Goal: Task Accomplishment & Management: Manage account settings

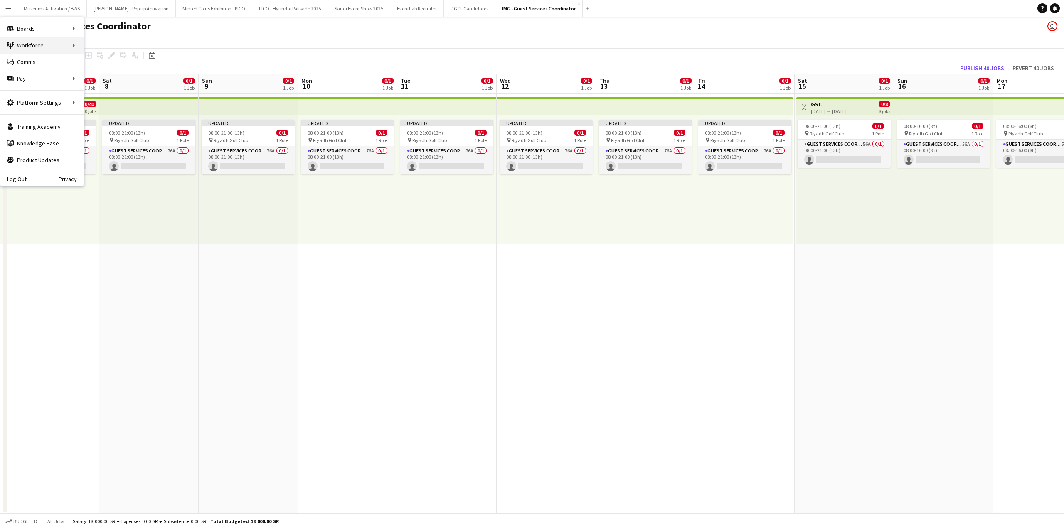
scroll to position [0, 323]
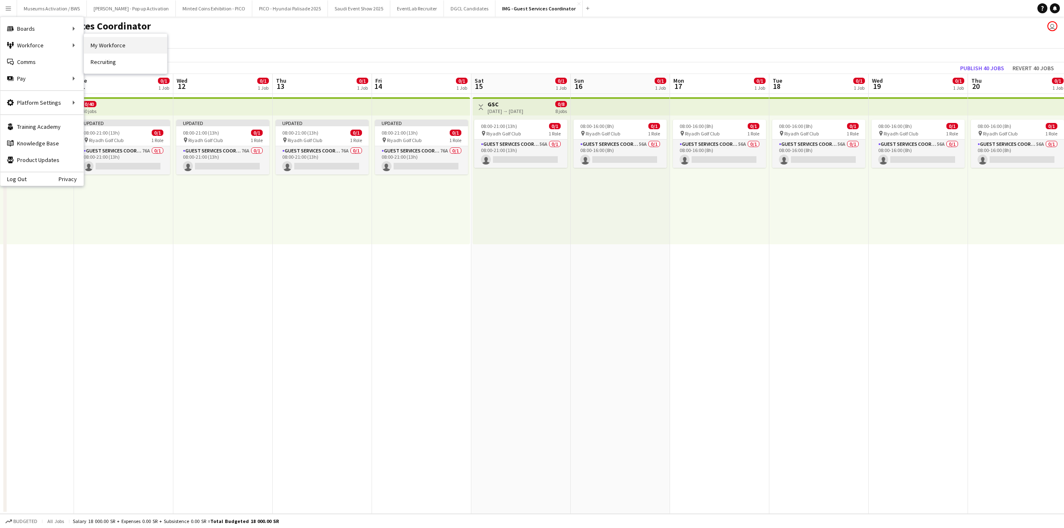
click at [94, 47] on link "My Workforce" at bounding box center [125, 45] width 83 height 17
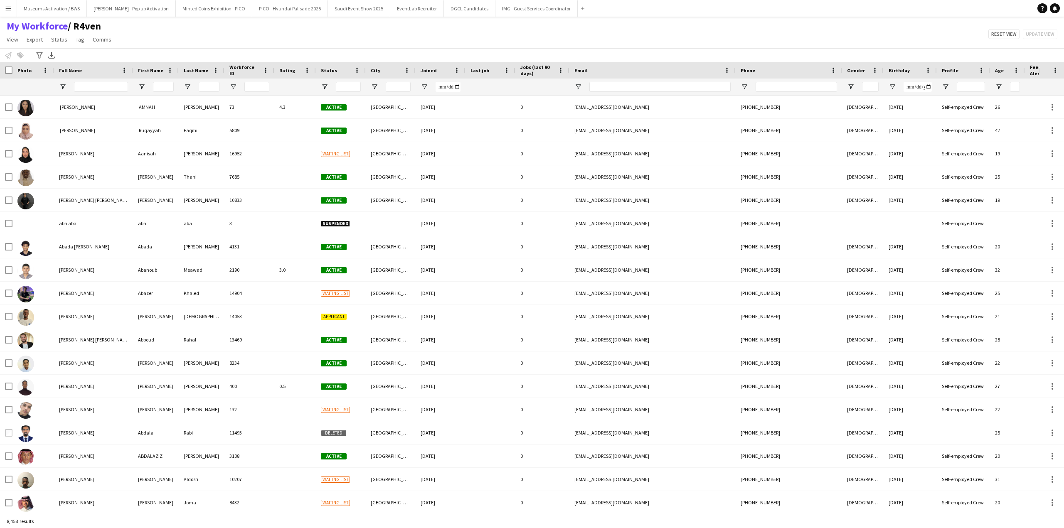
type input "**********"
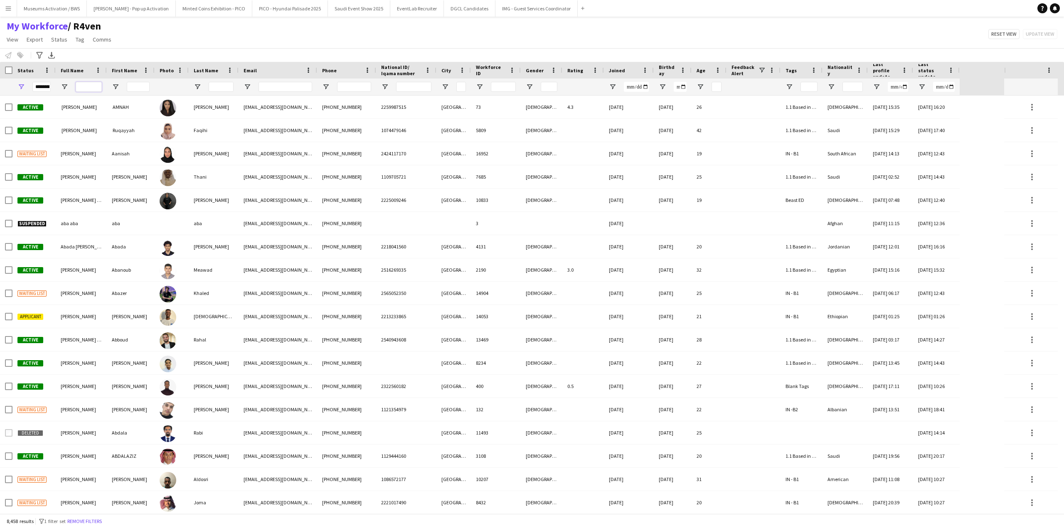
click at [89, 86] on input "Full Name Filter Input" at bounding box center [89, 87] width 26 height 10
paste input "**********"
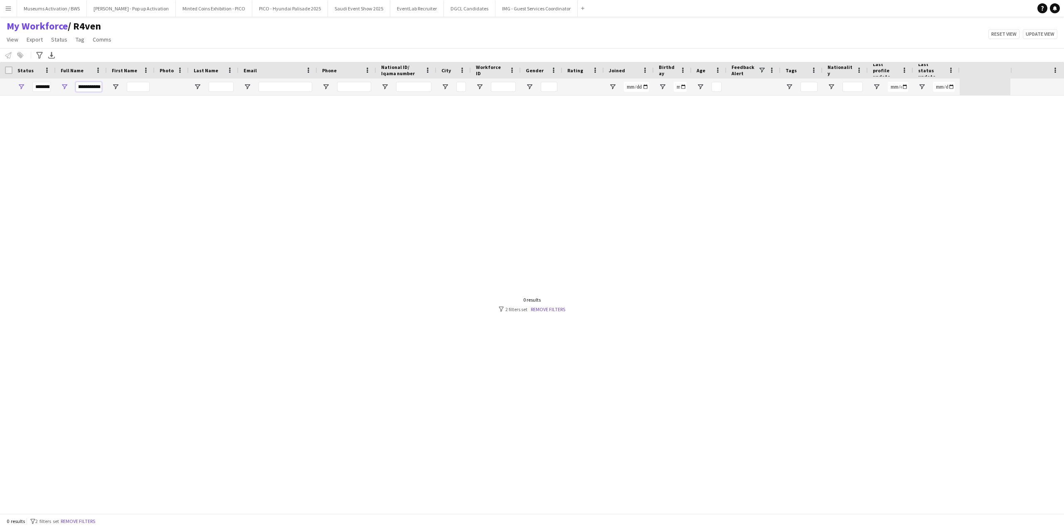
click at [79, 87] on input "**********" at bounding box center [89, 87] width 26 height 10
type input "*******"
click at [23, 87] on span "Open Filter Menu" at bounding box center [20, 86] width 7 height 7
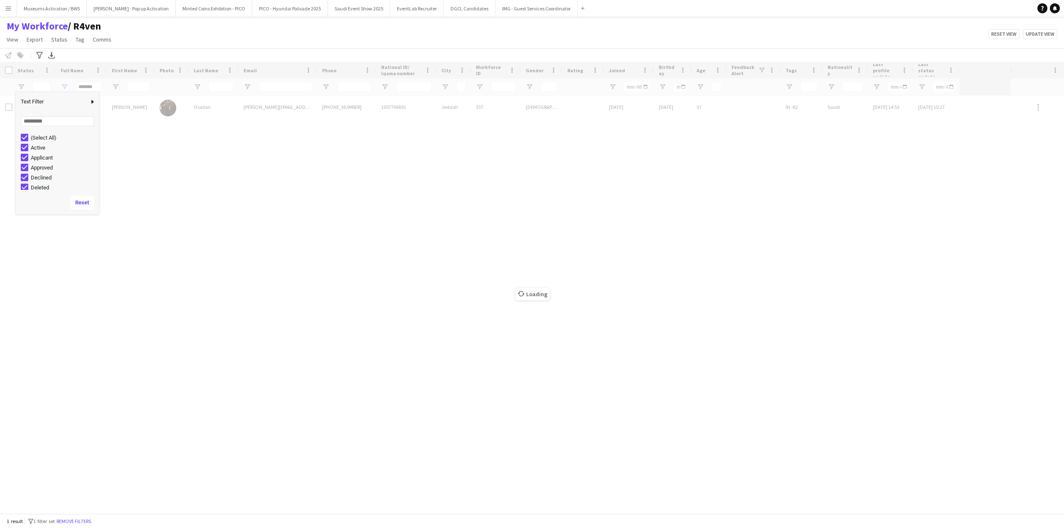
click at [165, 145] on div "Loading" at bounding box center [532, 288] width 1064 height 452
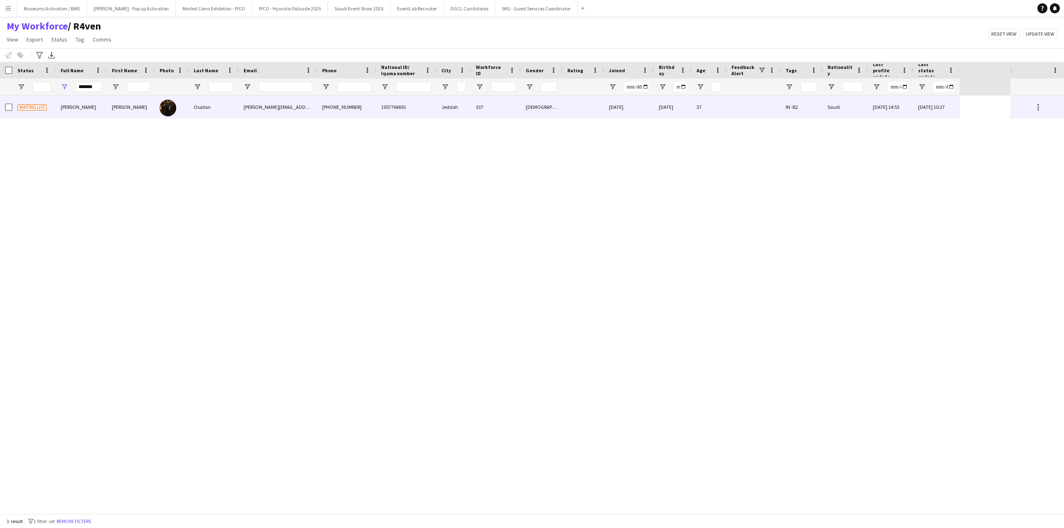
click at [171, 111] on img at bounding box center [168, 108] width 17 height 17
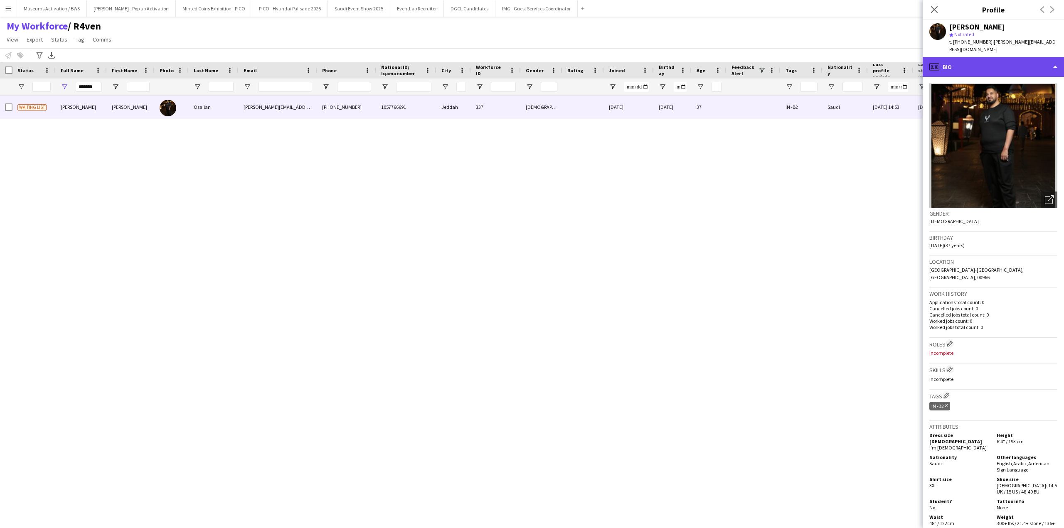
click at [1002, 66] on div "profile Bio" at bounding box center [992, 67] width 141 height 20
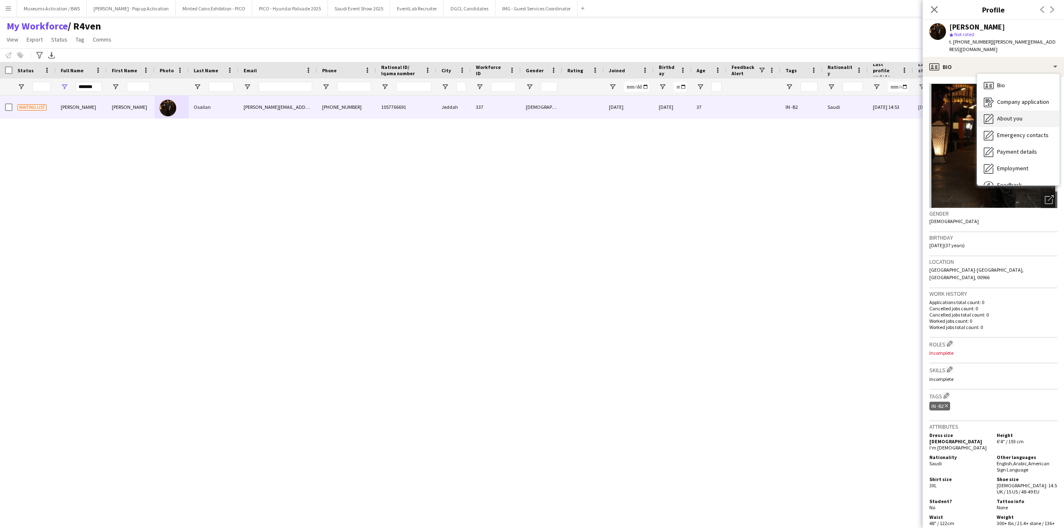
click at [1005, 118] on div "About you About you" at bounding box center [1018, 119] width 82 height 17
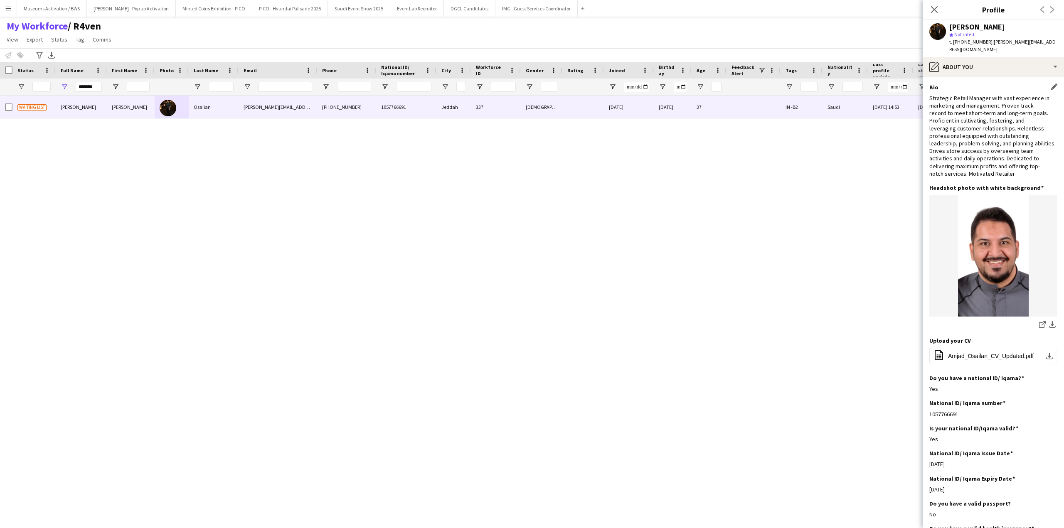
click at [998, 114] on div "Strategic Retail Manager with vast experience in marketing and management. Prov…" at bounding box center [993, 135] width 128 height 83
click at [997, 128] on div "Strategic Retail Manager with vast experience in marketing and management. Prov…" at bounding box center [993, 135] width 128 height 83
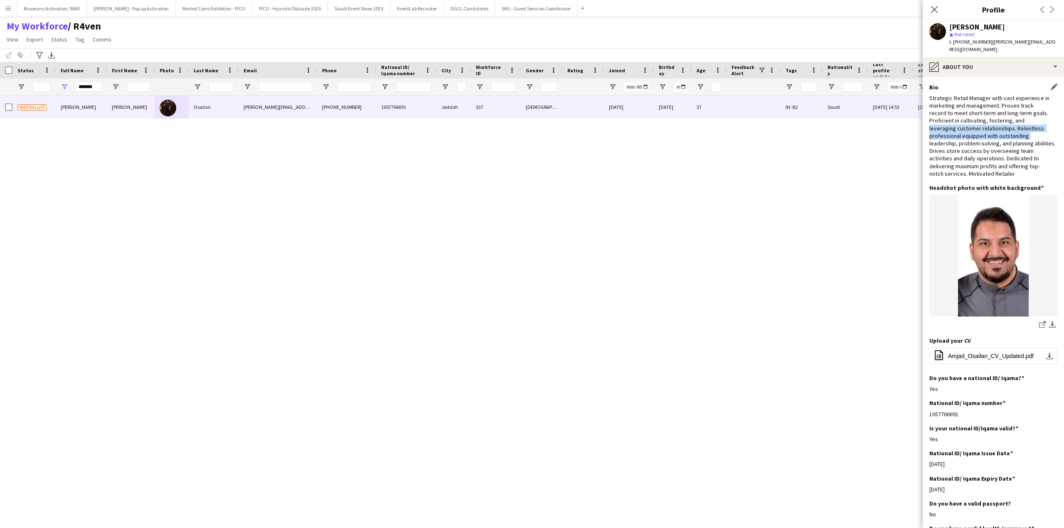
click at [997, 128] on div "Strategic Retail Manager with vast experience in marketing and management. Prov…" at bounding box center [993, 135] width 128 height 83
click at [997, 94] on div "Strategic Retail Manager with vast experience in marketing and management. Prov…" at bounding box center [993, 135] width 128 height 83
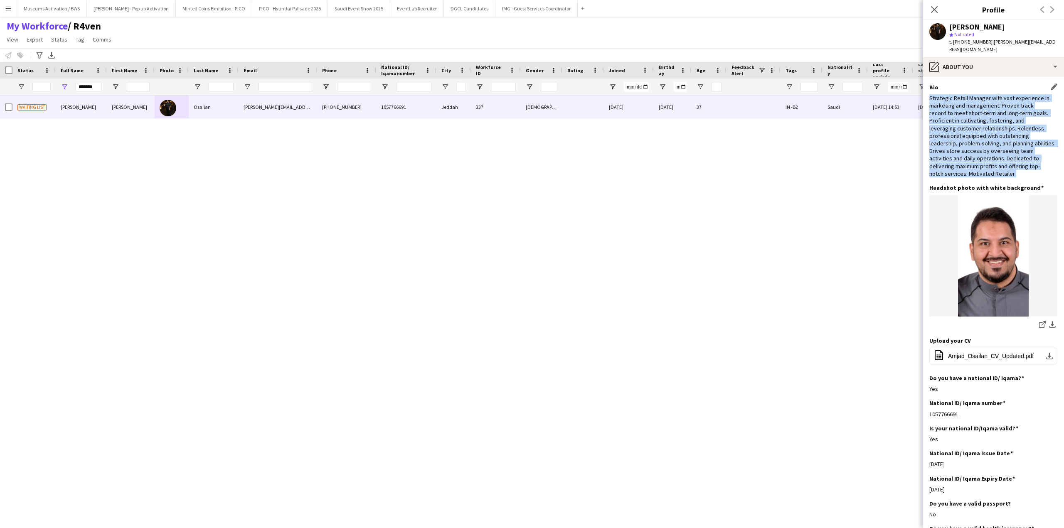
drag, startPoint x: 997, startPoint y: 93, endPoint x: 991, endPoint y: 163, distance: 70.5
click at [991, 163] on div "Strategic Retail Manager with vast experience in marketing and management. Prov…" at bounding box center [993, 135] width 128 height 83
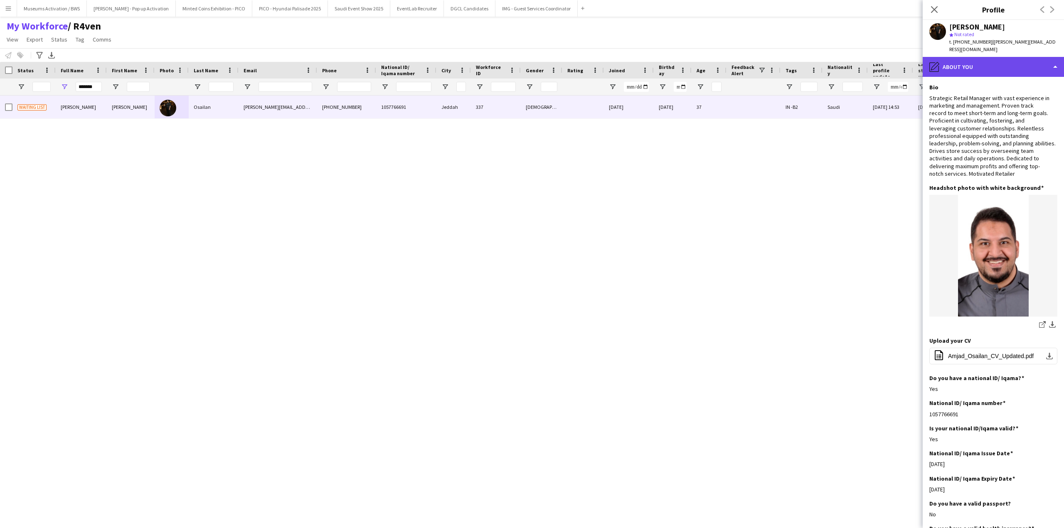
click at [993, 63] on div "pencil4 About you" at bounding box center [992, 67] width 141 height 20
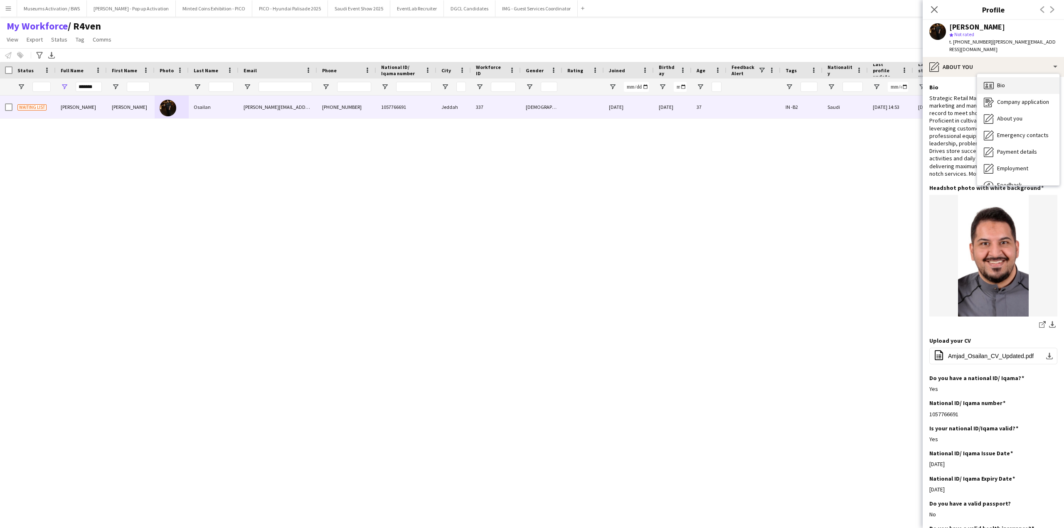
click at [996, 77] on div "Bio Bio" at bounding box center [1018, 85] width 82 height 17
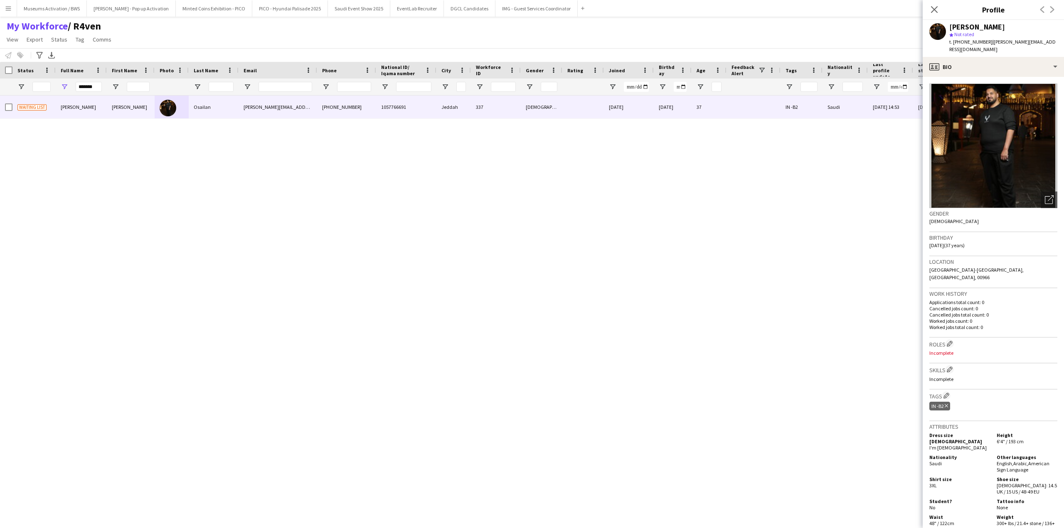
click at [996, 39] on span "| amjad.osailan1@gmail.com" at bounding box center [1002, 46] width 106 height 14
drag, startPoint x: 996, startPoint y: 39, endPoint x: 1042, endPoint y: 39, distance: 46.1
click at [1042, 39] on span "| amjad.osailan1@gmail.com" at bounding box center [1002, 46] width 106 height 14
copy span "amjad.osailan1@gmail.com"
click at [959, 29] on div "Amjad Osailan" at bounding box center [977, 26] width 56 height 7
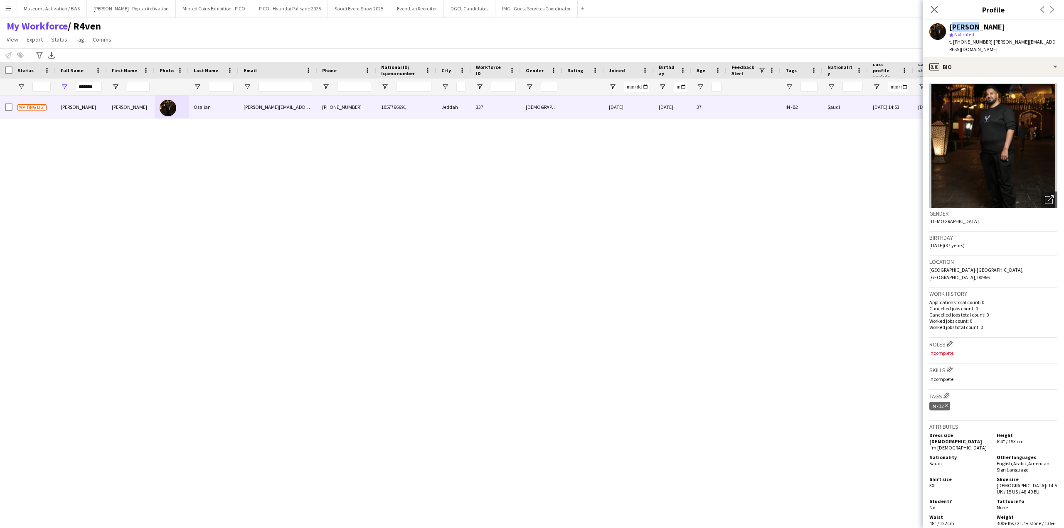
click at [959, 29] on div "Amjad Osailan" at bounding box center [977, 26] width 56 height 7
copy div "Amjad Osailan"
click at [77, 86] on input "*******" at bounding box center [89, 87] width 26 height 10
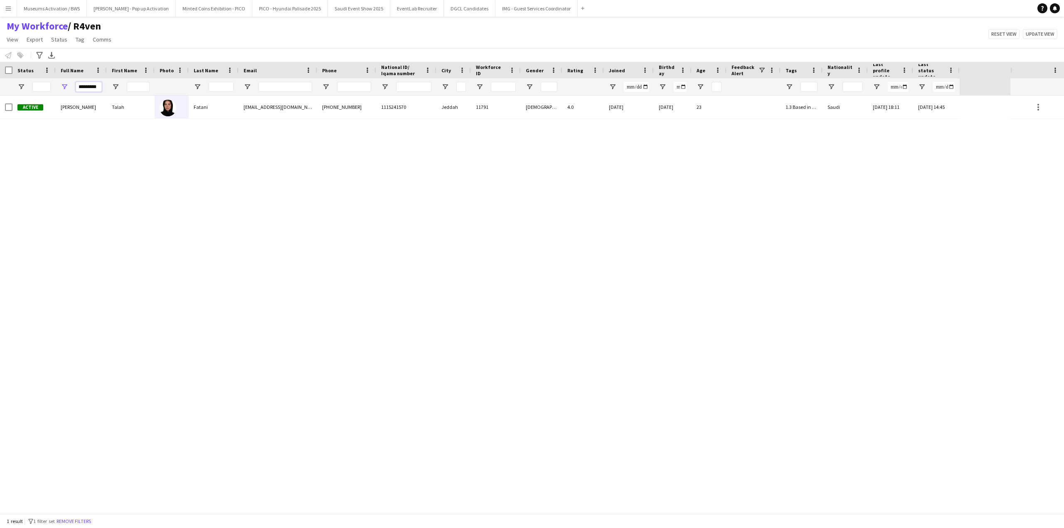
type input "*********"
click at [111, 116] on div "Talah" at bounding box center [131, 107] width 48 height 23
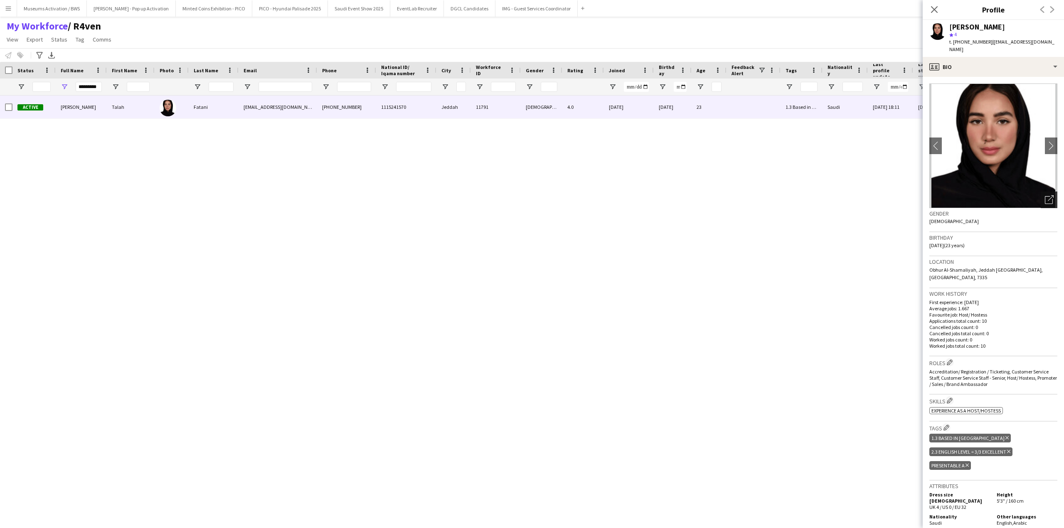
click at [1045, 195] on icon "Open photos pop-in" at bounding box center [1049, 199] width 9 height 9
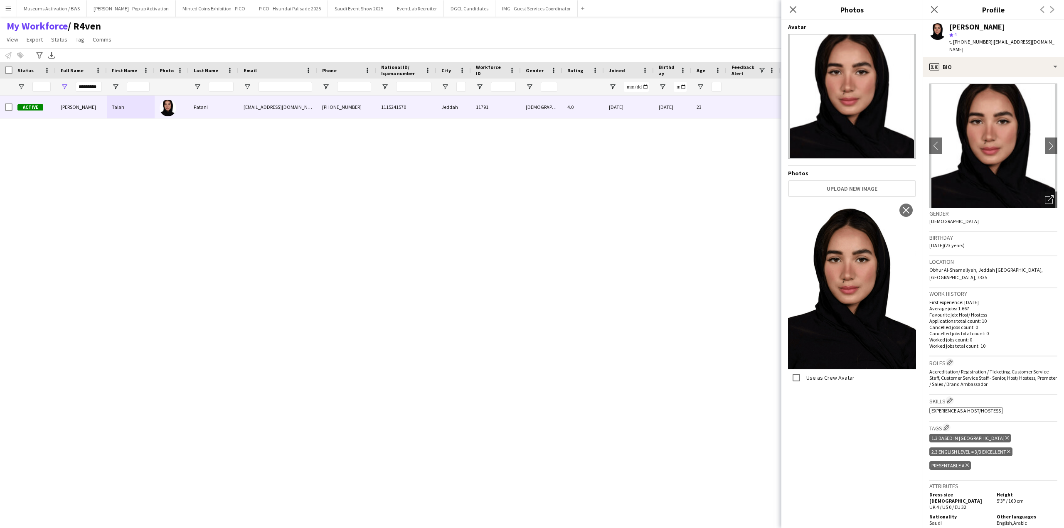
click at [979, 258] on h3 "Location" at bounding box center [993, 261] width 128 height 7
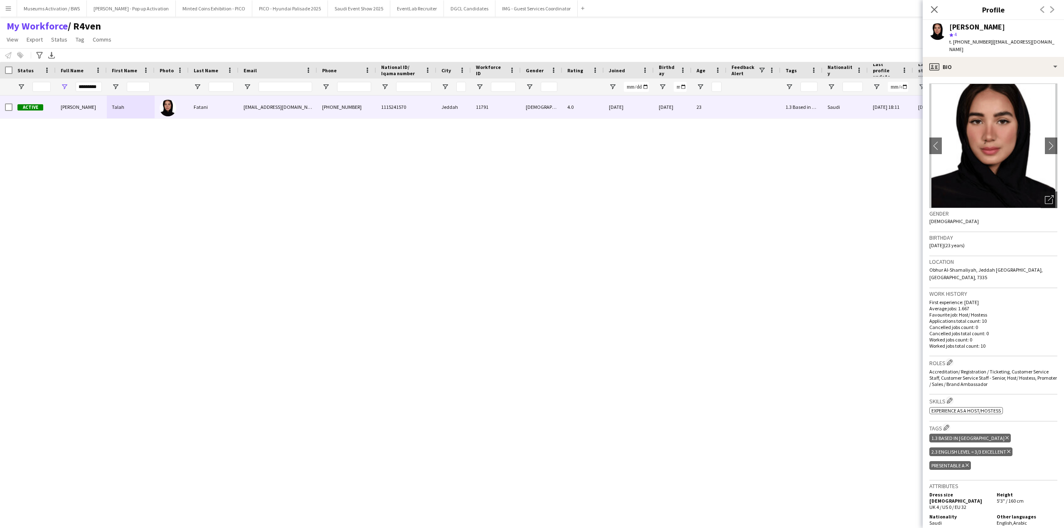
click at [992, 77] on app-crew-profile-bio "chevron-left chevron-right Open photos pop-in Gender Female Birthday 09-02-2002…" at bounding box center [992, 302] width 141 height 451
click at [993, 65] on div "profile Bio" at bounding box center [992, 67] width 141 height 20
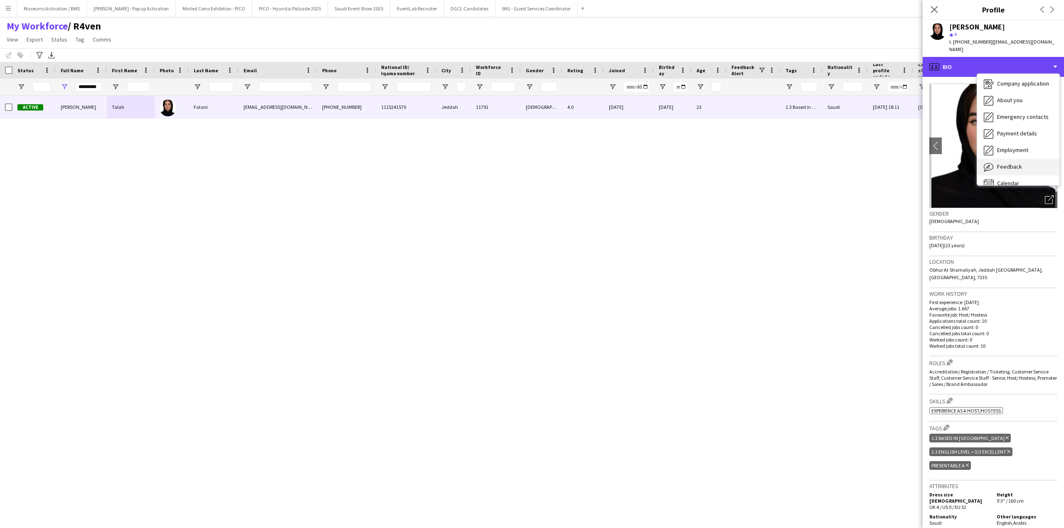
scroll to position [28, 0]
click at [1013, 165] on div "Calendar Calendar" at bounding box center [1018, 173] width 82 height 17
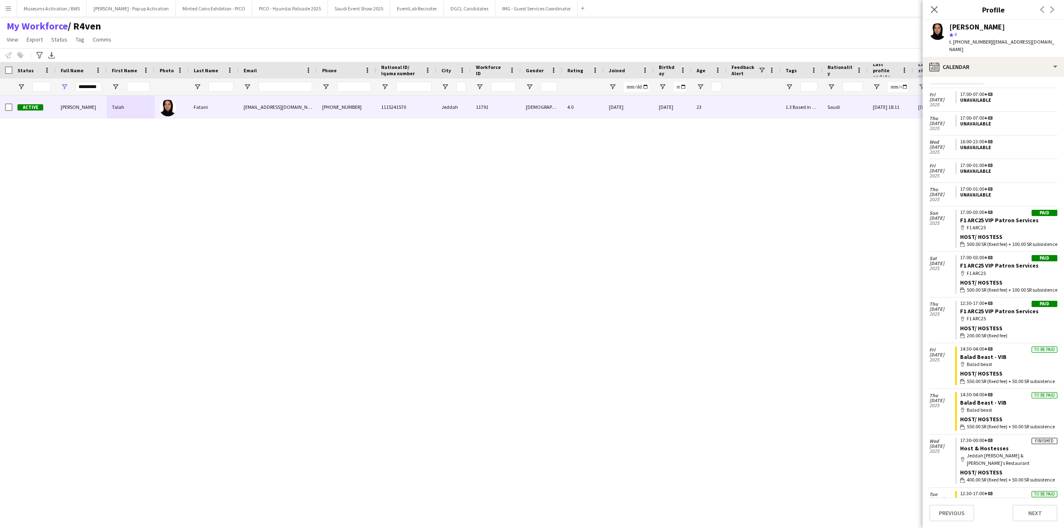
scroll to position [0, 0]
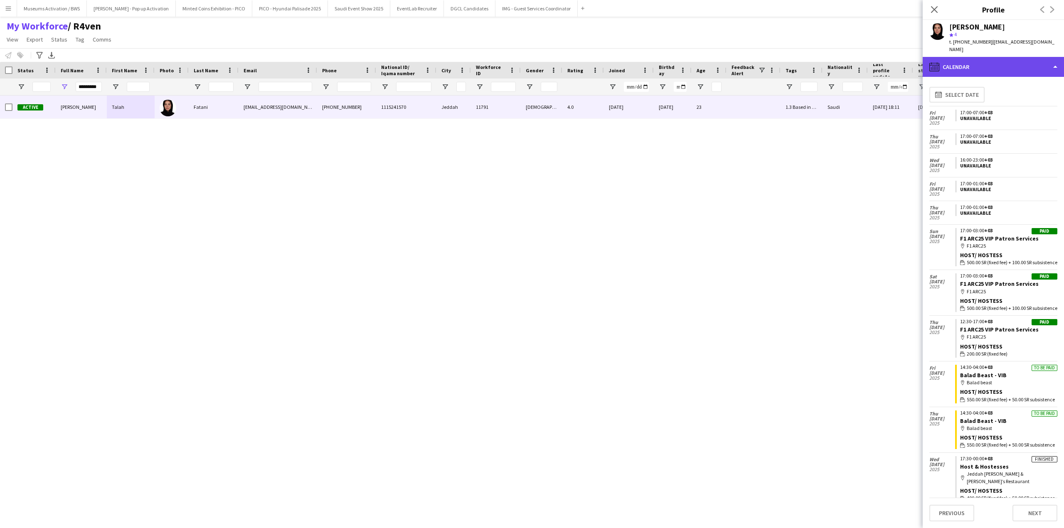
click at [1004, 60] on div "calendar-full Calendar" at bounding box center [992, 67] width 141 height 20
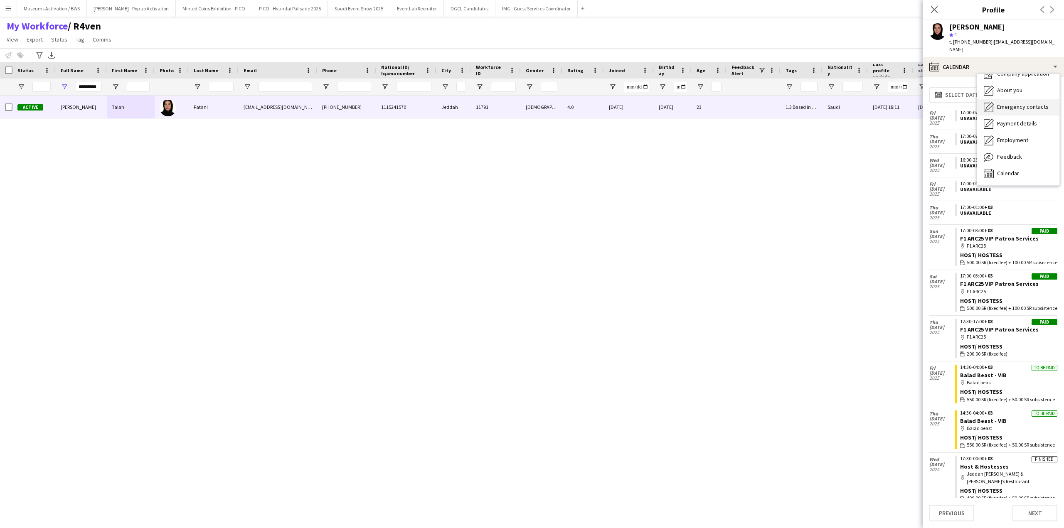
click at [1018, 99] on div "Emergency contacts Emergency contacts" at bounding box center [1018, 107] width 82 height 17
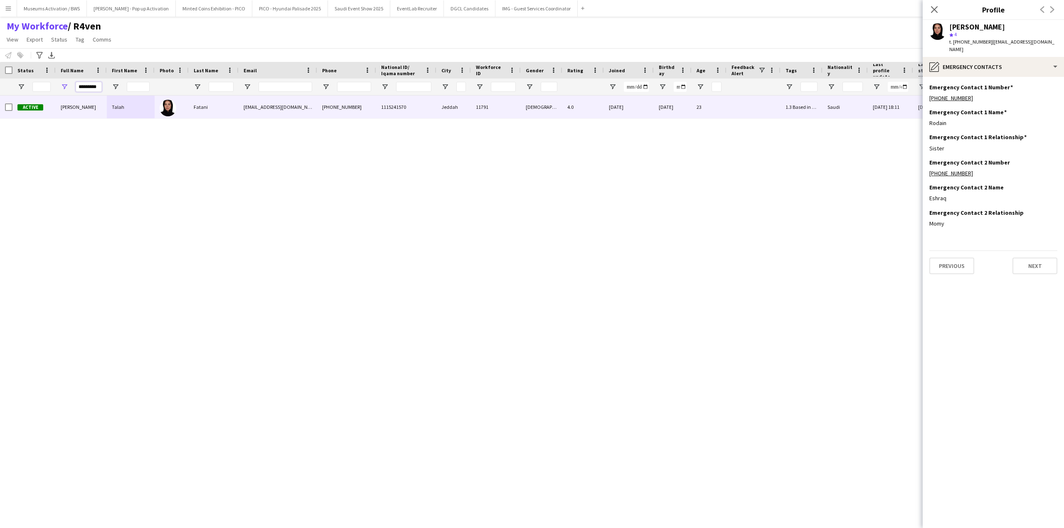
click at [90, 86] on input "*********" at bounding box center [89, 87] width 26 height 10
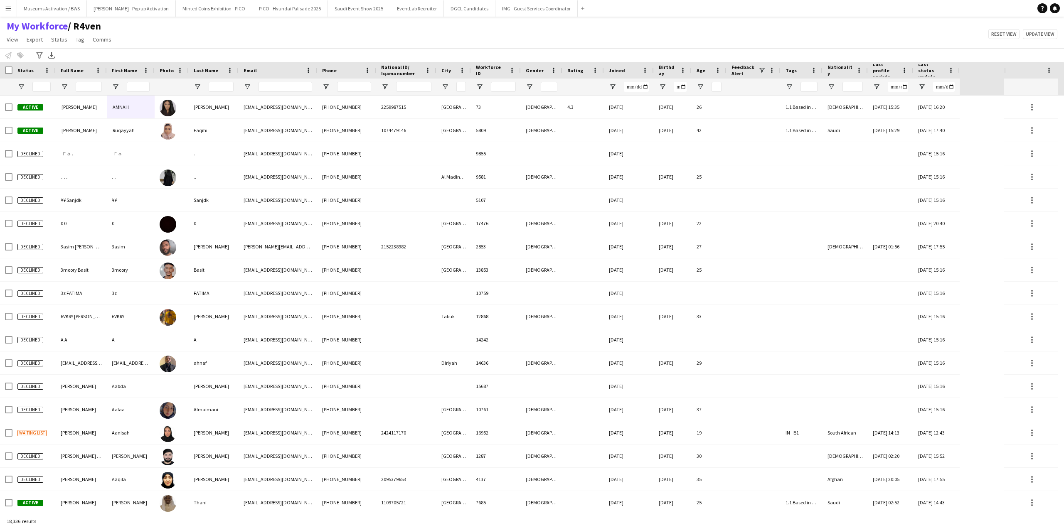
click at [765, 44] on div "My Workforce / R4ven View Views Default view Musab Alamri Ninar Wannos Nouf Alo…" at bounding box center [532, 34] width 1064 height 28
click at [88, 80] on div at bounding box center [89, 87] width 26 height 17
click at [87, 85] on input "Full Name Filter Input" at bounding box center [89, 87] width 26 height 10
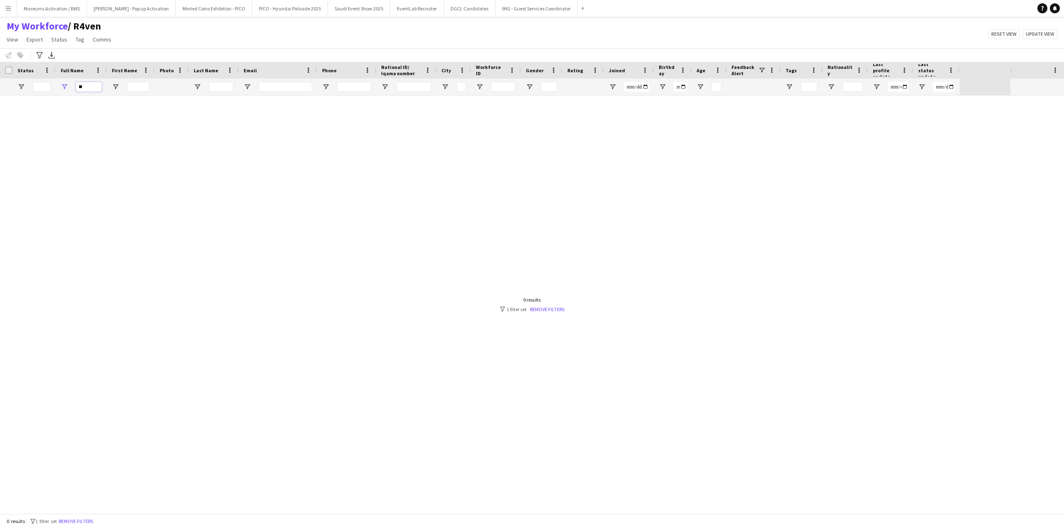
type input "*"
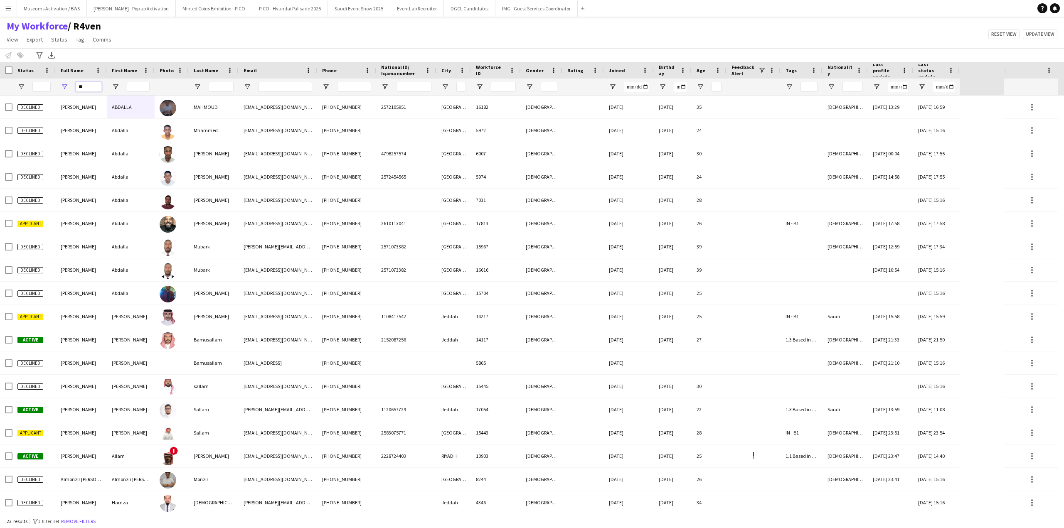
type input "*"
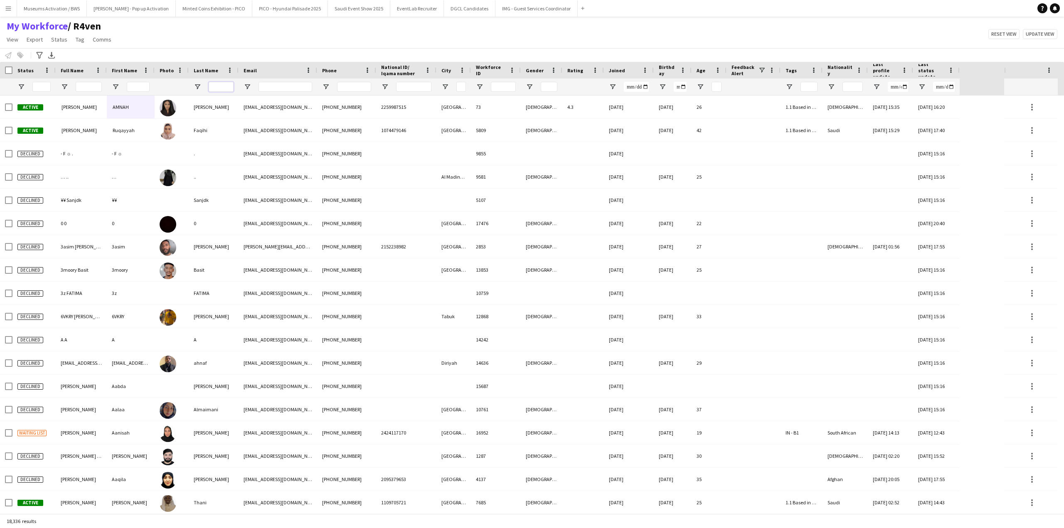
click at [221, 87] on input "Last Name Filter Input" at bounding box center [221, 87] width 25 height 10
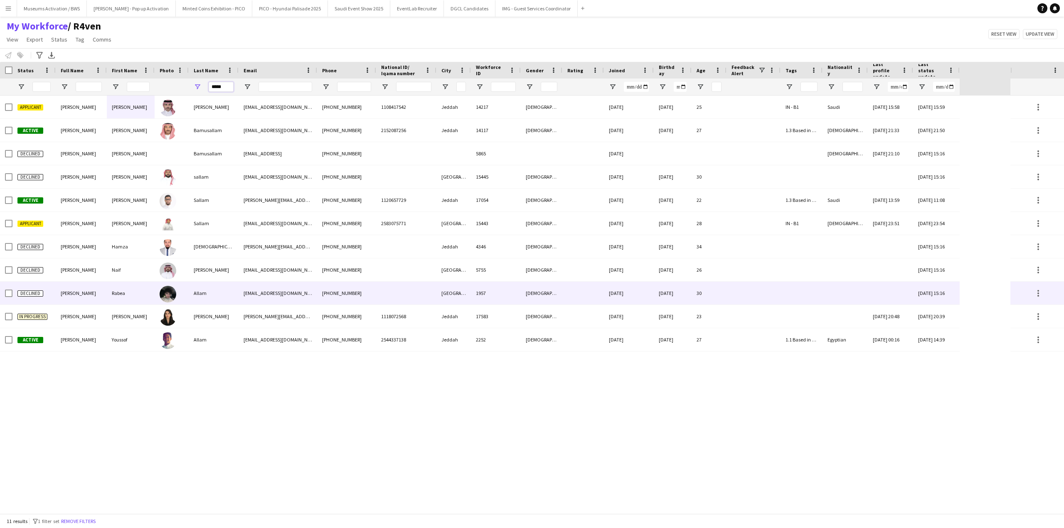
type input "*****"
click at [204, 287] on div "Allam" at bounding box center [214, 293] width 50 height 23
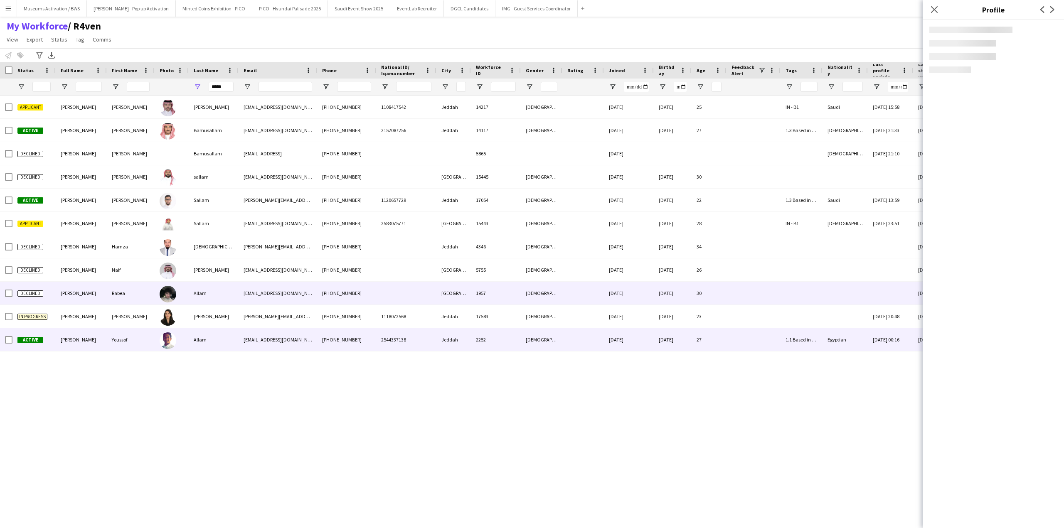
click at [207, 338] on div "Allam" at bounding box center [214, 339] width 50 height 23
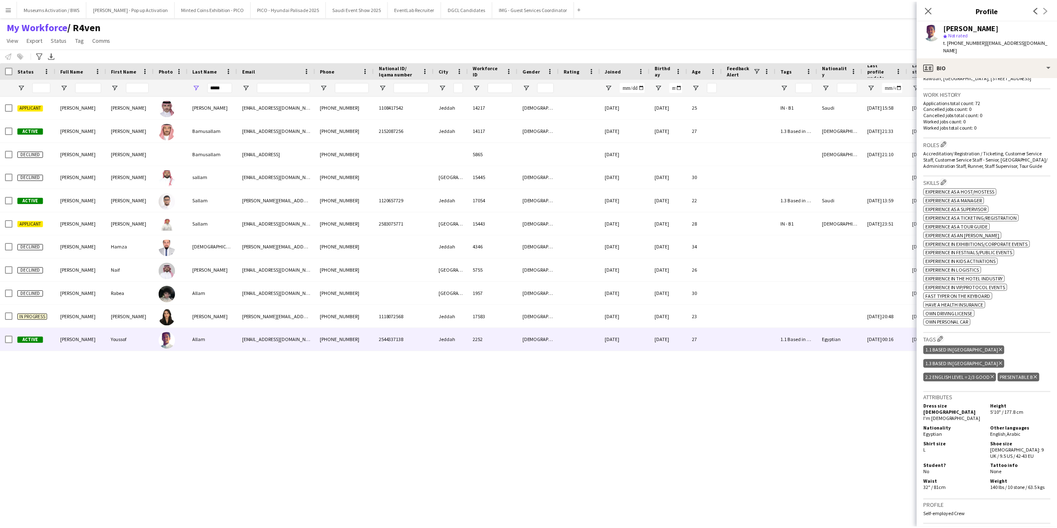
scroll to position [332, 0]
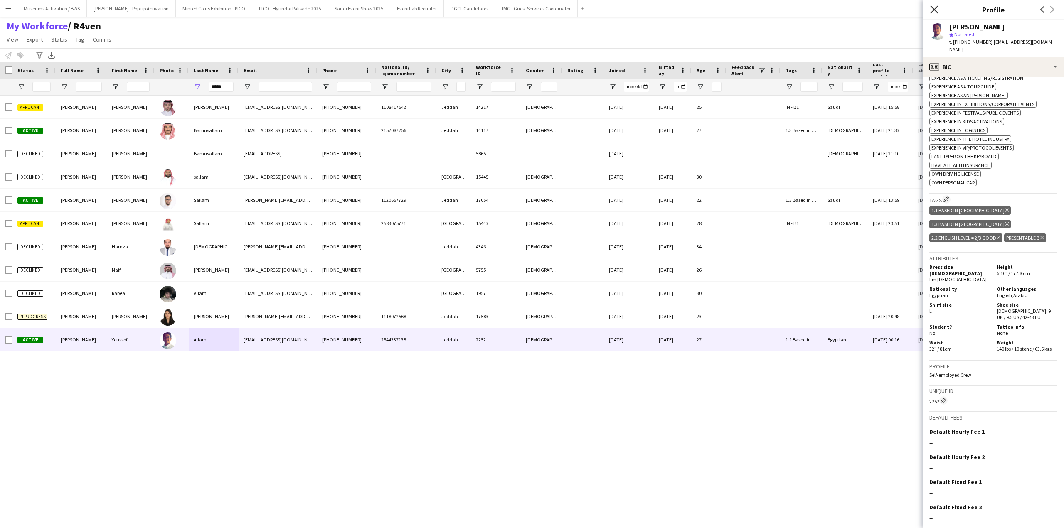
click at [932, 10] on icon "Close pop-in" at bounding box center [934, 9] width 8 height 8
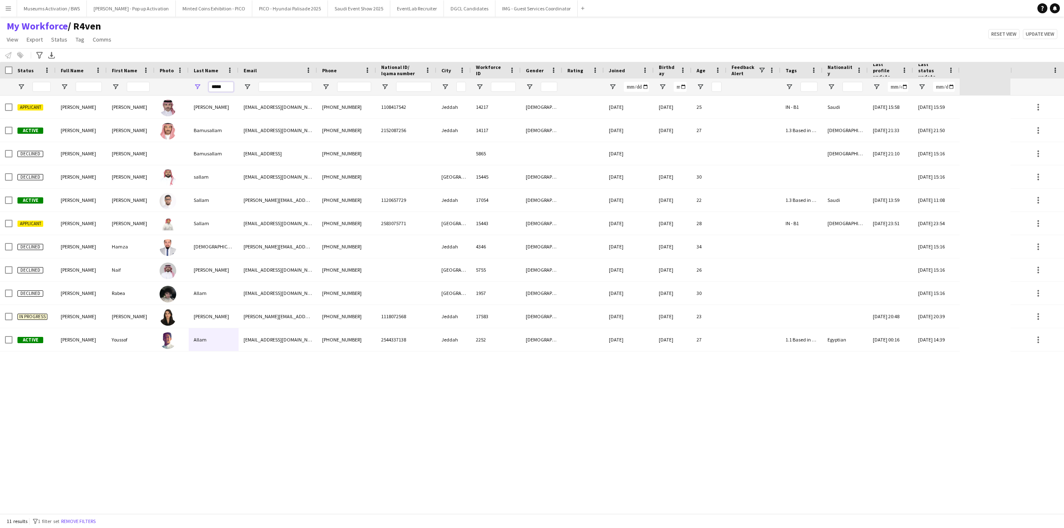
click at [212, 89] on input "*****" at bounding box center [221, 87] width 25 height 10
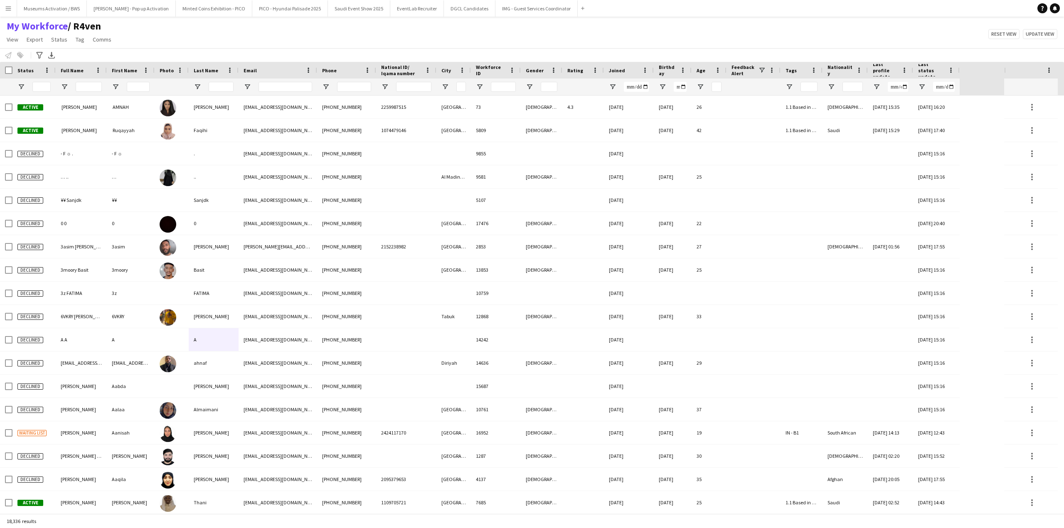
click at [204, 42] on div "My Workforce / R4ven View Views Default view Musab Alamri Ninar Wannos Nouf Alo…" at bounding box center [532, 34] width 1064 height 28
click at [10, 7] on app-icon "Menu" at bounding box center [8, 8] width 7 height 7
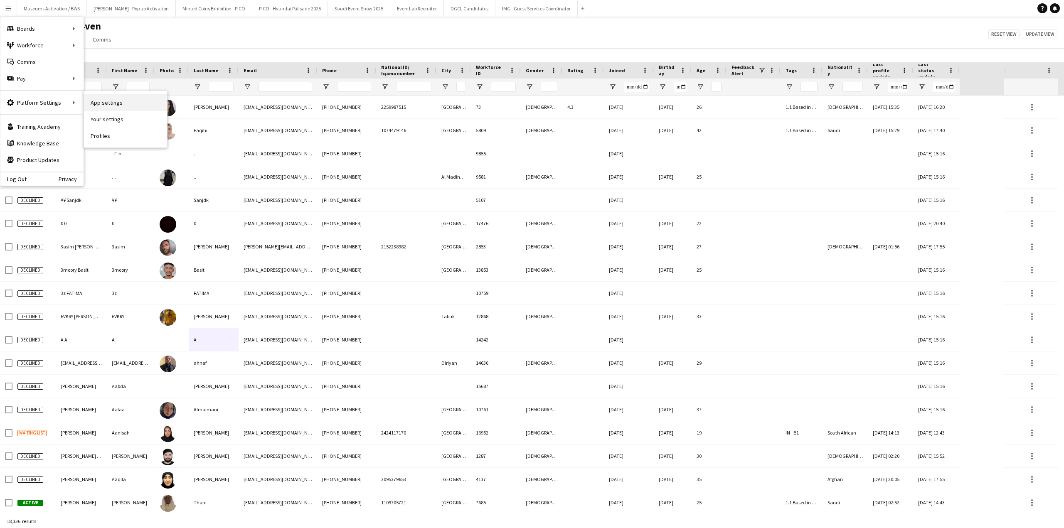
click at [110, 108] on link "App settings" at bounding box center [125, 102] width 83 height 17
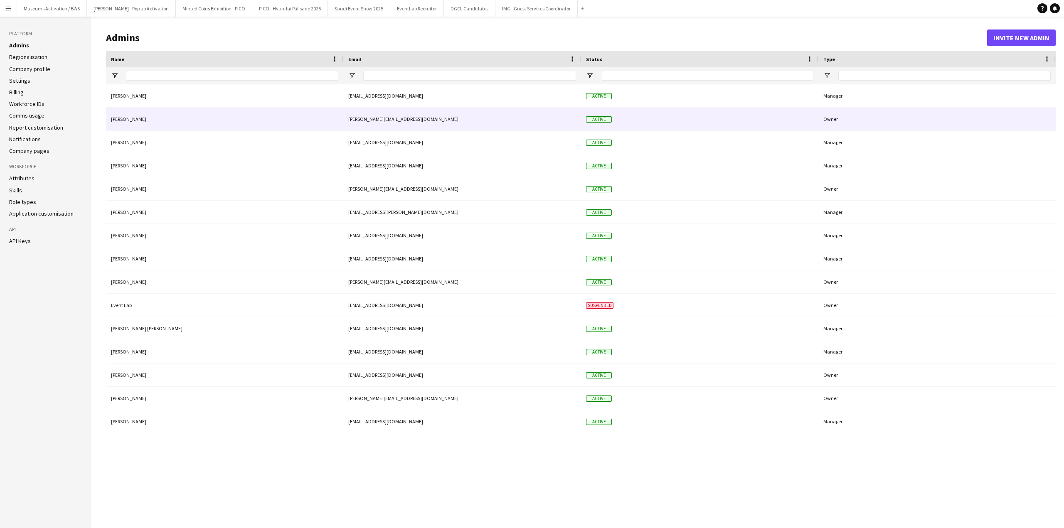
type input "**********"
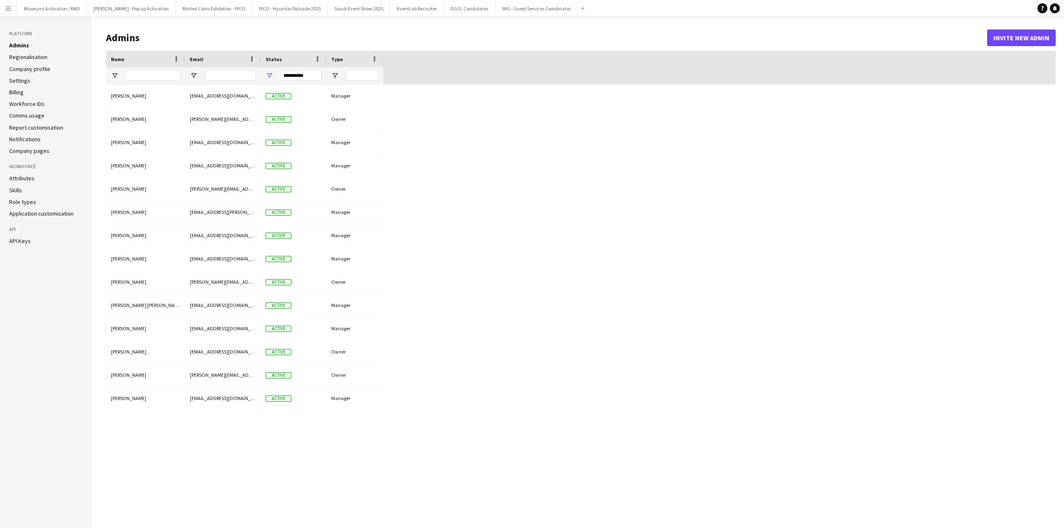
click at [34, 60] on link "Regionalisation" at bounding box center [28, 56] width 38 height 7
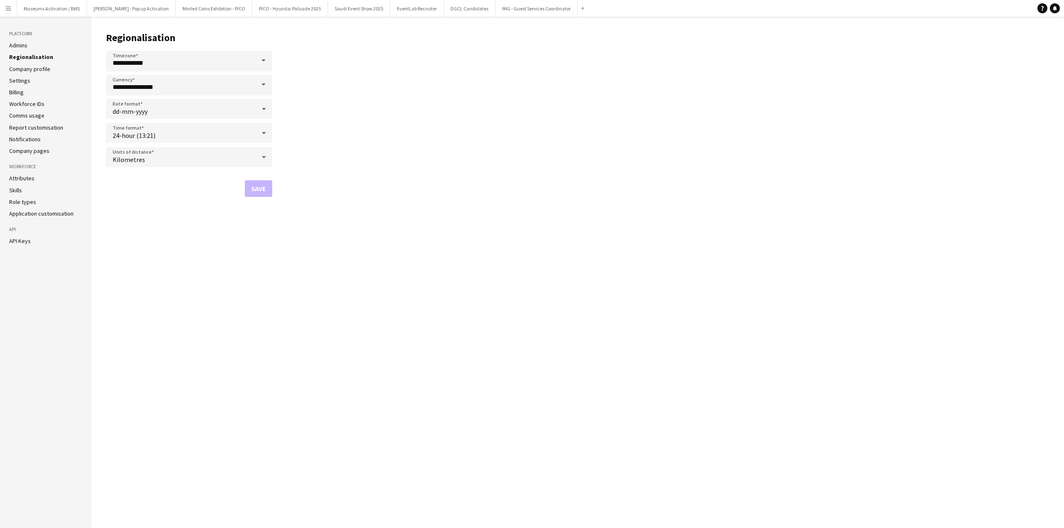
click at [38, 135] on ul "Admins Regionalisation Company profile Settings Billing Workforce IDs Comms usa…" at bounding box center [45, 98] width 73 height 113
click at [39, 127] on link "Report customisation" at bounding box center [36, 127] width 54 height 7
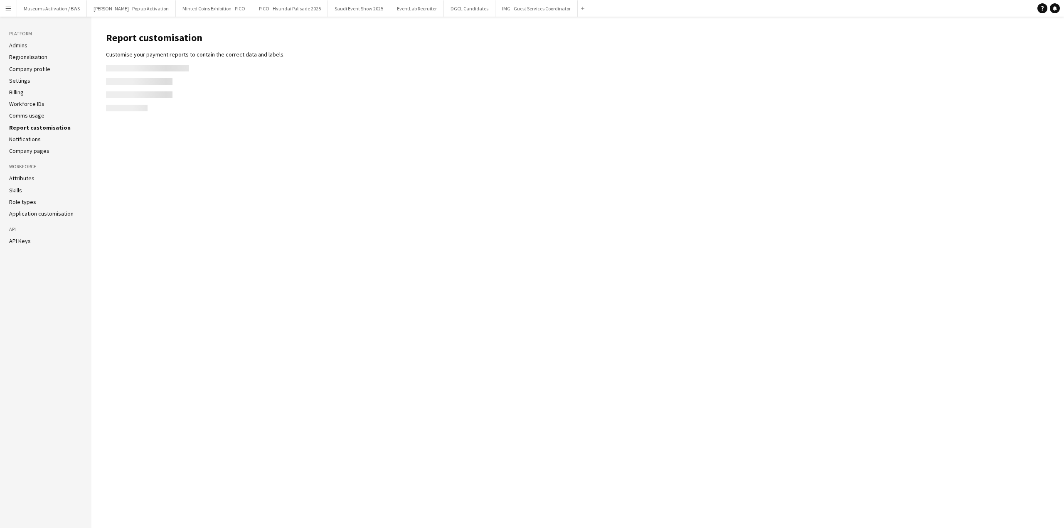
click at [39, 116] on link "Comms usage" at bounding box center [26, 115] width 35 height 7
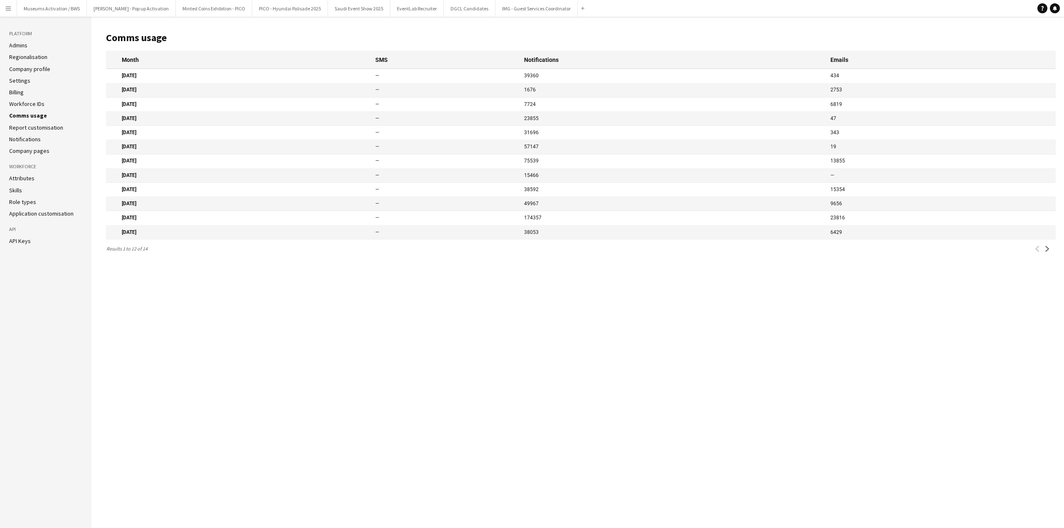
click at [37, 105] on link "Workforce IDs" at bounding box center [26, 103] width 35 height 7
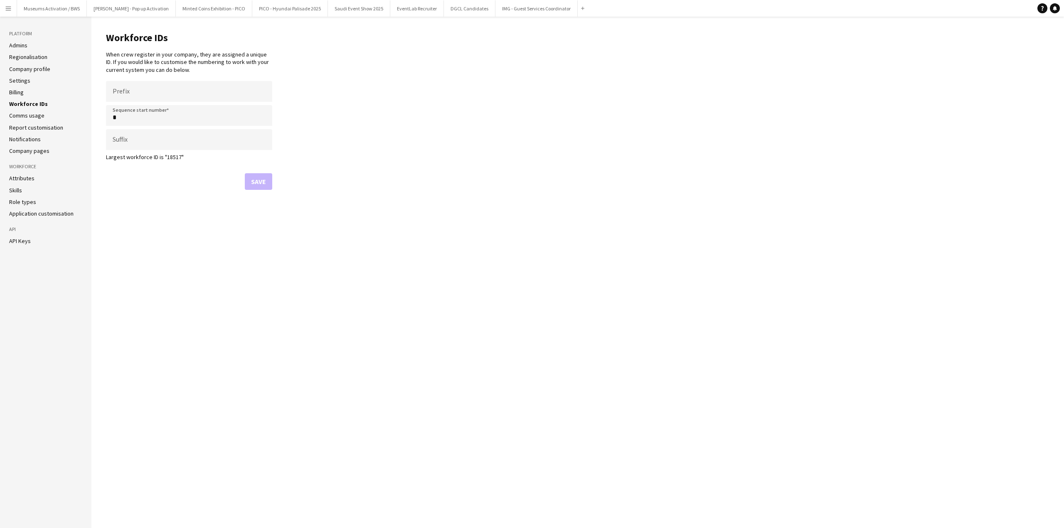
click at [12, 91] on link "Billing" at bounding box center [16, 92] width 15 height 7
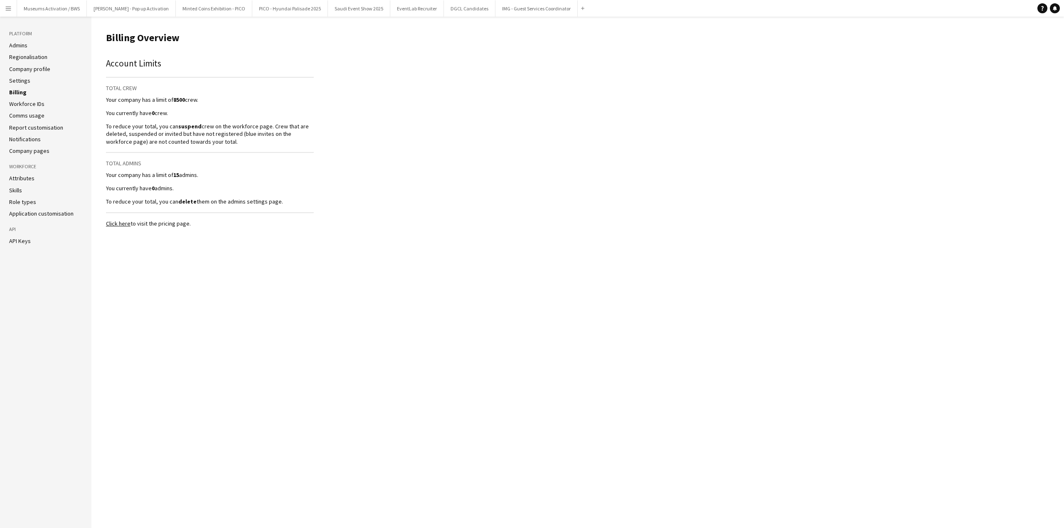
click at [20, 81] on link "Settings" at bounding box center [19, 80] width 21 height 7
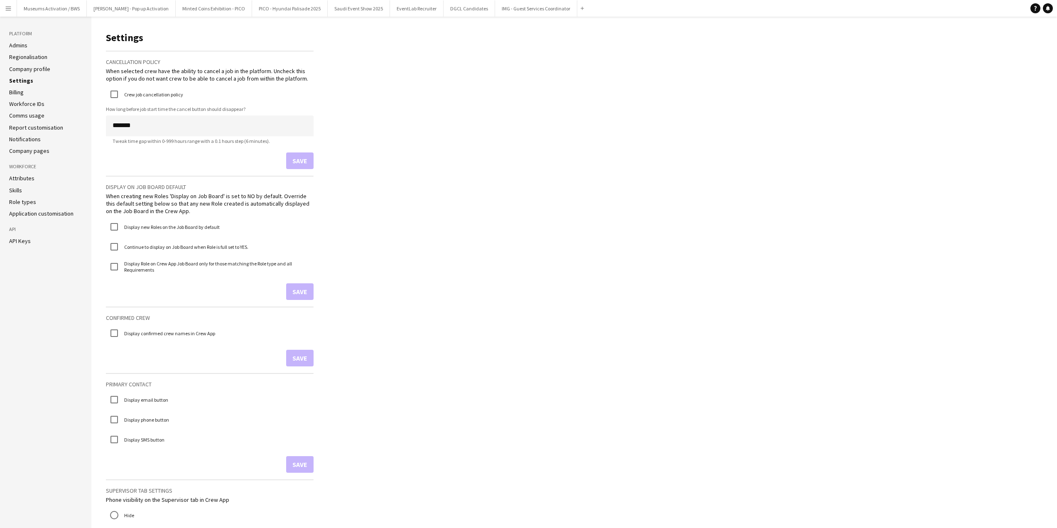
click at [30, 71] on link "Company profile" at bounding box center [29, 68] width 41 height 7
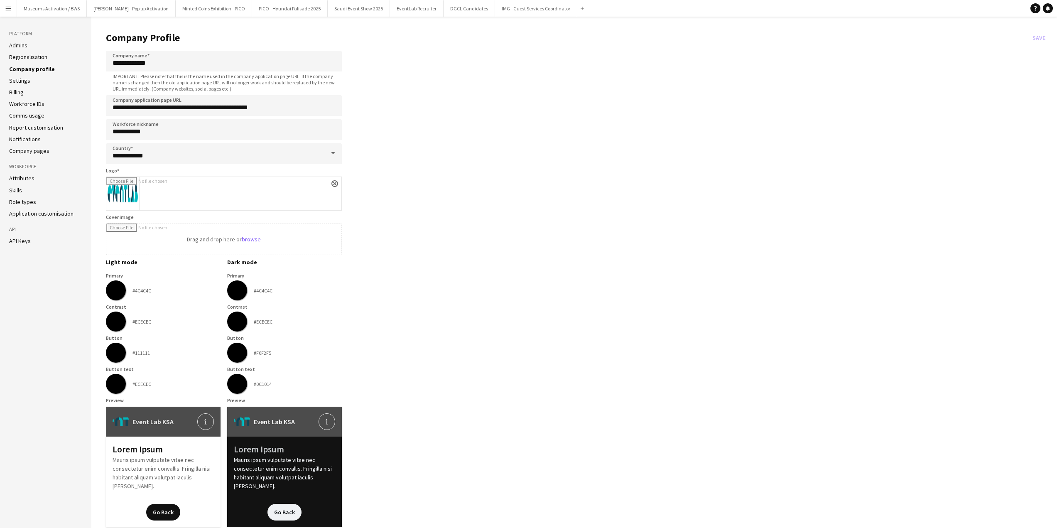
click at [34, 60] on link "Regionalisation" at bounding box center [28, 56] width 38 height 7
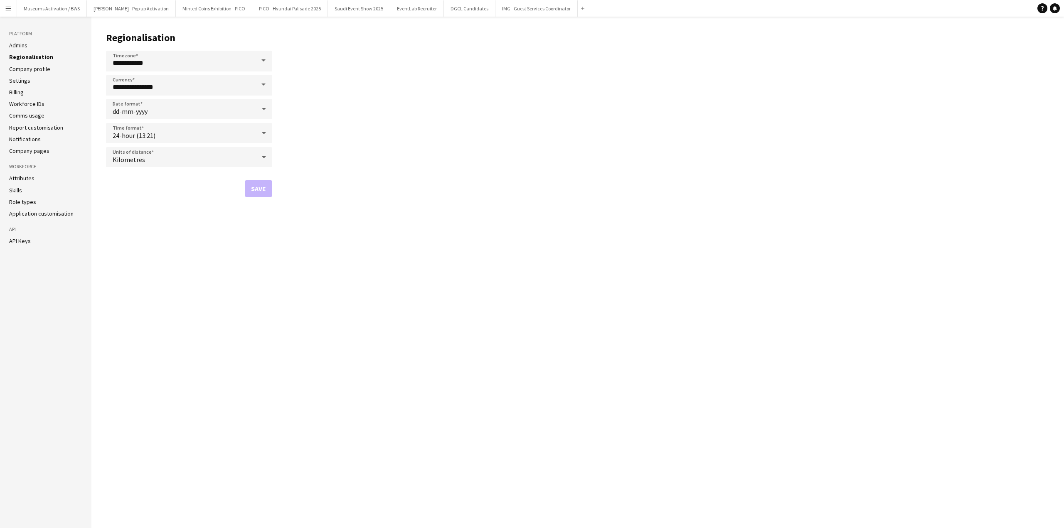
click at [22, 51] on ul "Admins Regionalisation Company profile Settings Billing Workforce IDs Comms usa…" at bounding box center [45, 98] width 73 height 113
click at [20, 45] on link "Admins" at bounding box center [18, 45] width 18 height 7
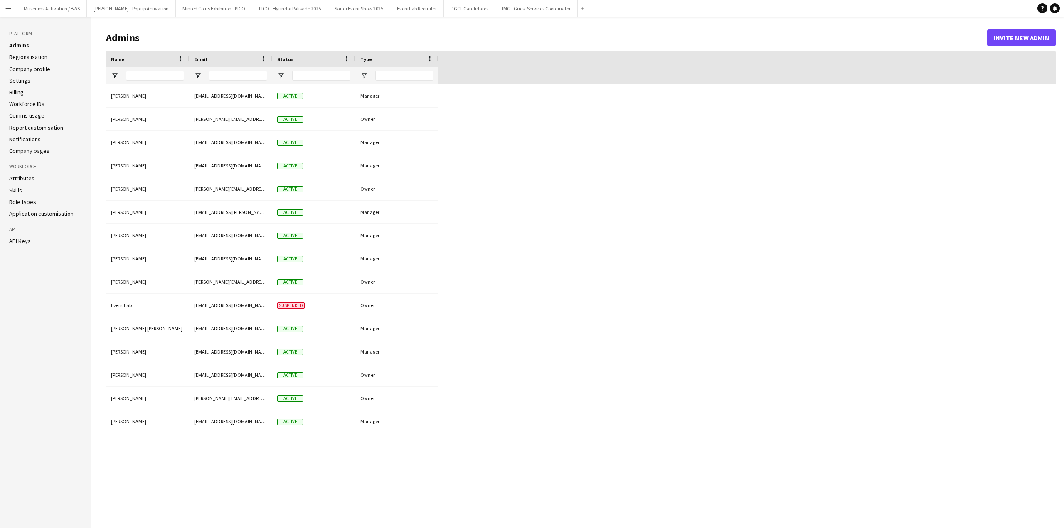
type input "**********"
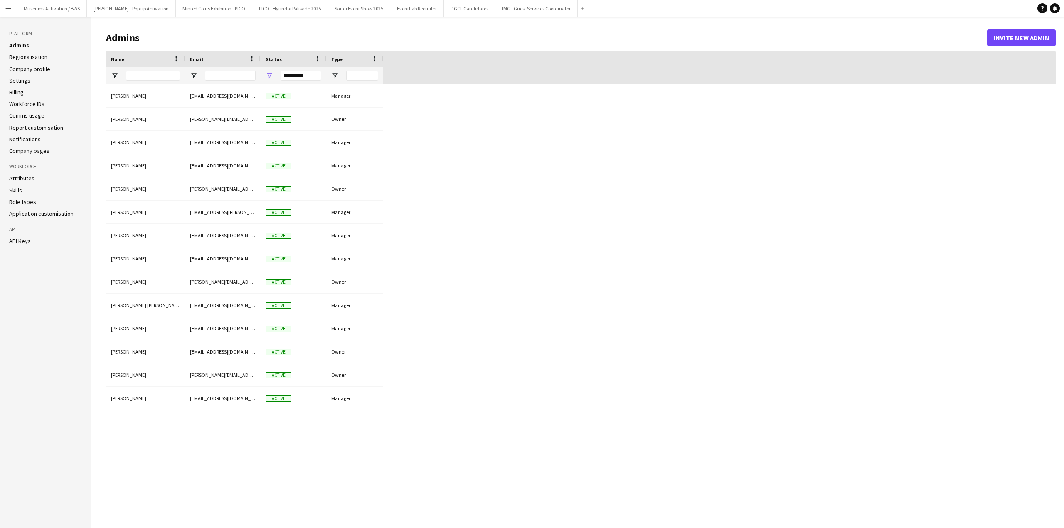
click at [22, 197] on ul "Attributes Skills Role types Application customisation" at bounding box center [45, 196] width 73 height 43
click at [20, 200] on link "Role types" at bounding box center [22, 201] width 27 height 7
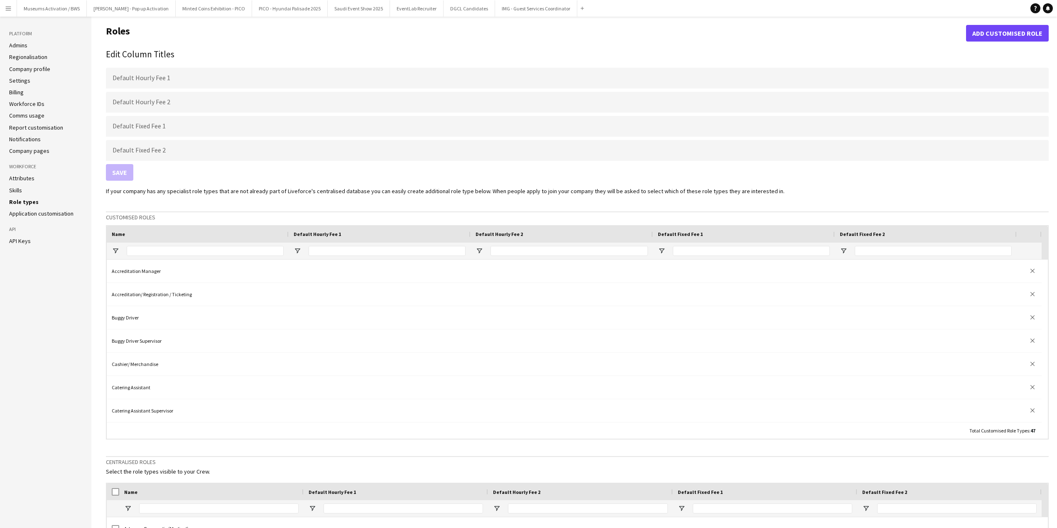
click at [135, 196] on div "If your company has any specialist role types that are not already part of Live…" at bounding box center [577, 441] width 943 height 508
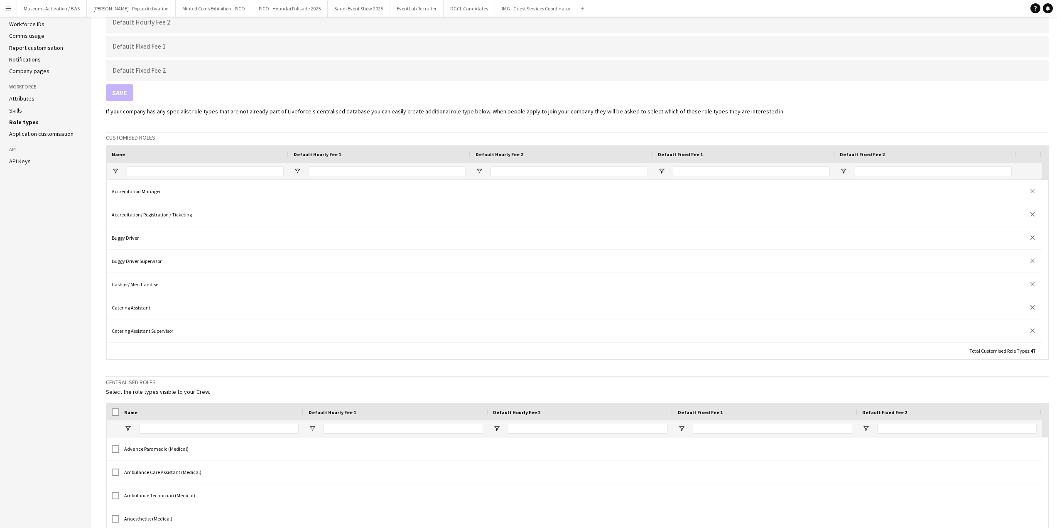
scroll to position [83, 0]
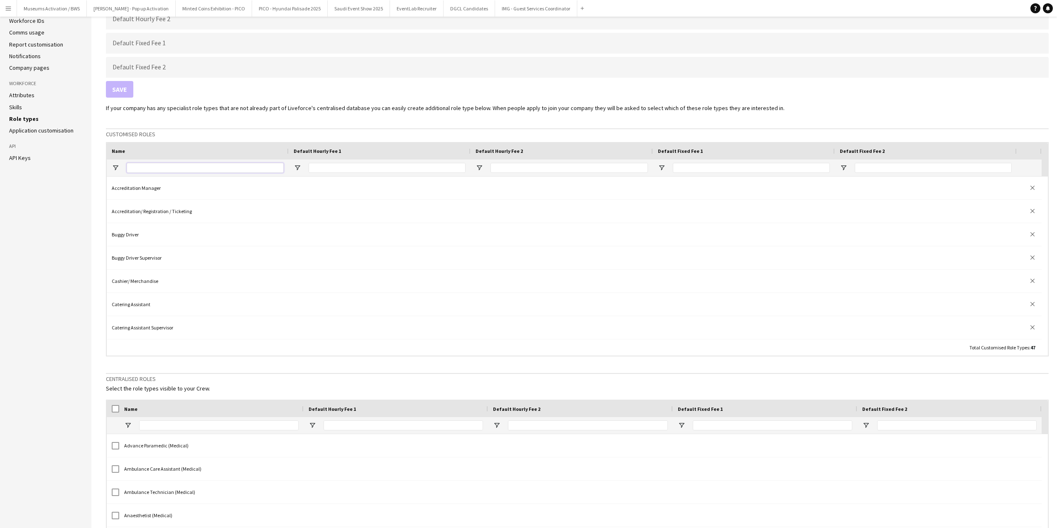
click at [169, 172] on input "Name Filter Input" at bounding box center [205, 168] width 157 height 10
type input "****"
click at [169, 166] on input "****" at bounding box center [206, 168] width 158 height 10
type input "**"
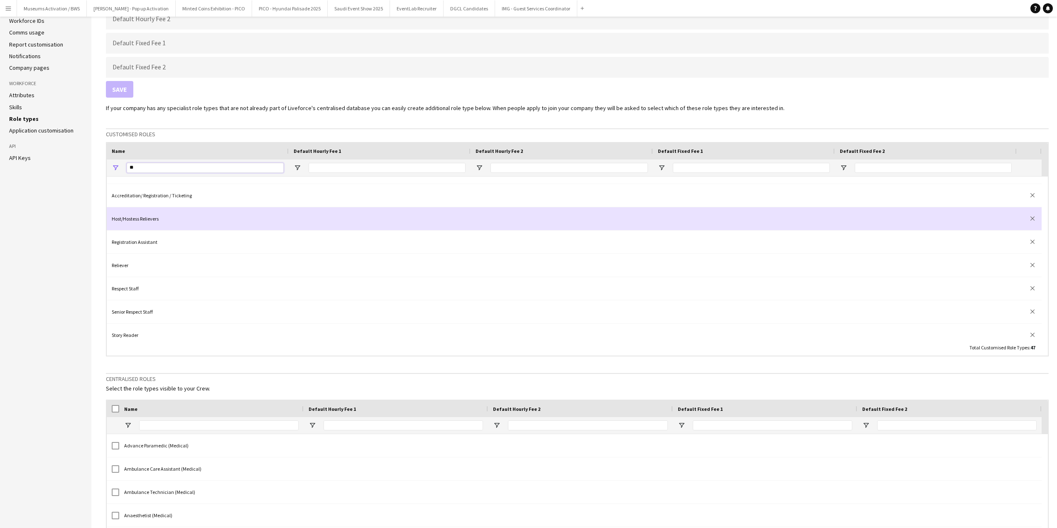
scroll to position [23, 0]
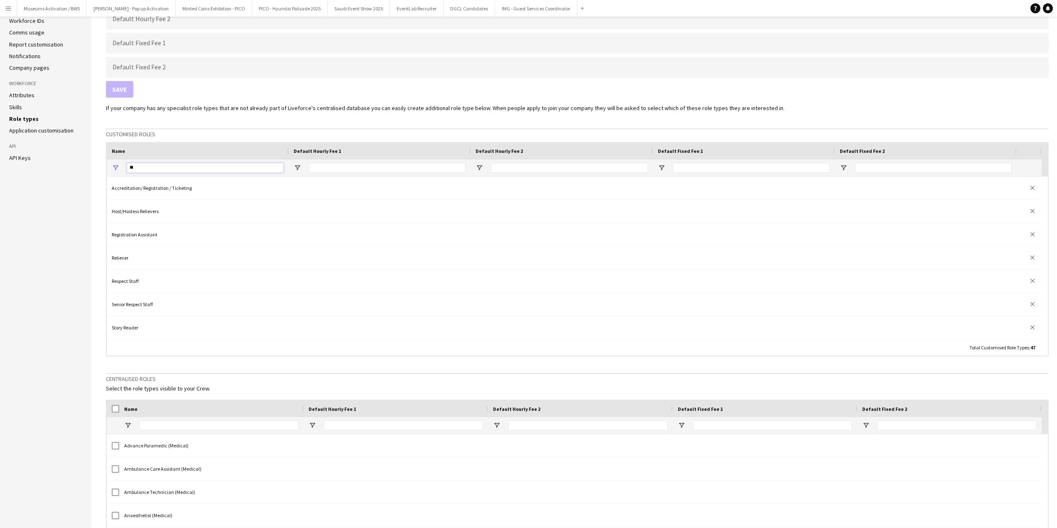
click at [157, 170] on input "**" at bounding box center [205, 168] width 157 height 10
click at [173, 428] on input "Name Filter Input" at bounding box center [219, 425] width 160 height 10
type input "****"
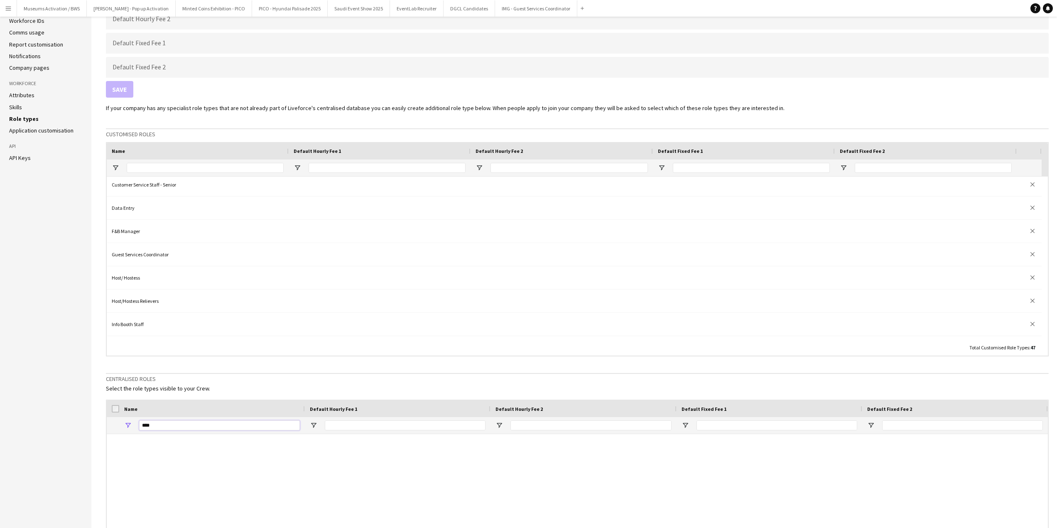
click at [176, 427] on input "****" at bounding box center [219, 425] width 161 height 10
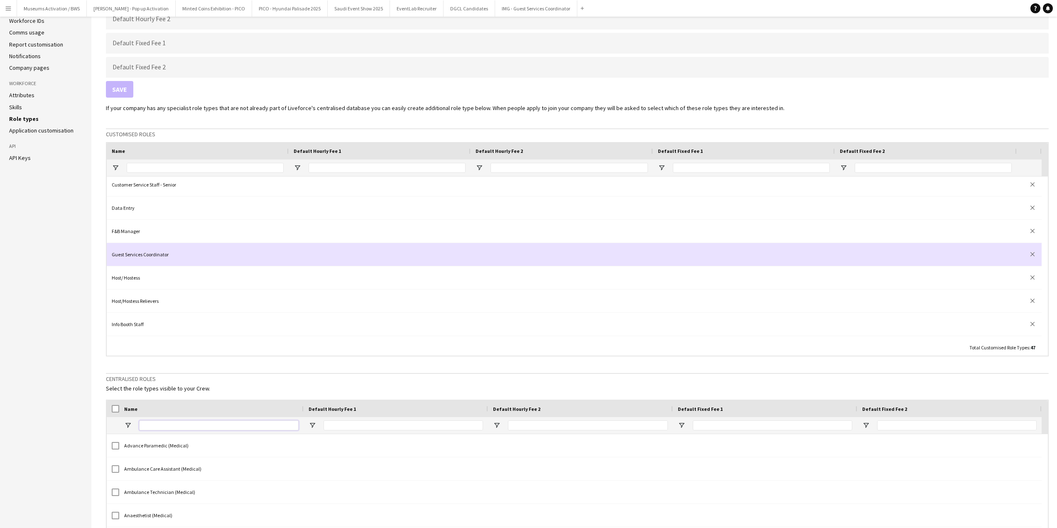
scroll to position [148, 0]
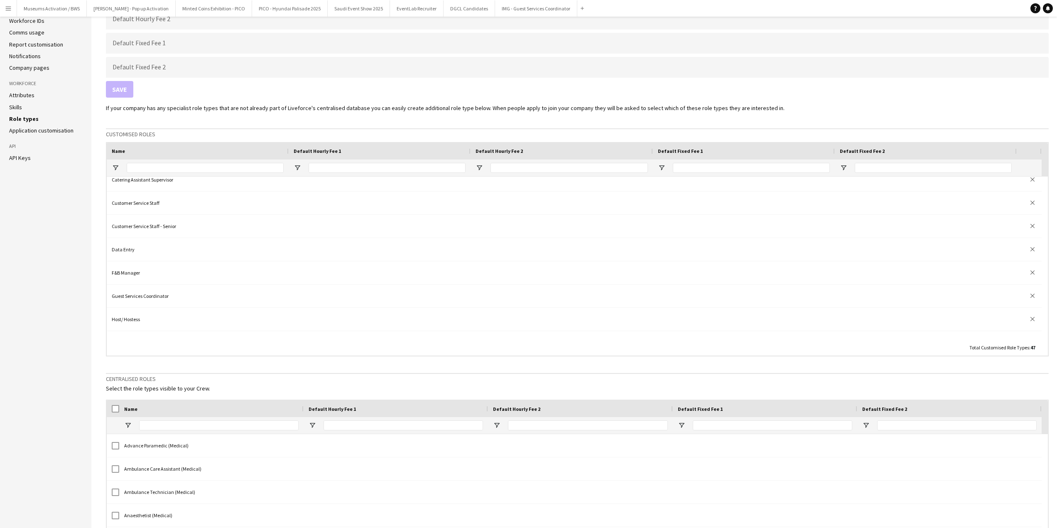
click at [4, 5] on button "Menu" at bounding box center [8, 8] width 17 height 17
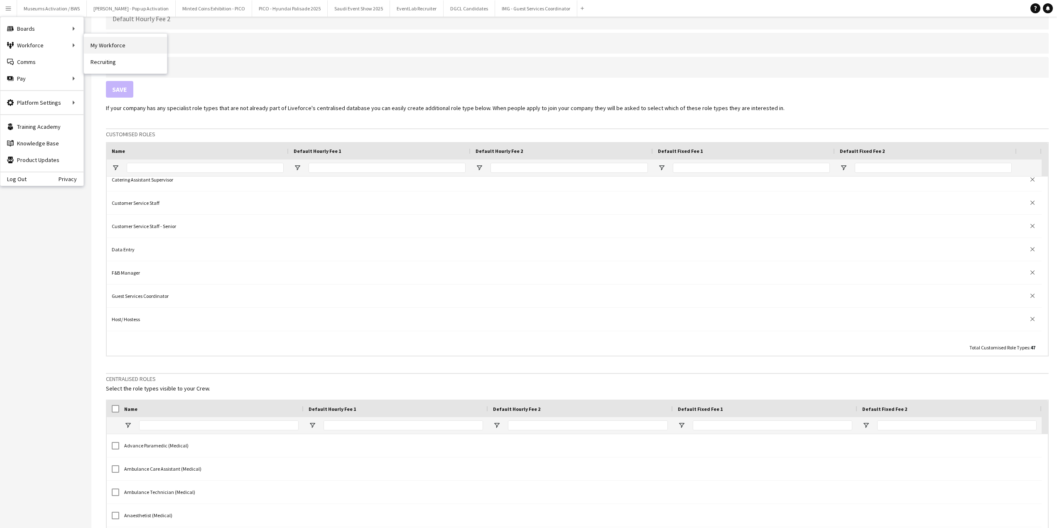
click at [92, 45] on link "My Workforce" at bounding box center [125, 45] width 83 height 17
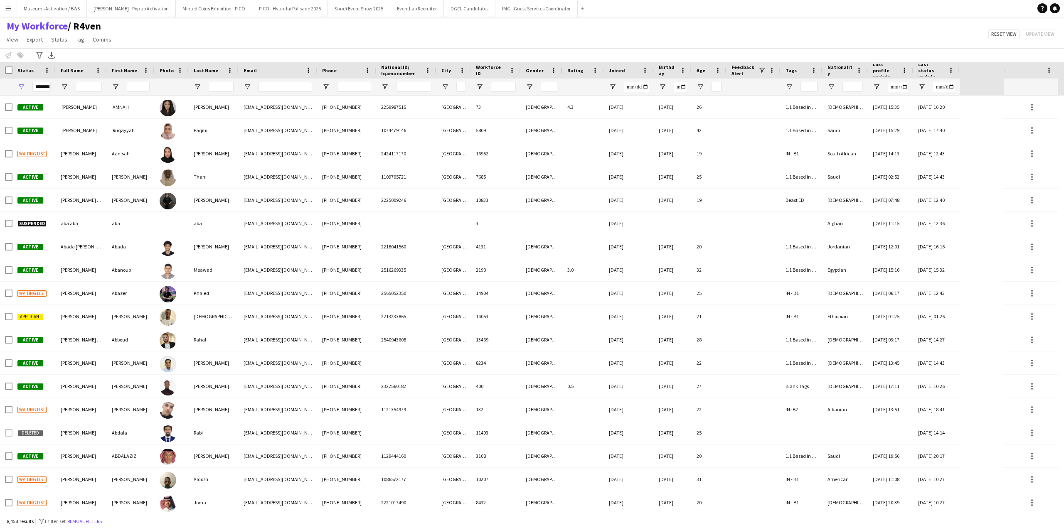
click at [406, 38] on div "My Workforce / R4ven View Views Default view Musab Alamri Ninar Wannos Nouf Alo…" at bounding box center [532, 34] width 1064 height 28
click at [340, 40] on div "My Workforce / R4ven View Views Default view Musab Alamri Ninar Wannos Nouf Alo…" at bounding box center [532, 34] width 1064 height 28
click at [339, 42] on div "My Workforce / R4ven View Views Default view Musab Alamri Ninar Wannos Nouf Alo…" at bounding box center [532, 34] width 1064 height 28
click at [204, 34] on div "My Workforce / R4ven View Views Default view Musab Alamri Ninar Wannos Nouf Alo…" at bounding box center [532, 34] width 1064 height 28
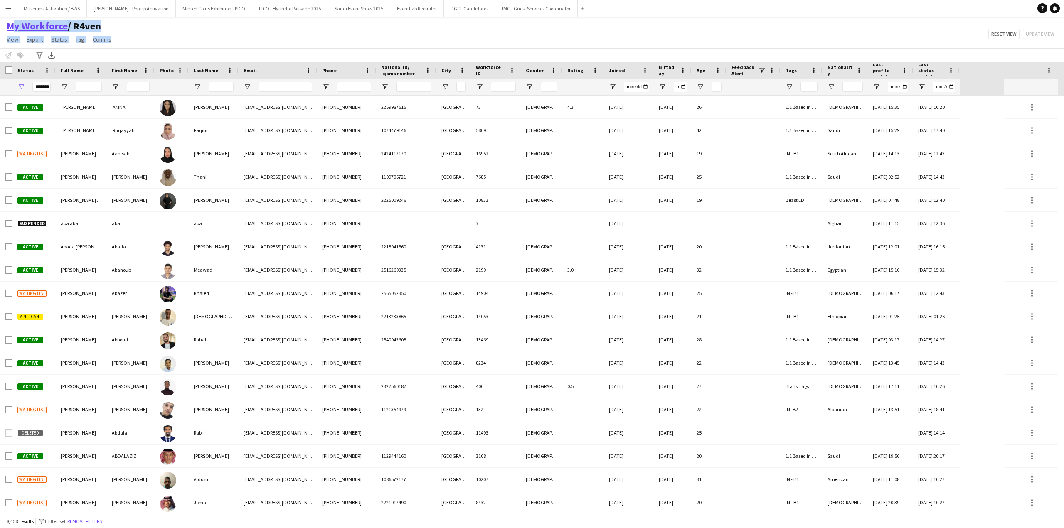
drag, startPoint x: 125, startPoint y: 41, endPoint x: 8, endPoint y: 29, distance: 117.7
click at [8, 29] on div "My Workforce / R4ven View Views Default view Musab Alamri Ninar Wannos Nouf Alo…" at bounding box center [532, 34] width 1064 height 28
click at [169, 34] on div "My Workforce / R4ven View Views Default view Musab Alamri Ninar Wannos Nouf Alo…" at bounding box center [532, 34] width 1064 height 28
drag, startPoint x: 165, startPoint y: 37, endPoint x: 34, endPoint y: 69, distance: 134.4
click at [34, 69] on main "My Workforce / R4ven View Views Default view Musab Alamri Ninar Wannos Nouf Alo…" at bounding box center [532, 267] width 1064 height 500
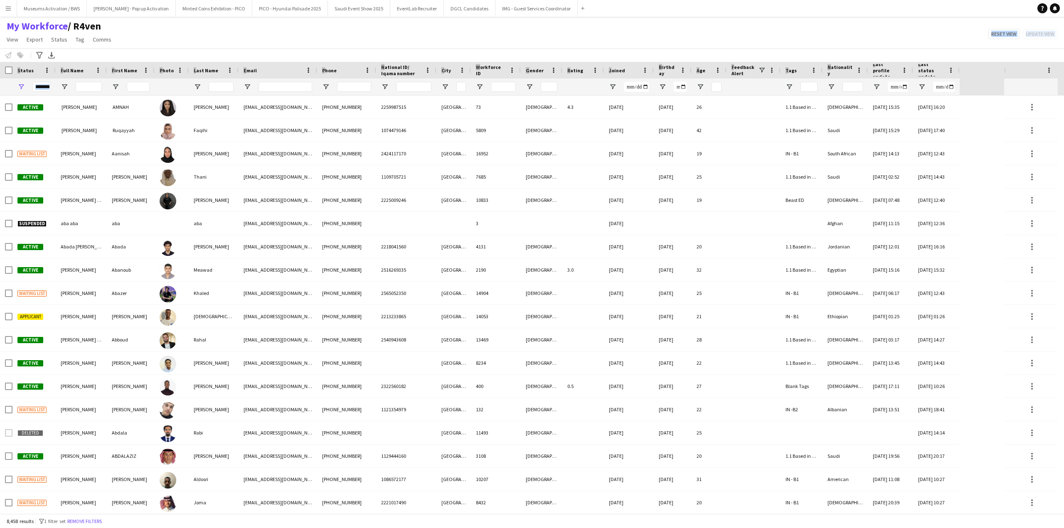
click at [143, 34] on div "My Workforce / R4ven View Views Default view Musab Alamri Ninar Wannos Nouf Alo…" at bounding box center [532, 34] width 1064 height 28
click at [16, 86] on div "**********" at bounding box center [33, 87] width 43 height 17
click at [22, 86] on span "Open Filter Menu" at bounding box center [20, 86] width 7 height 7
click at [150, 49] on div "Notify workforce Add to tag Select at least one crew to tag him or her. Advance…" at bounding box center [532, 55] width 1064 height 14
drag, startPoint x: 126, startPoint y: 53, endPoint x: 48, endPoint y: 27, distance: 82.4
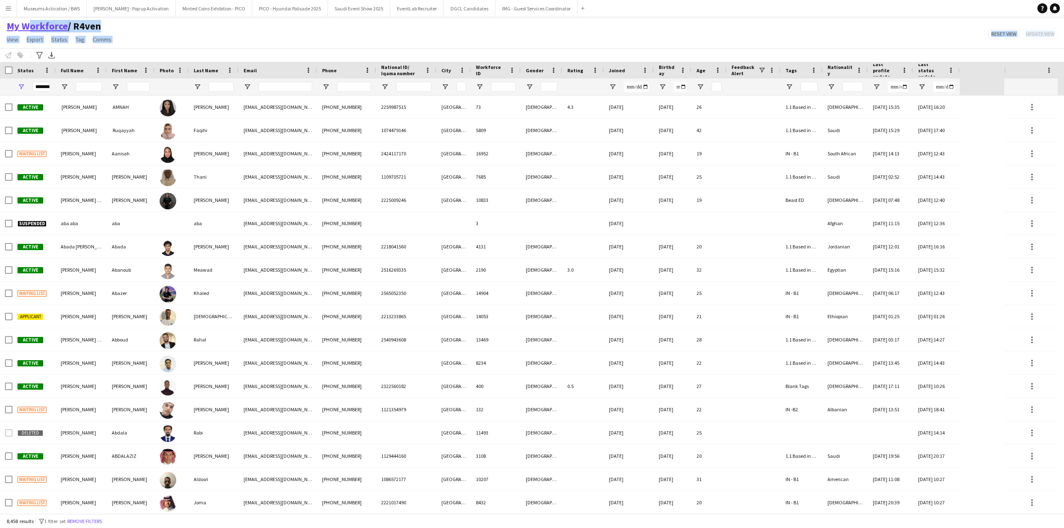
click at [22, 21] on app-workforce-header "My Workforce / R4ven View Views Default view Musab Alamri Ninar Wannos Nouf Alo…" at bounding box center [532, 41] width 1064 height 42
click at [189, 35] on div "My Workforce / R4ven View Views Default view Musab Alamri Ninar Wannos Nouf Alo…" at bounding box center [532, 34] width 1064 height 28
click at [10, 3] on button "Menu" at bounding box center [8, 8] width 17 height 17
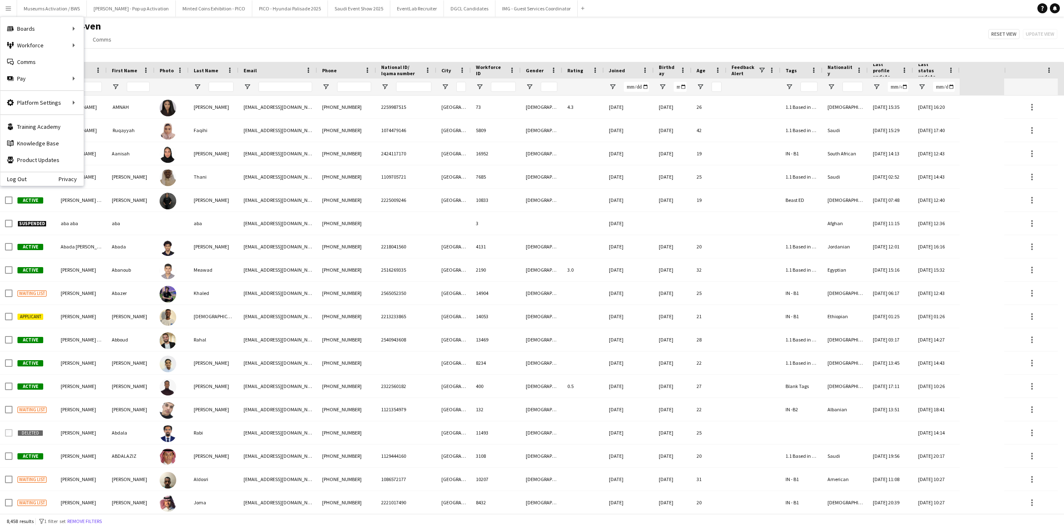
click at [135, 24] on div "My Workforce / R4ven View Views Default view Musab Alamri Ninar Wannos Nouf Alo…" at bounding box center [532, 34] width 1064 height 28
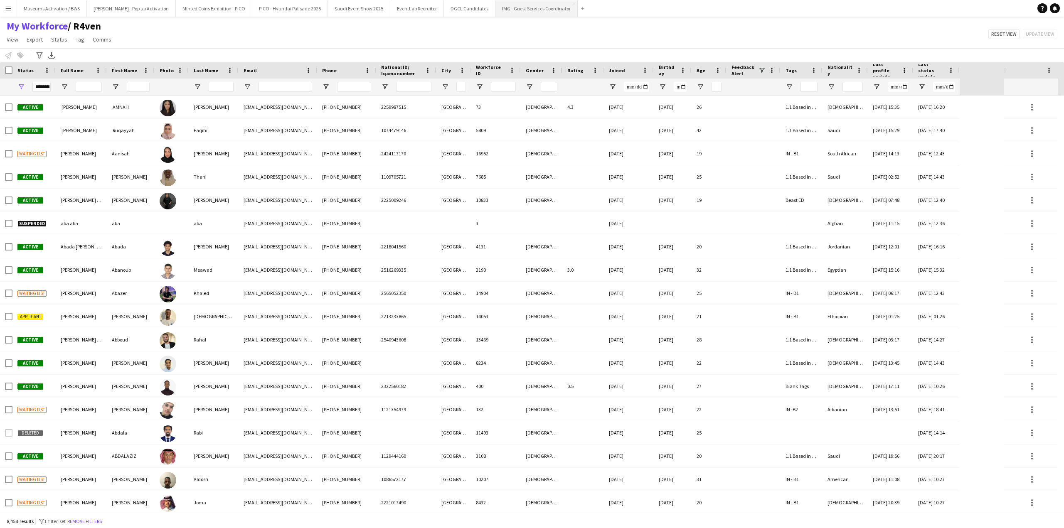
click at [495, 10] on button "IMG - Guest Services Coordinator Close" at bounding box center [536, 8] width 82 height 16
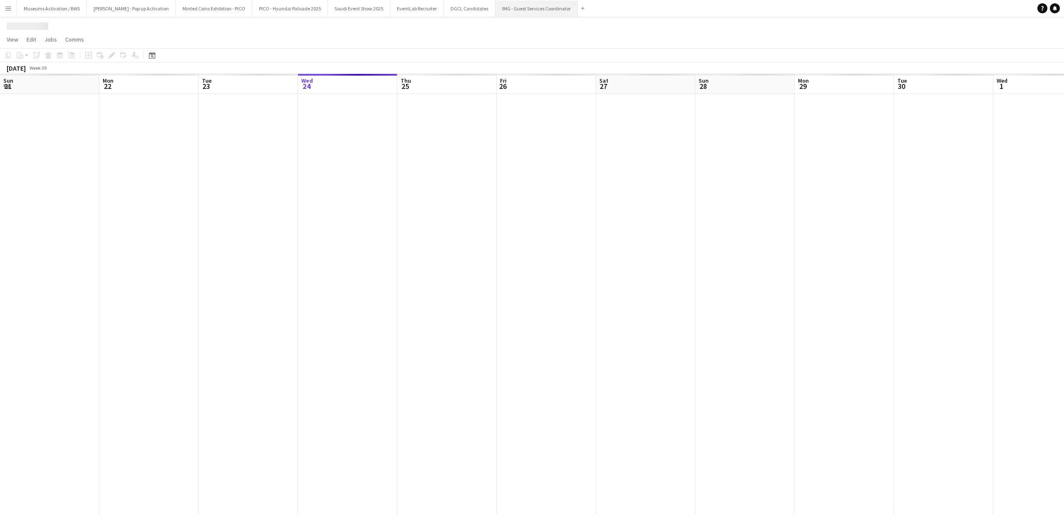
scroll to position [0, 199]
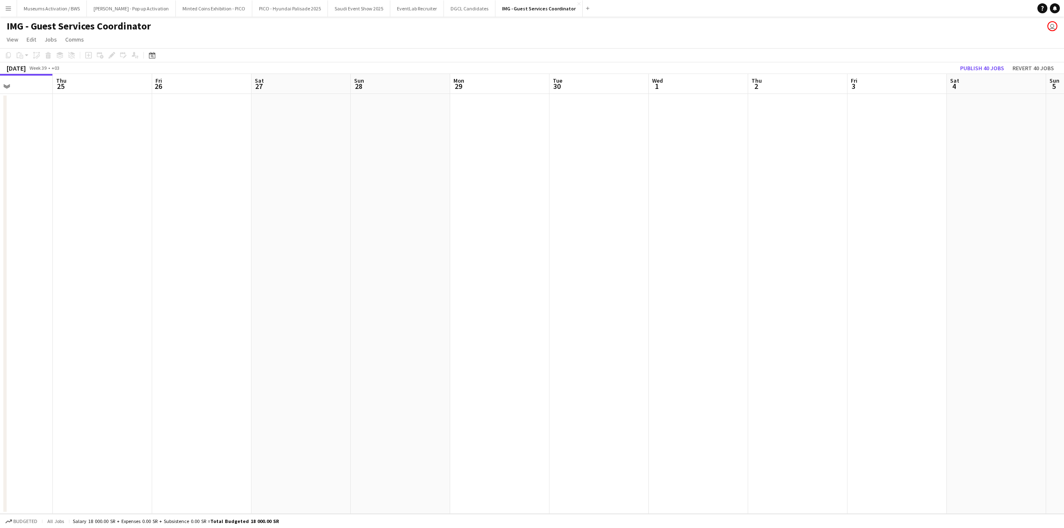
drag, startPoint x: 578, startPoint y: 182, endPoint x: 534, endPoint y: 182, distance: 44.0
click at [536, 182] on app-calendar-viewport "Sun 21 Mon 22 Tue 23 Wed 24 Thu 25 Fri 26 Sat 27 Sun 28 Mon 29 Tue 30 Wed 1 Thu…" at bounding box center [532, 294] width 1064 height 440
drag, startPoint x: 724, startPoint y: 178, endPoint x: 491, endPoint y: 170, distance: 233.2
click at [494, 170] on app-calendar-viewport "Mon 22 Tue 23 Wed 24 Thu 25 Fri 26 Sat 27 Sun 28 Mon 29 Tue 30 Wed 1 Thu 2 Fri …" at bounding box center [532, 294] width 1064 height 440
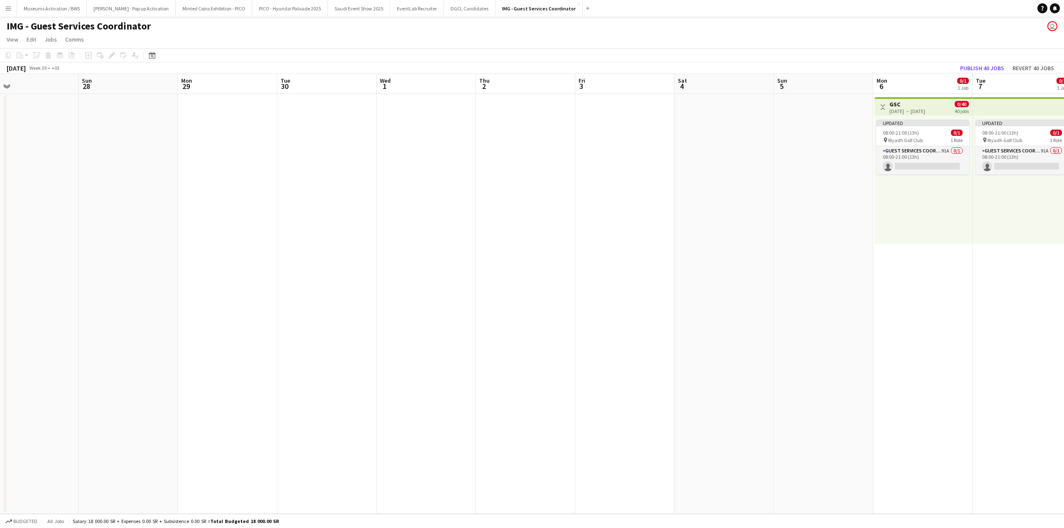
click at [661, 165] on app-calendar-viewport "Wed 24 Thu 25 Fri 26 Sat 27 Sun 28 Mon 29 Tue 30 Wed 1 Thu 2 Fri 3 Sat 4 Sun 5 …" at bounding box center [532, 294] width 1064 height 440
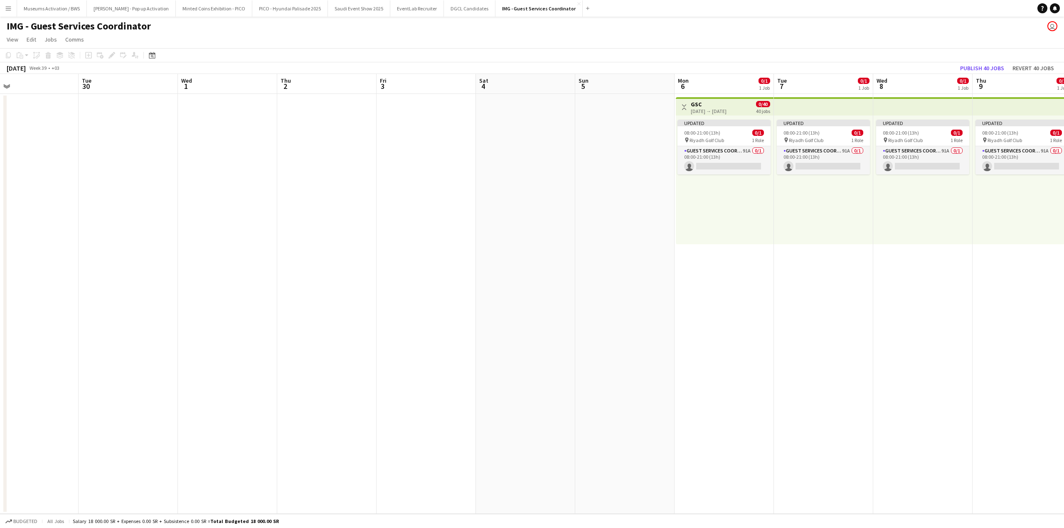
scroll to position [0, 236]
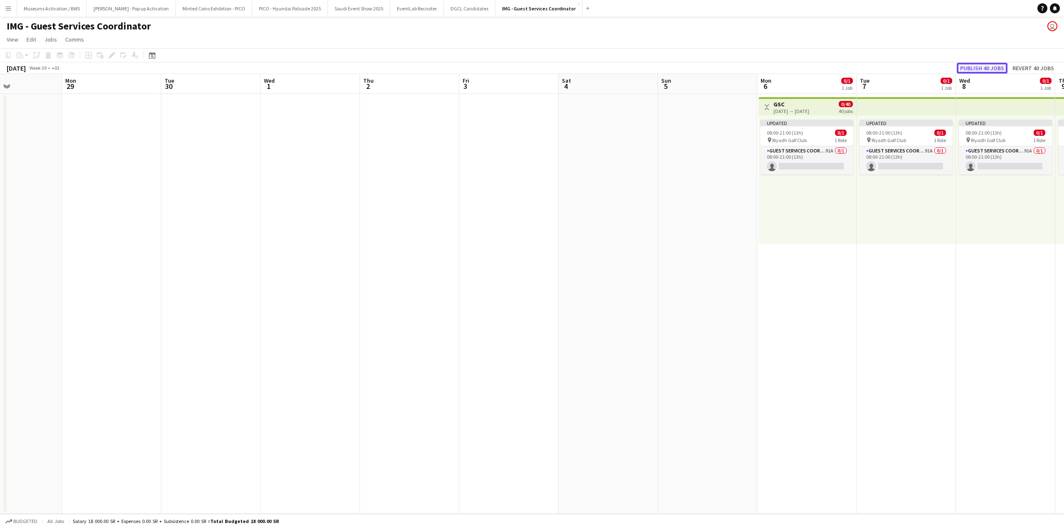
click at [997, 70] on button "Publish 40 jobs" at bounding box center [981, 68] width 51 height 11
drag, startPoint x: 838, startPoint y: 283, endPoint x: 772, endPoint y: 277, distance: 65.5
click at [774, 278] on app-calendar-viewport "Fri 26 Sat 27 Sun 28 Mon 29 Tue 30 Wed 1 Thu 2 Fri 3 Sat 4 Sun 5 Mon 6 0/1 1 Jo…" at bounding box center [532, 294] width 1064 height 440
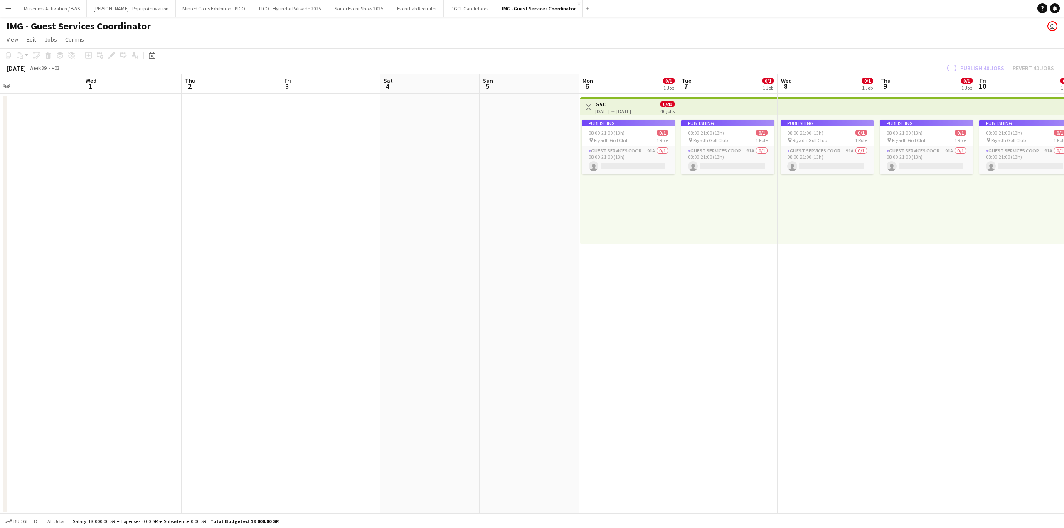
drag, startPoint x: 629, startPoint y: 279, endPoint x: 692, endPoint y: 276, distance: 62.4
click at [624, 278] on app-calendar-viewport "Sat 27 Sun 28 Mon 29 Tue 30 Wed 1 Thu 2 Fri 3 Sat 4 Sun 5 Mon 6 0/1 1 Job Tue 7…" at bounding box center [532, 294] width 1064 height 440
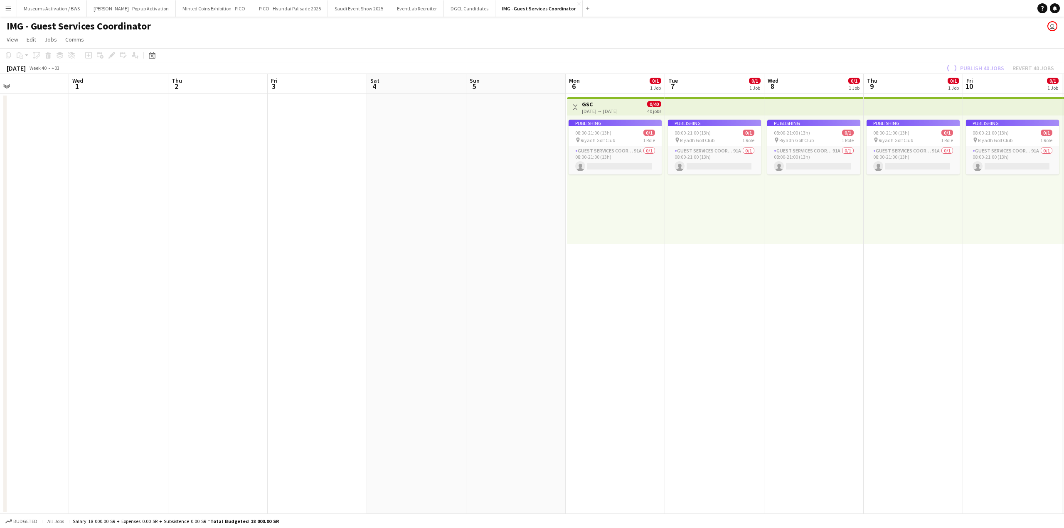
drag, startPoint x: 795, startPoint y: 257, endPoint x: 591, endPoint y: 265, distance: 204.6
click at [663, 262] on app-calendar-viewport "Sat 27 Sun 28 Mon 29 Tue 30 Wed 1 Thu 2 Fri 3 Sat 4 Sun 5 Mon 6 0/1 1 Job Tue 7…" at bounding box center [532, 294] width 1064 height 440
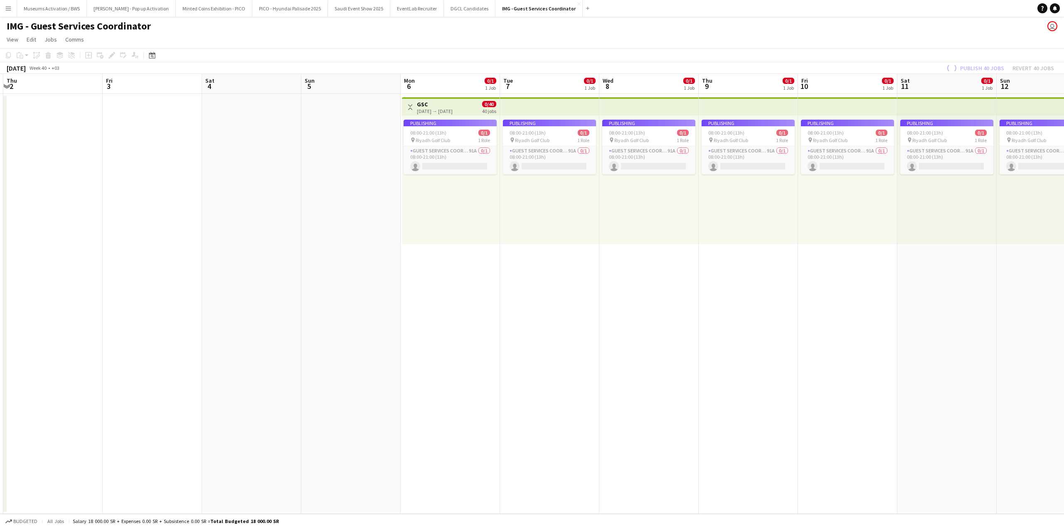
drag, startPoint x: 760, startPoint y: 248, endPoint x: 595, endPoint y: 249, distance: 165.4
click at [595, 249] on app-calendar-viewport "Mon 29 Tue 30 Wed 1 Thu 2 Fri 3 Sat 4 Sun 5 Mon 6 0/1 1 Job Tue 7 0/1 1 Job Wed…" at bounding box center [532, 294] width 1064 height 440
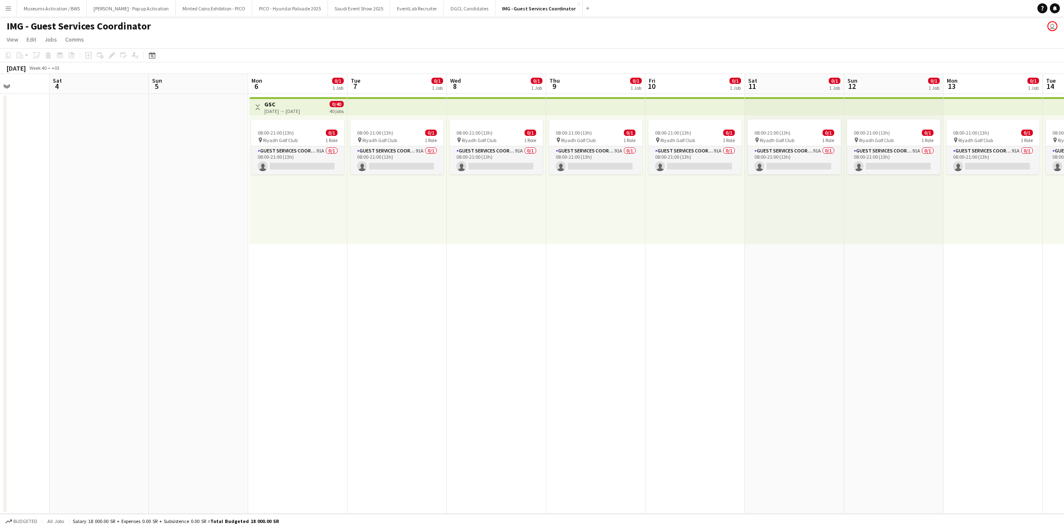
scroll to position [0, 248]
click at [339, 209] on div "08:00-21:00 (13h) 0/1 pin Riyadh Golf Club 1 Role Guest Services Coordinator 91…" at bounding box center [299, 180] width 98 height 129
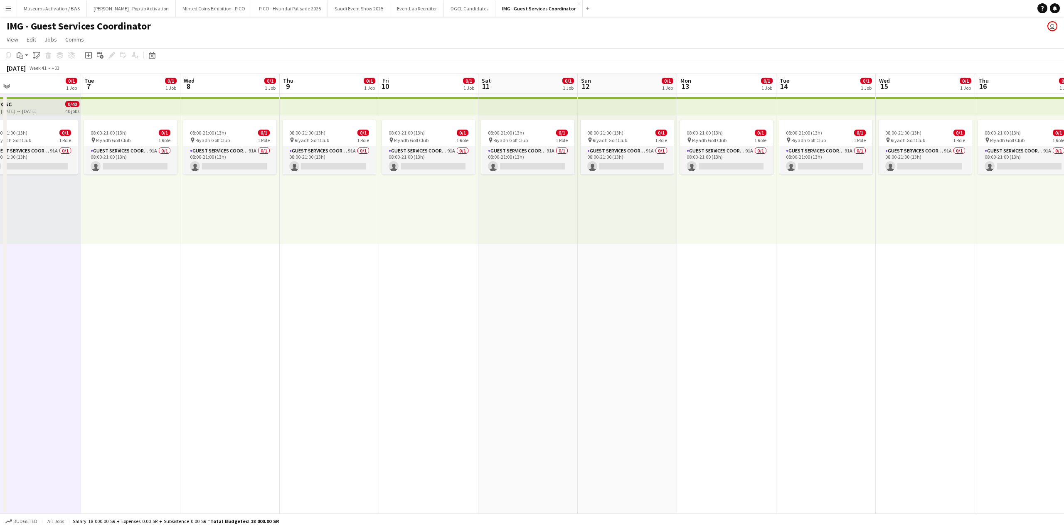
scroll to position [0, 318]
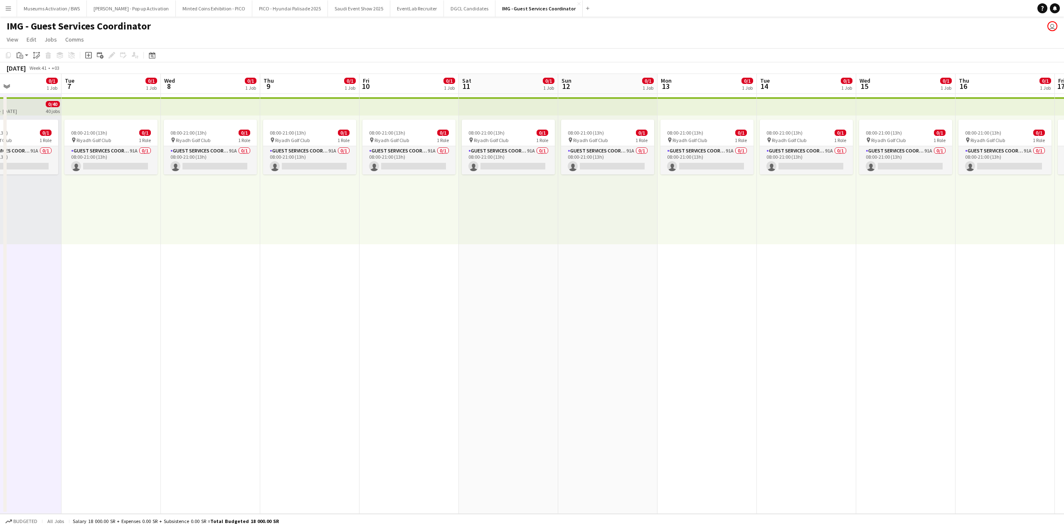
click at [404, 212] on div "08:00-21:00 (13h) 0/1 pin Riyadh Golf Club 1 Role Guest Services Coordinator 91…" at bounding box center [408, 180] width 99 height 129
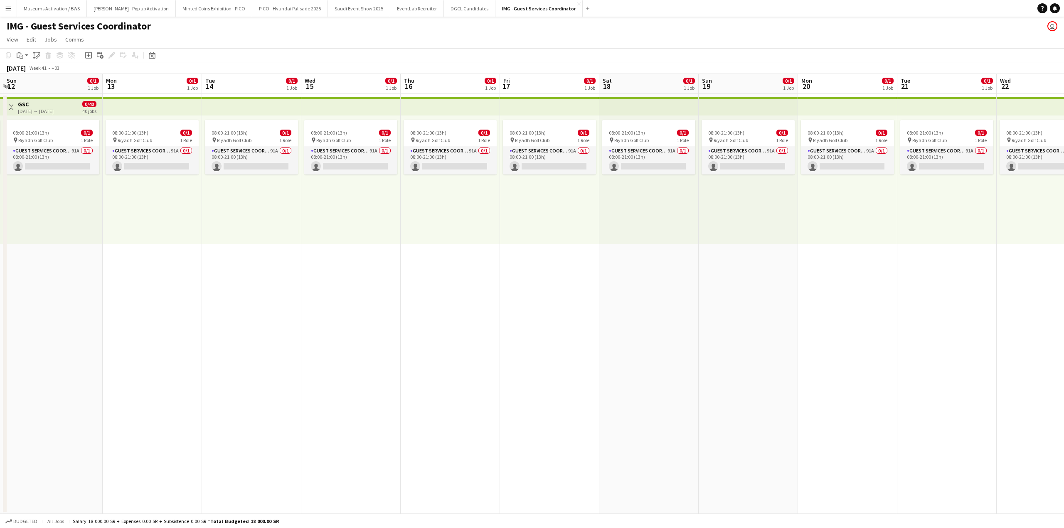
click at [534, 208] on div "08:00-21:00 (13h) 0/1 pin Riyadh Golf Club 1 Role Guest Services Coordinator 91…" at bounding box center [549, 180] width 99 height 129
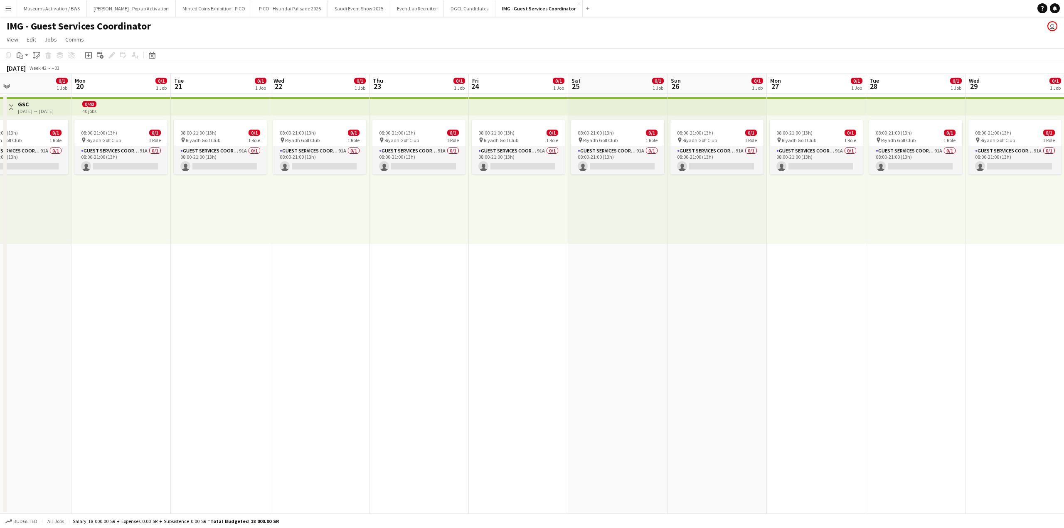
scroll to position [0, 291]
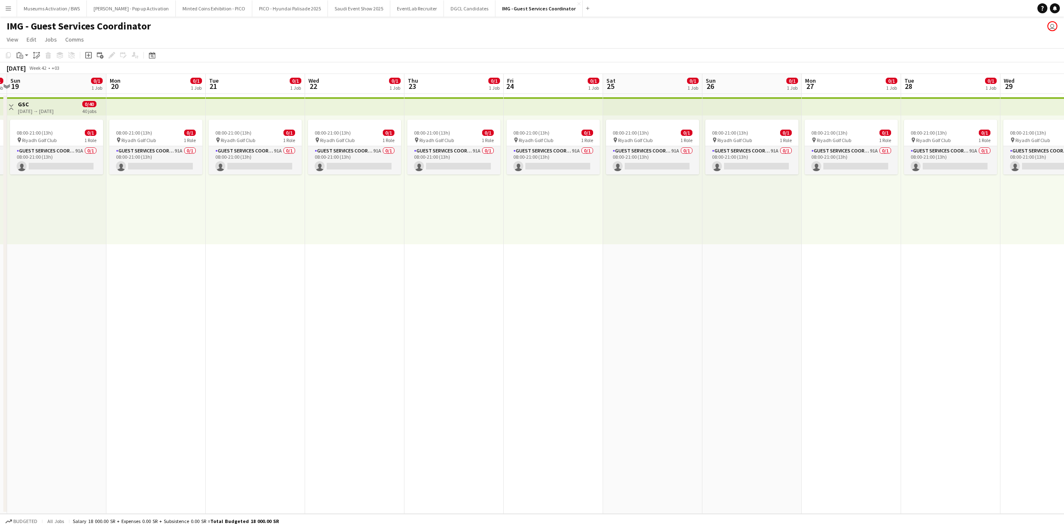
click at [732, 191] on div "08:00-21:00 (13h) 0/1 pin Riyadh Golf Club 1 Role Guest Services Coordinator 91…" at bounding box center [751, 180] width 99 height 129
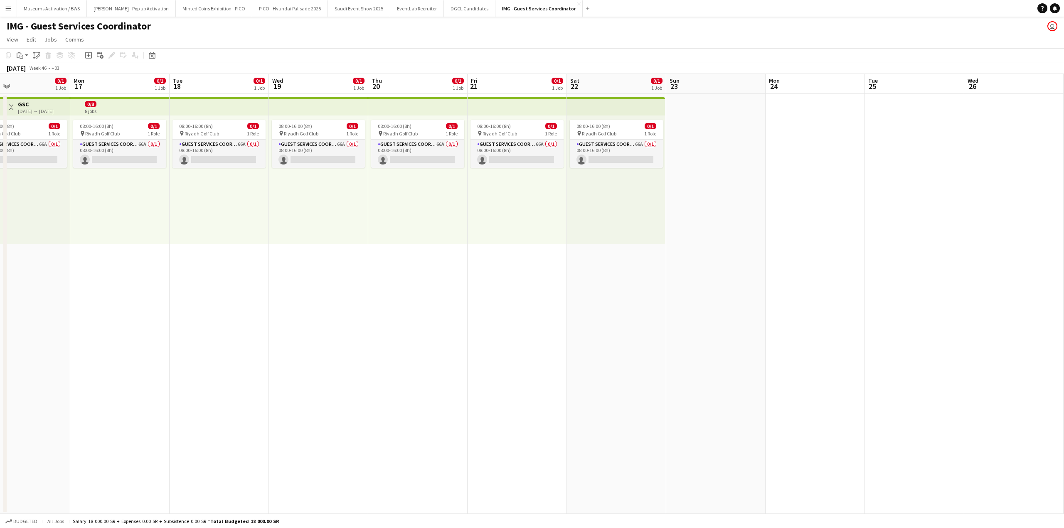
scroll to position [0, 327]
click at [663, 225] on div "08:00-16:00 (8h) 0/1 pin Riyadh Golf Club 1 Role Guest Services Coordinator 66A…" at bounding box center [615, 180] width 98 height 129
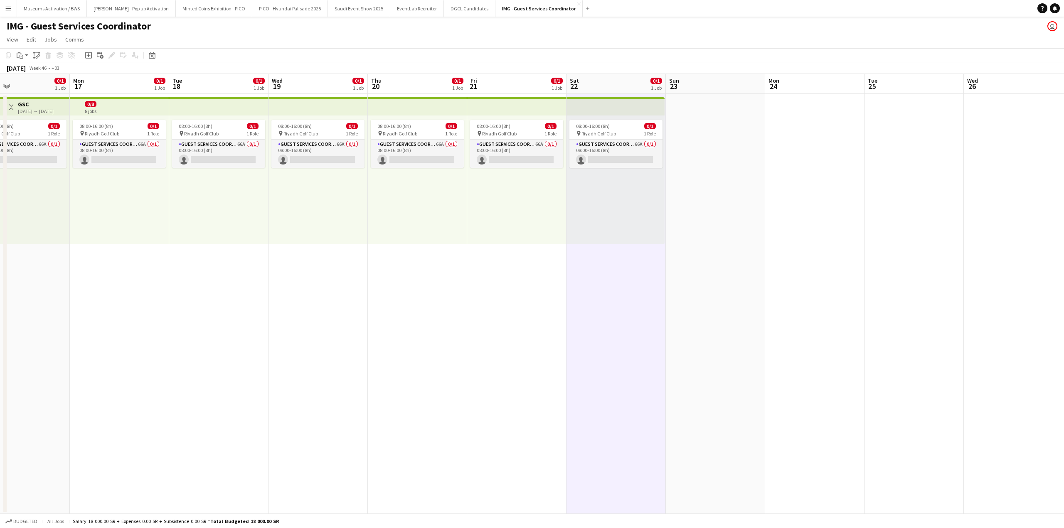
click at [732, 229] on app-date-cell at bounding box center [715, 304] width 99 height 420
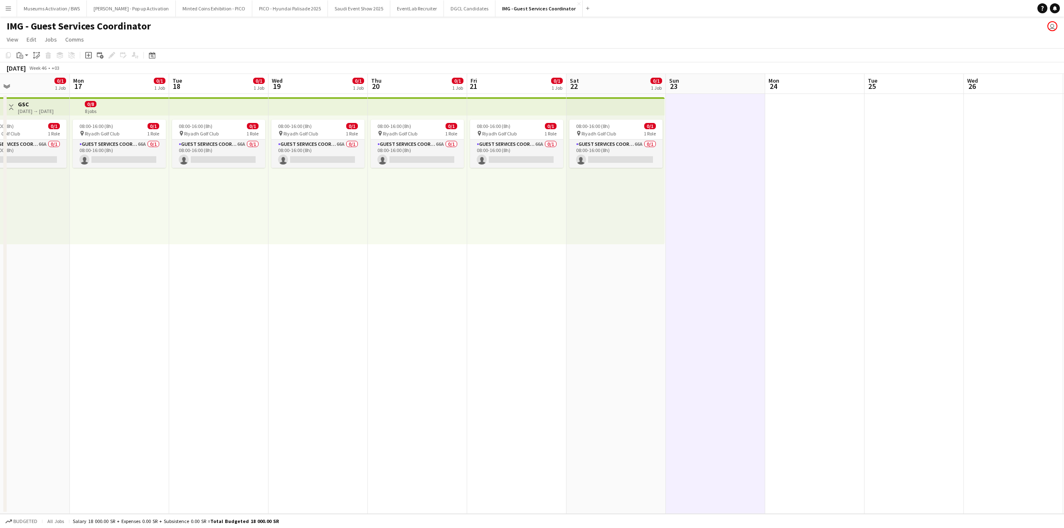
click at [638, 270] on app-date-cell "08:00-16:00 (8h) 0/1 pin Riyadh Golf Club 1 Role Guest Services Coordinator 66A…" at bounding box center [615, 304] width 99 height 420
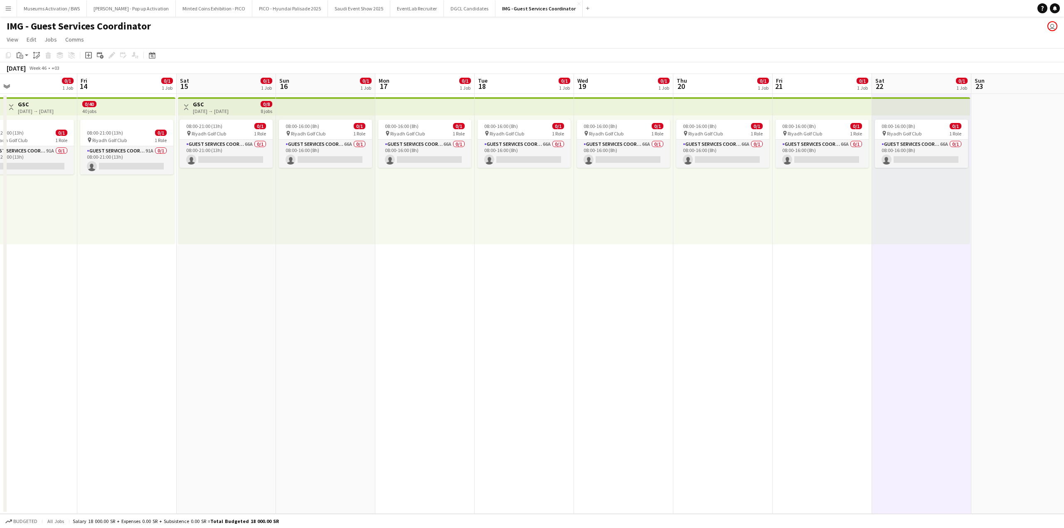
scroll to position [0, 320]
click at [638, 273] on app-date-cell "08:00-16:00 (8h) 0/1 pin Riyadh Golf Club 1 Role Guest Services Coordinator 66A…" at bounding box center [622, 304] width 99 height 420
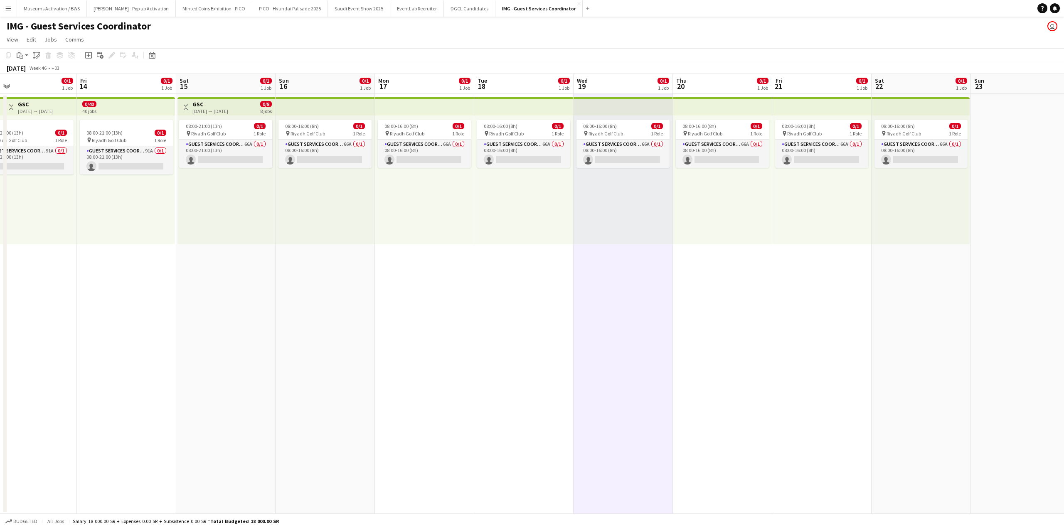
click at [753, 262] on app-date-cell "08:00-16:00 (8h) 0/1 pin Riyadh Golf Club 1 Role Guest Services Coordinator 66A…" at bounding box center [722, 304] width 99 height 420
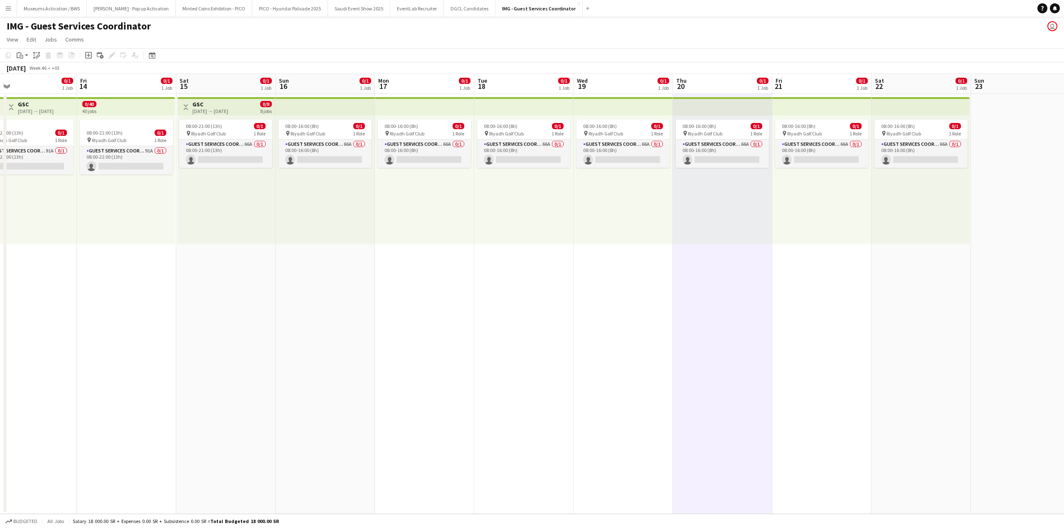
click at [910, 239] on div "08:00-16:00 (8h) 0/1 pin Riyadh Golf Club 1 Role Guest Services Coordinator 66A…" at bounding box center [920, 180] width 98 height 129
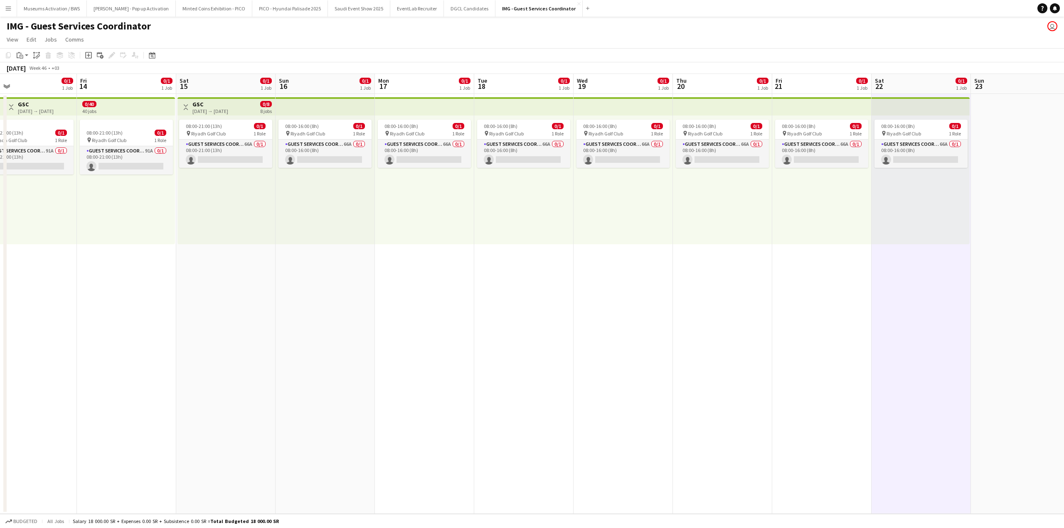
click at [848, 109] on app-top-bar at bounding box center [821, 106] width 99 height 18
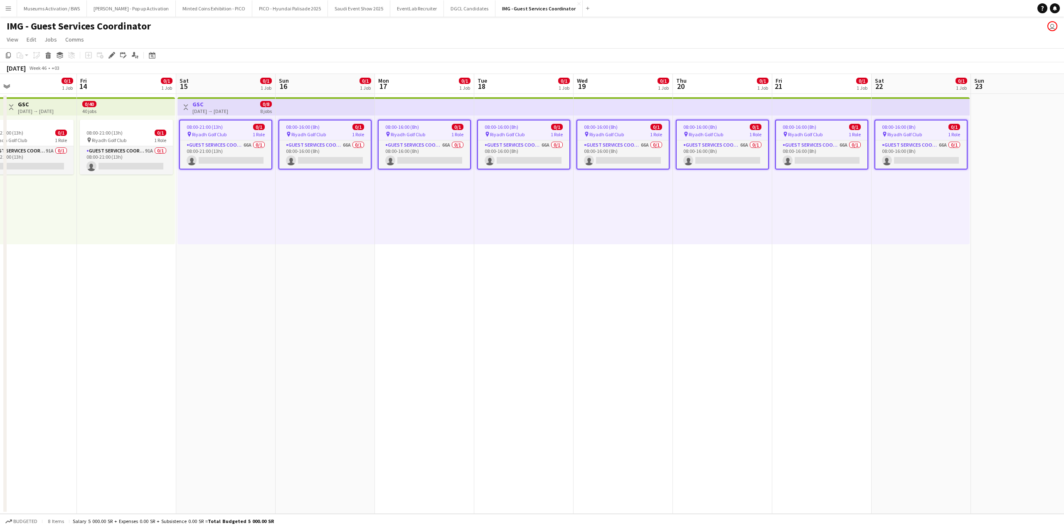
click at [897, 202] on div "08:00-16:00 (8h) 0/1 pin Riyadh Golf Club 1 Role Guest Services Coordinator 66A…" at bounding box center [920, 180] width 98 height 129
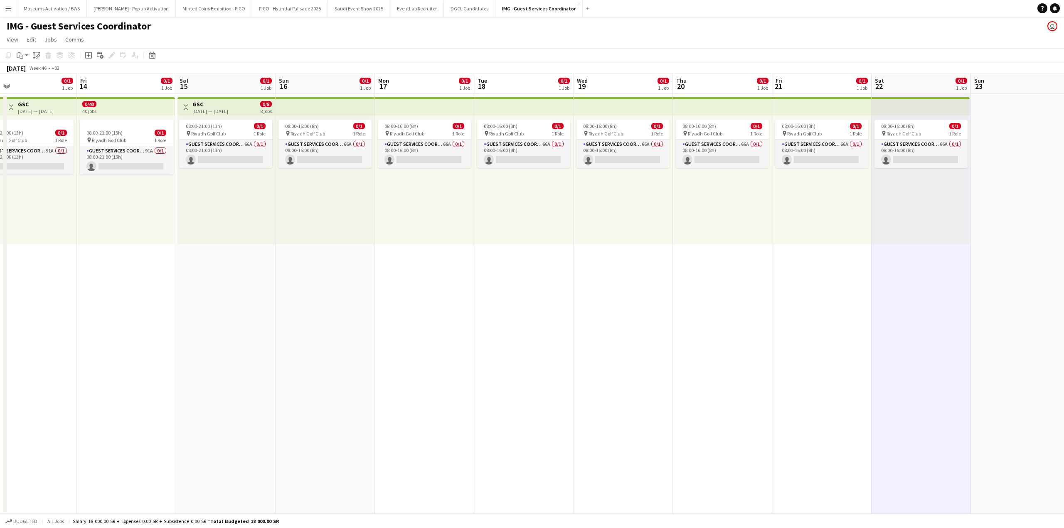
click at [832, 219] on div "08:00-16:00 (8h) 0/1 pin Riyadh Golf Club 1 Role Guest Services Coordinator 66A…" at bounding box center [821, 180] width 99 height 129
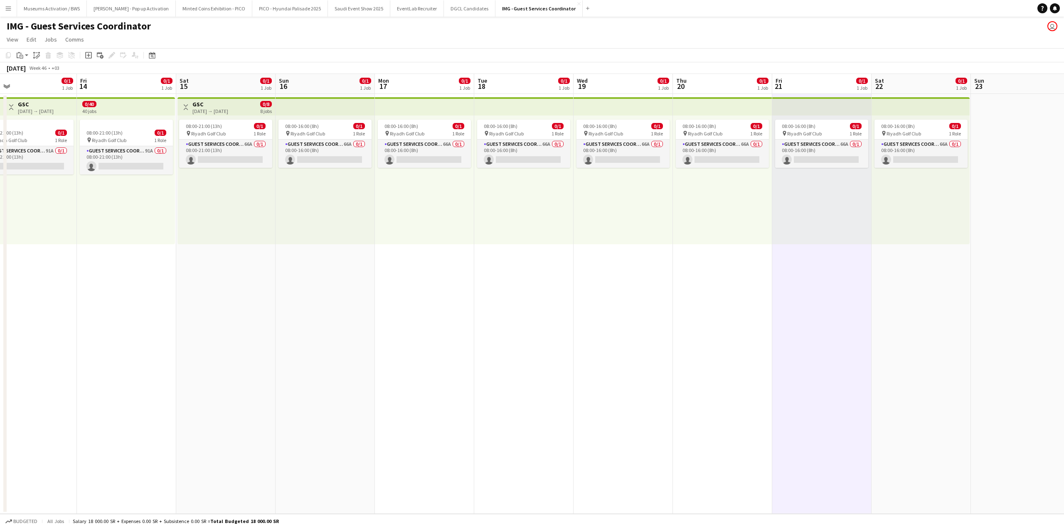
click at [782, 101] on app-top-bar at bounding box center [821, 106] width 99 height 18
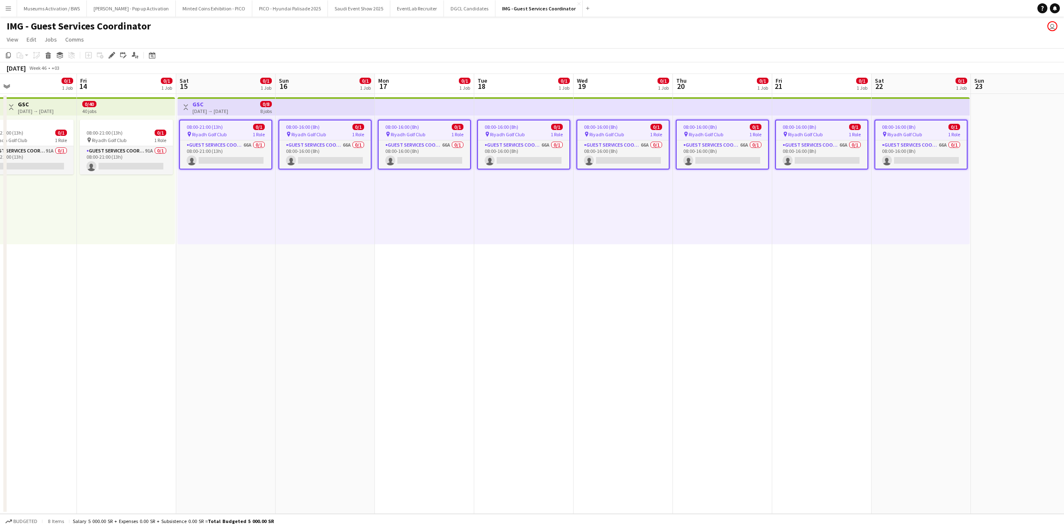
click at [631, 245] on app-date-cell "08:00-16:00 (8h) 0/1 pin Riyadh Golf Club 1 Role Guest Services Coordinator 66A…" at bounding box center [622, 304] width 99 height 420
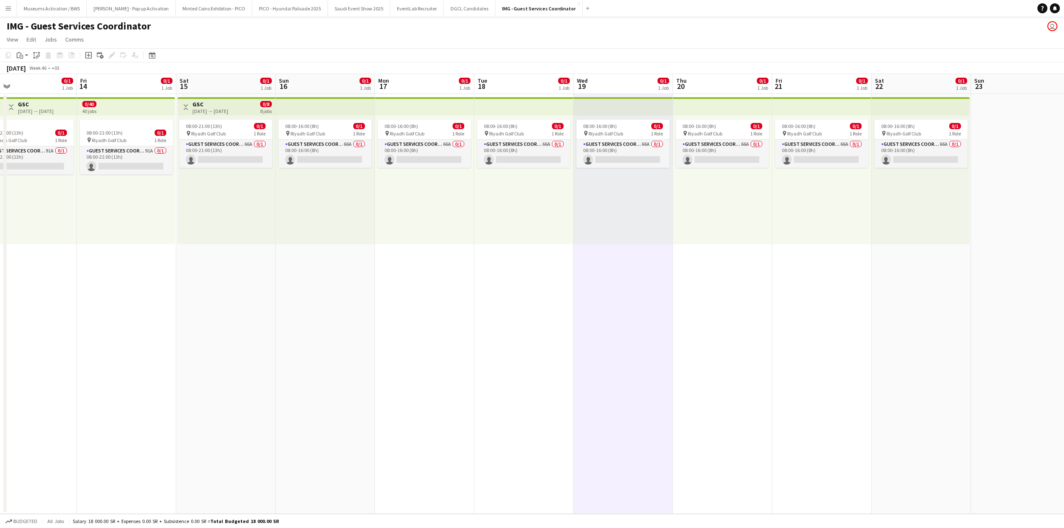
click at [222, 203] on div "08:00-21:00 (13h) 0/1 pin Riyadh Golf Club 1 Role Guest Services Coordinator 66…" at bounding box center [226, 180] width 98 height 129
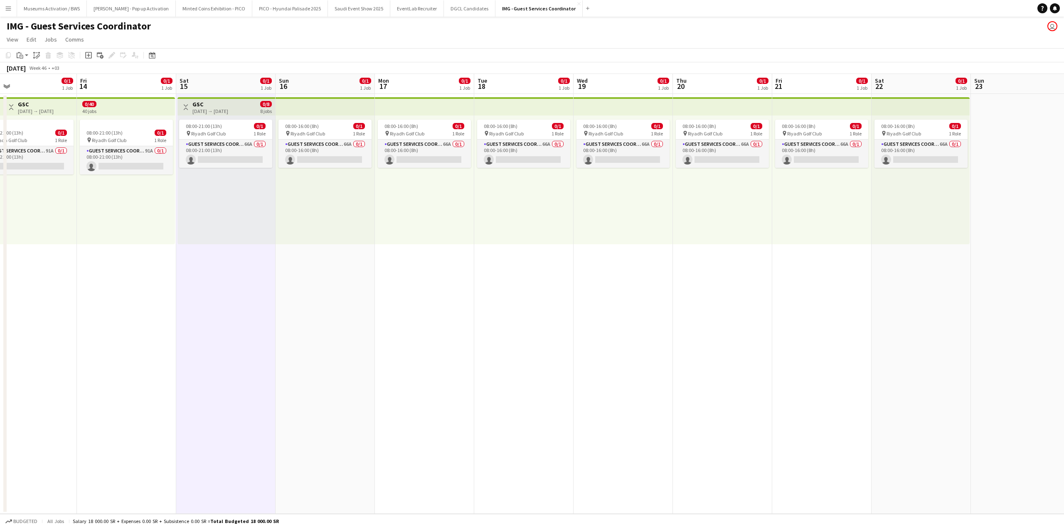
click at [932, 190] on div "08:00-16:00 (8h) 0/1 pin Riyadh Golf Club 1 Role Guest Services Coordinator 66A…" at bounding box center [920, 180] width 98 height 129
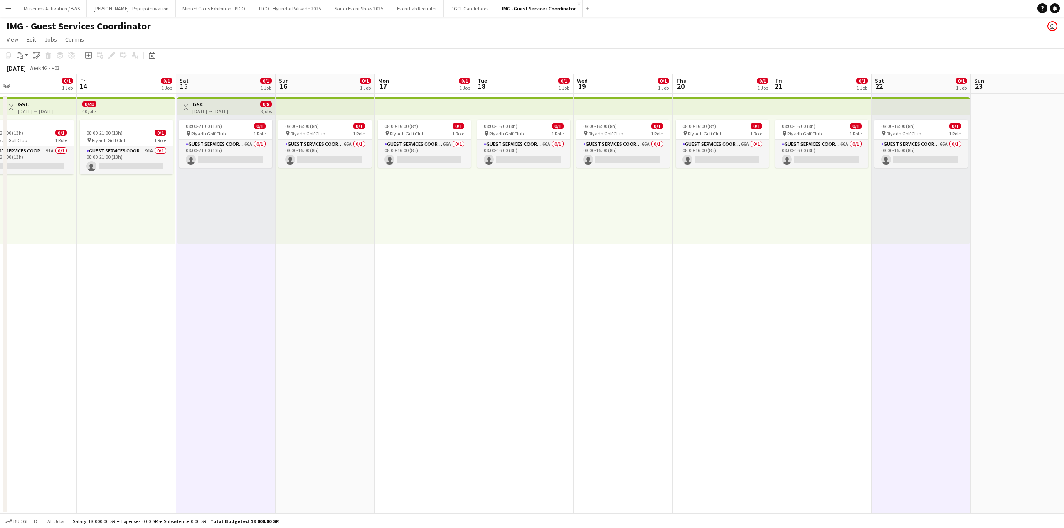
click at [231, 179] on div "08:00-21:00 (13h) 0/1 pin Riyadh Golf Club 1 Role Guest Services Coordinator 66…" at bounding box center [226, 180] width 98 height 129
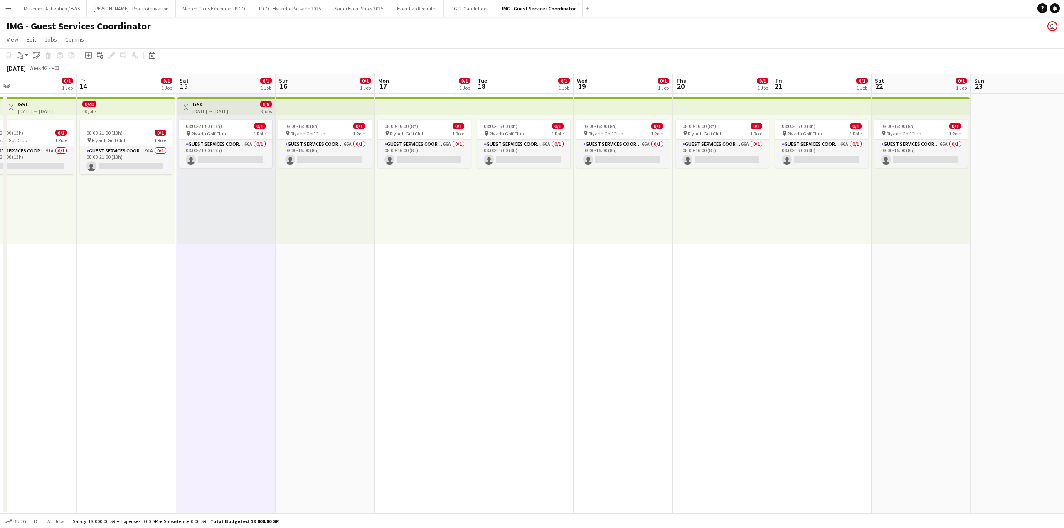
click at [877, 236] on div "08:00-16:00 (8h) 0/1 pin Riyadh Golf Club 1 Role Guest Services Coordinator 66A…" at bounding box center [920, 180] width 98 height 129
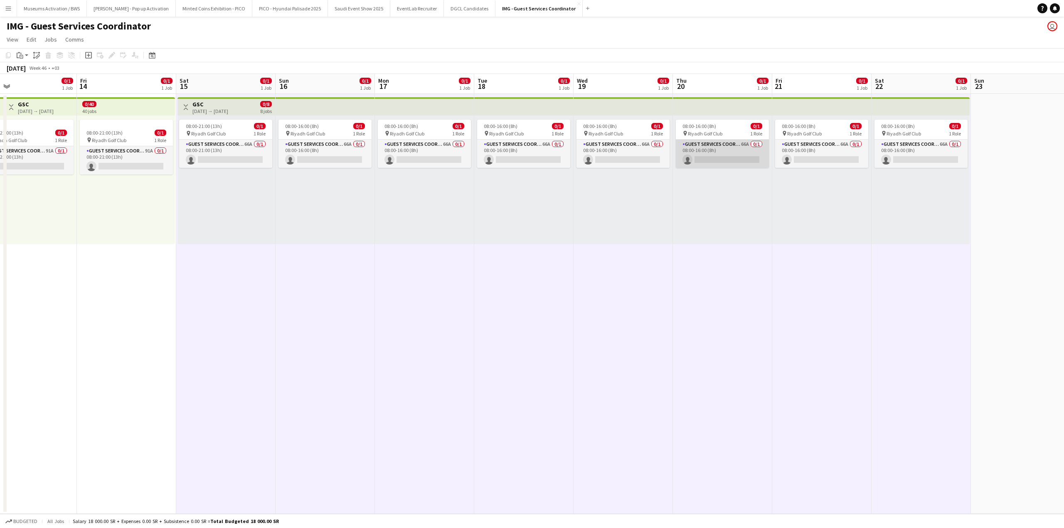
click at [688, 146] on app-card-role "Guest Services Coordinator 66A 0/1 08:00-16:00 (8h) single-neutral-actions" at bounding box center [722, 154] width 93 height 28
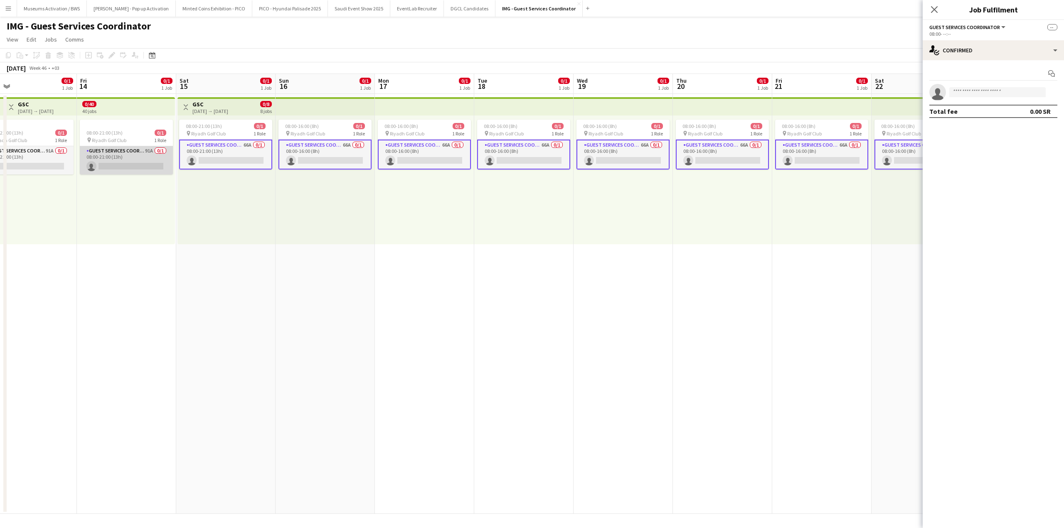
click at [133, 155] on app-card-role "Guest Services Coordinator 91A 0/1 08:00-21:00 (13h) single-neutral-actions" at bounding box center [126, 160] width 93 height 28
click at [340, 149] on app-calendar-viewport "Mon 10 0/1 1 Job Tue 11 0/1 1 Job Wed 12 0/1 1 Job Thu 13 0/1 1 Job Fri 14 0/1 …" at bounding box center [532, 294] width 1064 height 440
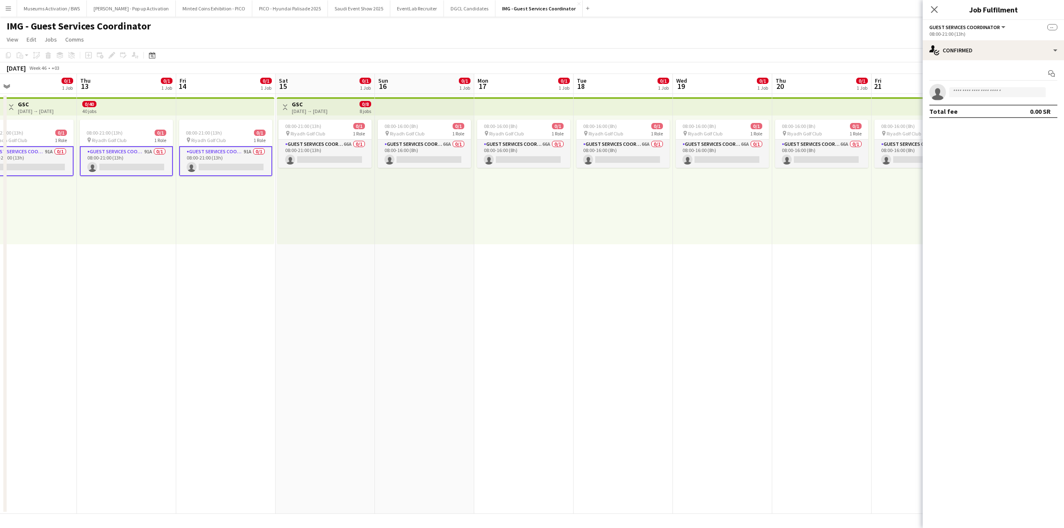
scroll to position [0, 228]
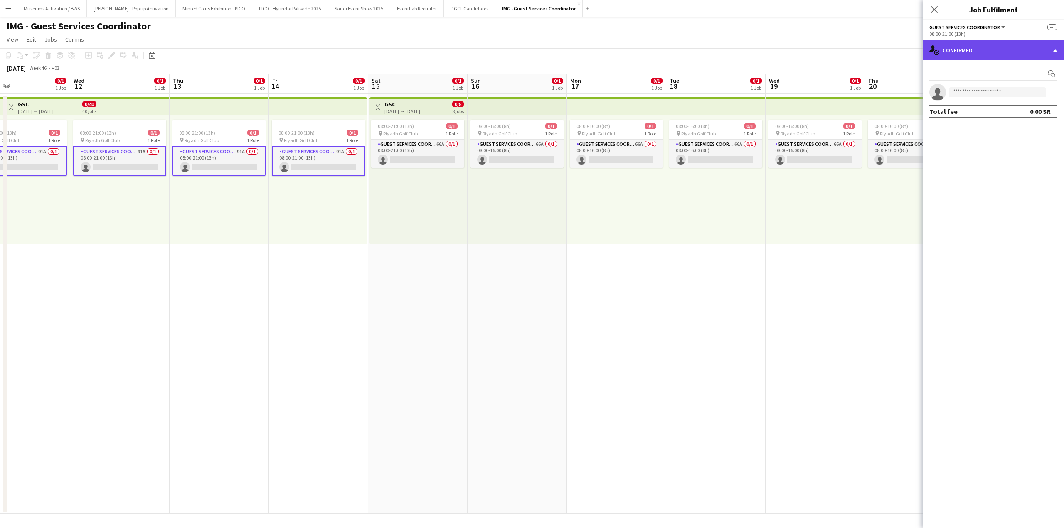
click at [988, 52] on div "single-neutral-actions-check-2 Confirmed" at bounding box center [992, 50] width 141 height 20
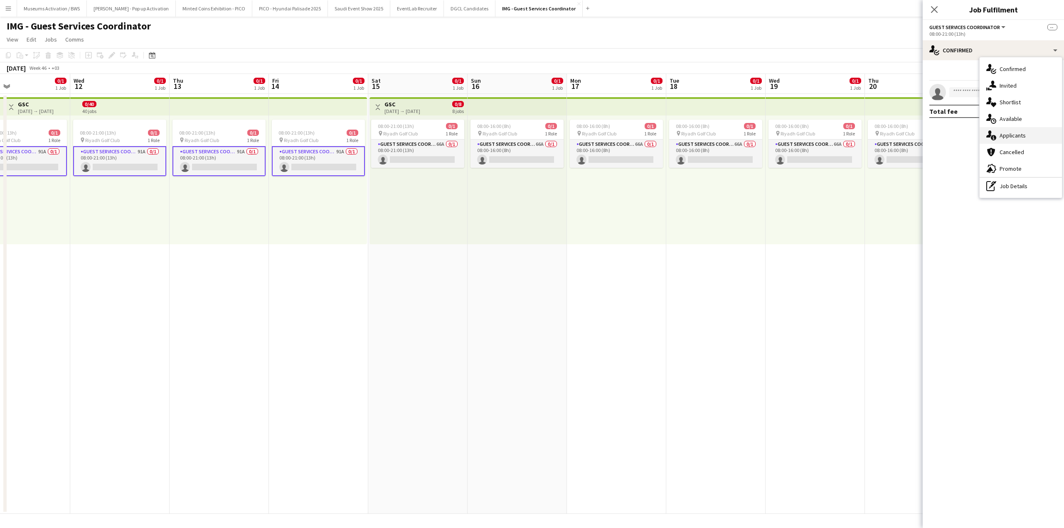
click at [1005, 139] on span "Applicants" at bounding box center [1012, 135] width 26 height 7
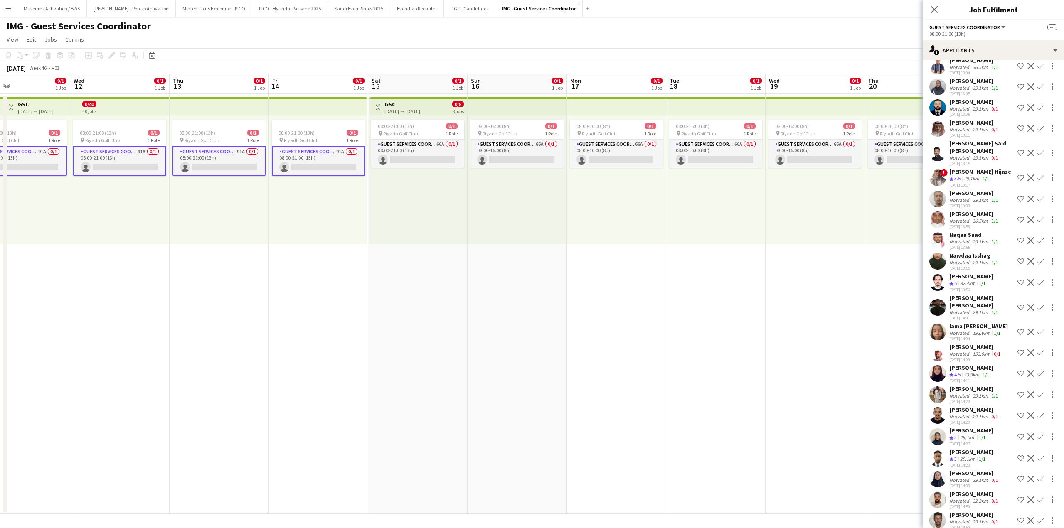
scroll to position [1525, 0]
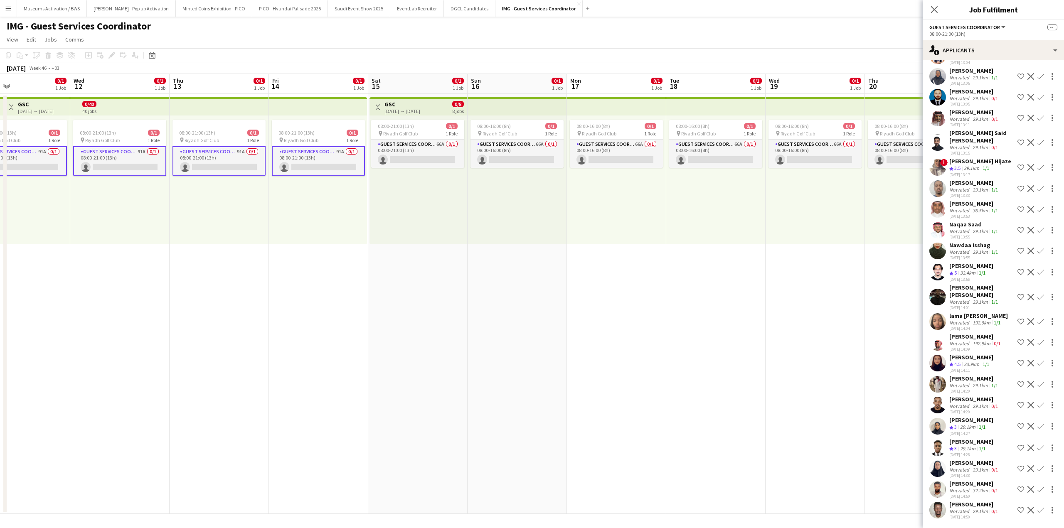
click at [954, 470] on div "Not rated" at bounding box center [960, 470] width 22 height 6
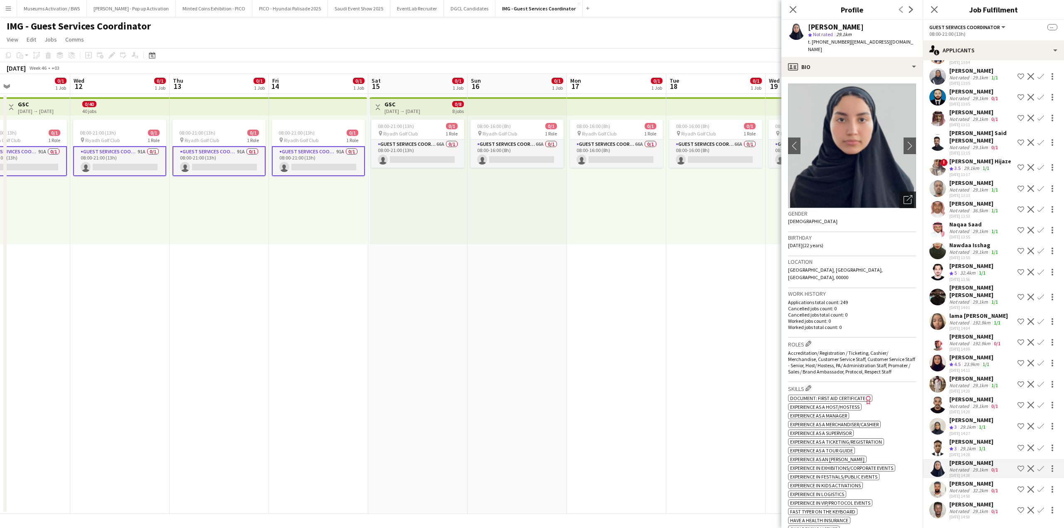
click at [899, 192] on div "Open photos pop-in" at bounding box center [907, 200] width 17 height 17
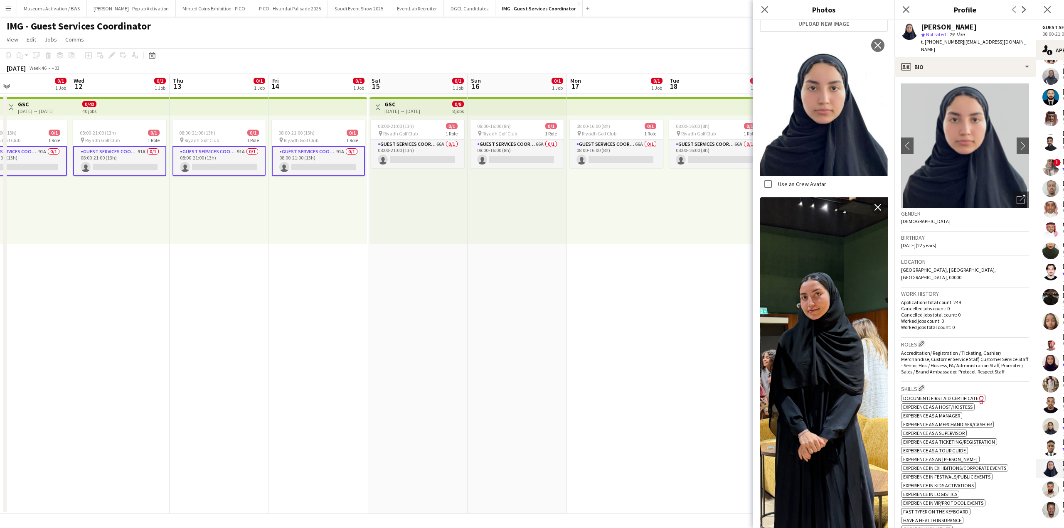
scroll to position [208, 0]
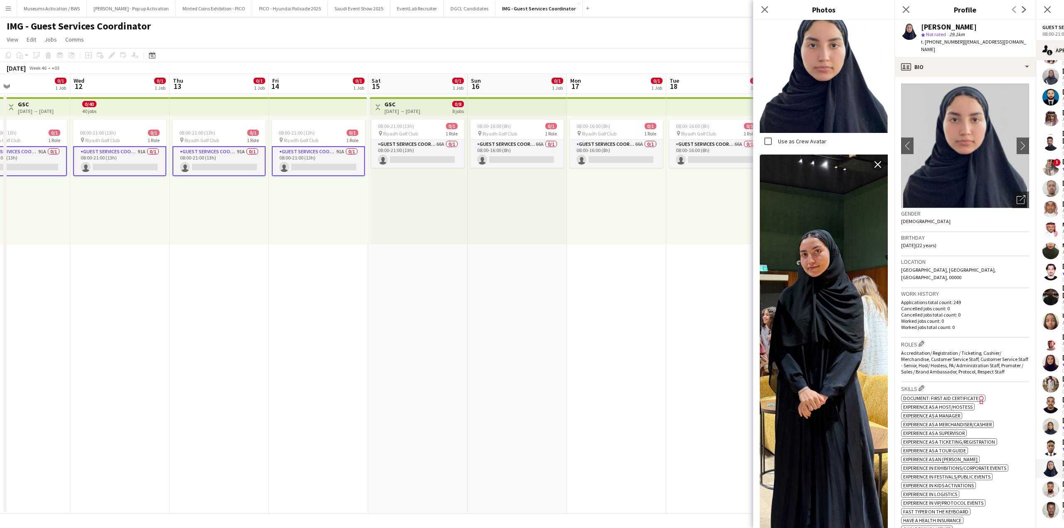
click at [923, 290] on h3 "Work history" at bounding box center [965, 293] width 128 height 7
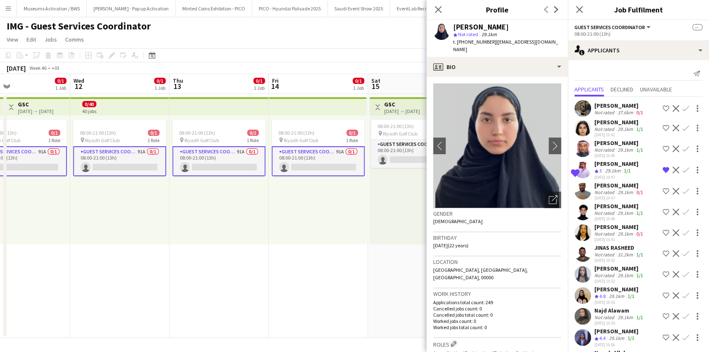
scroll to position [0, 228]
click at [629, 75] on div "Send notification" at bounding box center [639, 74] width 128 height 14
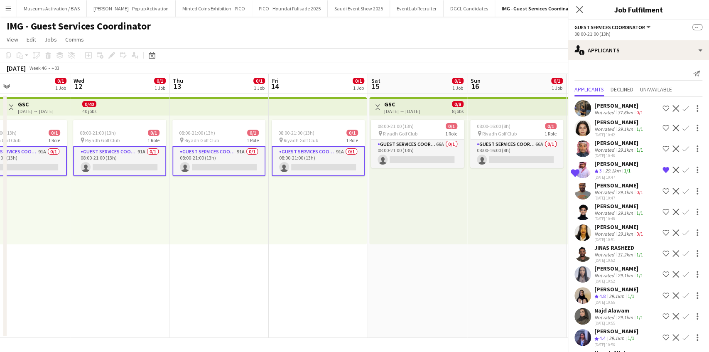
click at [629, 75] on div "Send notification" at bounding box center [639, 74] width 128 height 14
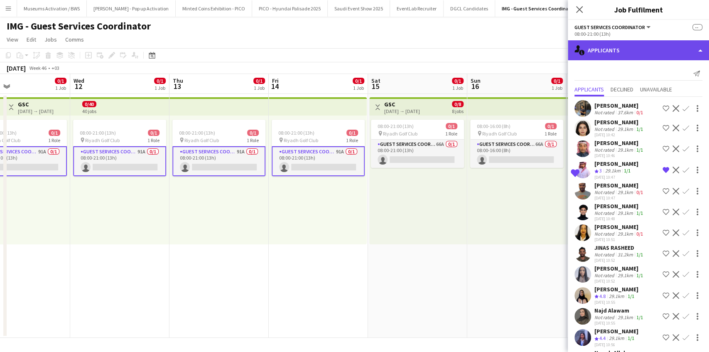
click at [615, 56] on div "single-neutral-actions-information Applicants" at bounding box center [638, 50] width 141 height 20
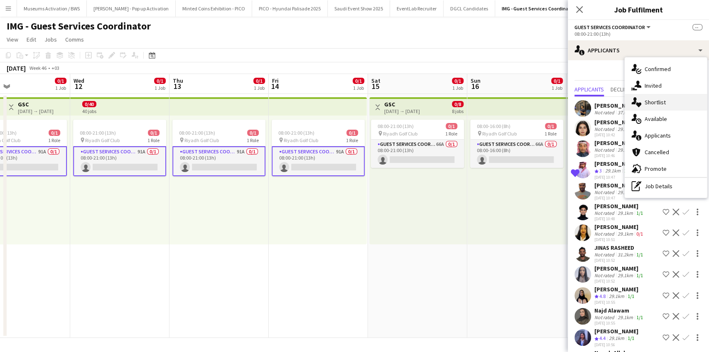
click at [651, 100] on span "Shortlist" at bounding box center [655, 101] width 21 height 7
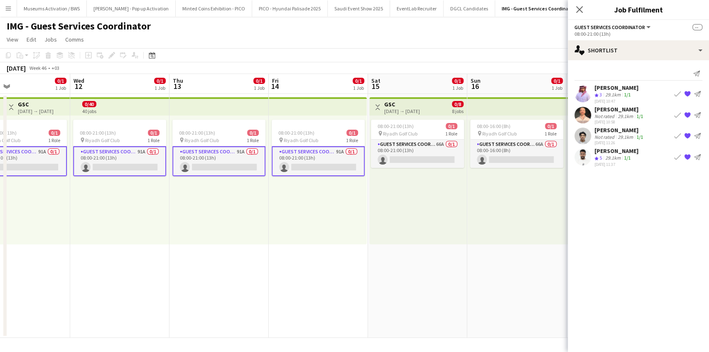
click at [689, 116] on app-icon "{{ spriteTitle }}" at bounding box center [687, 115] width 7 height 7
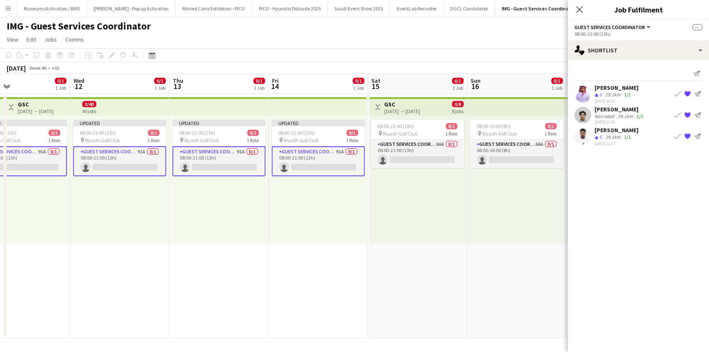
click at [546, 27] on div "IMG - Guest Services Coordinator user" at bounding box center [354, 25] width 709 height 16
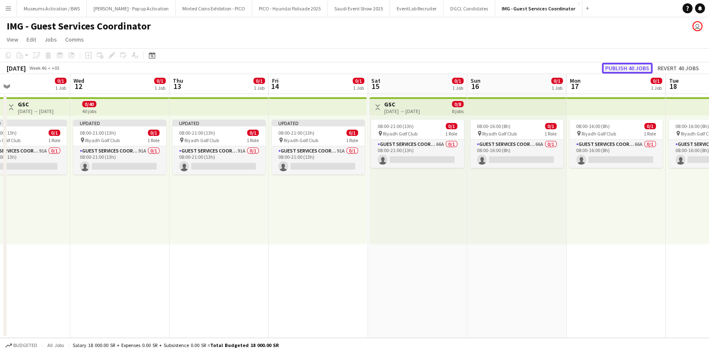
click at [613, 73] on button "Publish 40 jobs" at bounding box center [627, 68] width 51 height 11
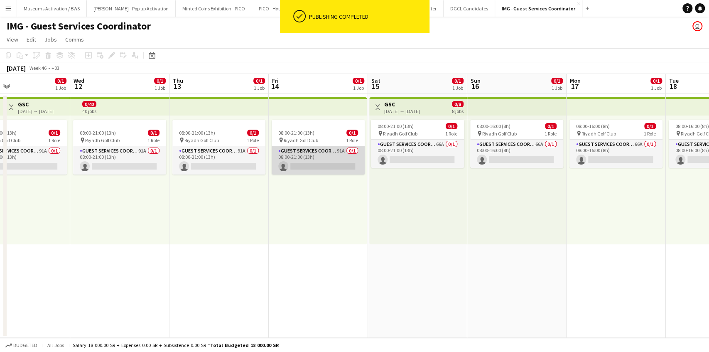
click at [335, 158] on app-card-role "Guest Services Coordinator 91A 0/1 08:00-21:00 (13h) single-neutral-actions" at bounding box center [318, 160] width 93 height 28
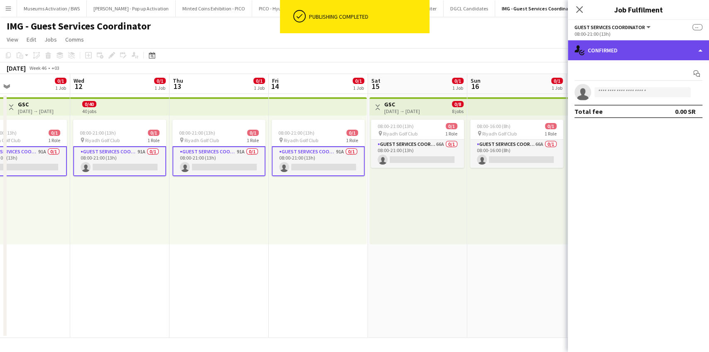
click at [633, 53] on div "single-neutral-actions-check-2 Confirmed" at bounding box center [638, 50] width 141 height 20
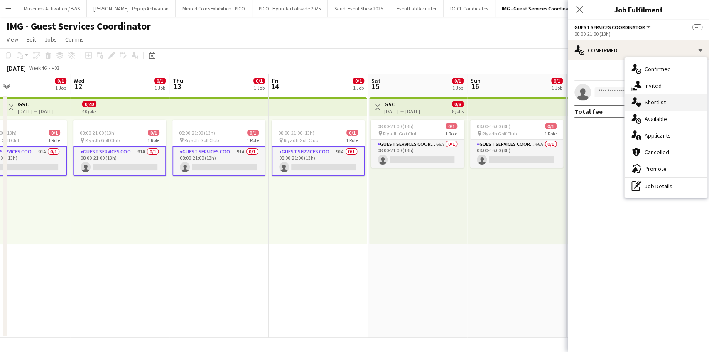
click at [645, 103] on span "Shortlist" at bounding box center [655, 101] width 21 height 7
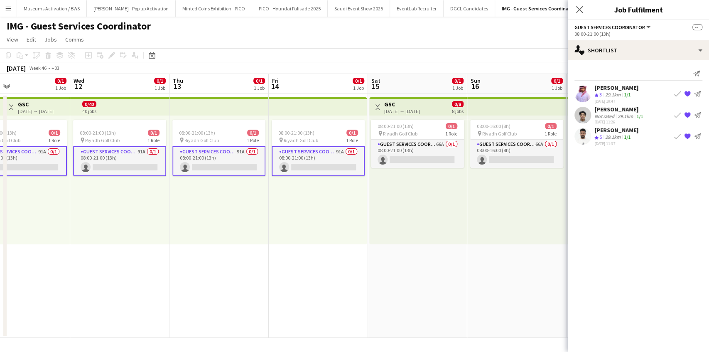
click at [602, 137] on span "5" at bounding box center [601, 137] width 2 height 6
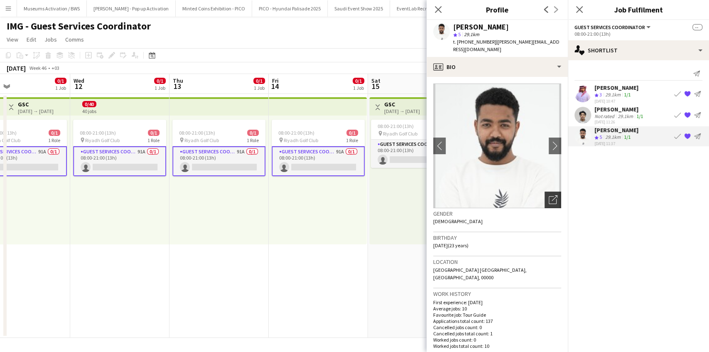
click at [553, 192] on div "Open photos pop-in" at bounding box center [553, 200] width 17 height 17
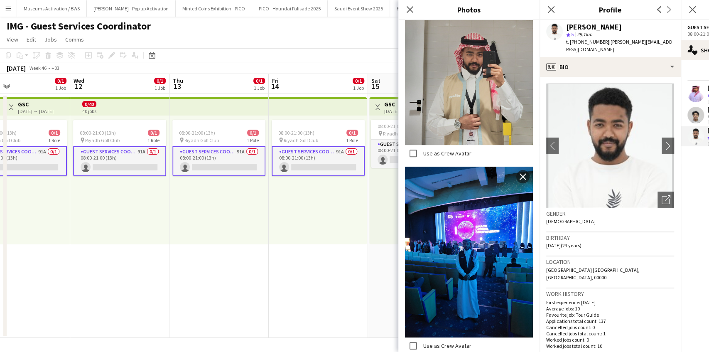
scroll to position [259, 0]
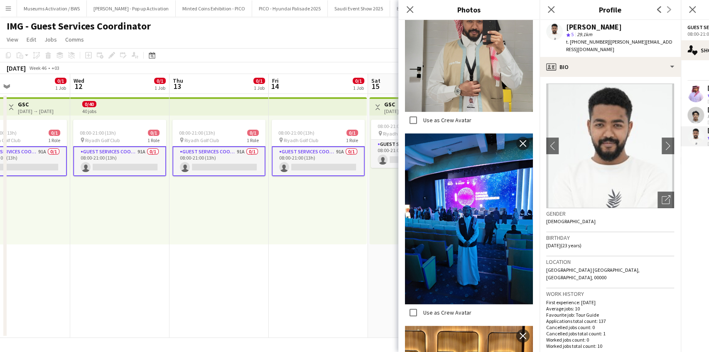
click at [575, 258] on div "Location Riyadh Saudi Arabia, Riyadh, 00000" at bounding box center [610, 272] width 128 height 32
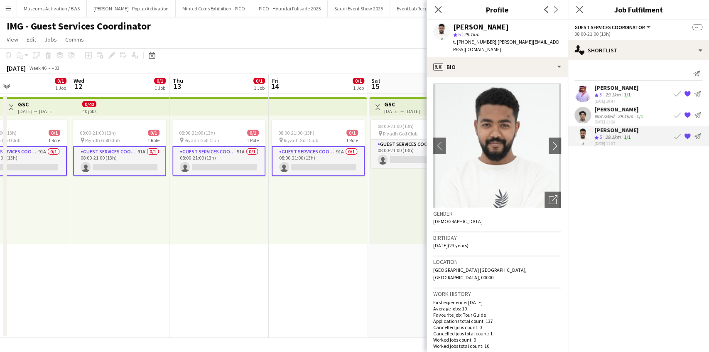
click at [617, 114] on div "29.1km" at bounding box center [625, 116] width 19 height 6
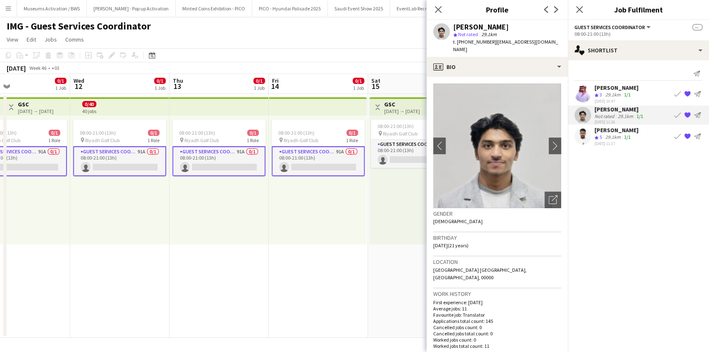
click at [597, 97] on app-icon "Crew rating" at bounding box center [597, 95] width 4 height 6
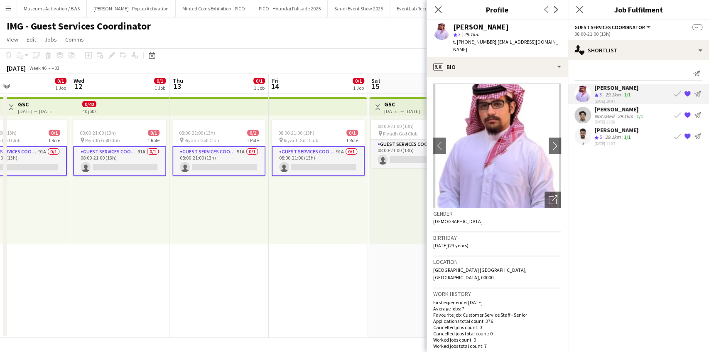
click at [607, 113] on div "Not rated" at bounding box center [606, 116] width 22 height 6
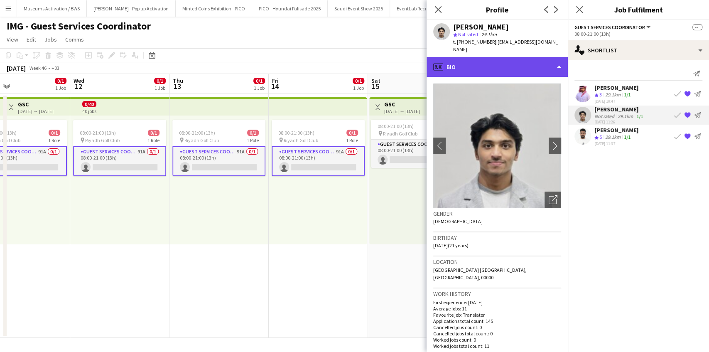
click at [460, 59] on div "profile Bio" at bounding box center [497, 67] width 141 height 20
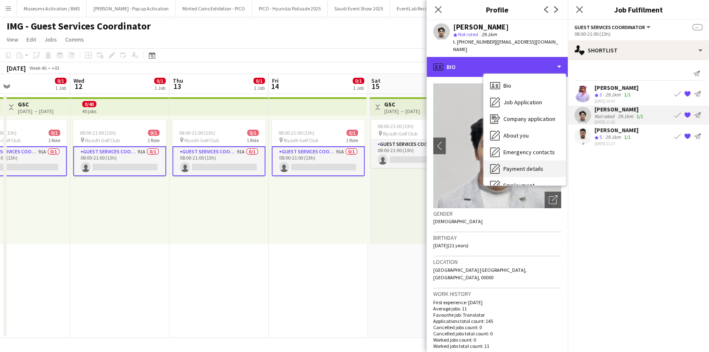
scroll to position [45, 0]
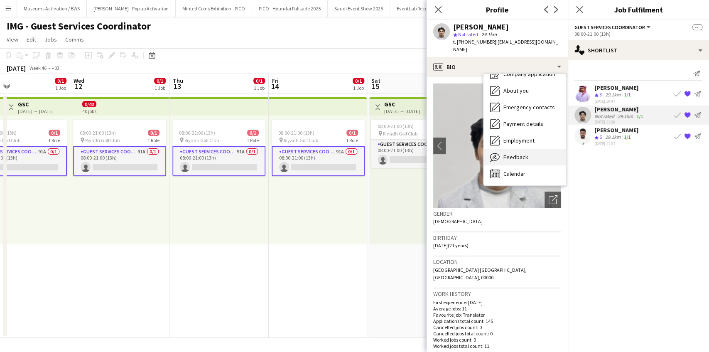
click at [501, 149] on div "Feedback Feedback" at bounding box center [525, 157] width 82 height 17
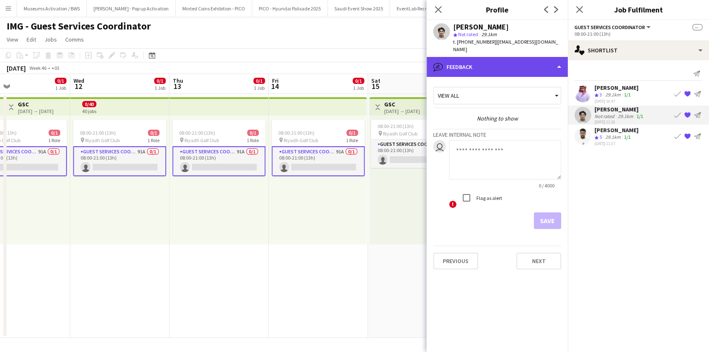
click at [469, 58] on div "bubble-pencil Feedback" at bounding box center [497, 67] width 141 height 20
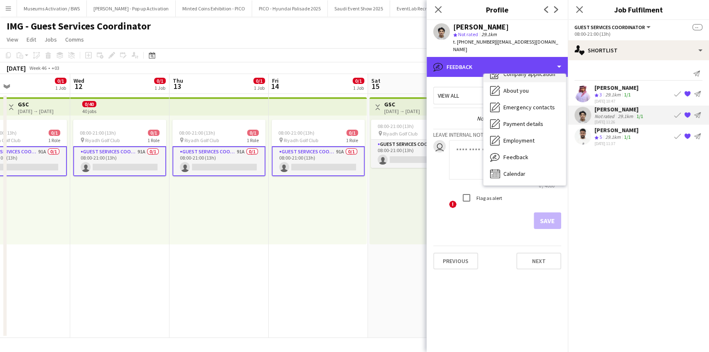
scroll to position [0, 0]
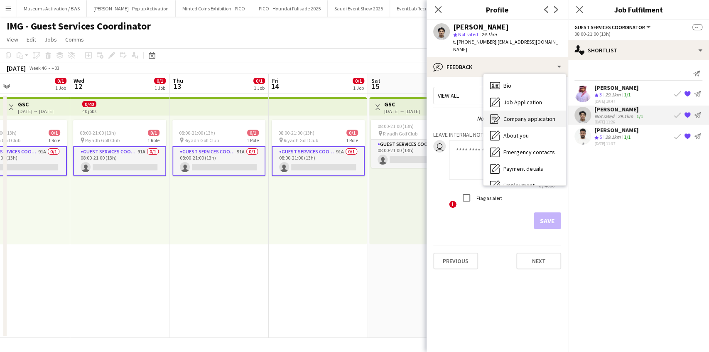
click at [502, 77] on div "Bio Bio" at bounding box center [525, 85] width 82 height 17
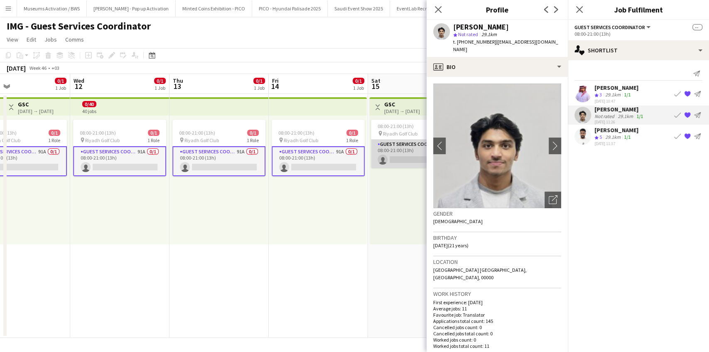
click at [396, 159] on app-card-role "Guest Services Coordinator 66A 0/1 08:00-21:00 (13h) single-neutral-actions" at bounding box center [417, 154] width 93 height 28
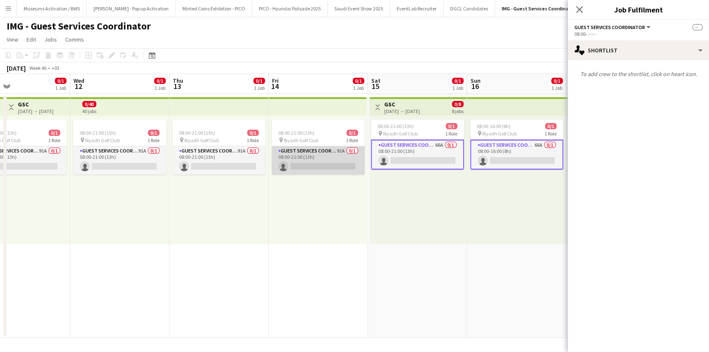
click at [326, 169] on app-card-role "Guest Services Coordinator 91A 0/1 08:00-21:00 (13h) single-neutral-actions" at bounding box center [318, 160] width 93 height 28
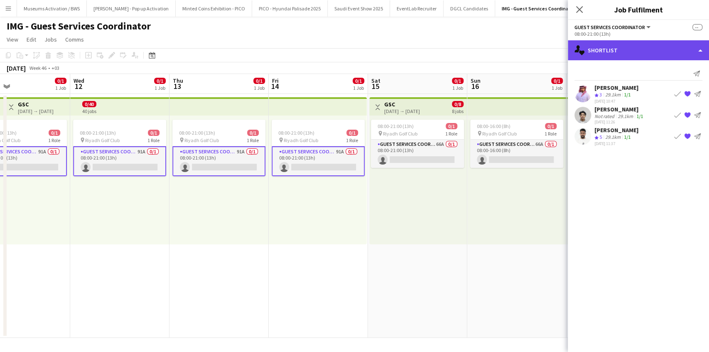
click at [617, 51] on div "single-neutral-actions-heart Shortlist" at bounding box center [638, 50] width 141 height 20
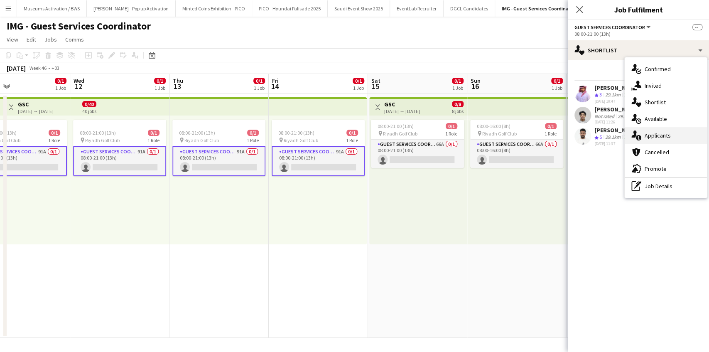
click at [642, 133] on div "single-neutral-actions-information Applicants" at bounding box center [666, 135] width 82 height 17
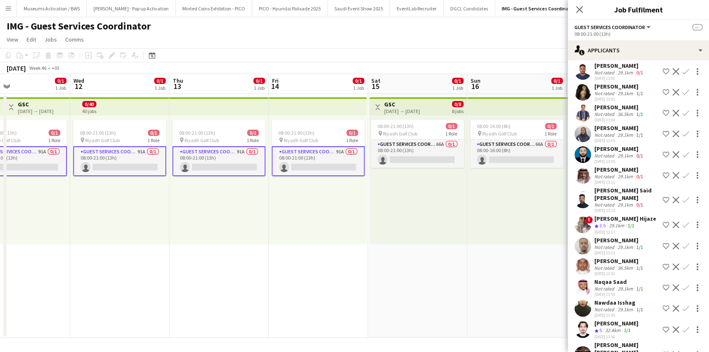
scroll to position [1680, 0]
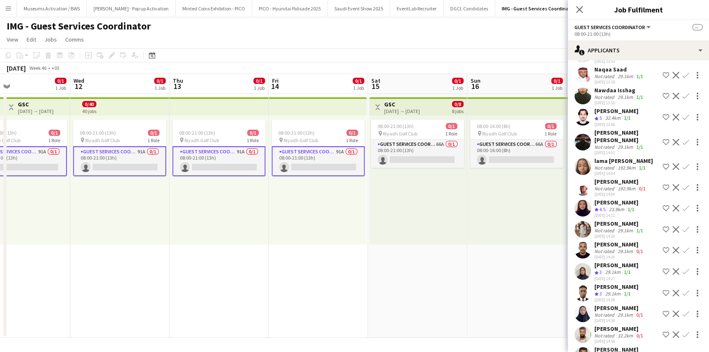
click at [345, 159] on app-card-role "Guest Services Coordinator 91A 0/1 08:00-21:00 (13h) single-neutral-actions" at bounding box center [318, 161] width 93 height 30
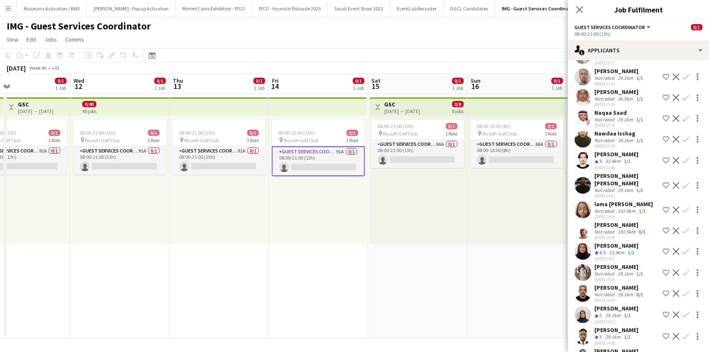
scroll to position [1683, 0]
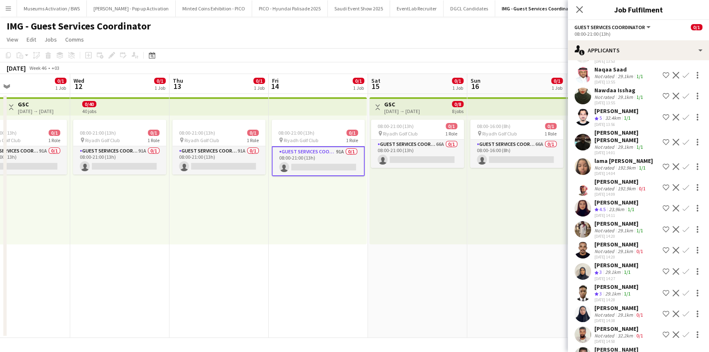
click at [416, 247] on app-date-cell "Toggle View GSC 15-11-2025 → 22-11-2025 0/8 8 jobs 08:00-21:00 (13h) 0/1 pin Ri…" at bounding box center [417, 216] width 99 height 244
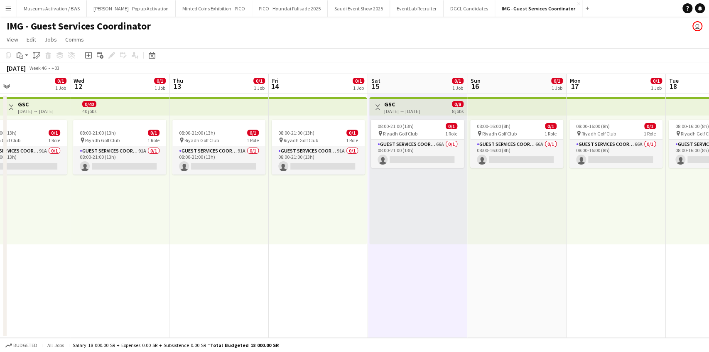
click at [14, 7] on button "Menu" at bounding box center [8, 8] width 17 height 17
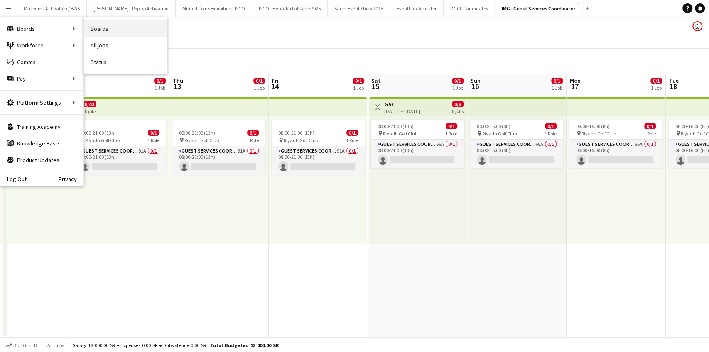
click at [93, 28] on link "Boards" at bounding box center [125, 28] width 83 height 17
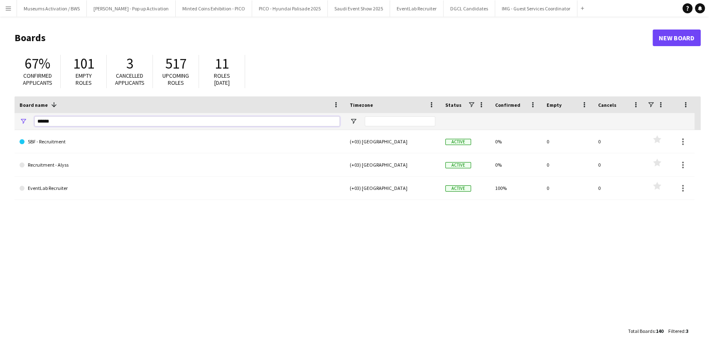
click at [59, 118] on input "******" at bounding box center [186, 121] width 305 height 10
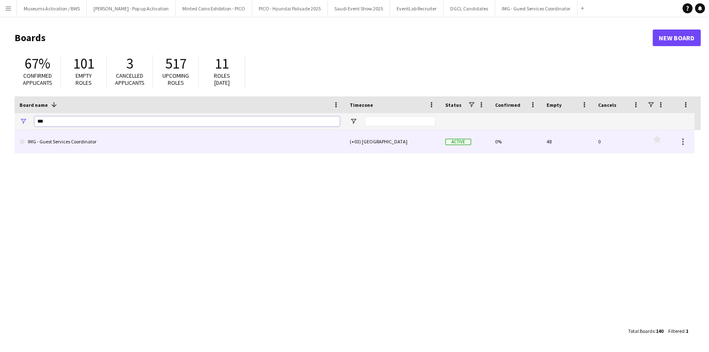
type input "***"
click at [45, 140] on link "IMG - Guest Services Coordinator" at bounding box center [180, 141] width 320 height 23
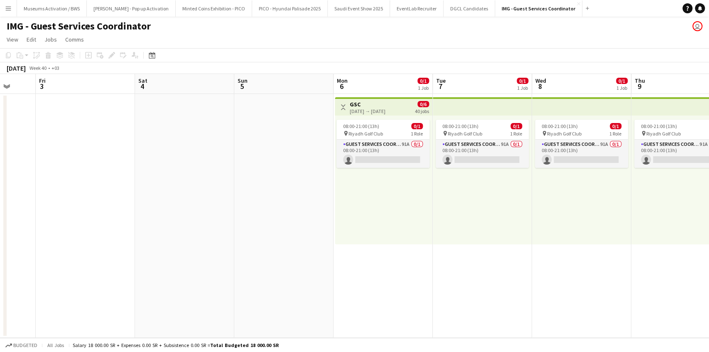
scroll to position [0, 362]
click at [357, 155] on app-card-role "Guest Services Coordinator 91A 0/1 08:00-21:00 (13h) single-neutral-actions" at bounding box center [382, 154] width 93 height 28
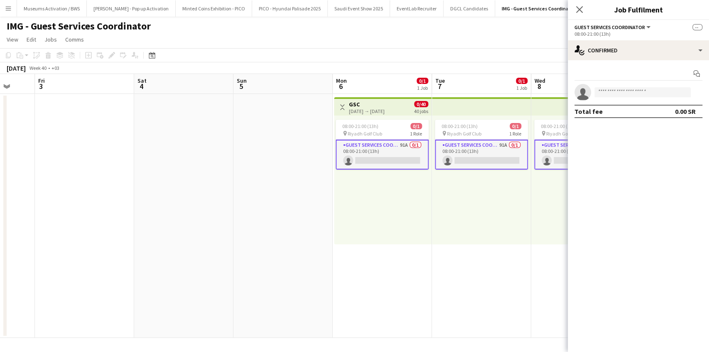
click at [391, 219] on div "08:00-21:00 (13h) 0/1 pin Riyadh Golf Club 1 Role Guest Services Coordinator 91…" at bounding box center [383, 180] width 98 height 129
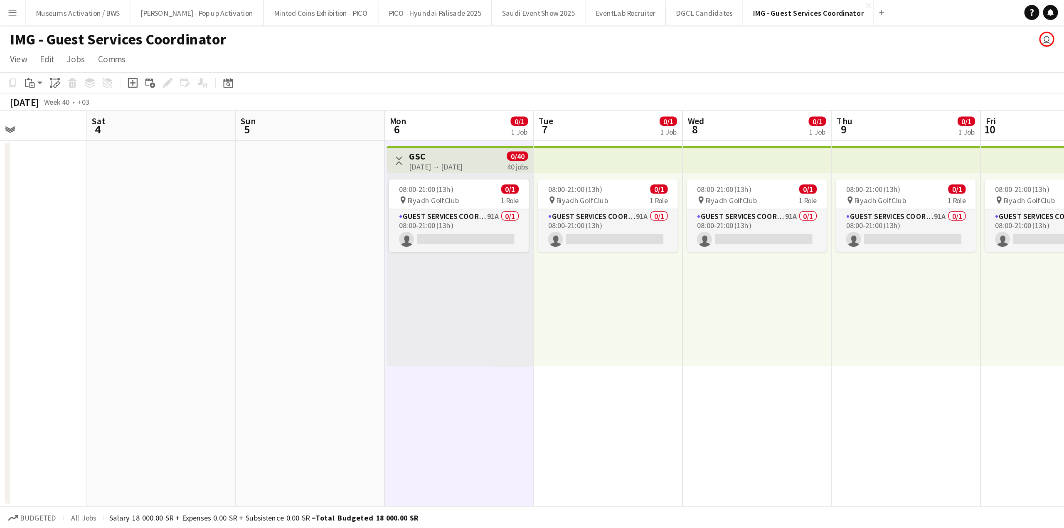
scroll to position [0, 244]
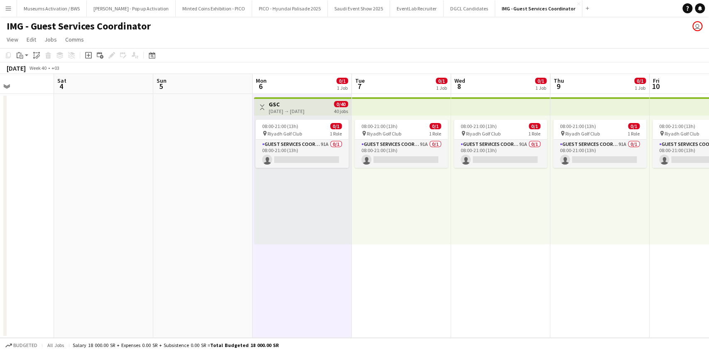
click at [390, 246] on app-date-cell "08:00-21:00 (13h) 0/1 pin Riyadh Golf Club 1 Role Guest Services Coordinator 91…" at bounding box center [401, 216] width 99 height 244
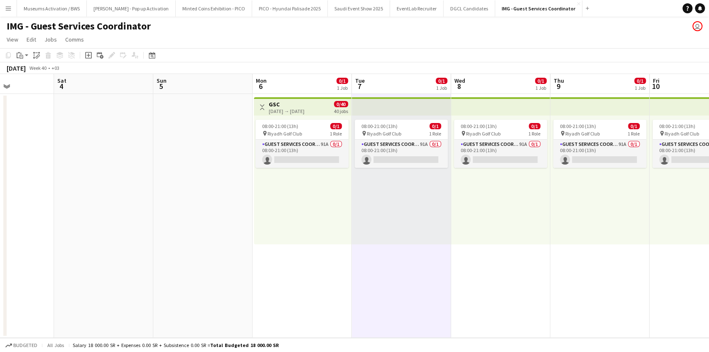
click at [254, 190] on div "08:00-21:00 (13h) 0/1 pin Riyadh Golf Club 1 Role Guest Services Coordinator 91…" at bounding box center [303, 180] width 98 height 129
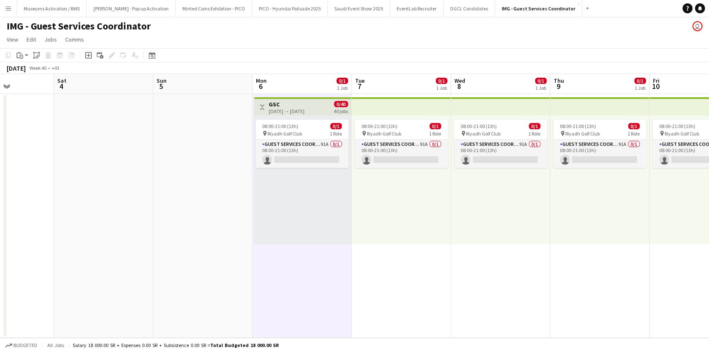
click at [233, 184] on app-date-cell at bounding box center [202, 216] width 99 height 244
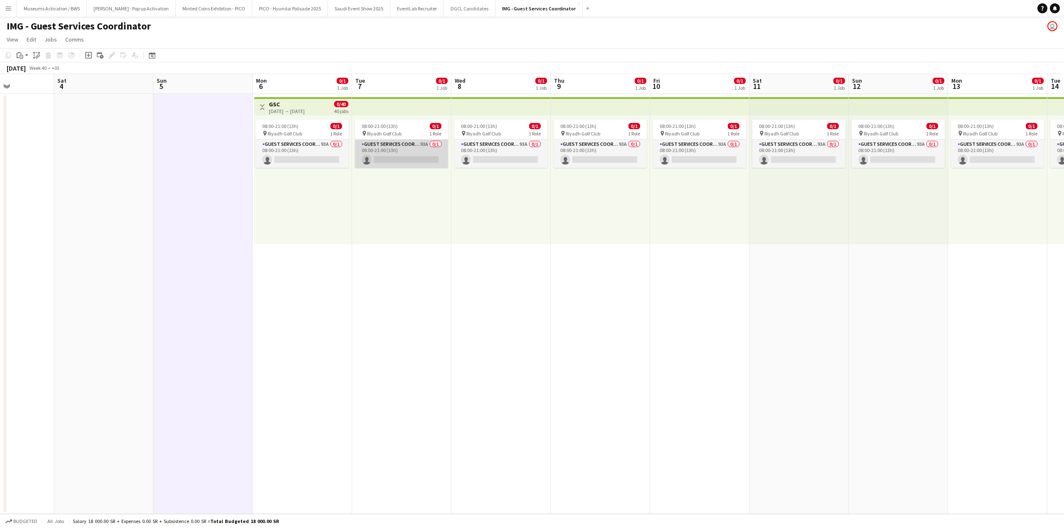
drag, startPoint x: 393, startPoint y: 152, endPoint x: 385, endPoint y: 155, distance: 7.8
click at [393, 152] on app-card-role "Guest Services Coordinator 93A 0/1 08:00-21:00 (13h) single-neutral-actions" at bounding box center [401, 154] width 93 height 28
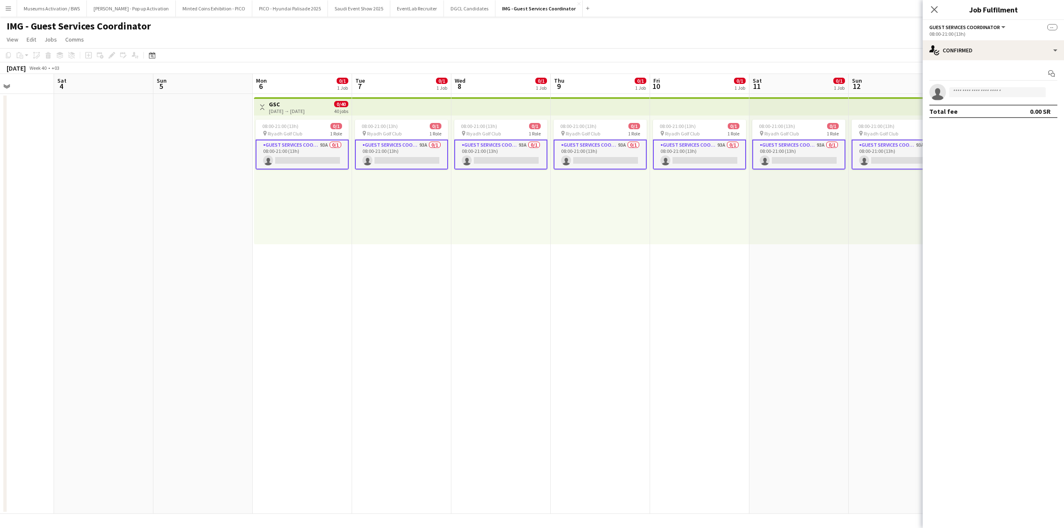
click at [570, 266] on app-date-cell "08:00-21:00 (13h) 0/1 pin Riyadh Golf Club 1 Role Guest Services Coordinator 93…" at bounding box center [600, 304] width 99 height 420
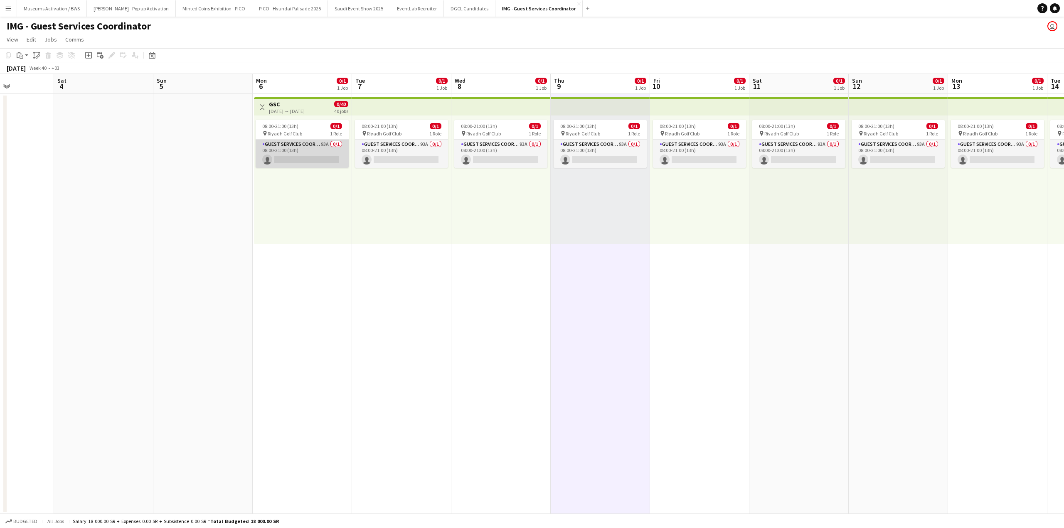
click at [344, 152] on app-card-role "Guest Services Coordinator 93A 0/1 08:00-21:00 (13h) single-neutral-actions" at bounding box center [302, 154] width 93 height 28
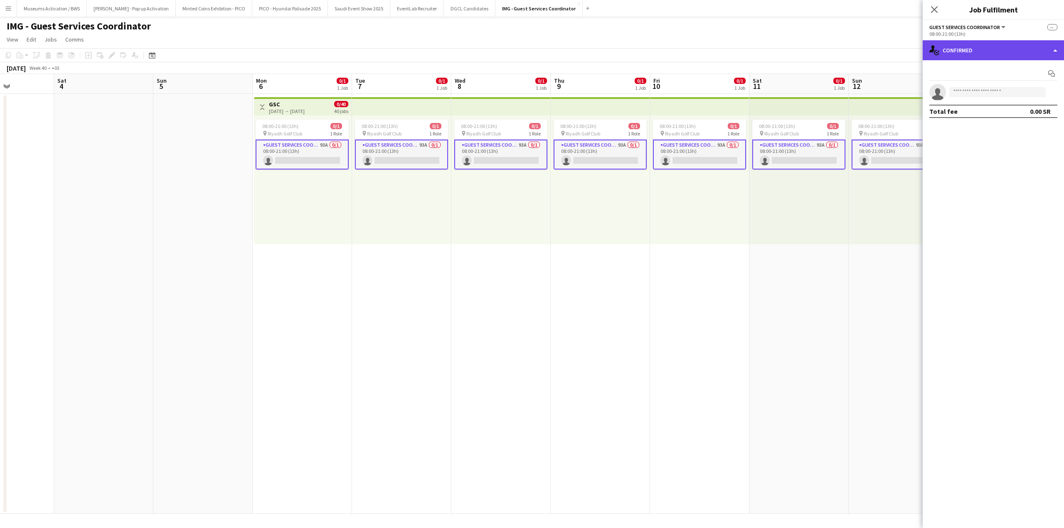
click at [999, 57] on div "single-neutral-actions-check-2 Confirmed" at bounding box center [992, 50] width 141 height 20
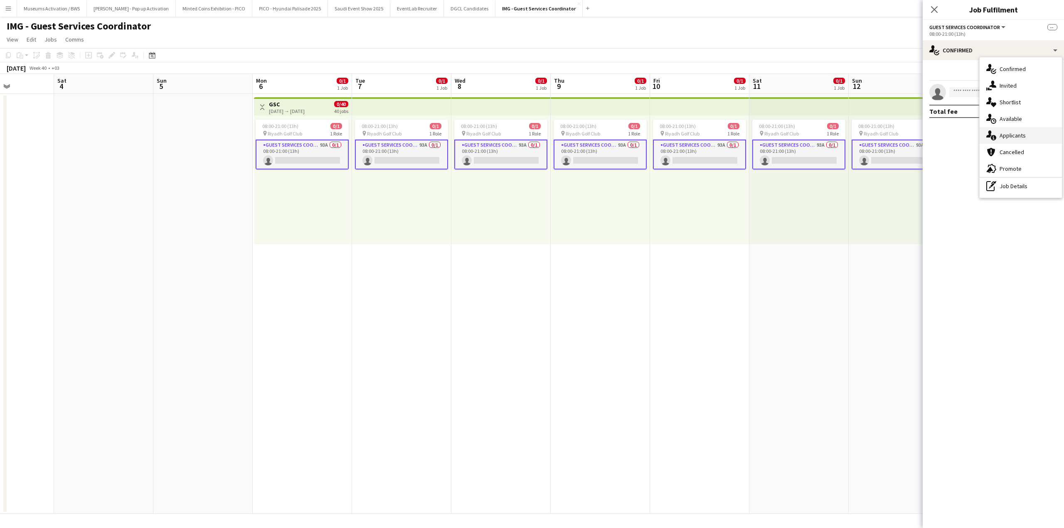
click at [1011, 138] on span "Applicants" at bounding box center [1012, 135] width 26 height 7
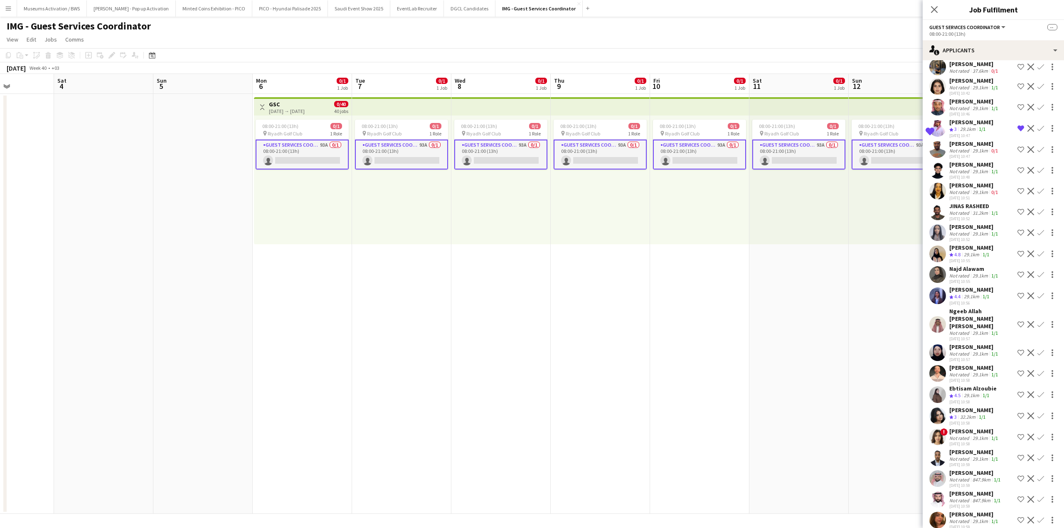
scroll to position [83, 0]
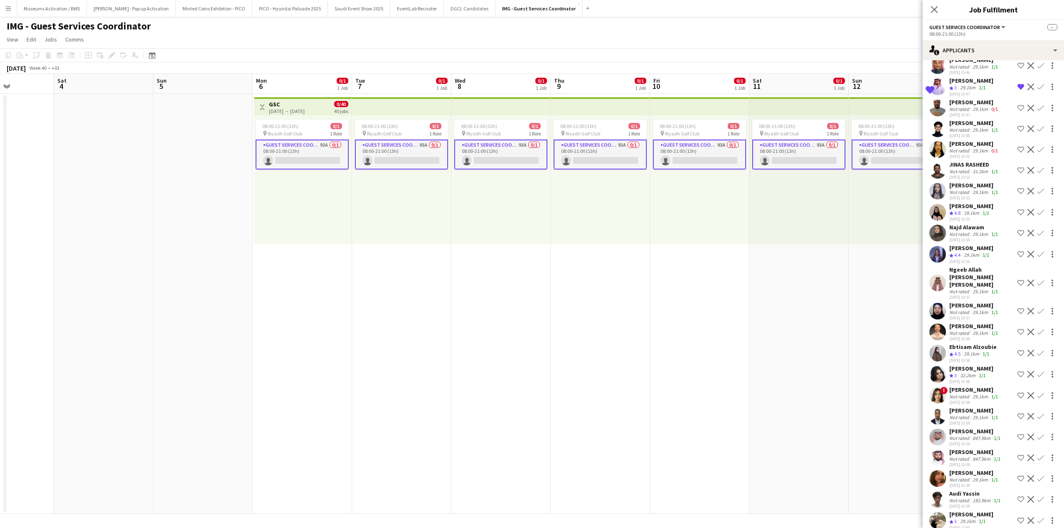
click at [966, 217] on div "29.1km" at bounding box center [971, 213] width 19 height 7
click at [966, 237] on div "Not rated" at bounding box center [960, 234] width 22 height 6
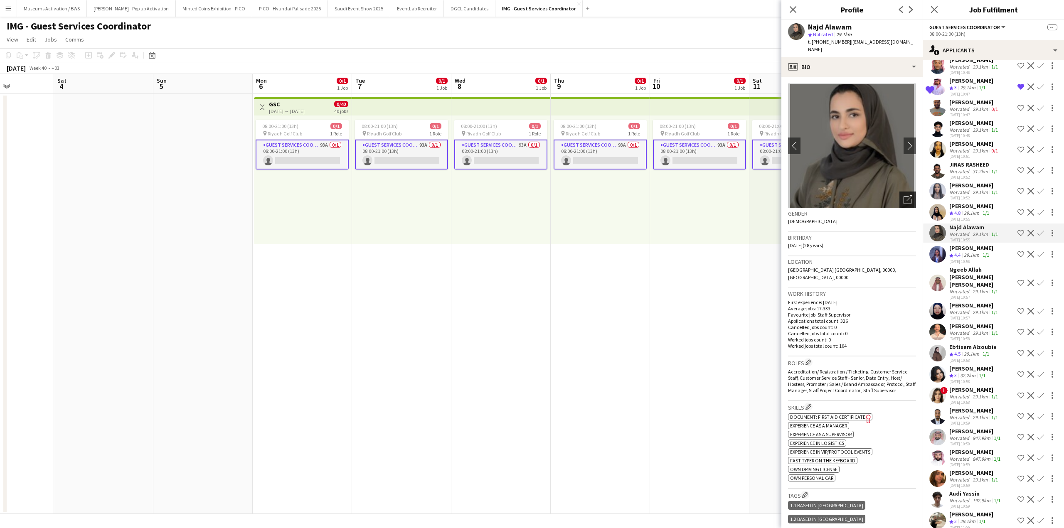
click at [906, 195] on icon at bounding box center [909, 198] width 6 height 6
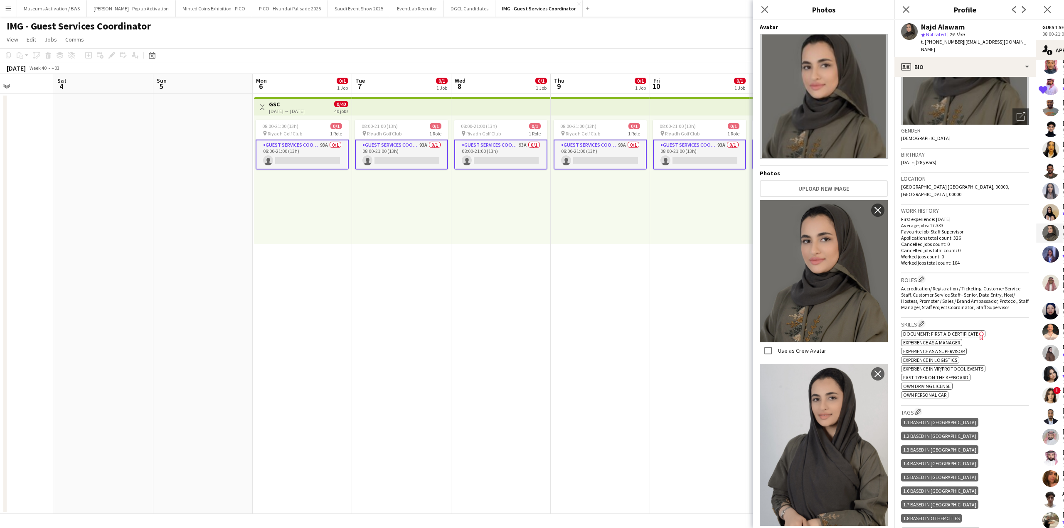
scroll to position [125, 0]
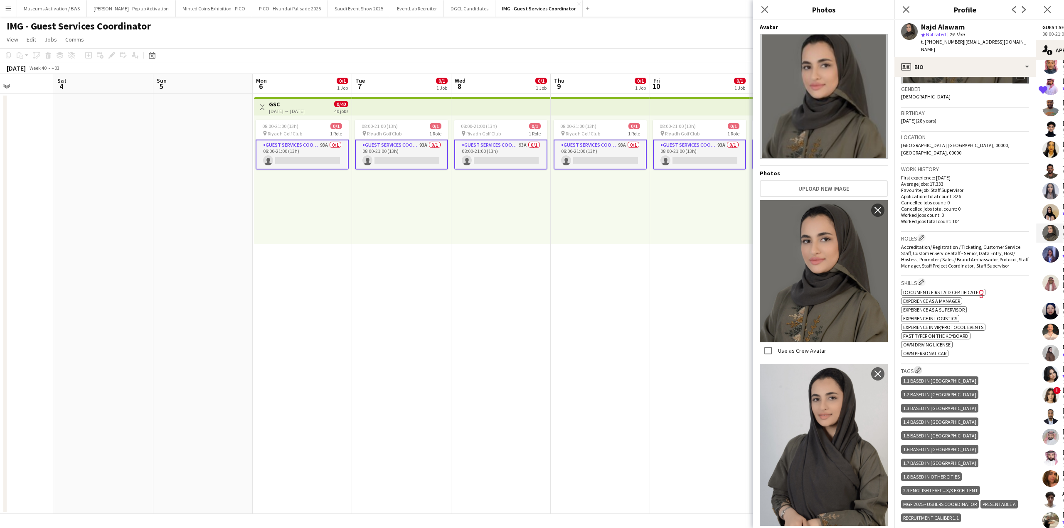
click at [919, 367] on app-icon "Edit crew company tags" at bounding box center [918, 370] width 6 height 6
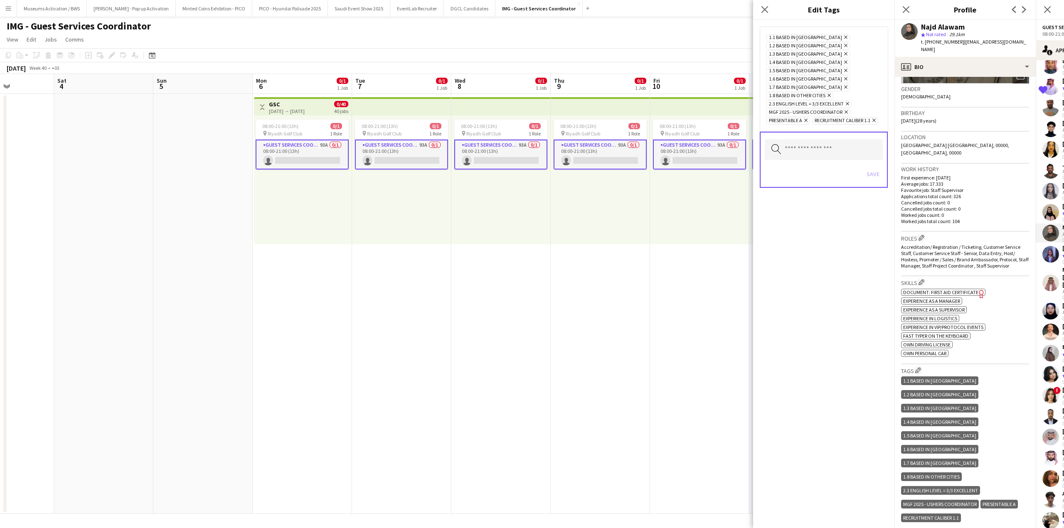
click at [972, 165] on h3 "Work history" at bounding box center [965, 168] width 128 height 7
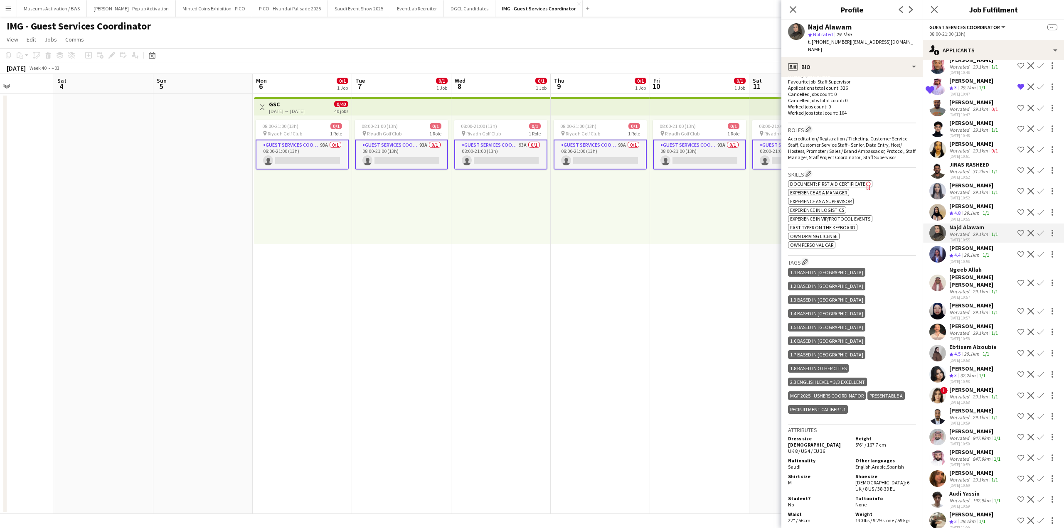
scroll to position [249, 0]
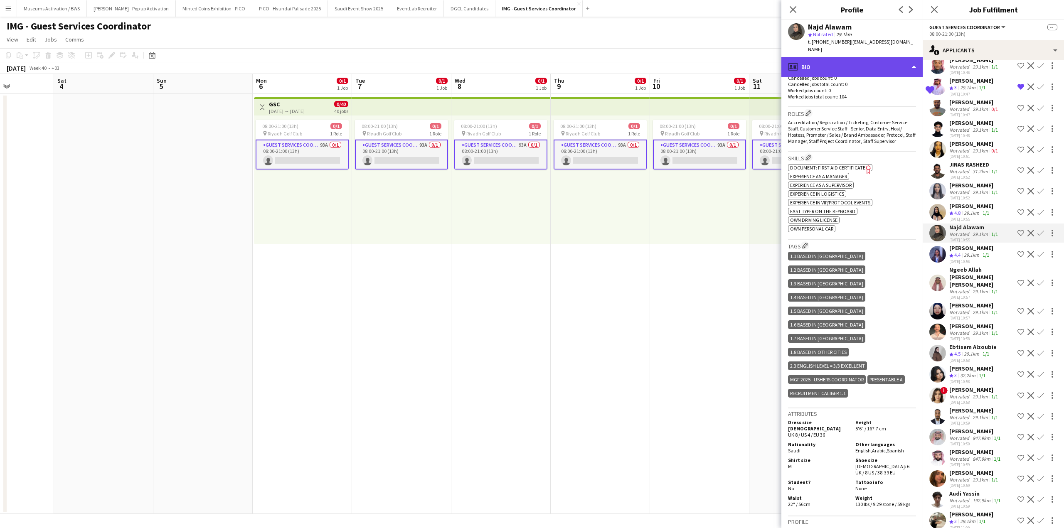
click at [882, 57] on div "profile Bio" at bounding box center [851, 67] width 141 height 20
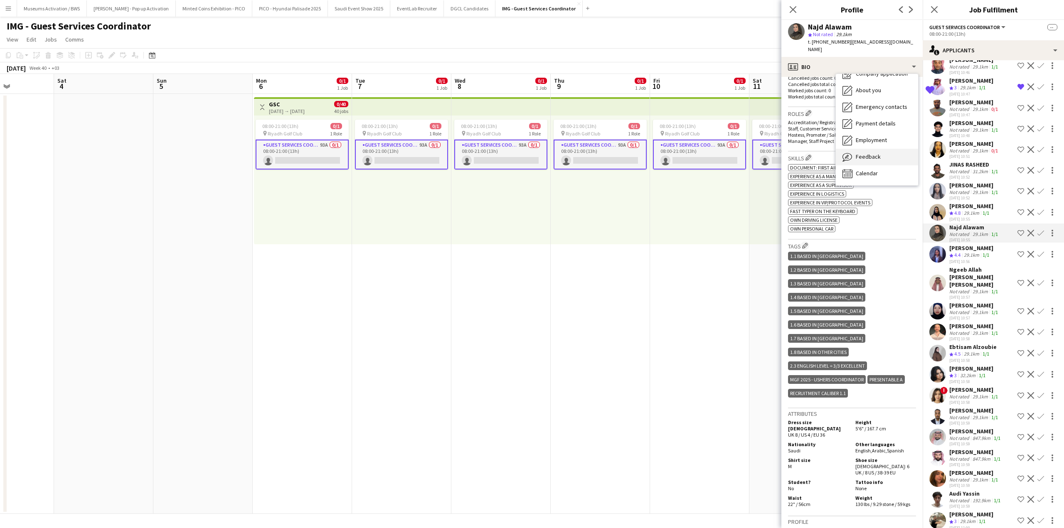
click at [869, 149] on div "Feedback Feedback" at bounding box center [877, 157] width 82 height 17
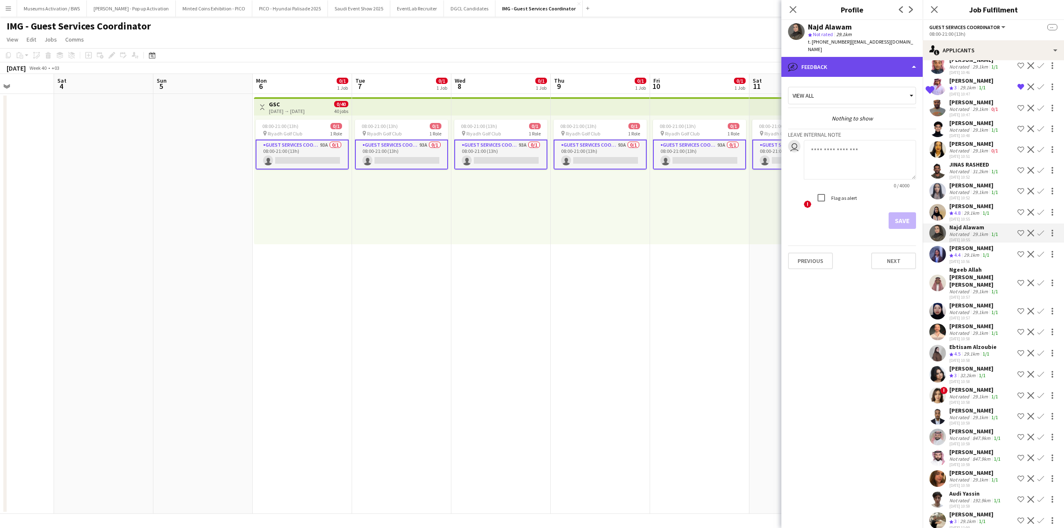
click at [868, 58] on div "bubble-pencil Feedback" at bounding box center [851, 67] width 141 height 20
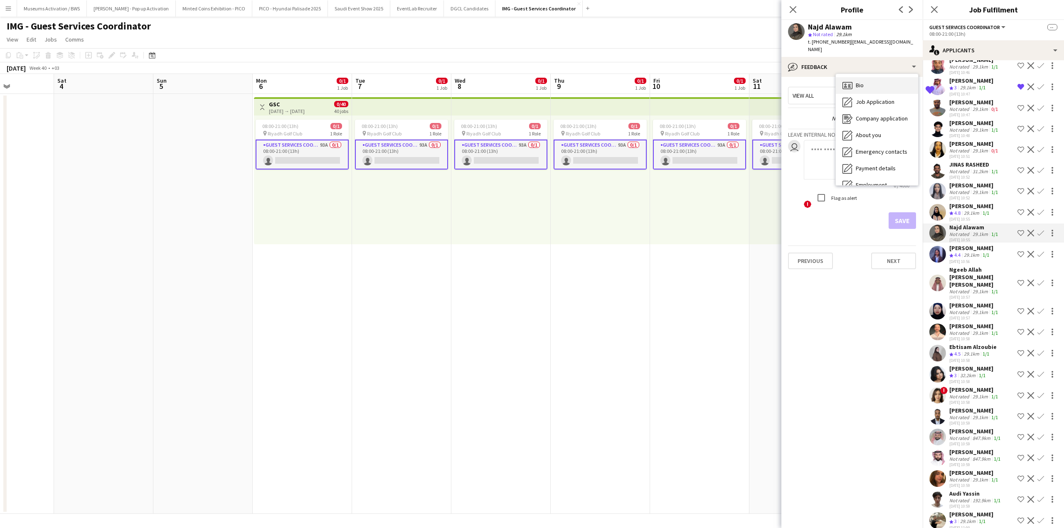
click at [878, 77] on div "Bio Bio" at bounding box center [877, 85] width 82 height 17
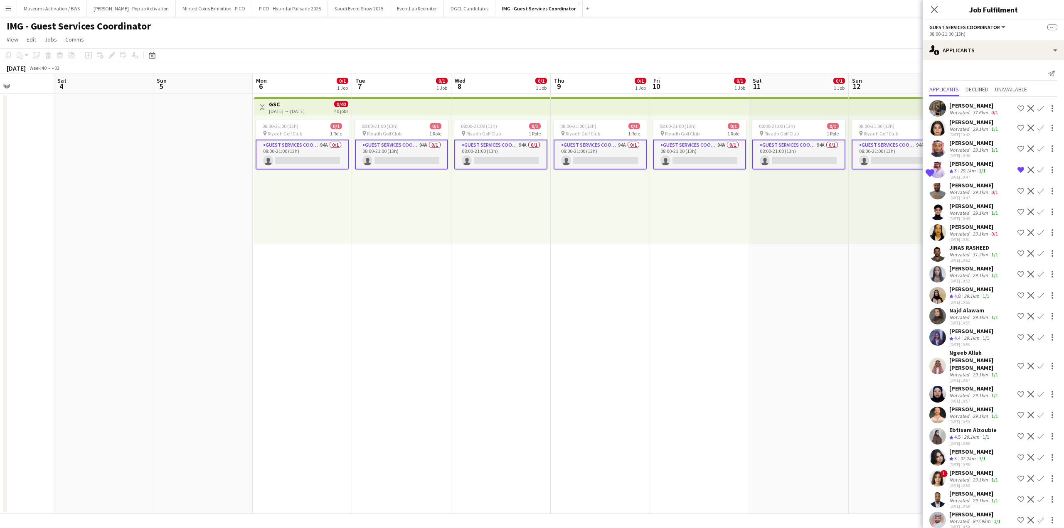
click at [958, 114] on div "Not rated" at bounding box center [960, 112] width 22 height 6
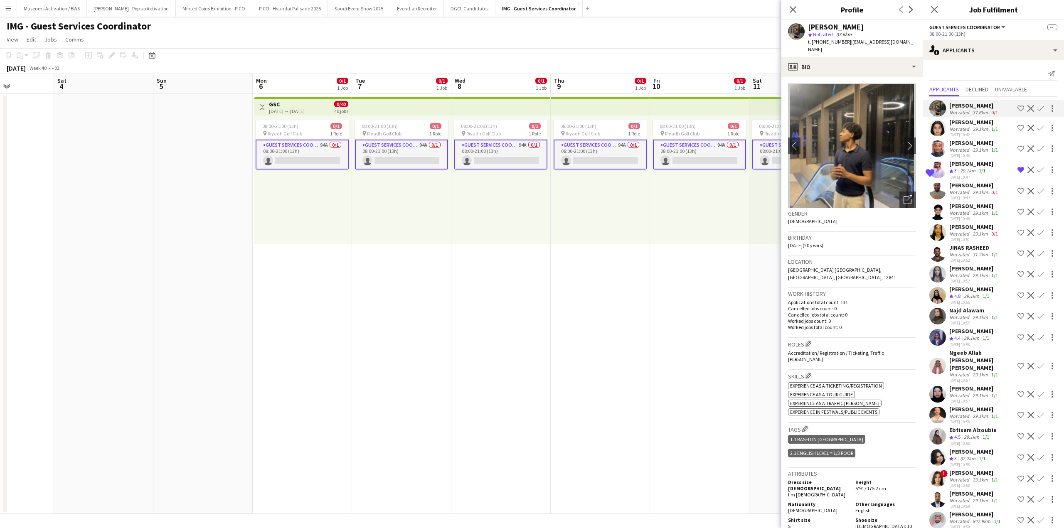
click at [956, 126] on div "Not rated" at bounding box center [960, 129] width 22 height 6
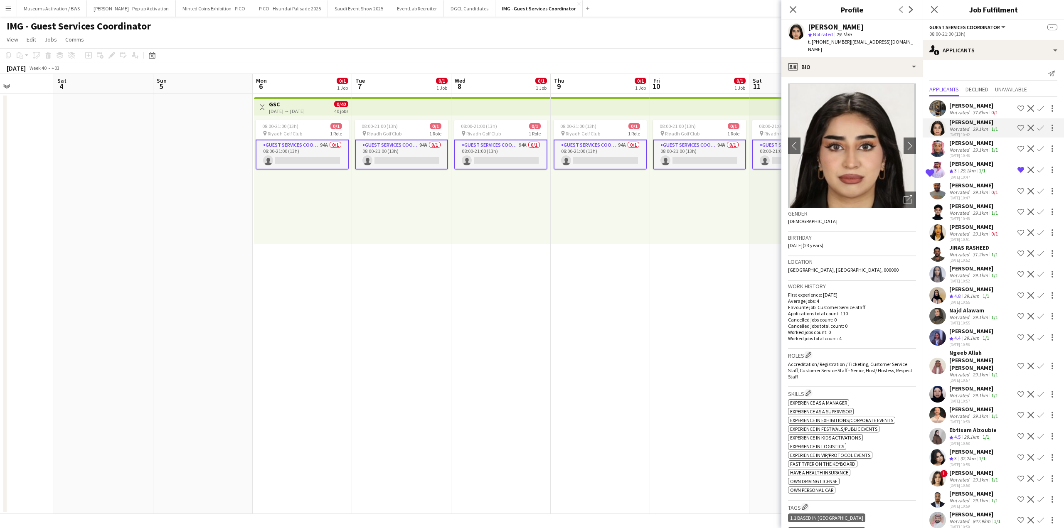
click at [954, 149] on div "Not rated" at bounding box center [960, 150] width 22 height 6
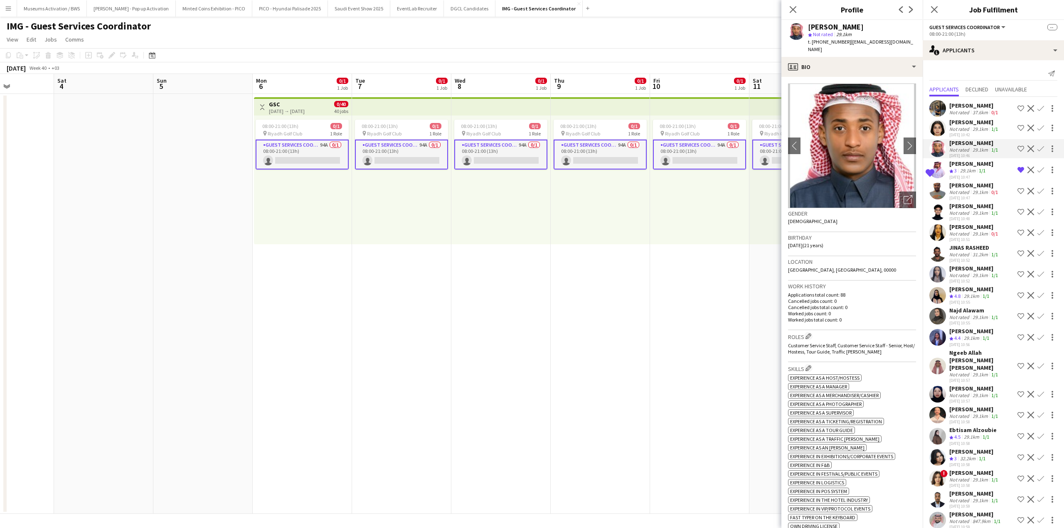
click at [939, 132] on app-user-avatar at bounding box center [937, 128] width 17 height 17
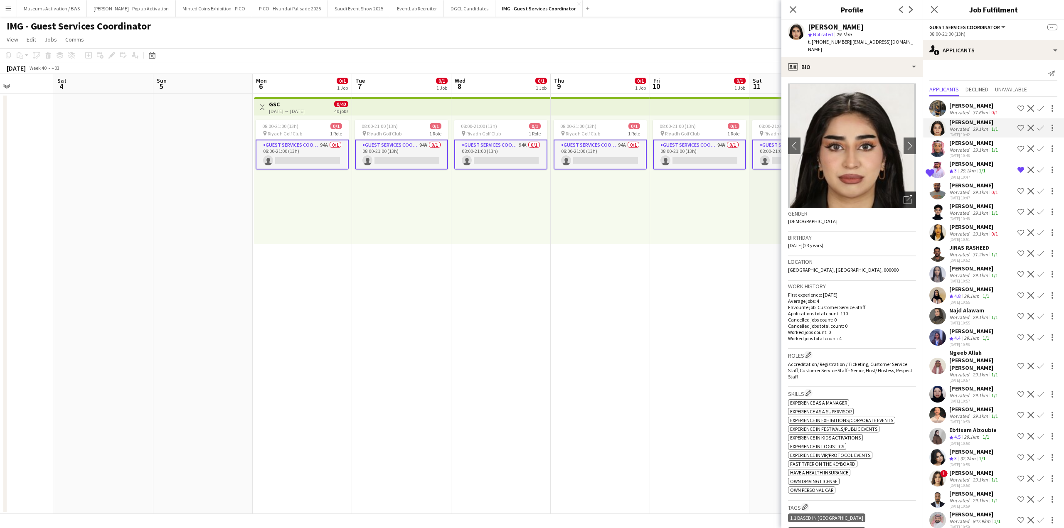
click at [903, 195] on icon "Open photos pop-in" at bounding box center [907, 199] width 9 height 9
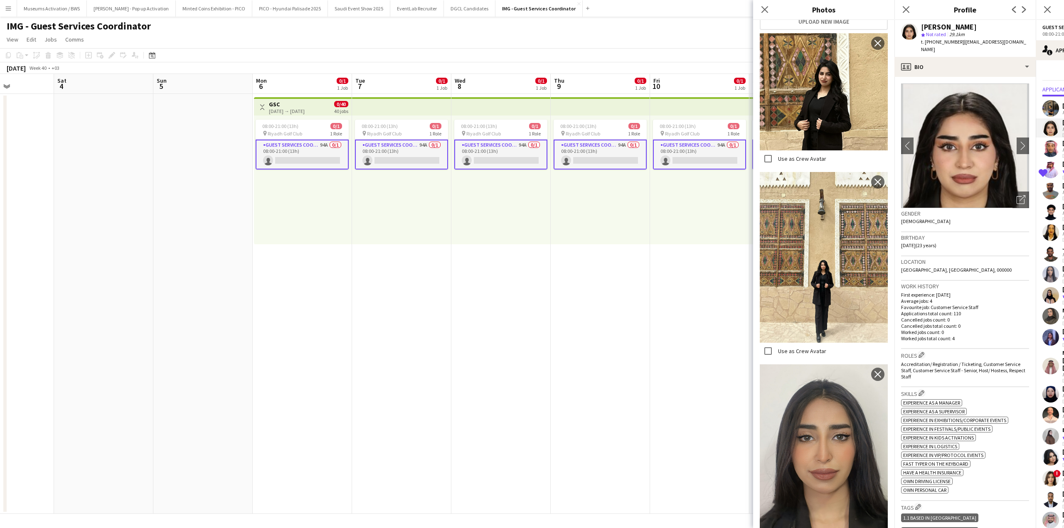
click at [946, 304] on p "Favourite job: Customer Service Staff" at bounding box center [965, 307] width 128 height 6
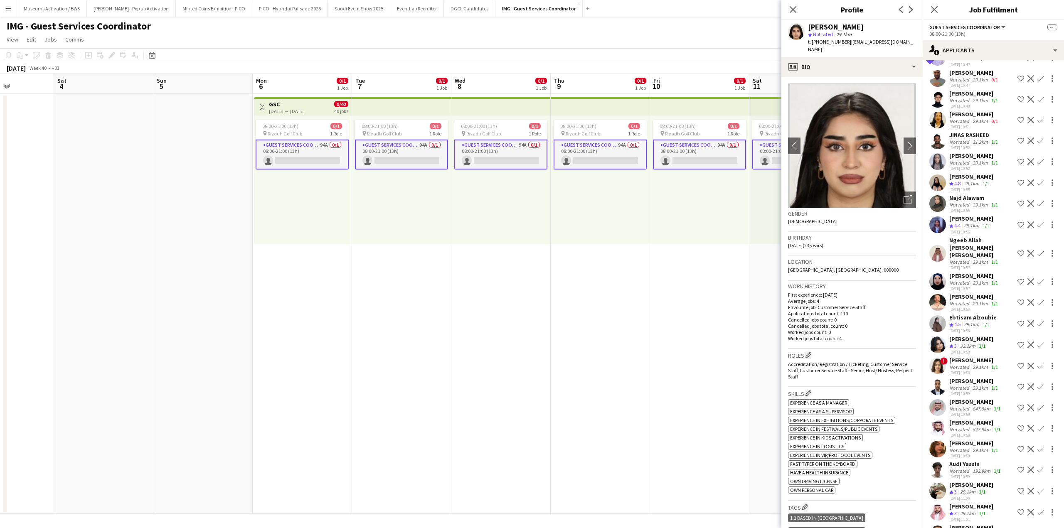
scroll to position [208, 0]
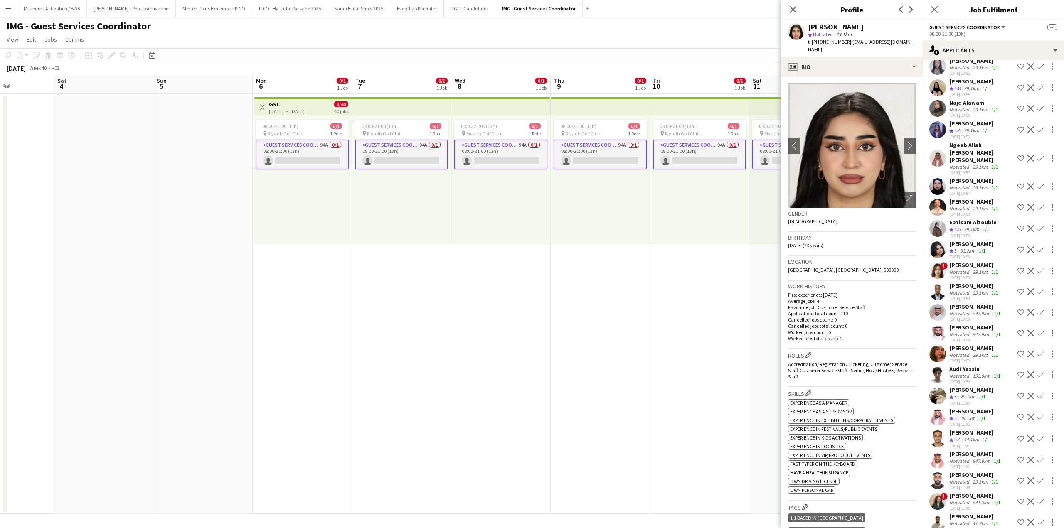
click at [981, 211] on div "29.1km" at bounding box center [980, 208] width 19 height 6
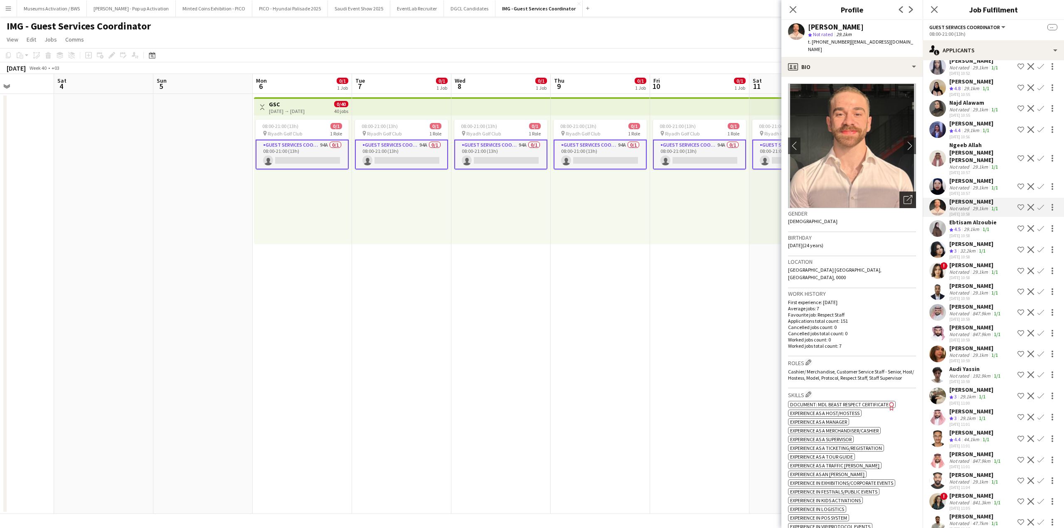
click at [903, 195] on icon "Open photos pop-in" at bounding box center [907, 199] width 9 height 9
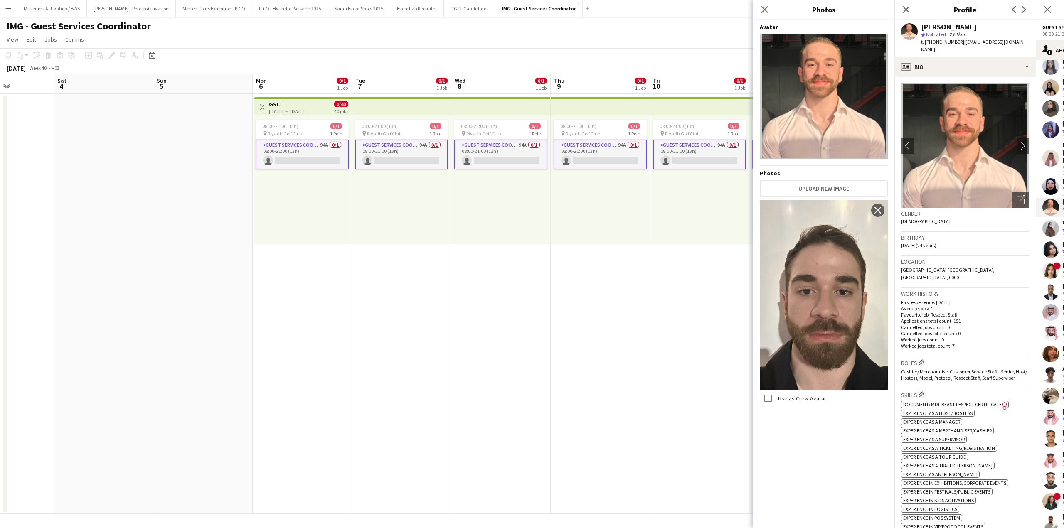
click at [945, 267] on span "[GEOGRAPHIC_DATA] [GEOGRAPHIC_DATA], [GEOGRAPHIC_DATA], 0000" at bounding box center [947, 274] width 93 height 14
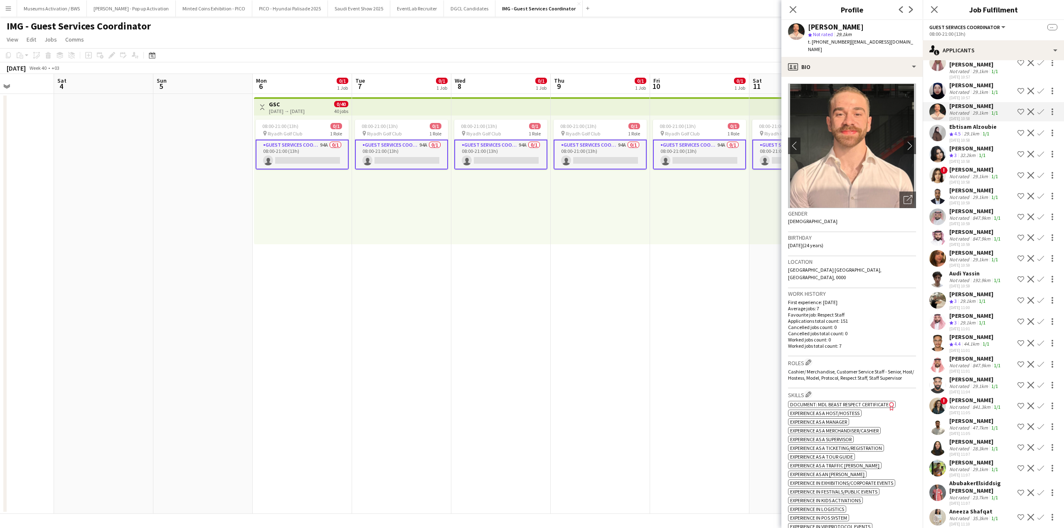
scroll to position [332, 0]
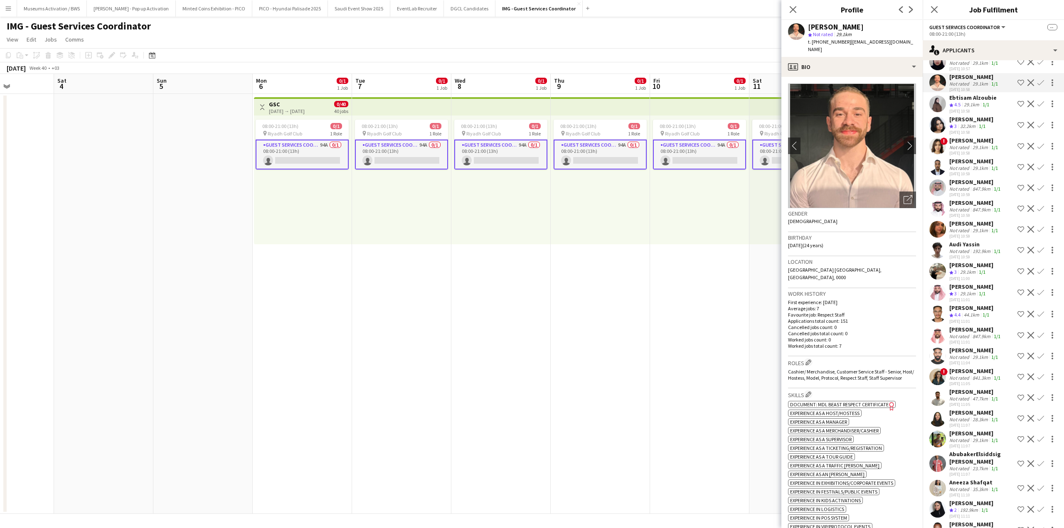
click at [964, 186] on div "[PERSON_NAME]" at bounding box center [975, 181] width 53 height 7
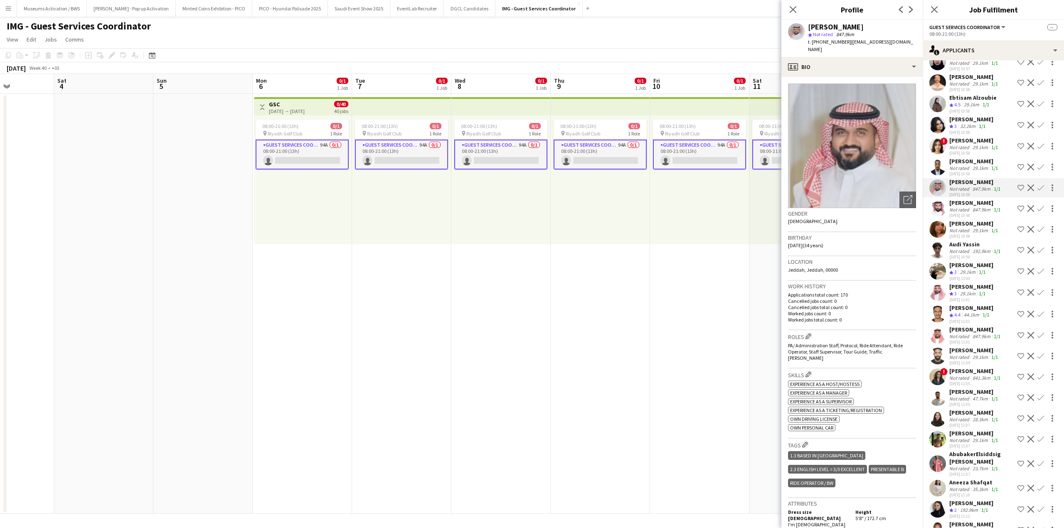
click at [962, 207] on div "[PERSON_NAME]" at bounding box center [975, 202] width 53 height 7
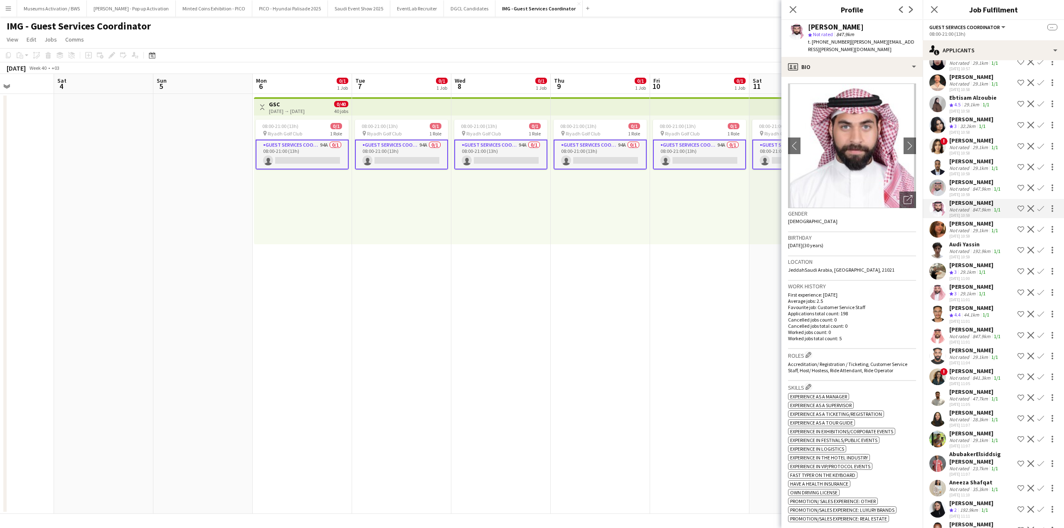
click at [948, 234] on div "diana Nasr Not rated 29.1km 1/1 24-09-2025 10:59 Shortlist crew Decline Confirm" at bounding box center [992, 229] width 141 height 19
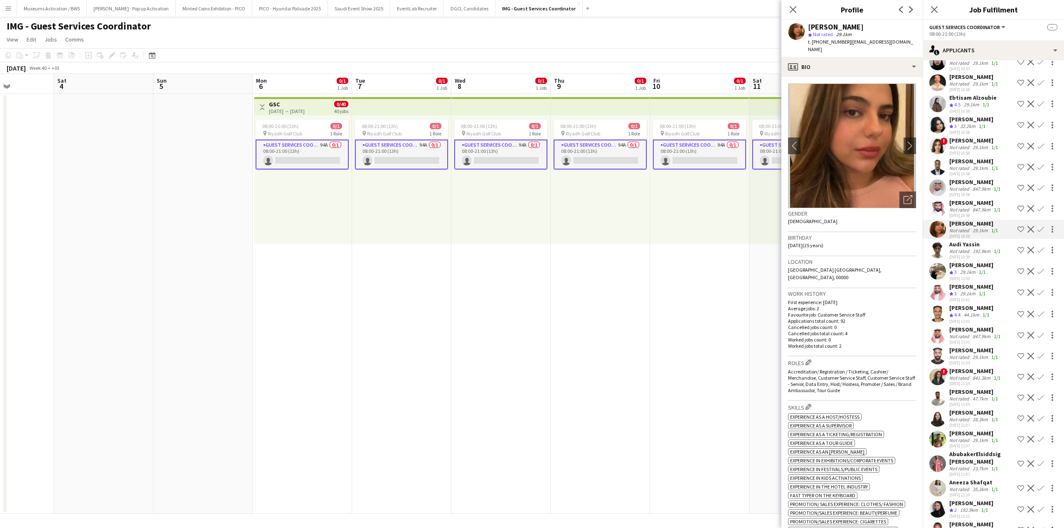
click at [945, 258] on div at bounding box center [937, 250] width 17 height 17
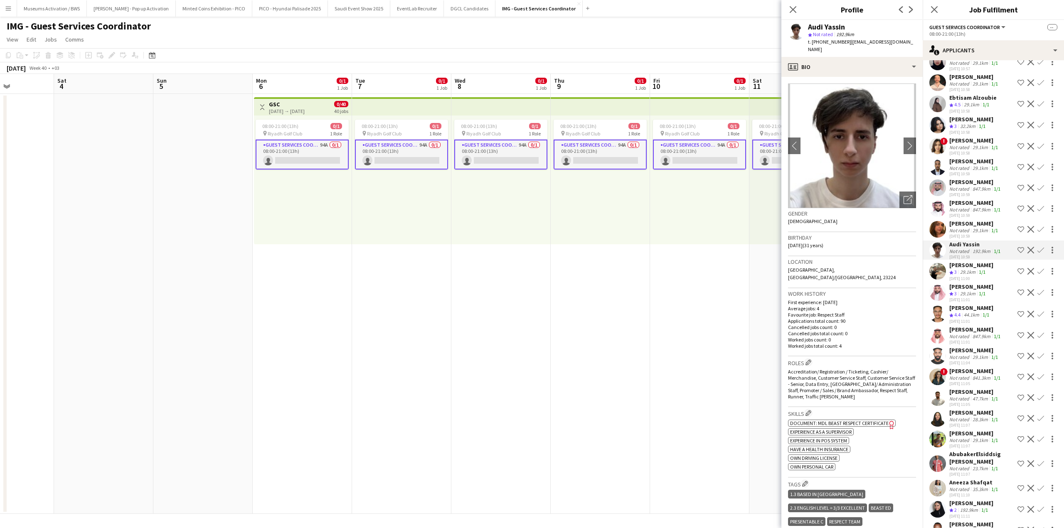
click at [953, 276] on div "Crew rating 3" at bounding box center [953, 272] width 9 height 7
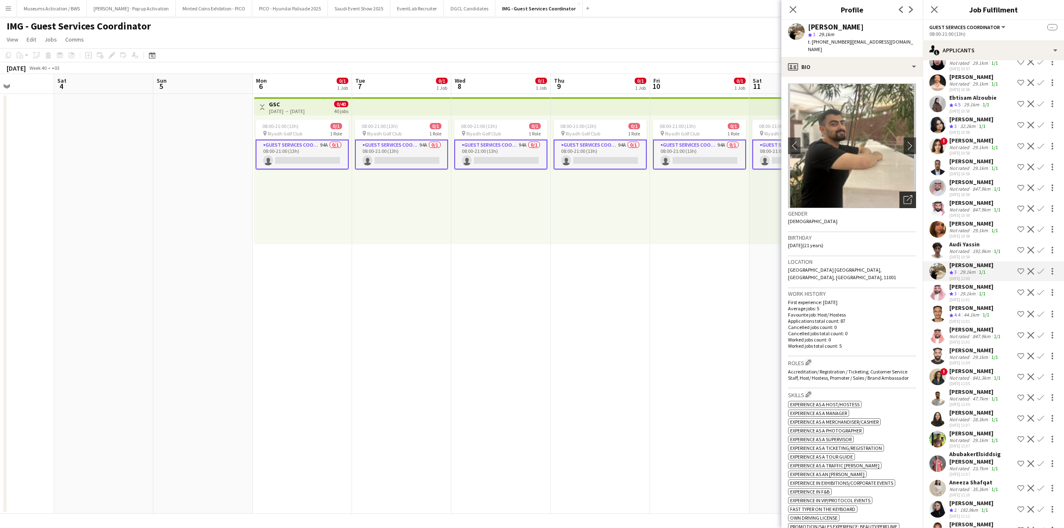
click at [903, 196] on icon at bounding box center [907, 200] width 8 height 8
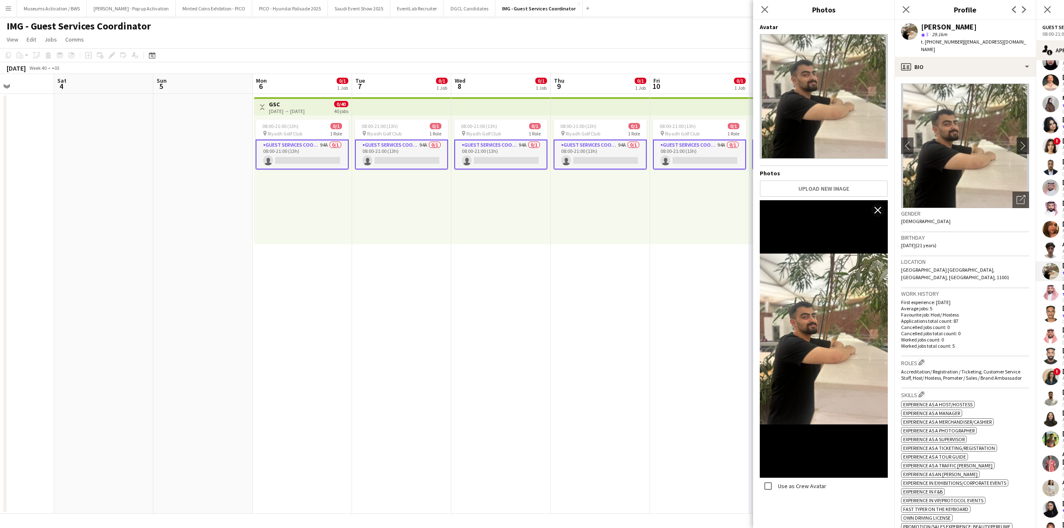
click at [934, 288] on div "Work history First experience: 03-12-2024 Average jobs: 5 Favourite job: Host/ …" at bounding box center [965, 322] width 128 height 68
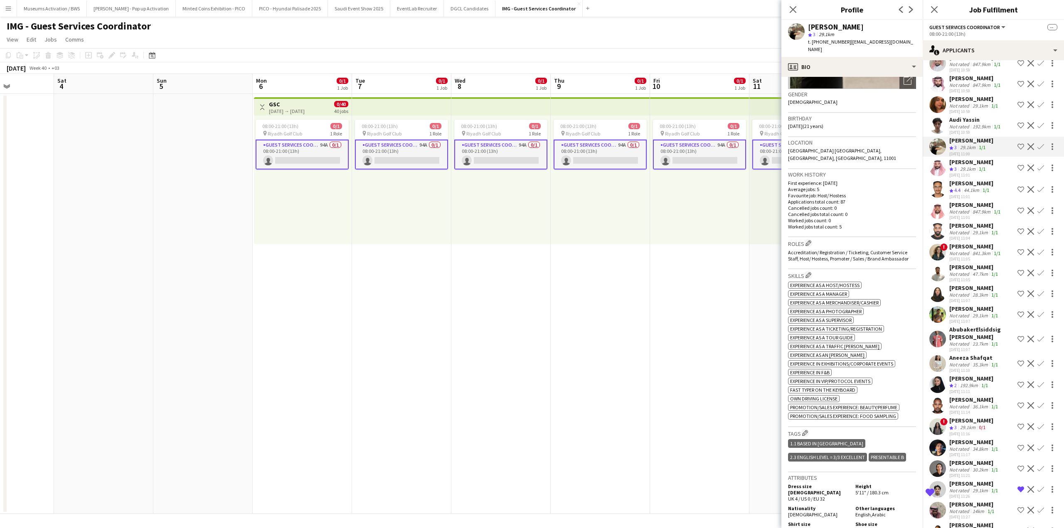
scroll to position [125, 0]
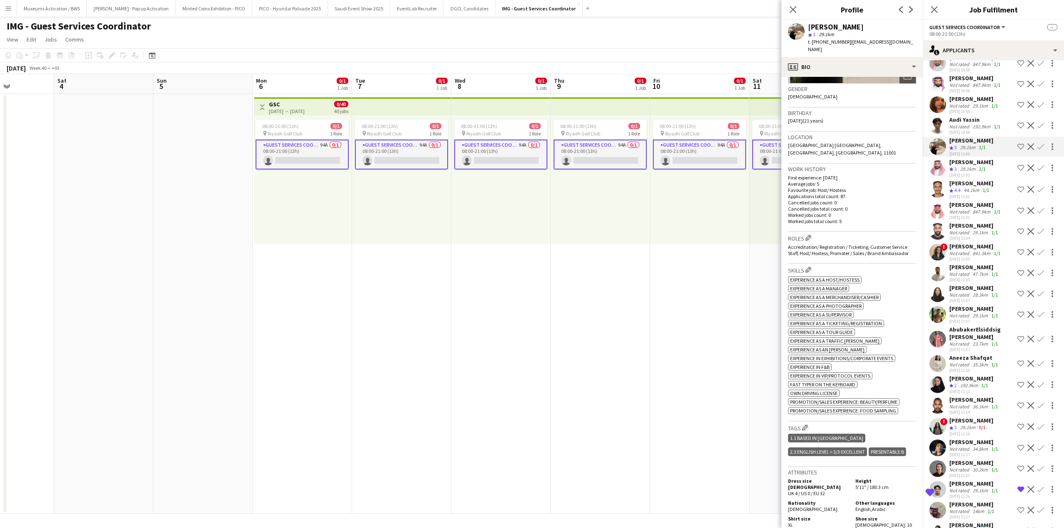
click at [978, 312] on div "[PERSON_NAME]" at bounding box center [974, 308] width 50 height 7
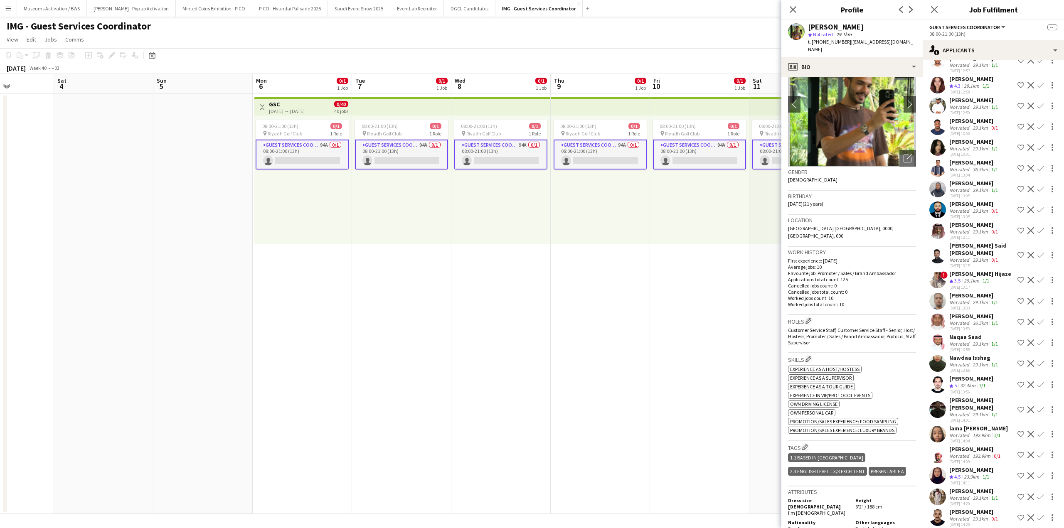
scroll to position [1595, 0]
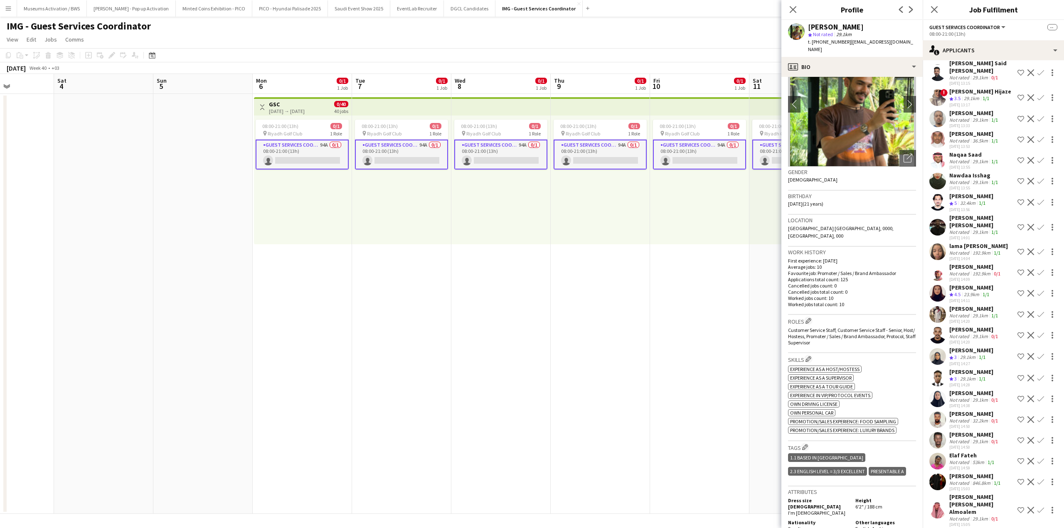
click at [972, 269] on div "[PERSON_NAME]" at bounding box center [975, 266] width 53 height 7
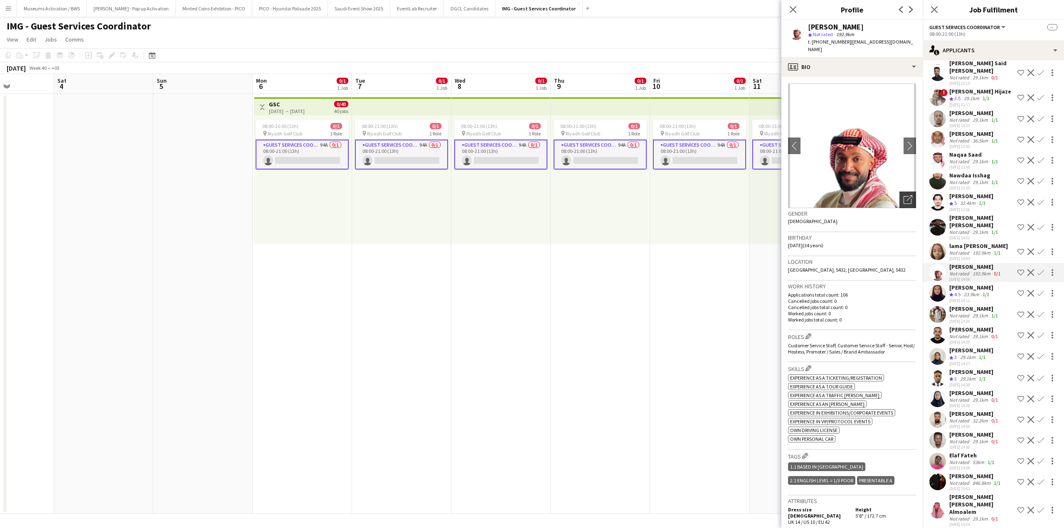
click at [899, 192] on div "Open photos pop-in" at bounding box center [907, 200] width 17 height 17
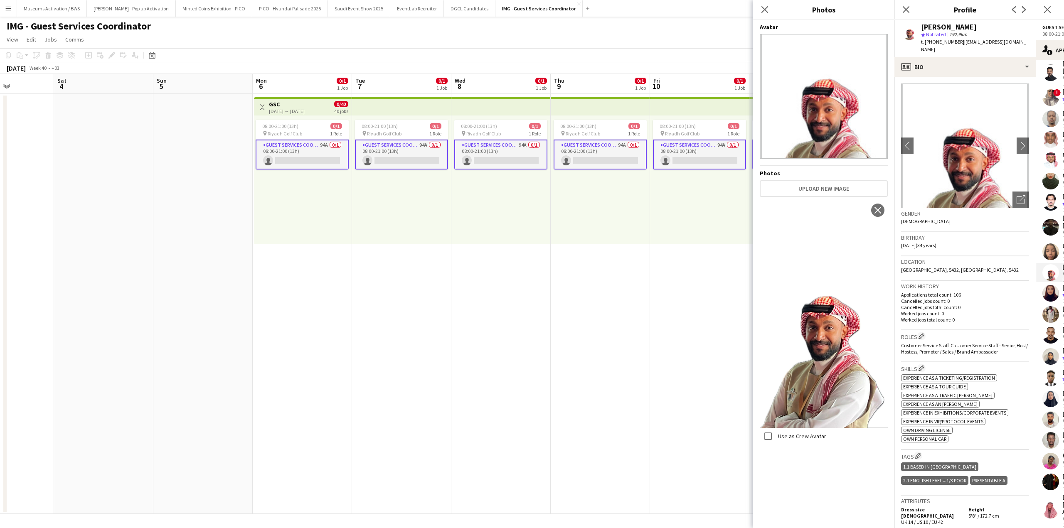
click at [922, 292] on p "Applications total count: 106" at bounding box center [965, 295] width 128 height 6
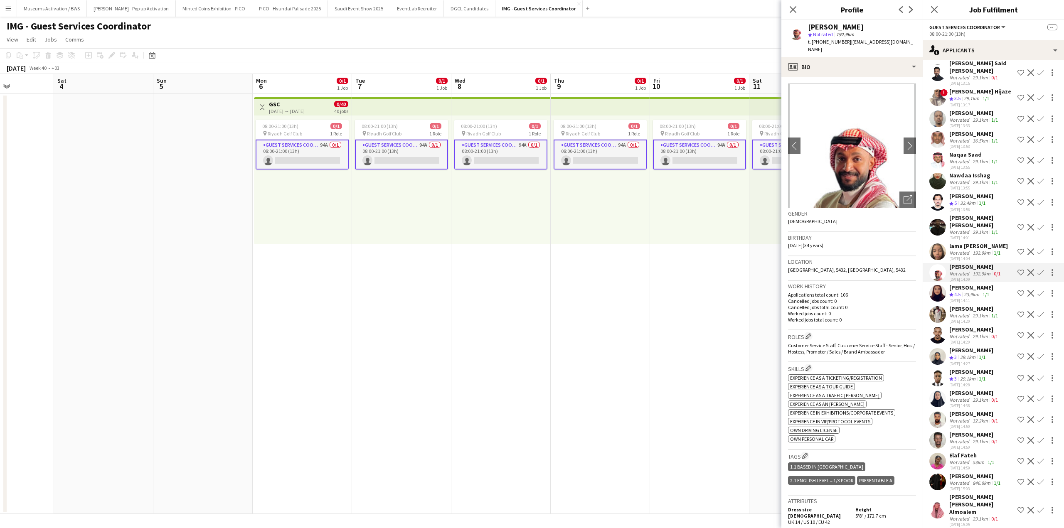
click at [944, 479] on app-user-avatar at bounding box center [937, 482] width 17 height 17
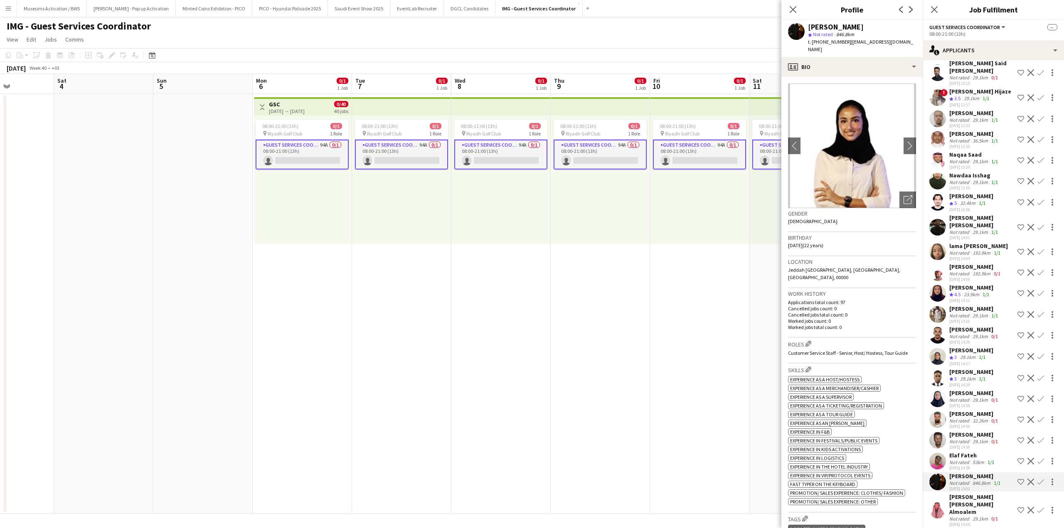
click at [1027, 507] on app-icon "Decline" at bounding box center [1030, 510] width 7 height 7
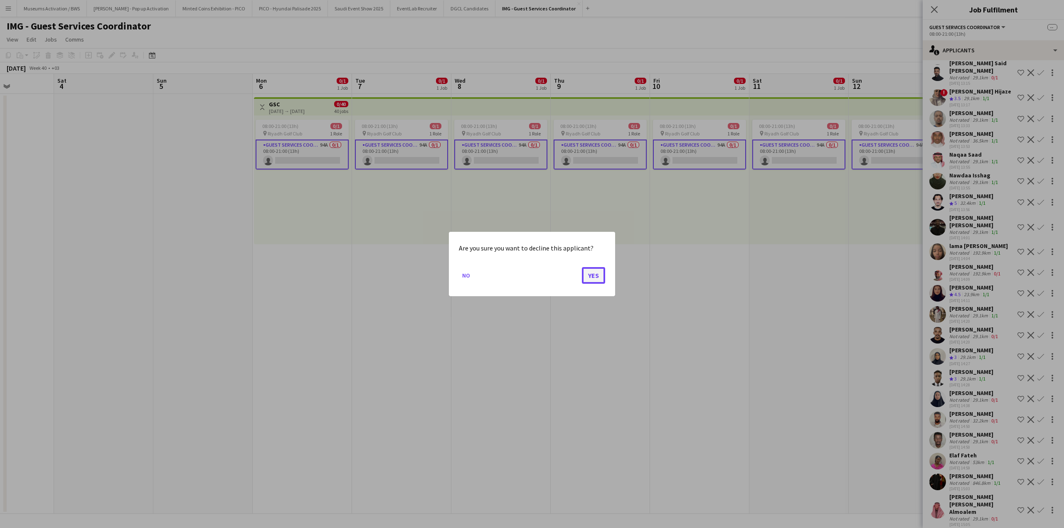
click at [584, 274] on button "Yes" at bounding box center [593, 275] width 23 height 17
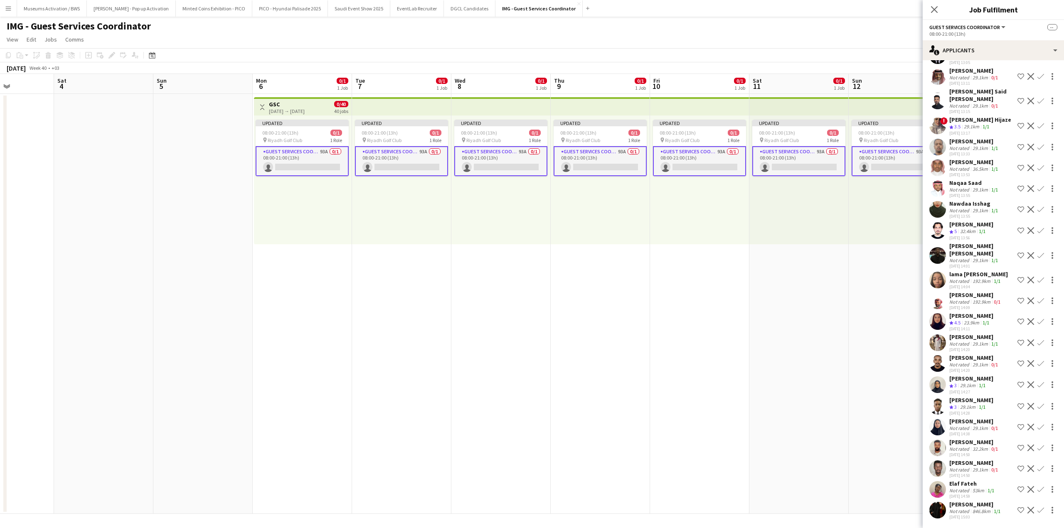
scroll to position [1567, 0]
click at [815, 345] on app-date-cell "Updated 08:00-21:00 (13h) 0/1 pin Riyadh Golf Club 1 Role Guest Services Coordi…" at bounding box center [798, 304] width 99 height 420
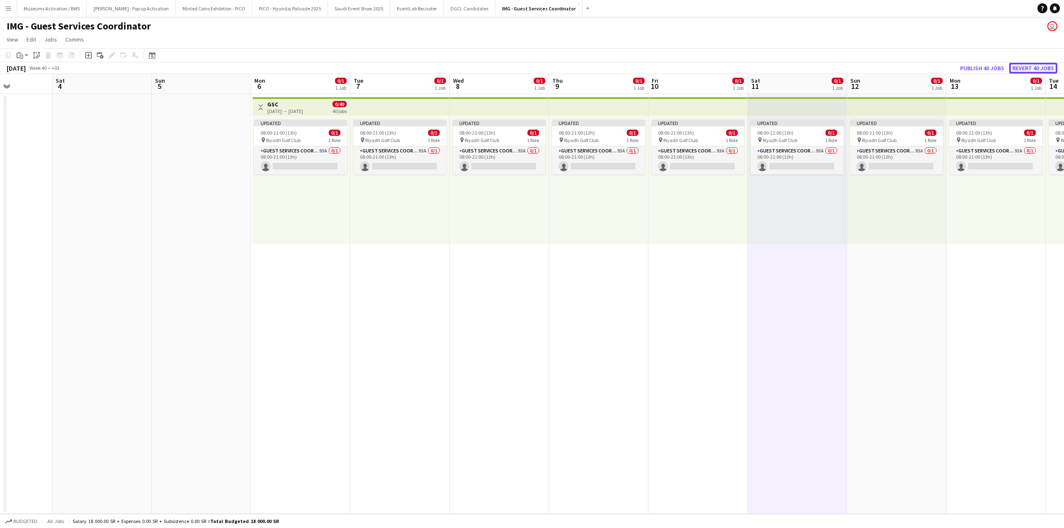
click at [1015, 65] on button "Revert 40 jobs" at bounding box center [1033, 68] width 48 height 11
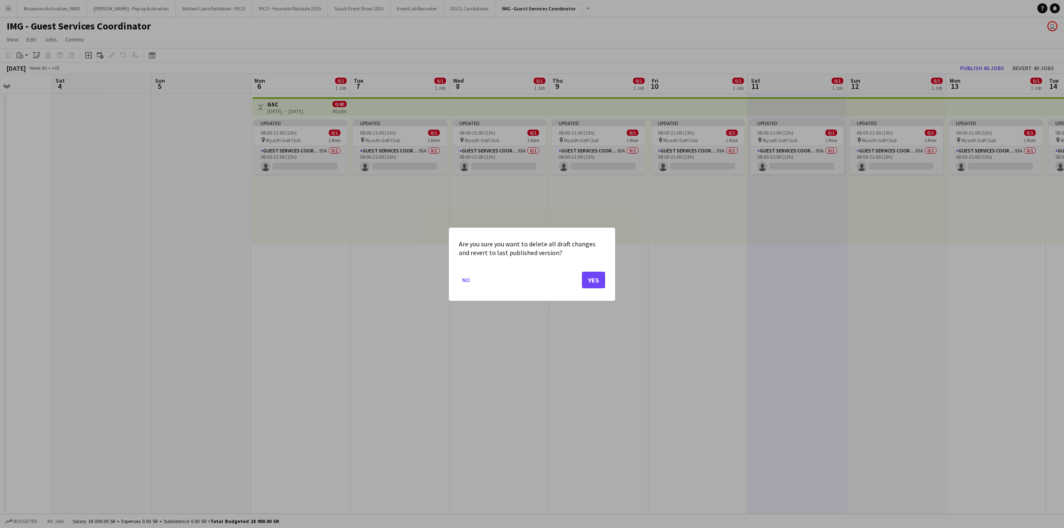
click at [590, 291] on mat-dialog-actions "No Yes" at bounding box center [532, 282] width 146 height 35
click at [592, 285] on button "Yes" at bounding box center [593, 279] width 23 height 17
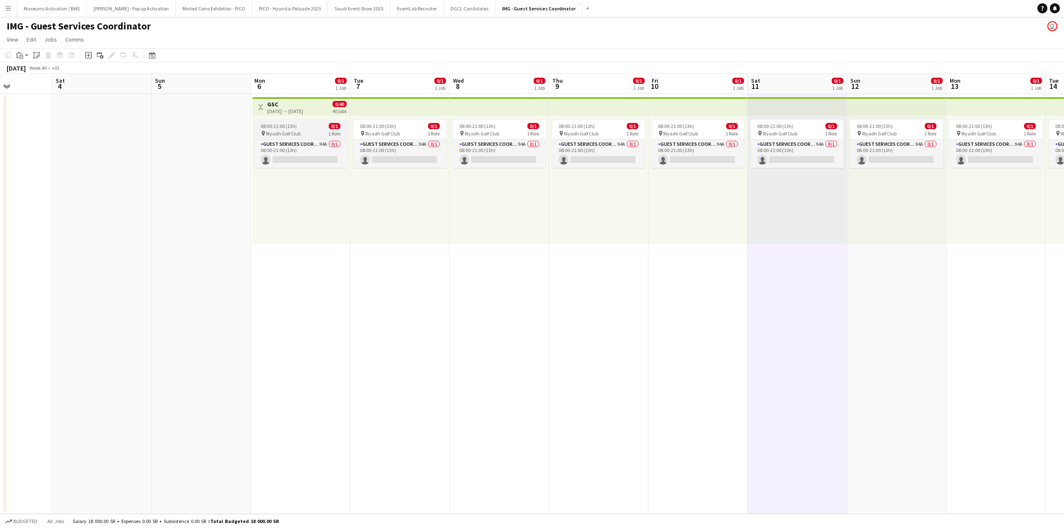
click at [327, 127] on div "08:00-21:00 (13h) 0/1" at bounding box center [300, 126] width 93 height 6
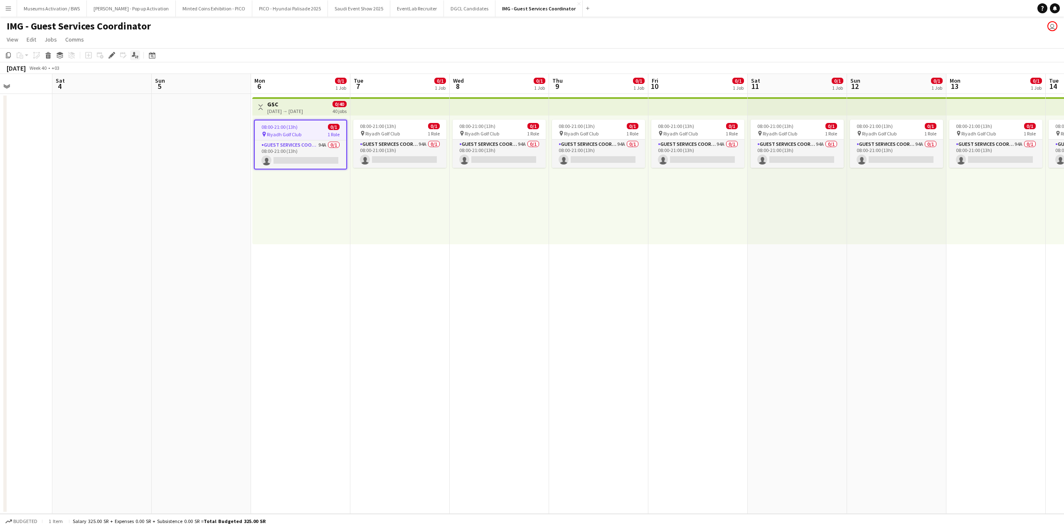
click at [134, 55] on icon at bounding box center [134, 54] width 4 height 5
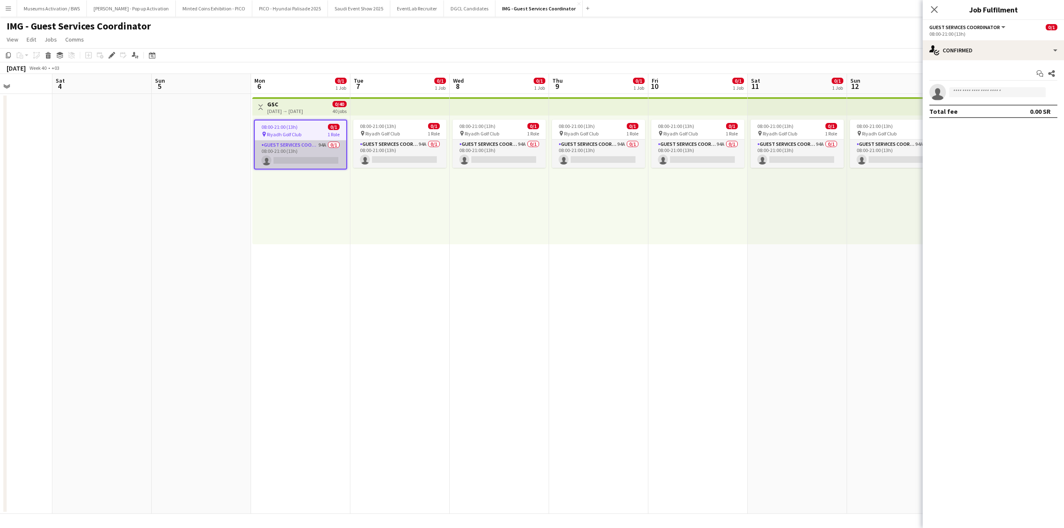
click at [314, 151] on app-card-role "Guest Services Coordinator 94A 0/1 08:00-21:00 (13h) single-neutral-actions" at bounding box center [300, 154] width 91 height 28
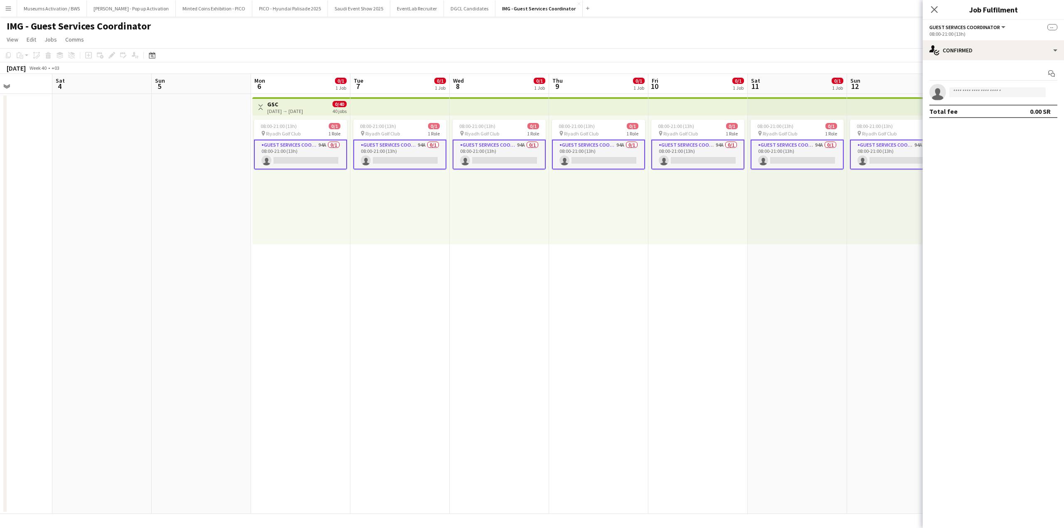
click at [299, 165] on app-card-role "Guest Services Coordinator 94A 0/1 08:00-21:00 (13h) single-neutral-actions" at bounding box center [300, 155] width 93 height 30
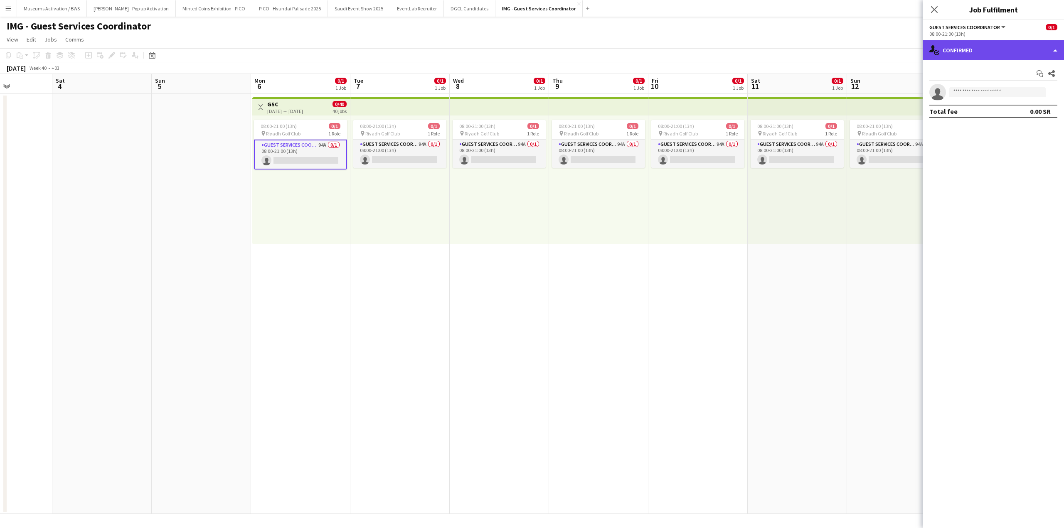
click at [986, 45] on div "single-neutral-actions-check-2 Confirmed" at bounding box center [992, 50] width 141 height 20
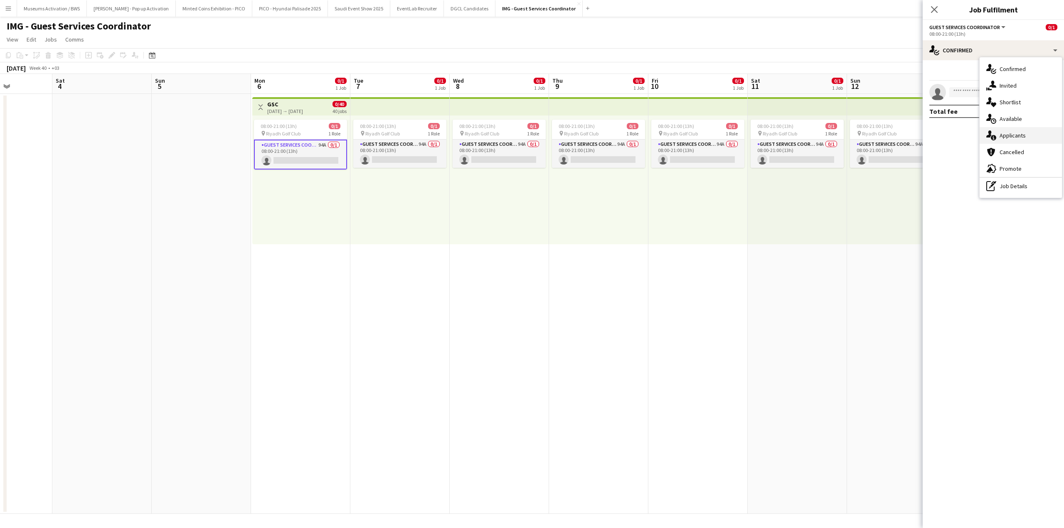
click at [1003, 137] on span "Applicants" at bounding box center [1012, 135] width 26 height 7
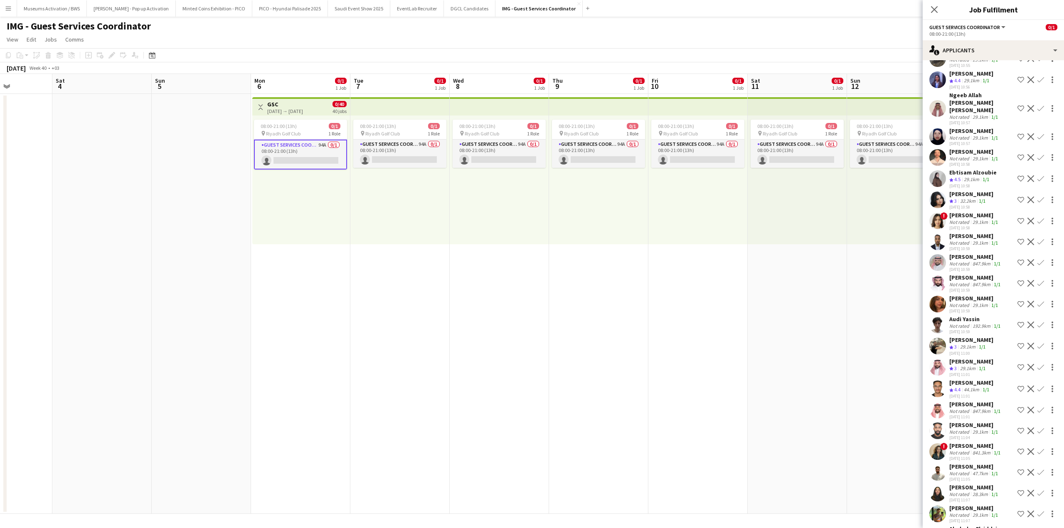
scroll to position [332, 0]
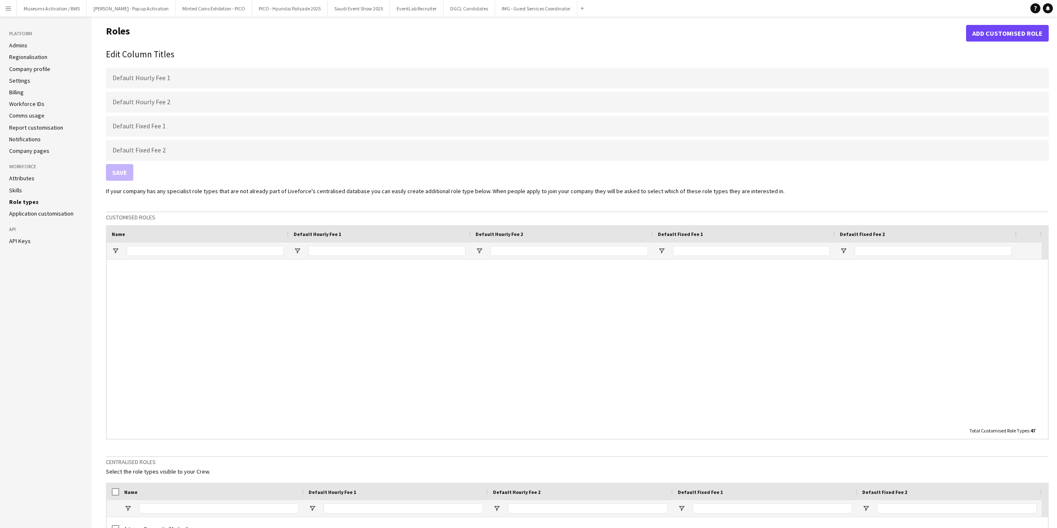
scroll to position [396, 0]
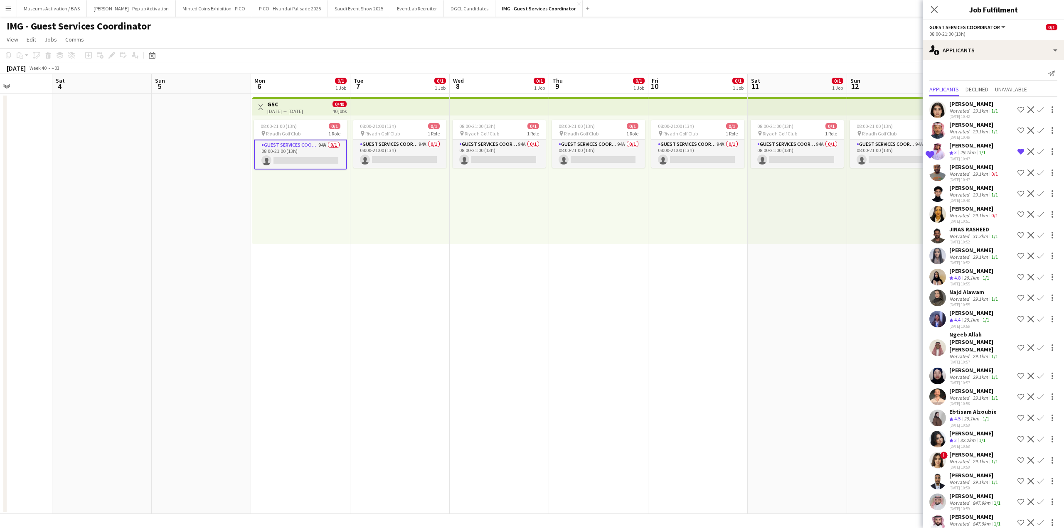
scroll to position [416, 0]
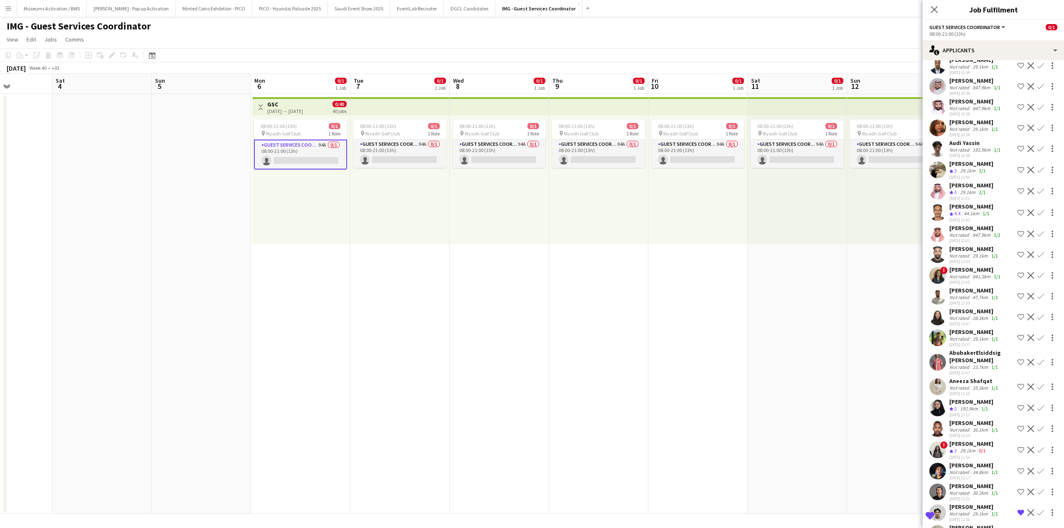
click at [953, 336] on div "[PERSON_NAME]" at bounding box center [974, 331] width 50 height 7
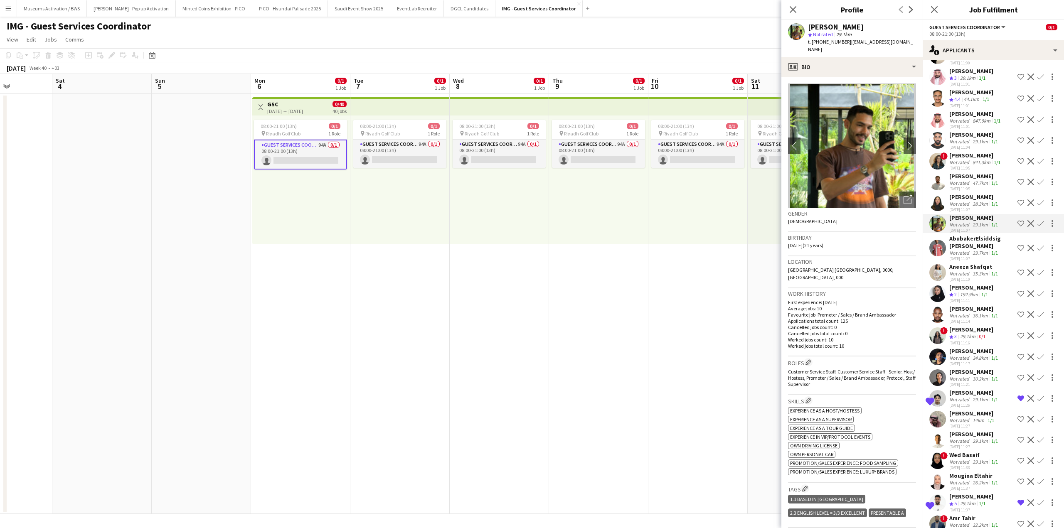
scroll to position [540, 0]
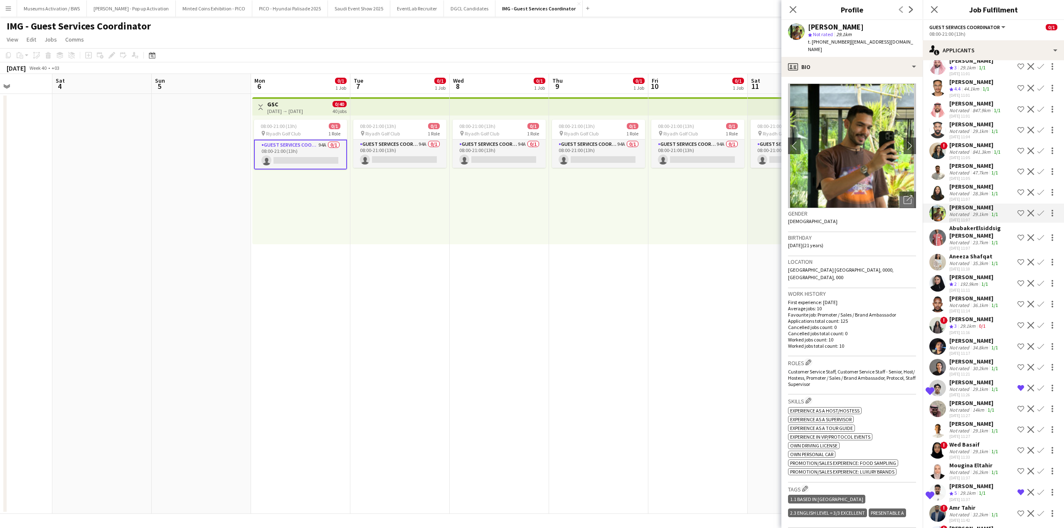
click at [967, 314] on div "[DATE] 11:14" at bounding box center [974, 310] width 50 height 5
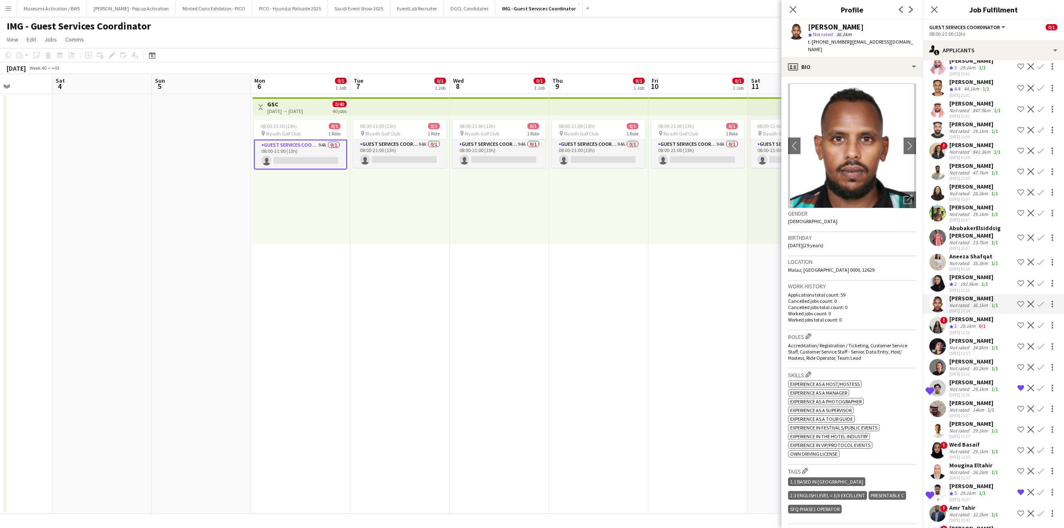
click at [976, 211] on div "[PERSON_NAME]" at bounding box center [974, 207] width 50 height 7
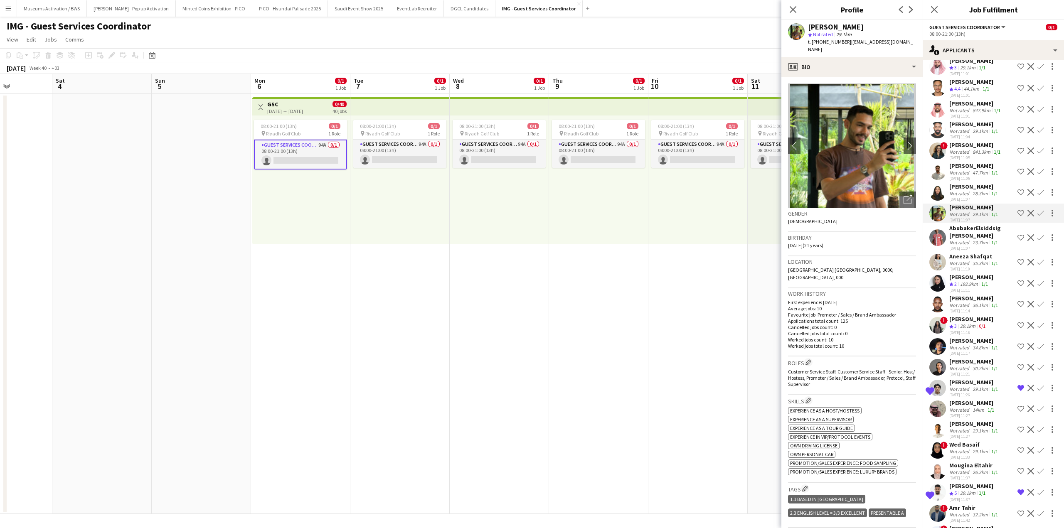
click at [873, 369] on span "Customer Service Staff, Customer Service Staff - Senior, Host/ Hostess, Promote…" at bounding box center [852, 378] width 128 height 19
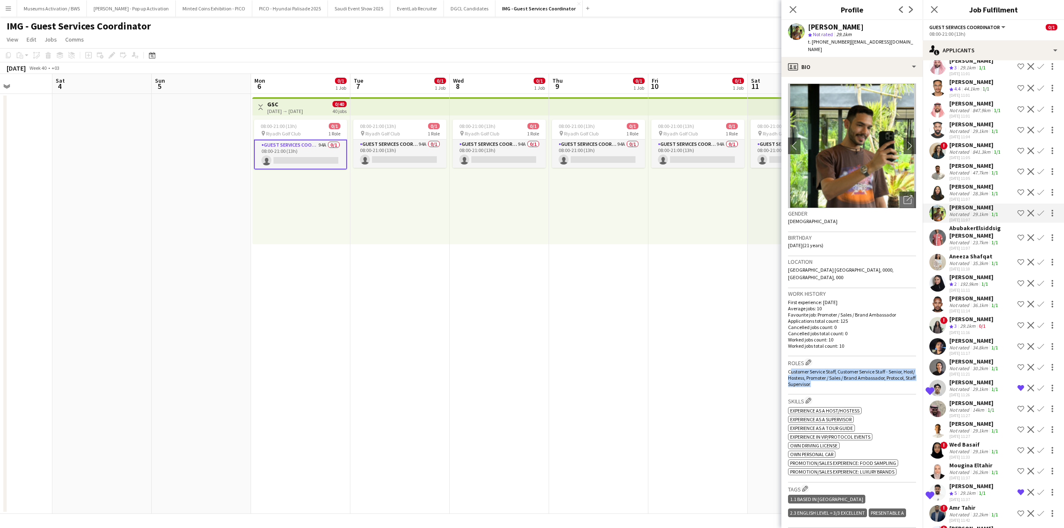
click at [873, 369] on span "Customer Service Staff, Customer Service Staff - Senior, Host/ Hostess, Promote…" at bounding box center [852, 378] width 128 height 19
click at [899, 192] on div "Open photos pop-in" at bounding box center [907, 200] width 17 height 17
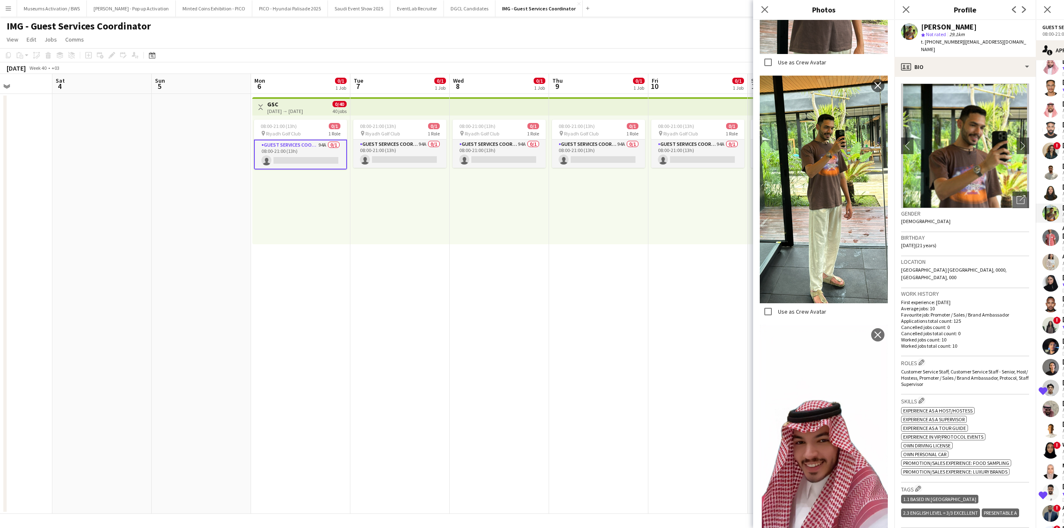
scroll to position [381, 0]
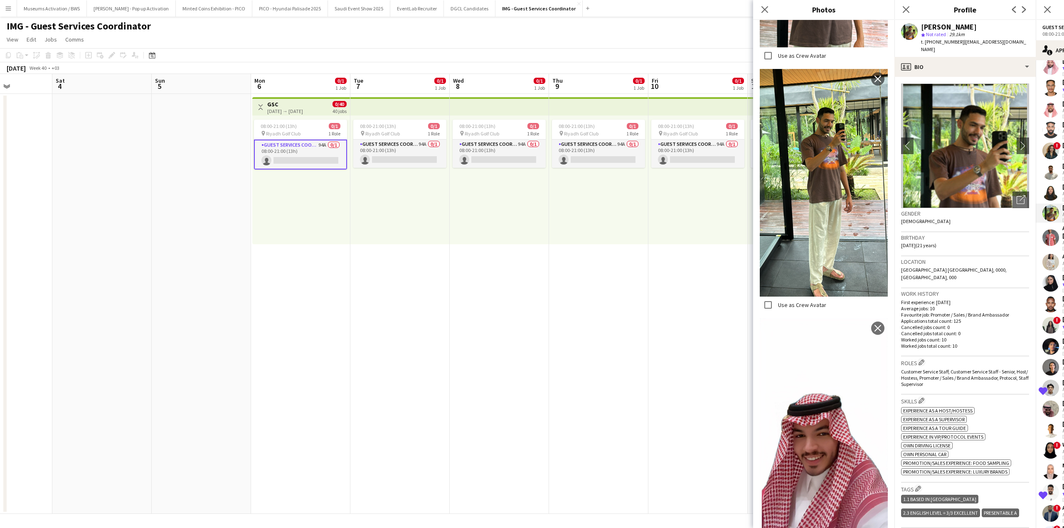
click at [928, 318] on p "Applications total count: 125" at bounding box center [965, 321] width 128 height 6
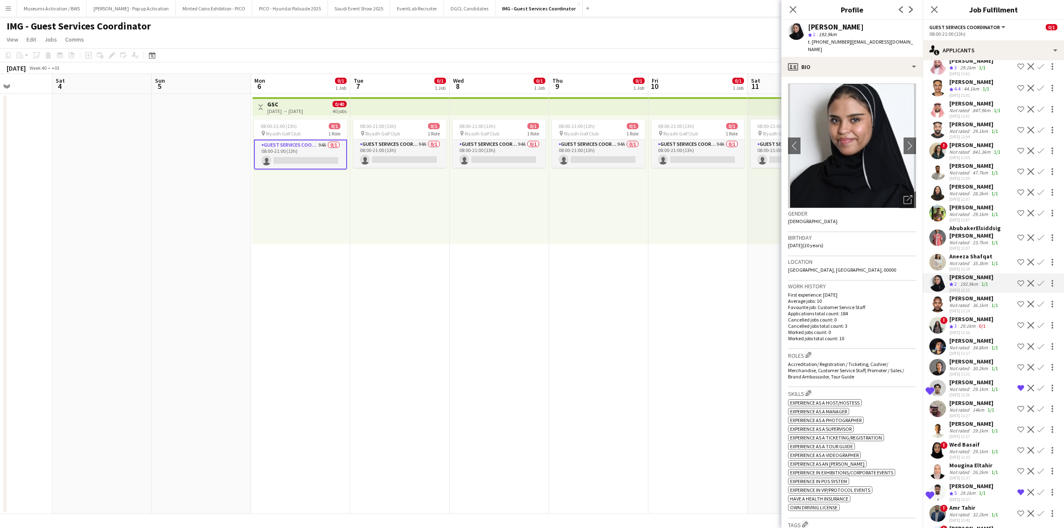
click at [952, 217] on div "Not rated" at bounding box center [960, 214] width 22 height 6
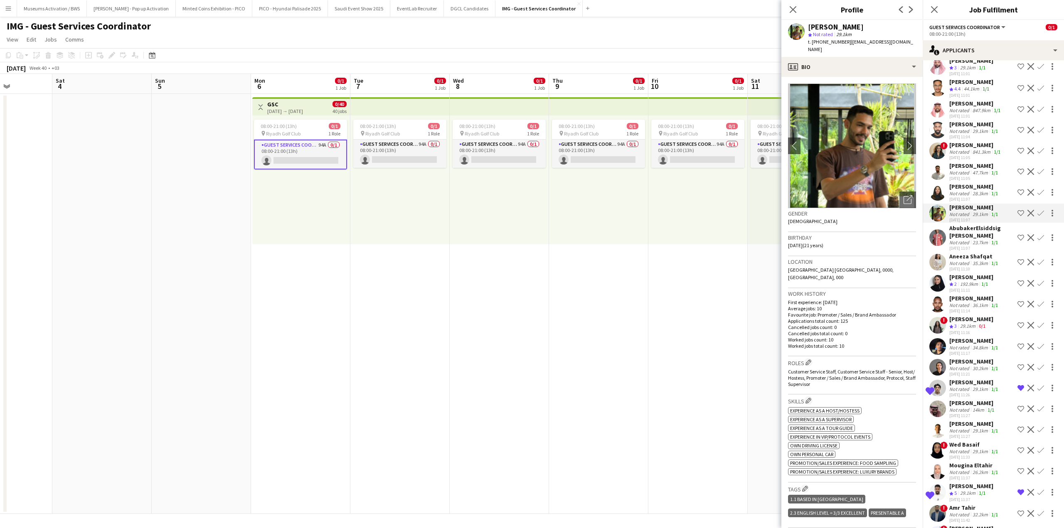
click at [853, 334] on div "Work history First experience: [DATE] Average jobs: 10 Favourite job: Promoter …" at bounding box center [852, 322] width 128 height 68
drag, startPoint x: 853, startPoint y: 334, endPoint x: 861, endPoint y: 295, distance: 40.4
click at [861, 295] on div "Work history First experience: [DATE] Average jobs: 10 Favourite job: Promoter …" at bounding box center [852, 322] width 128 height 68
click at [861, 305] on p "Average jobs: 10" at bounding box center [852, 308] width 128 height 6
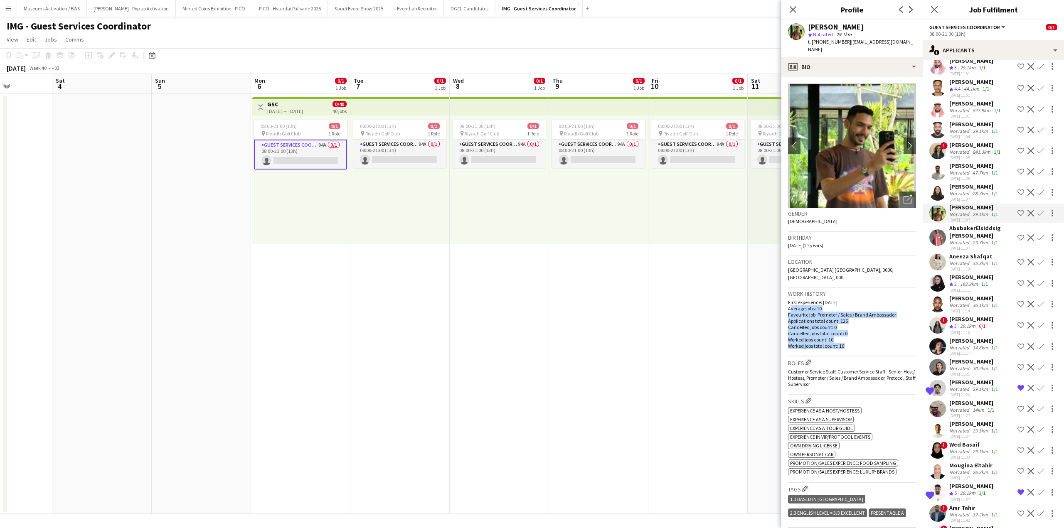
click at [861, 305] on p "Average jobs: 10" at bounding box center [852, 308] width 128 height 6
drag, startPoint x: 861, startPoint y: 295, endPoint x: 862, endPoint y: 333, distance: 37.8
click at [862, 333] on div "First experience: [DATE] Average jobs: 10 Favourite job: Promoter / Sales / Bra…" at bounding box center [852, 324] width 128 height 50
click at [862, 343] on p "Worked jobs total count: 10" at bounding box center [852, 346] width 128 height 6
click at [939, 355] on app-user-avatar at bounding box center [937, 346] width 17 height 17
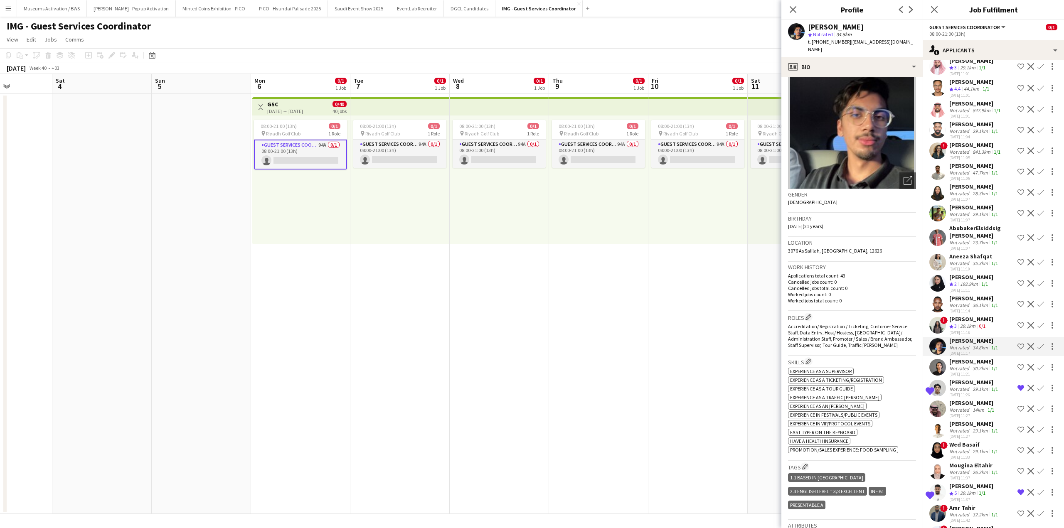
scroll to position [0, 0]
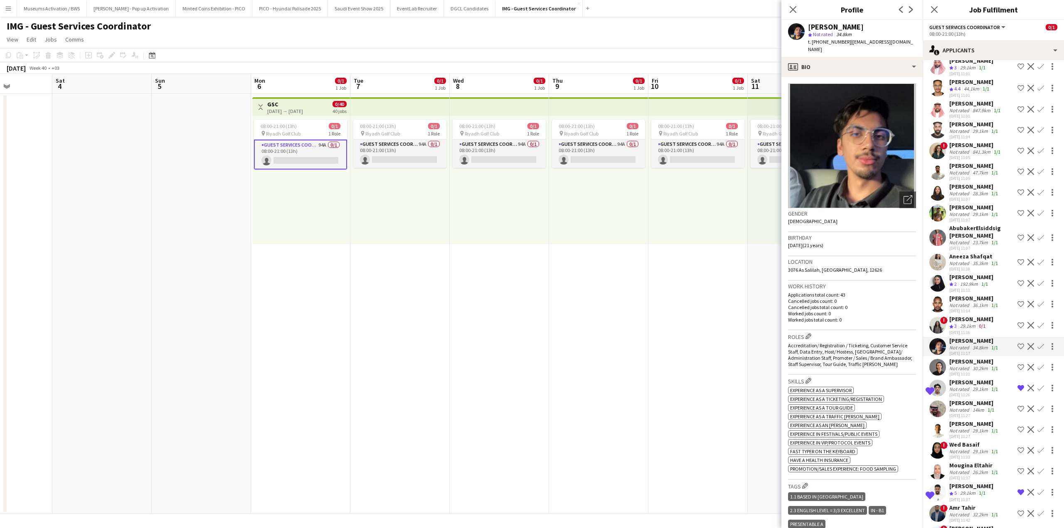
click at [872, 357] on div "Accreditation/ Registration / Ticketing, Customer Service Staff, Data Entry, Ho…" at bounding box center [852, 354] width 128 height 25
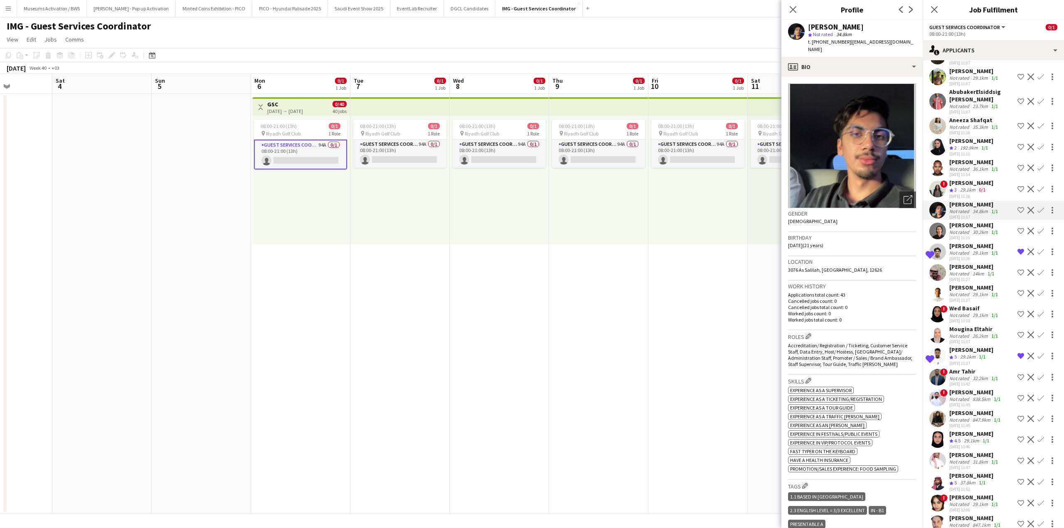
scroll to position [706, 0]
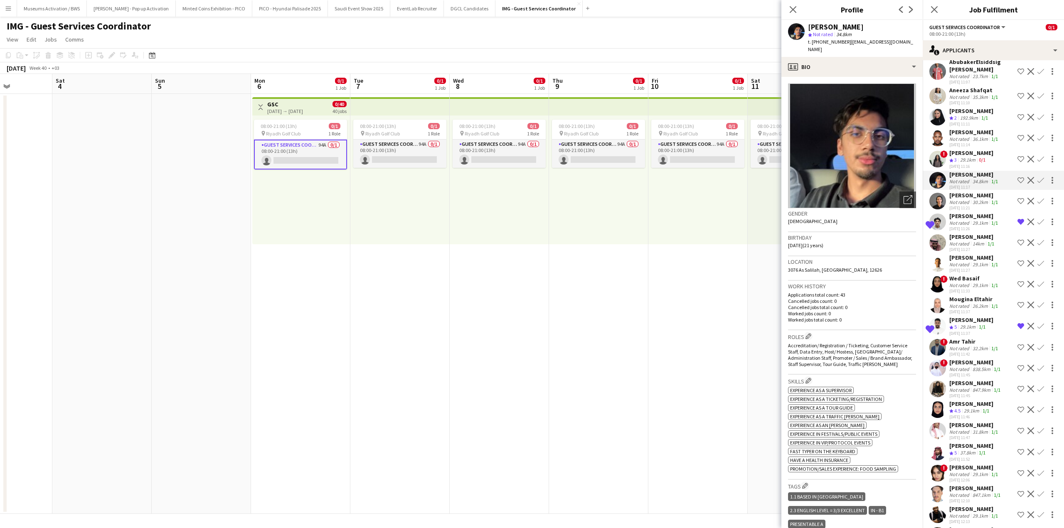
click at [958, 336] on div "[DATE] 11:37" at bounding box center [971, 333] width 44 height 5
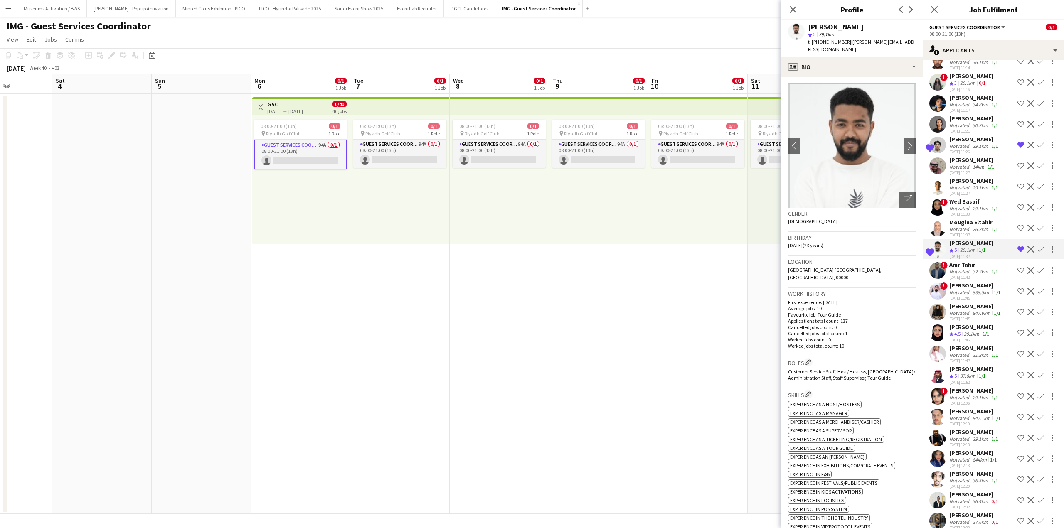
scroll to position [789, 0]
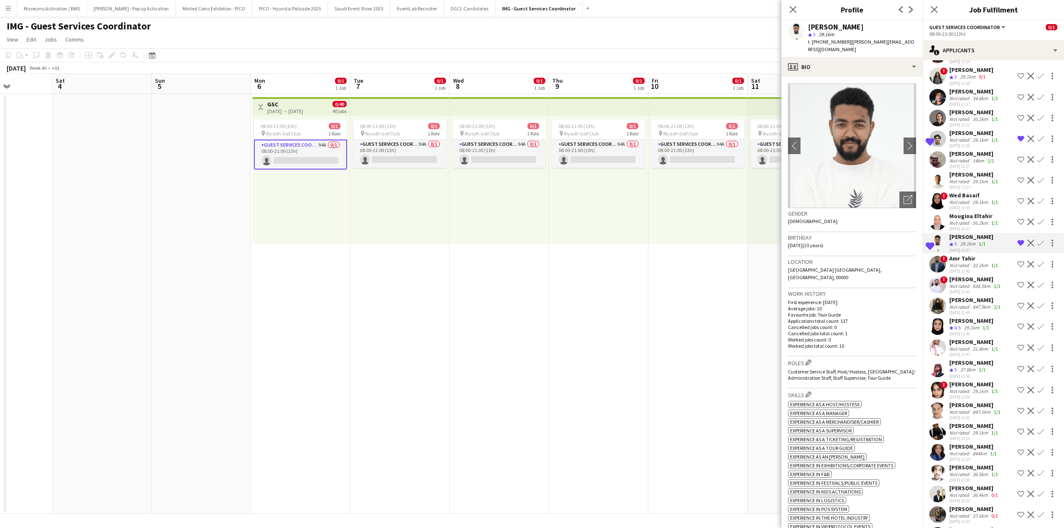
click at [966, 332] on div "29.1km" at bounding box center [971, 328] width 19 height 7
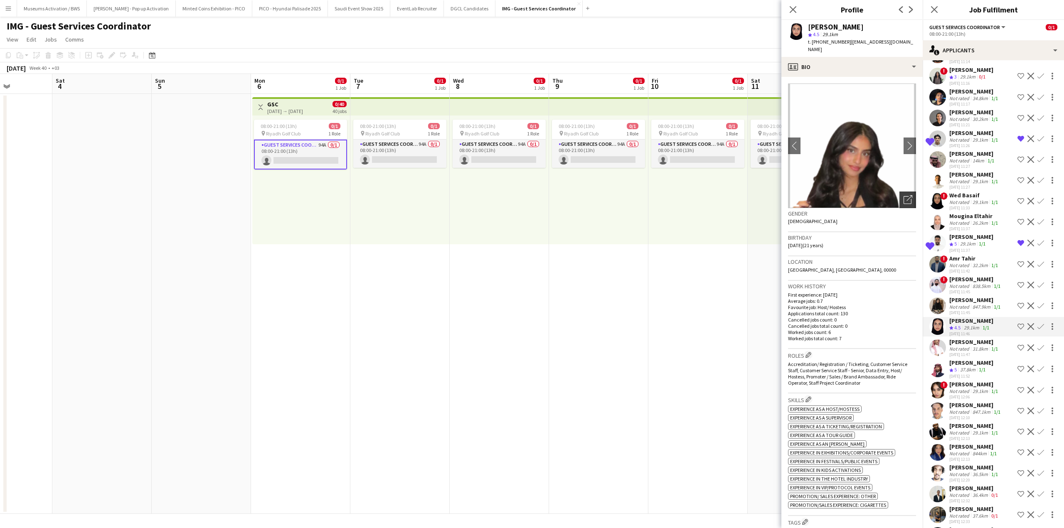
click at [904, 195] on icon "Open photos pop-in" at bounding box center [907, 199] width 9 height 9
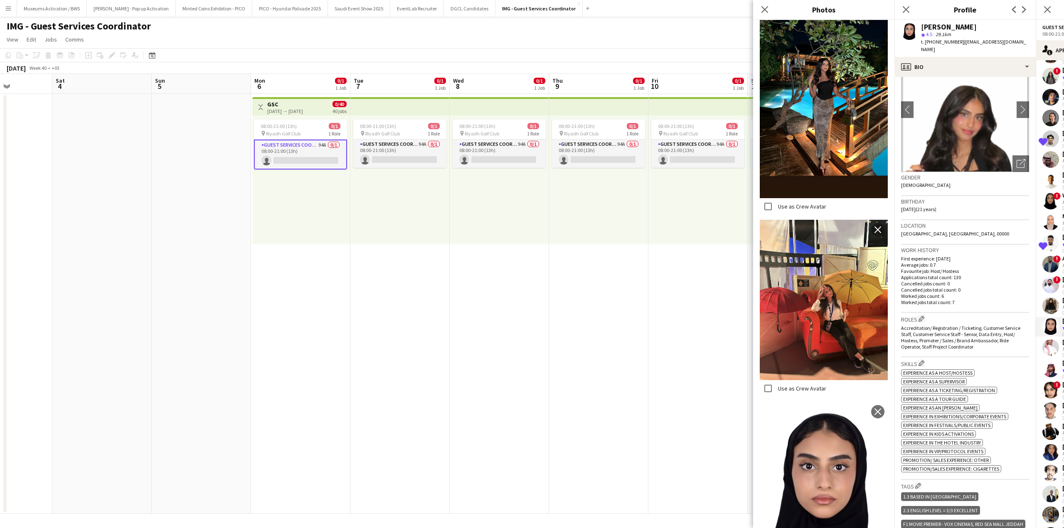
scroll to position [0, 0]
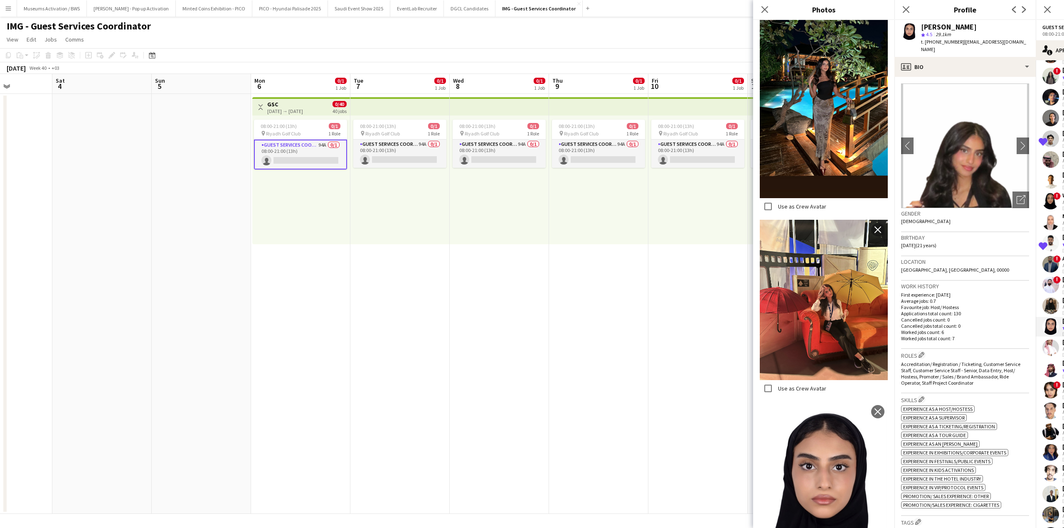
click at [940, 371] on span "Accreditation/ Registration / Ticketing, Customer Service Staff, Customer Servi…" at bounding box center [960, 373] width 119 height 25
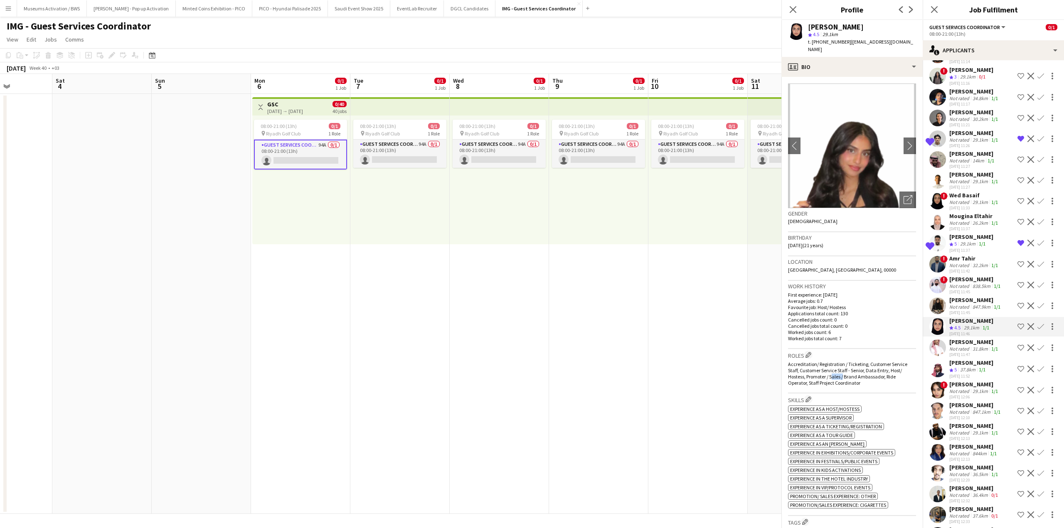
click at [907, 371] on span "Accreditation/ Registration / Ticketing, Customer Service Staff, Customer Servi…" at bounding box center [847, 373] width 119 height 25
click at [940, 357] on div "[PERSON_NAME] Not rated 31.8km 1/1 [DATE] 11:47 Shortlist crew Decline Confirm" at bounding box center [992, 347] width 141 height 19
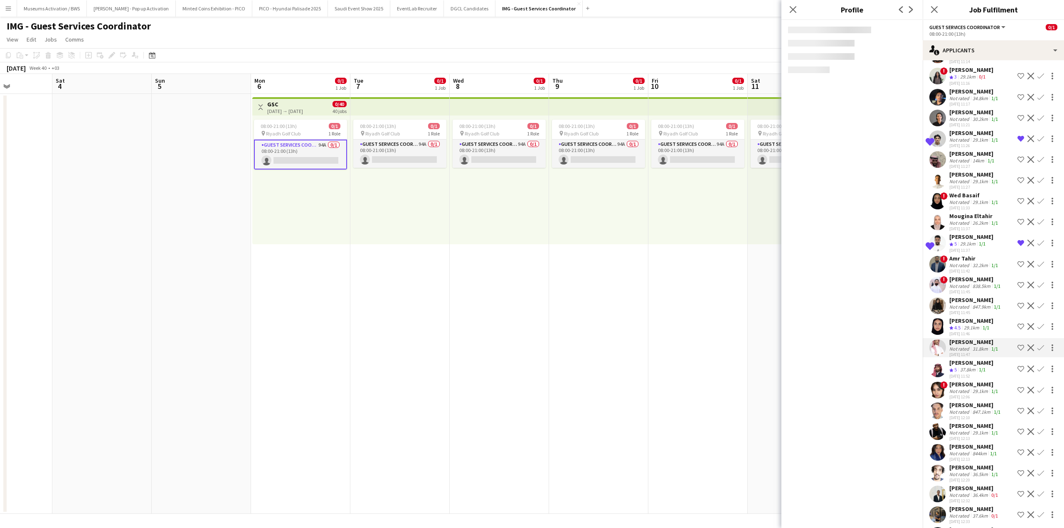
click at [877, 363] on app-crew-profile "Close pop-in Profile Previous Next" at bounding box center [851, 264] width 141 height 528
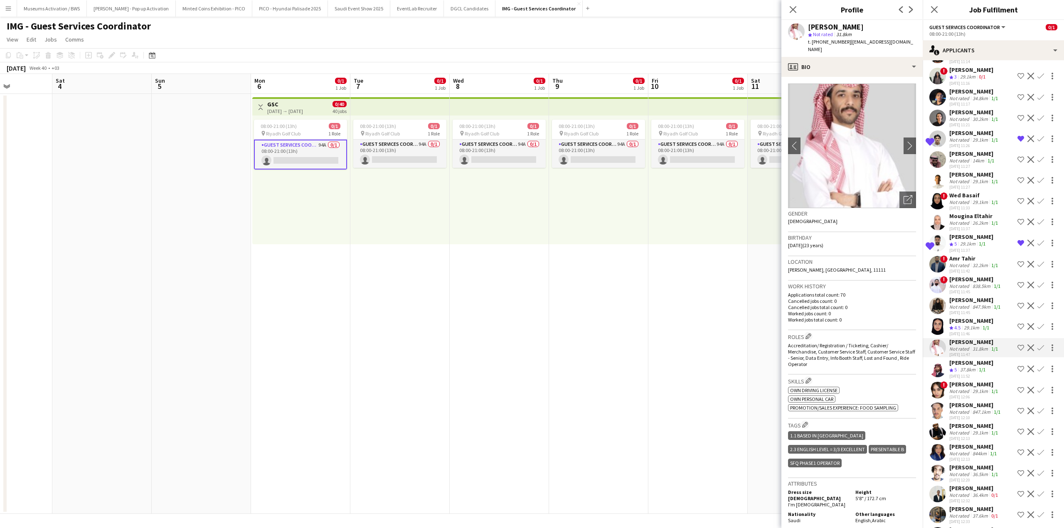
click at [950, 325] on div "[PERSON_NAME]" at bounding box center [971, 320] width 44 height 7
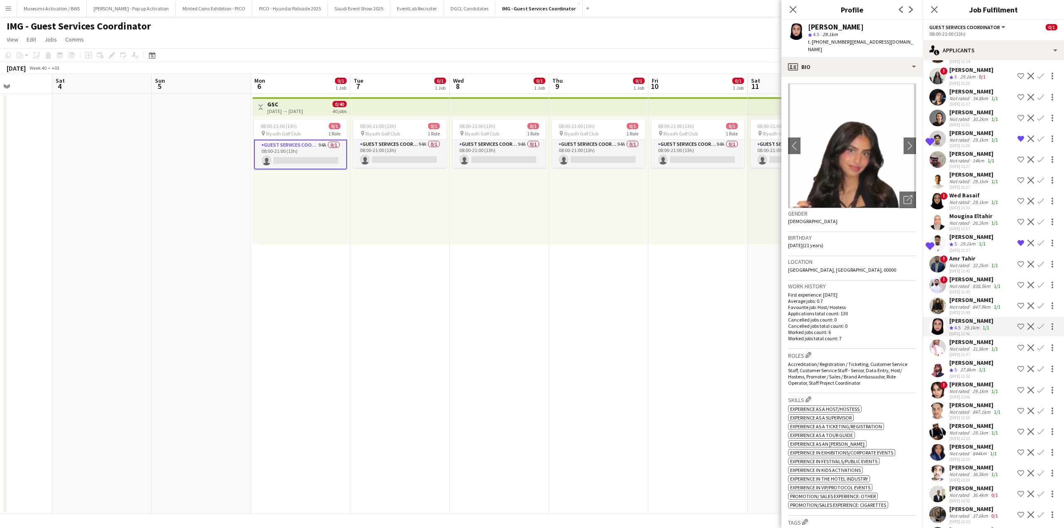
click at [1017, 330] on app-icon "Shortlist crew" at bounding box center [1020, 326] width 7 height 7
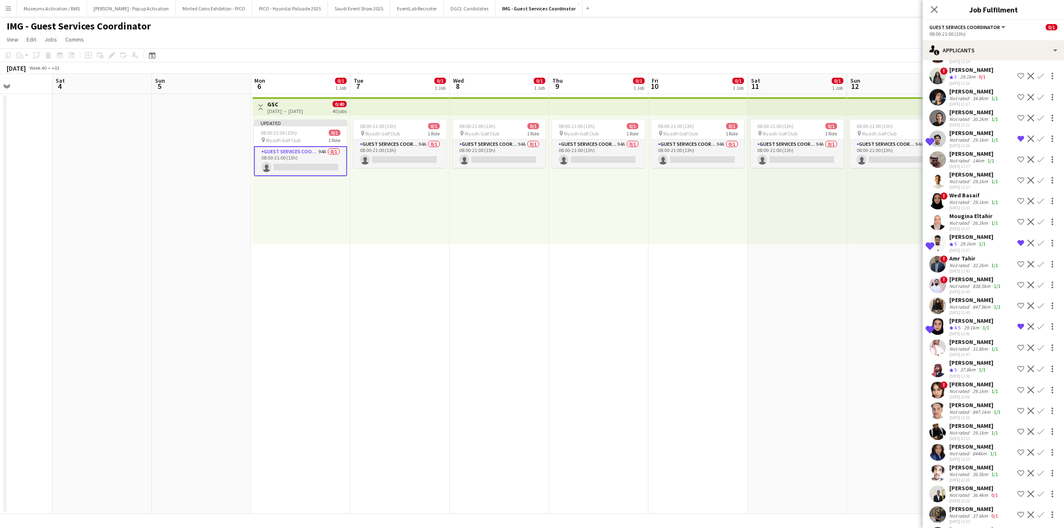
click at [915, 319] on app-calendar-viewport "Wed 1 Thu 2 Fri 3 Sat 4 Sun 5 Mon 6 0/1 1 Job Tue 7 0/1 1 Job Wed 8 0/1 1 Job T…" at bounding box center [532, 294] width 1064 height 440
click at [954, 331] on span "4.5" at bounding box center [957, 328] width 6 height 6
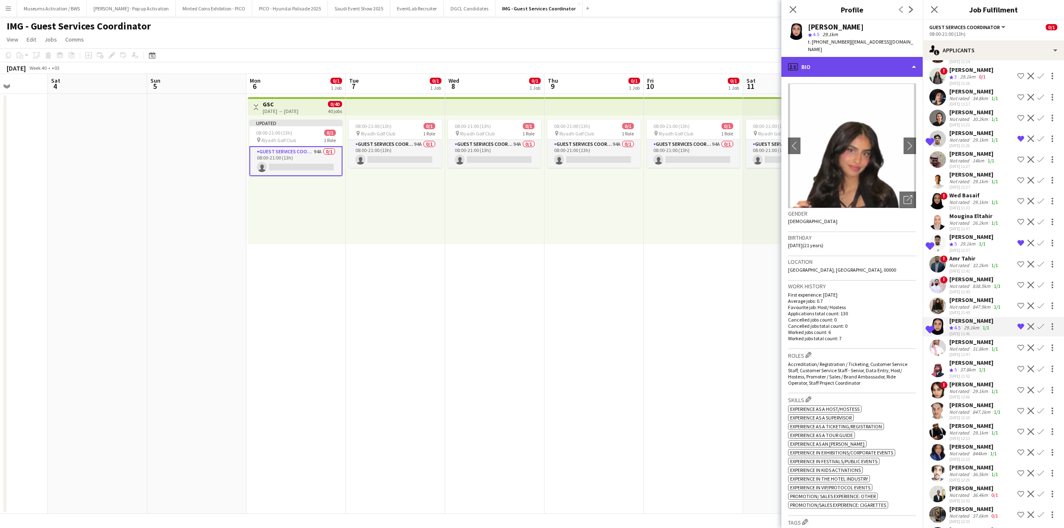
click at [873, 63] on div "profile Bio" at bounding box center [851, 67] width 141 height 20
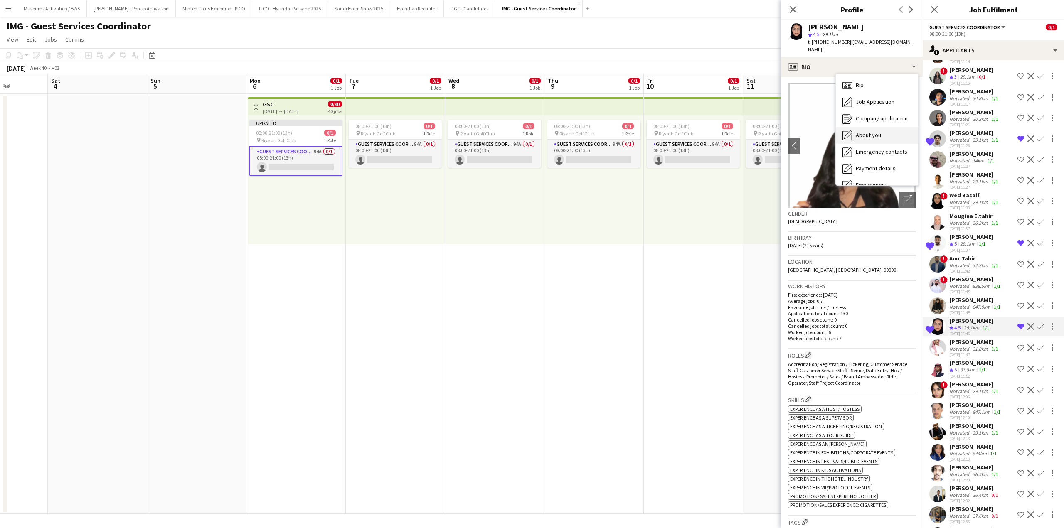
click at [877, 131] on span "About you" at bounding box center [868, 134] width 25 height 7
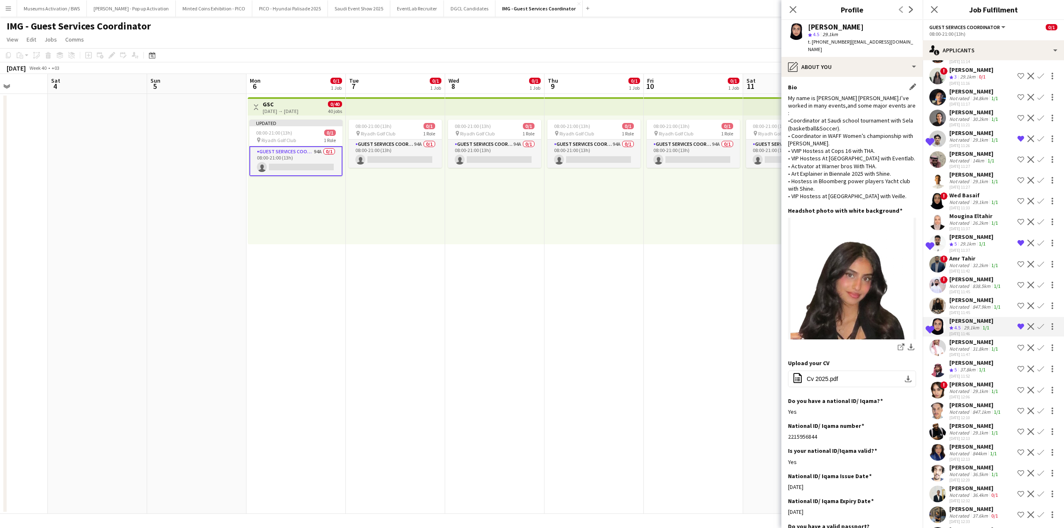
click at [867, 94] on div "My name is [PERSON_NAME] [PERSON_NAME].I’ve worked in many events,and some majo…" at bounding box center [852, 147] width 128 height 106
click at [843, 171] on div "My name is [PERSON_NAME] [PERSON_NAME].I’ve worked in many events,and some majo…" at bounding box center [852, 147] width 128 height 106
click at [865, 63] on div "pencil4 About you" at bounding box center [851, 67] width 141 height 20
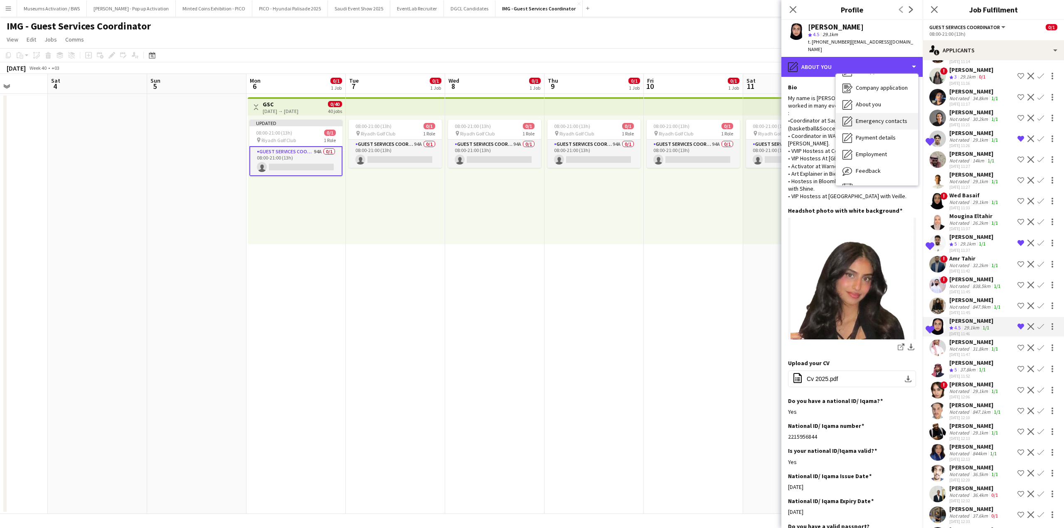
scroll to position [45, 0]
click at [869, 153] on span "Feedback" at bounding box center [868, 156] width 25 height 7
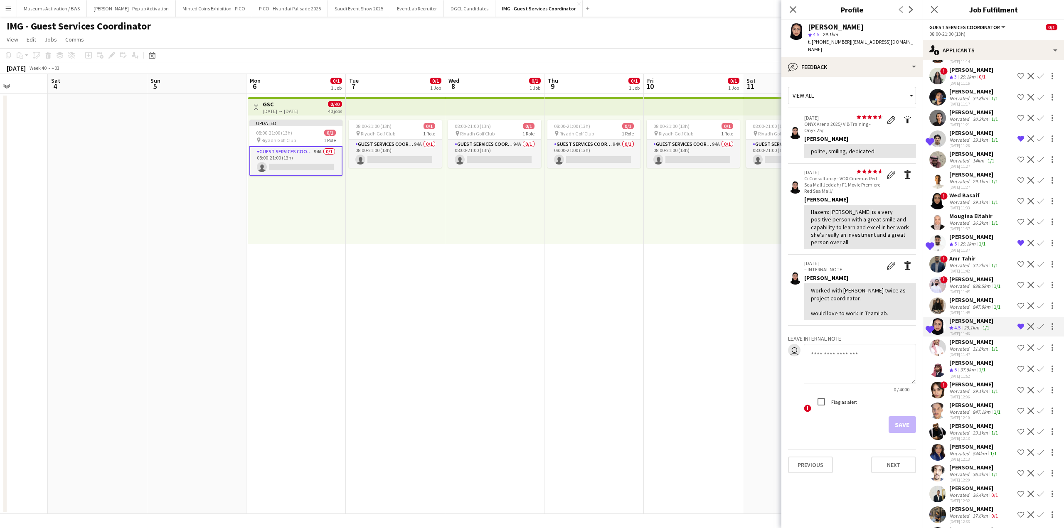
click at [868, 226] on div "Hazem: [PERSON_NAME] is a very positive person with a great smile and capabilit…" at bounding box center [860, 227] width 98 height 38
click at [870, 213] on div "Hazem: [PERSON_NAME] is a very positive person with a great smile and capabilit…" at bounding box center [860, 227] width 98 height 38
click at [948, 337] on div "Shortlisted [PERSON_NAME] Crew rating 4.5 29.1km 1/1 [DATE] 11:46 Remove crew f…" at bounding box center [992, 327] width 141 height 20
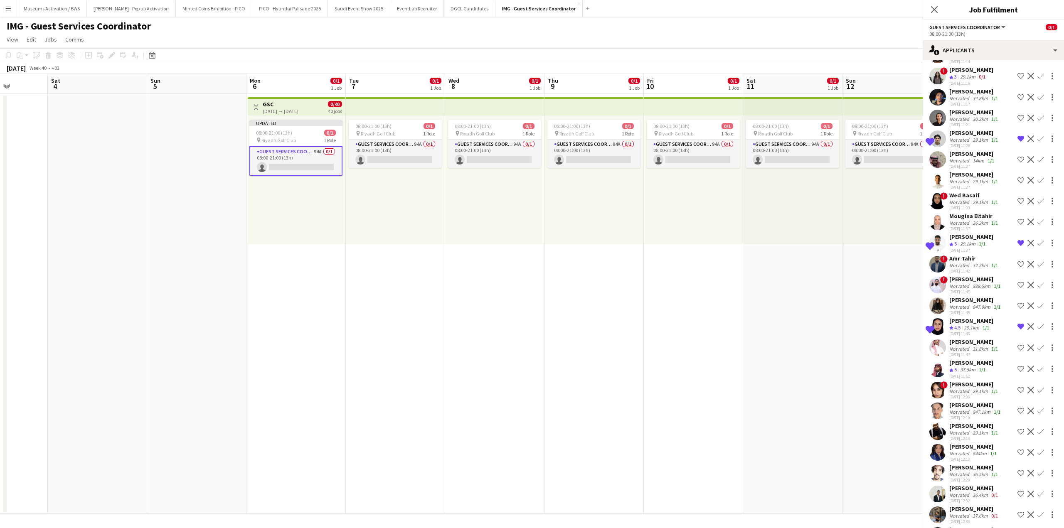
click at [948, 337] on div "Shortlisted [PERSON_NAME] Crew rating 4.5 29.1km 1/1 [DATE] 11:46 Remove crew f…" at bounding box center [992, 327] width 141 height 20
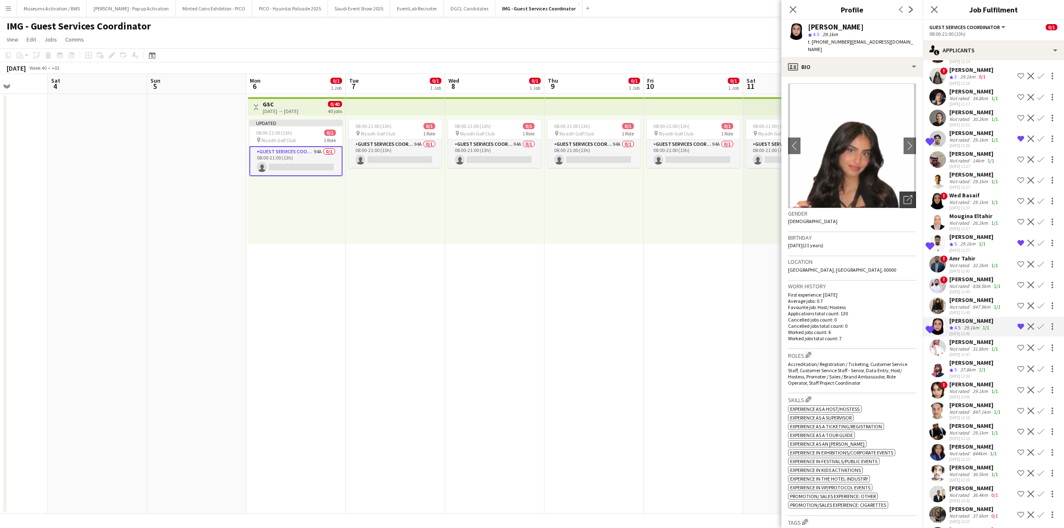
click at [903, 195] on icon "Open photos pop-in" at bounding box center [907, 199] width 9 height 9
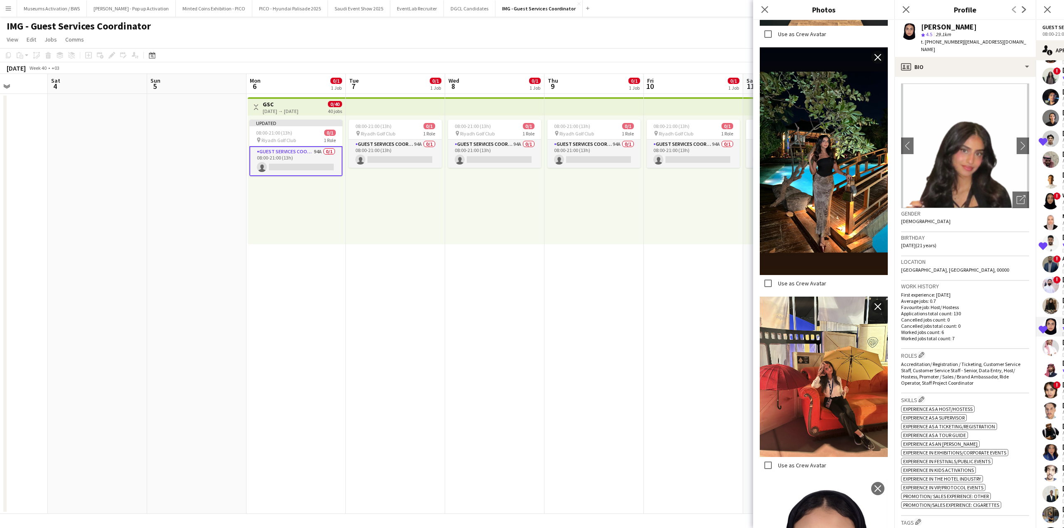
scroll to position [927, 0]
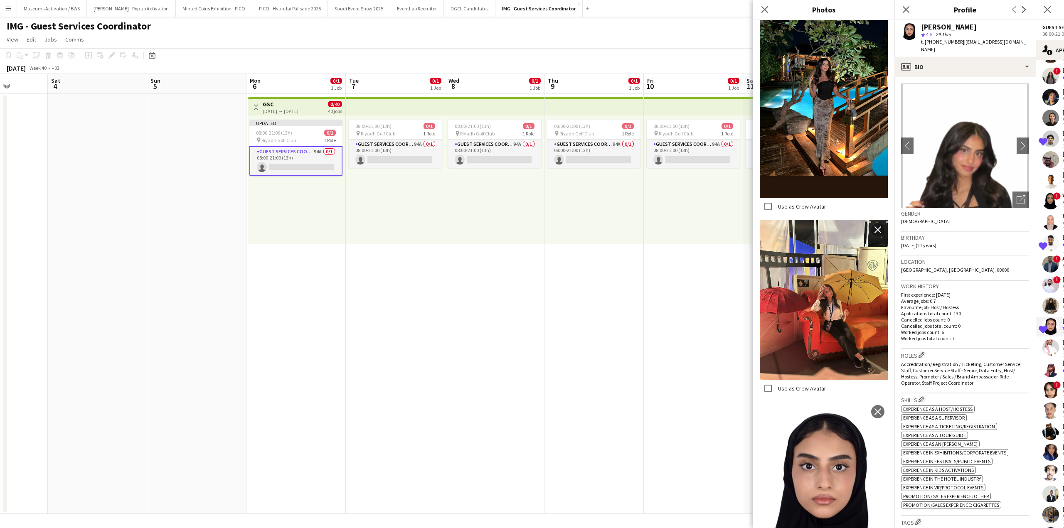
click at [957, 310] on p "Applications total count: 130" at bounding box center [965, 313] width 128 height 6
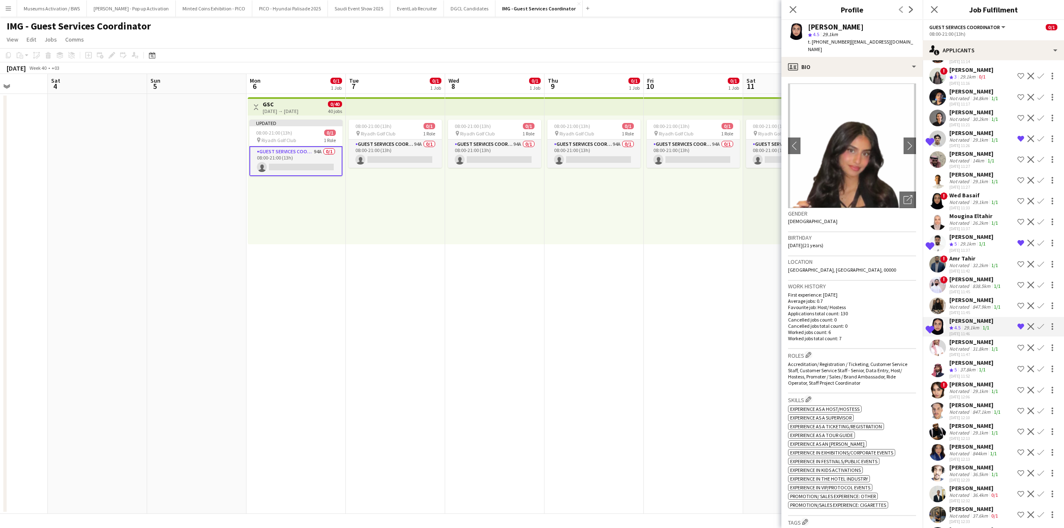
click at [958, 352] on div "Not rated" at bounding box center [960, 349] width 22 height 6
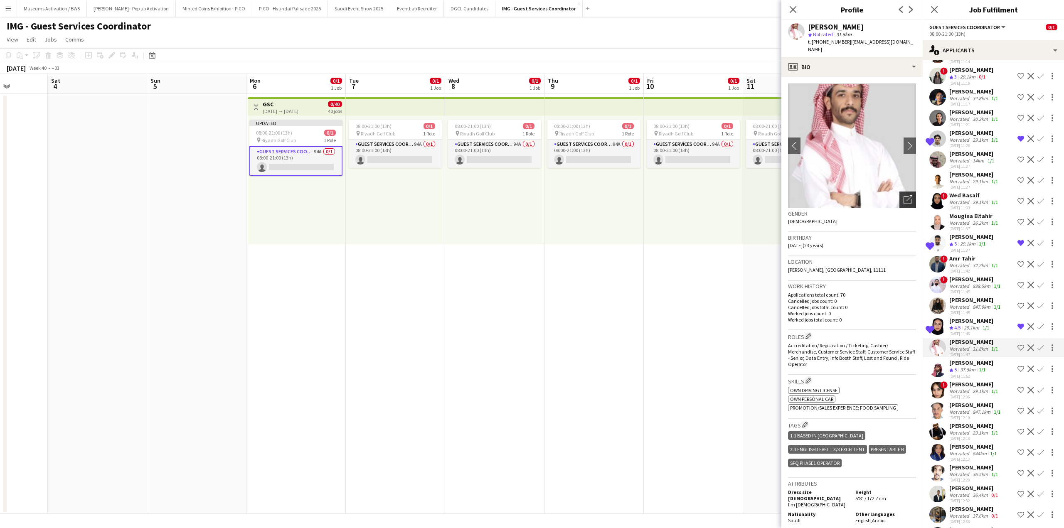
click at [903, 195] on icon "Open photos pop-in" at bounding box center [907, 199] width 9 height 9
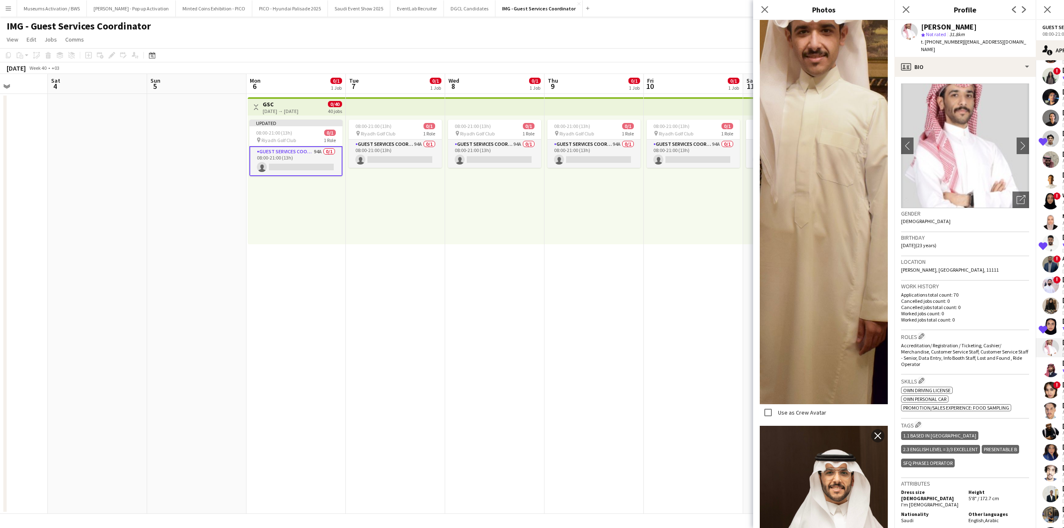
scroll to position [540, 0]
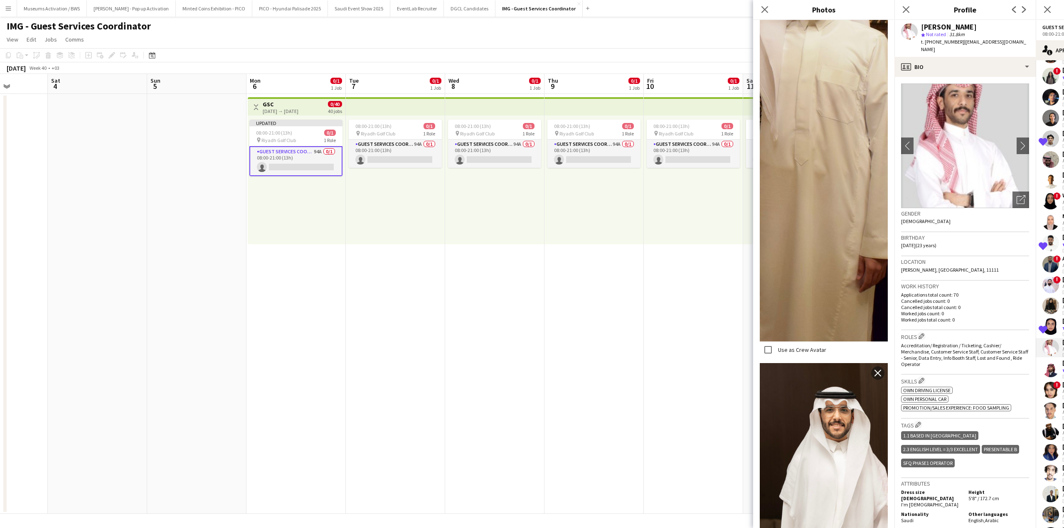
click at [937, 315] on div "Work history Applications total count: 70 Cancelled jobs count: 0 Cancelled job…" at bounding box center [965, 305] width 128 height 49
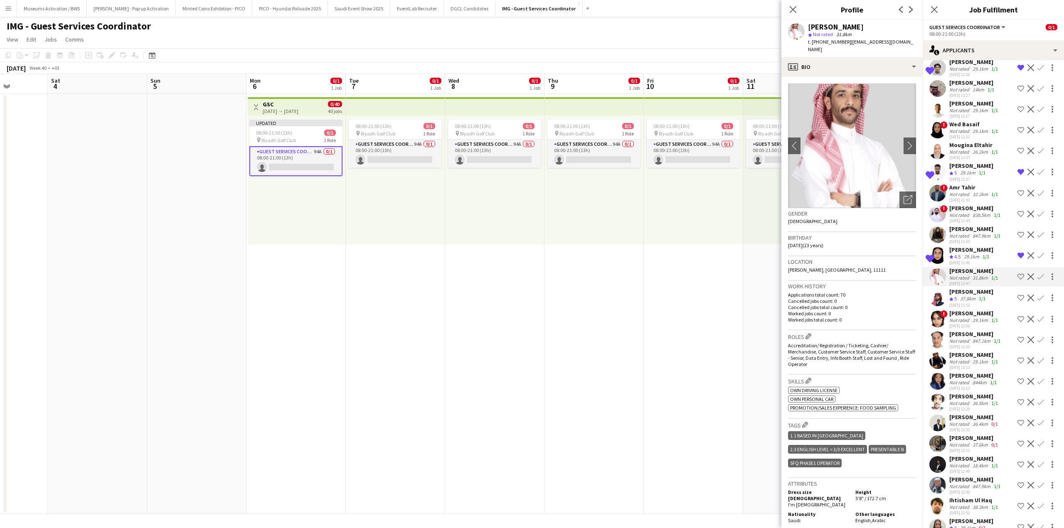
scroll to position [873, 0]
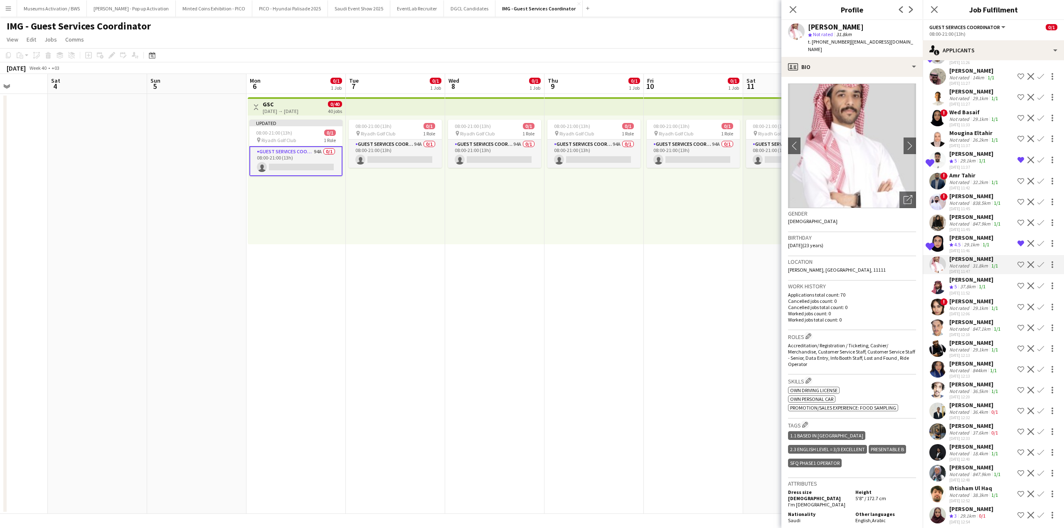
click at [975, 326] on div "[PERSON_NAME]" at bounding box center [975, 321] width 53 height 7
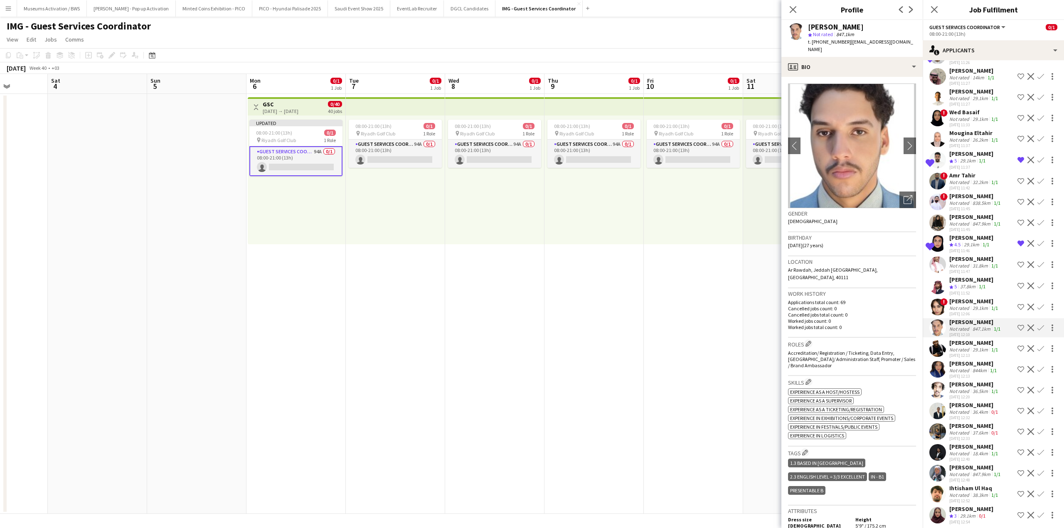
click at [974, 311] on div "29.1km" at bounding box center [980, 308] width 19 height 6
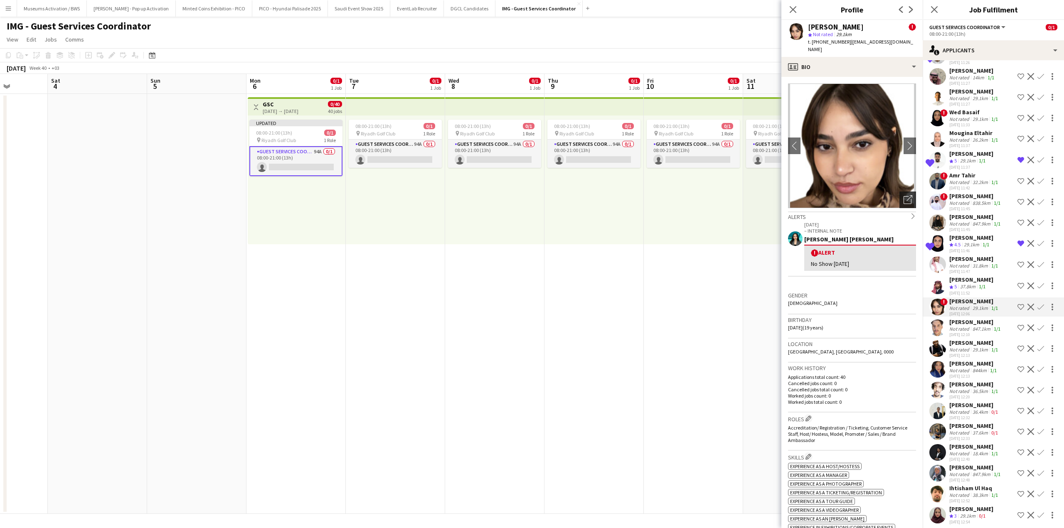
click at [899, 197] on div "Open photos pop-in" at bounding box center [907, 200] width 17 height 17
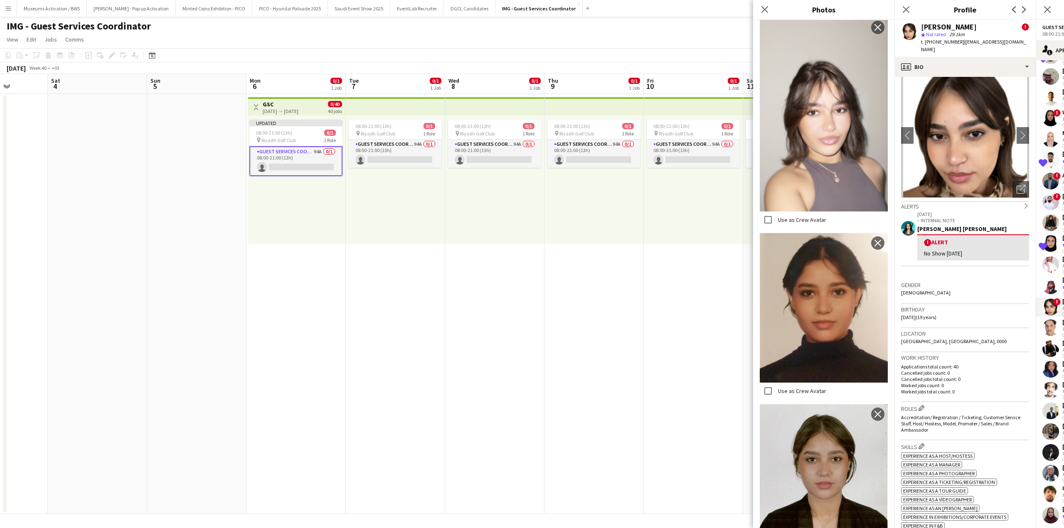
scroll to position [0, 0]
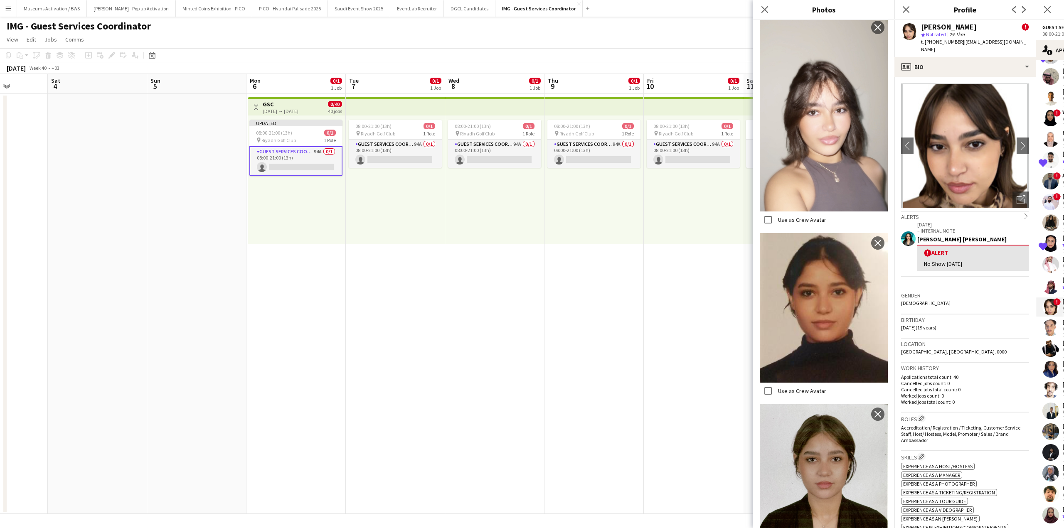
click at [931, 340] on h3 "Location" at bounding box center [965, 343] width 128 height 7
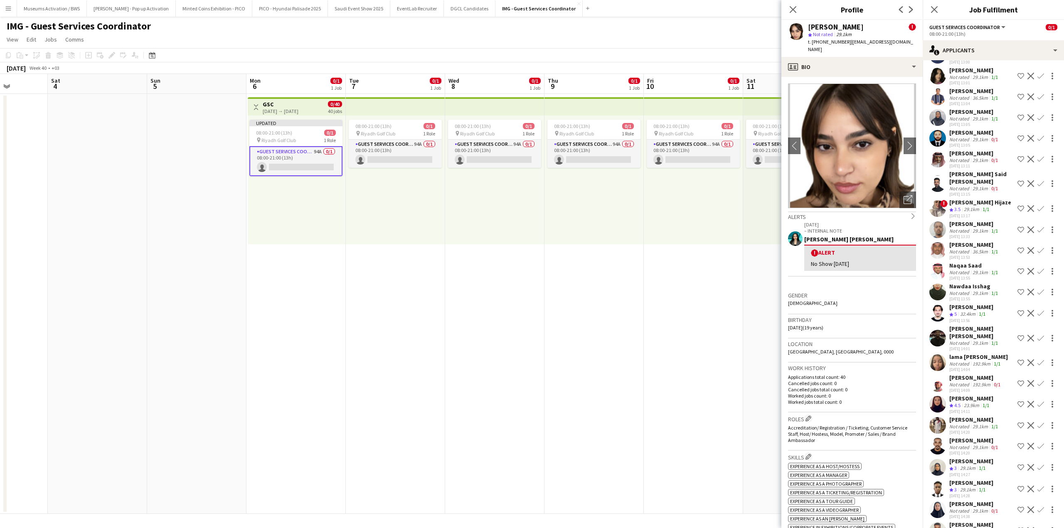
scroll to position [1598, 0]
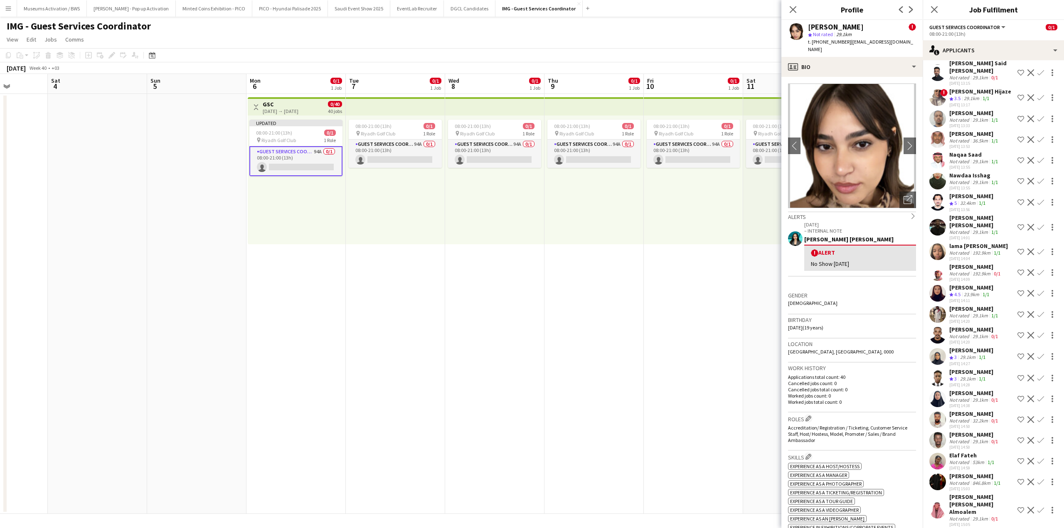
click at [959, 507] on div "[PERSON_NAME] [PERSON_NAME] Almoalem" at bounding box center [981, 504] width 65 height 22
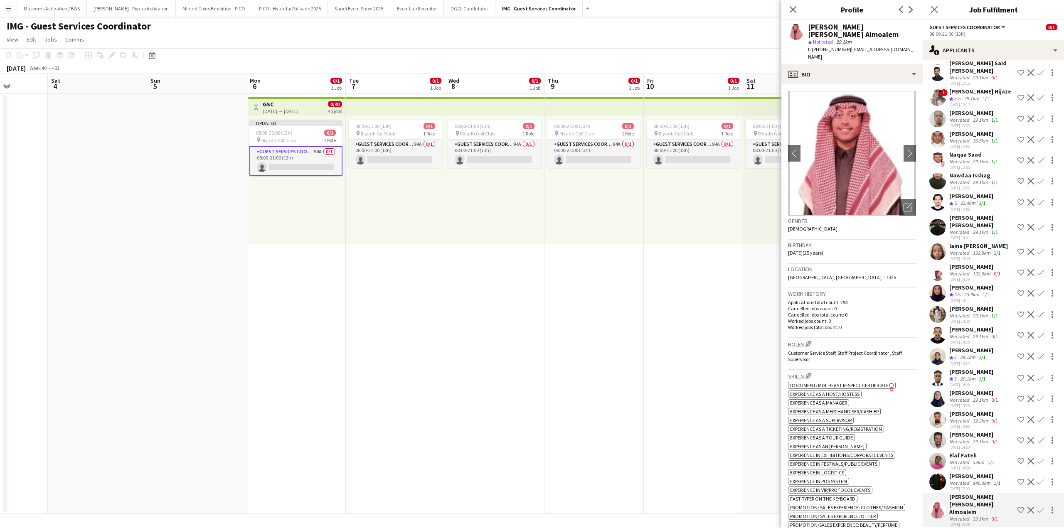
click at [964, 482] on div "Not rated" at bounding box center [960, 483] width 22 height 6
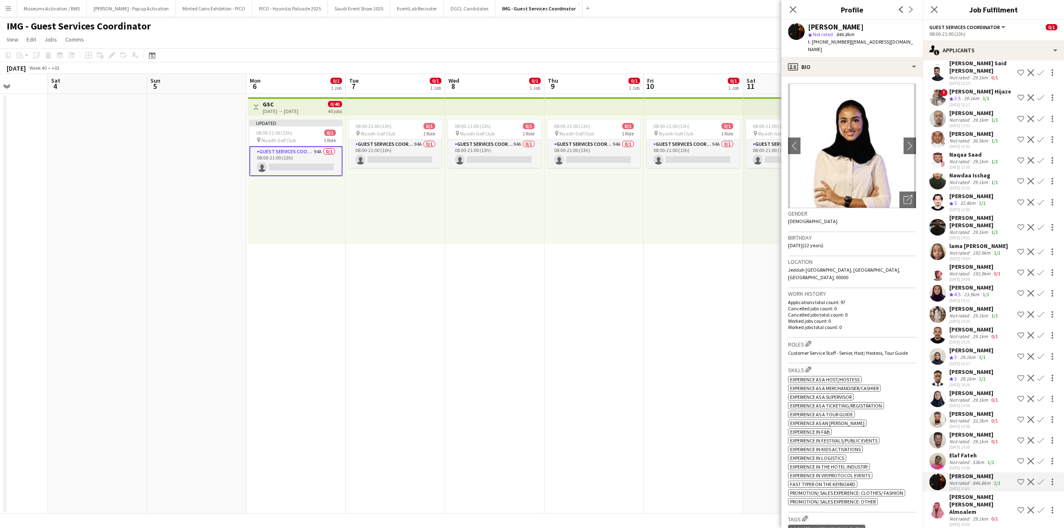
click at [962, 460] on div "Not rated" at bounding box center [960, 462] width 22 height 6
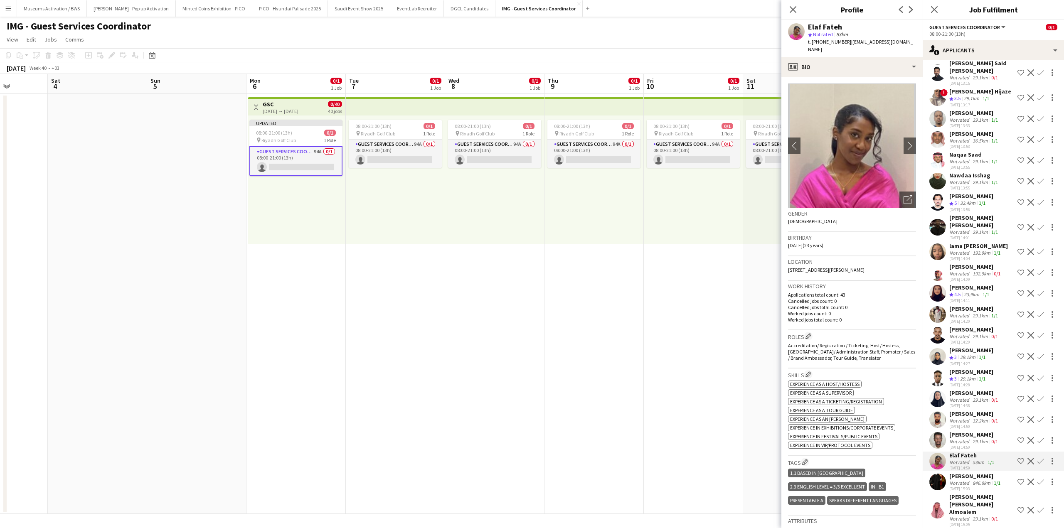
click at [963, 473] on div "[PERSON_NAME]" at bounding box center [975, 475] width 53 height 7
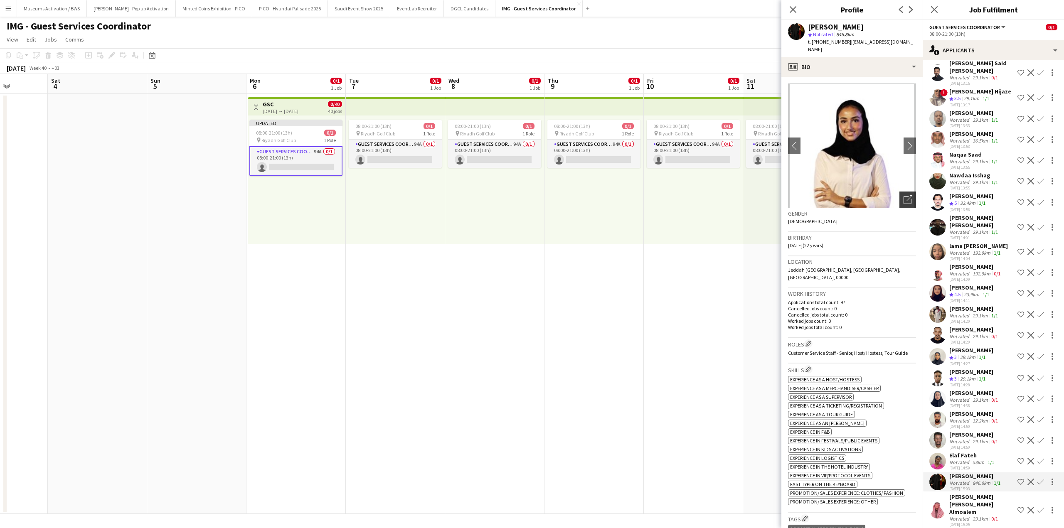
click at [899, 197] on div "Open photos pop-in" at bounding box center [907, 200] width 17 height 17
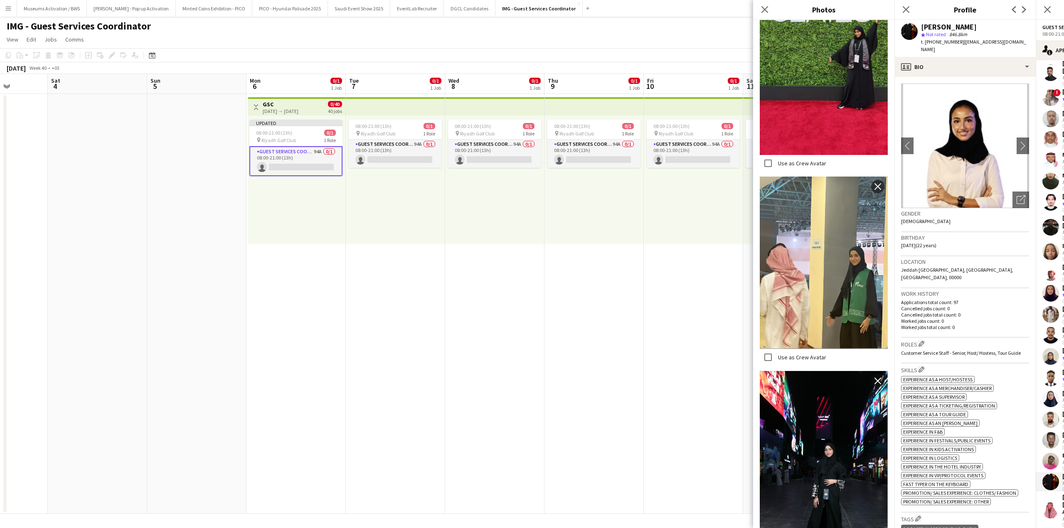
scroll to position [291, 0]
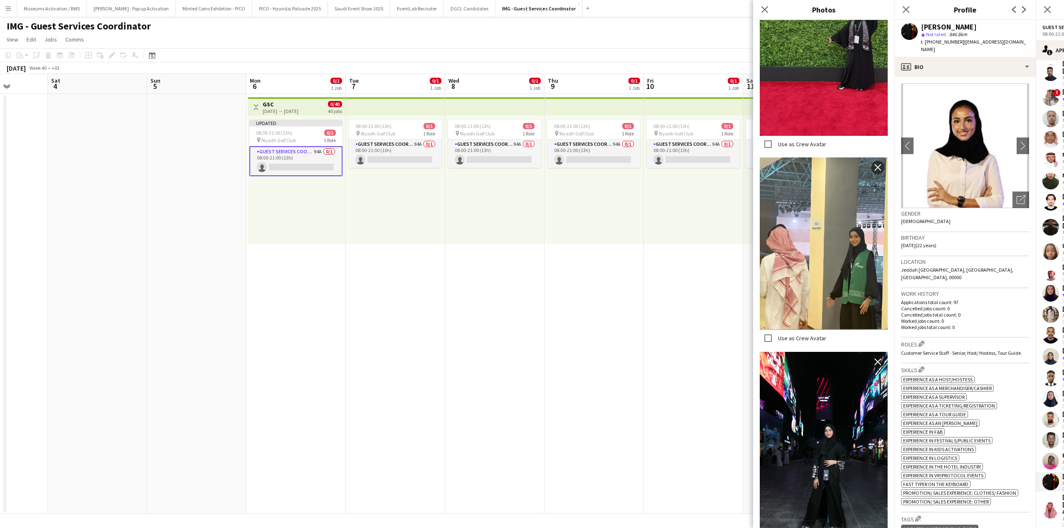
click at [937, 210] on h3 "Gender" at bounding box center [965, 213] width 128 height 7
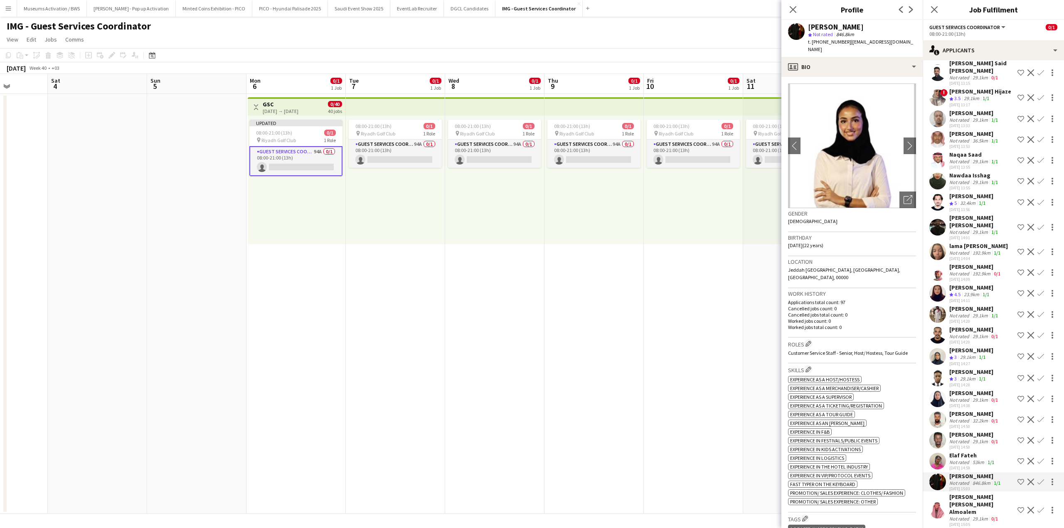
click at [963, 467] on div "[DATE] 14:59" at bounding box center [972, 467] width 47 height 5
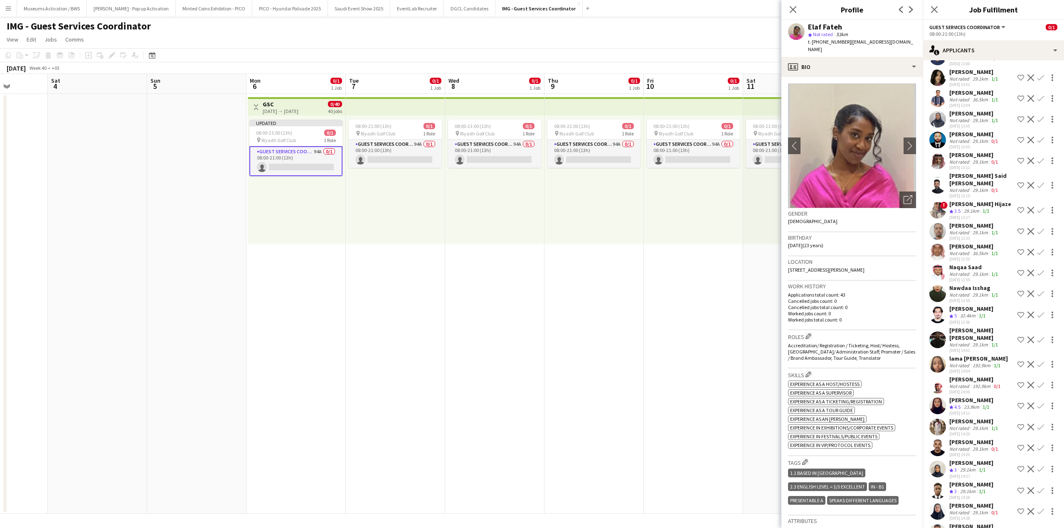
scroll to position [1473, 0]
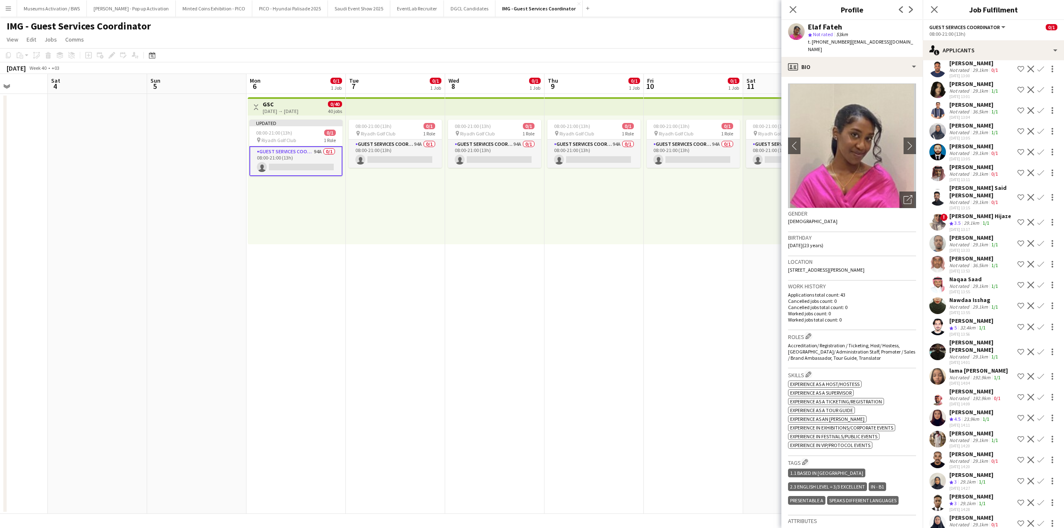
click at [961, 211] on div "[DATE] 13:15" at bounding box center [981, 207] width 65 height 5
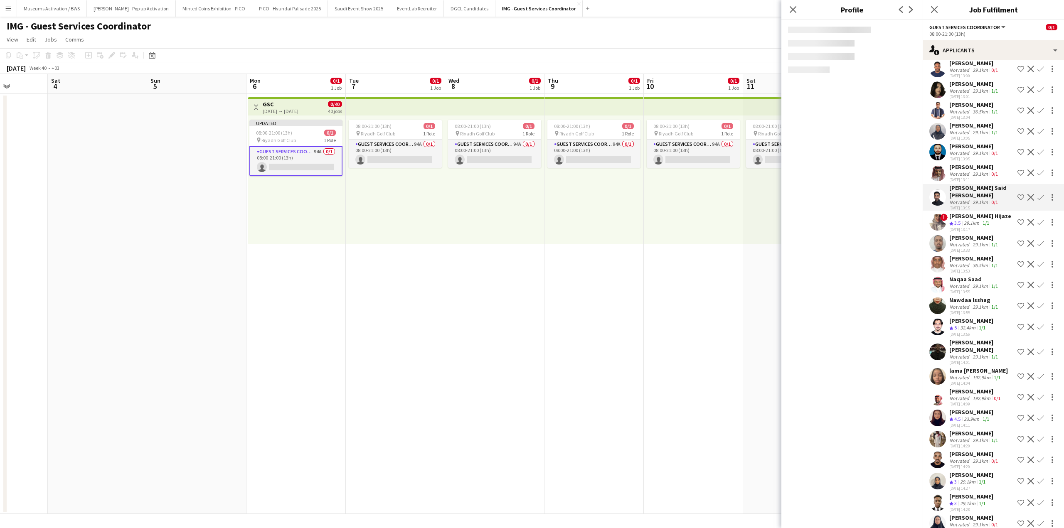
click at [961, 227] on div "Crew rating 3.5" at bounding box center [955, 223] width 13 height 7
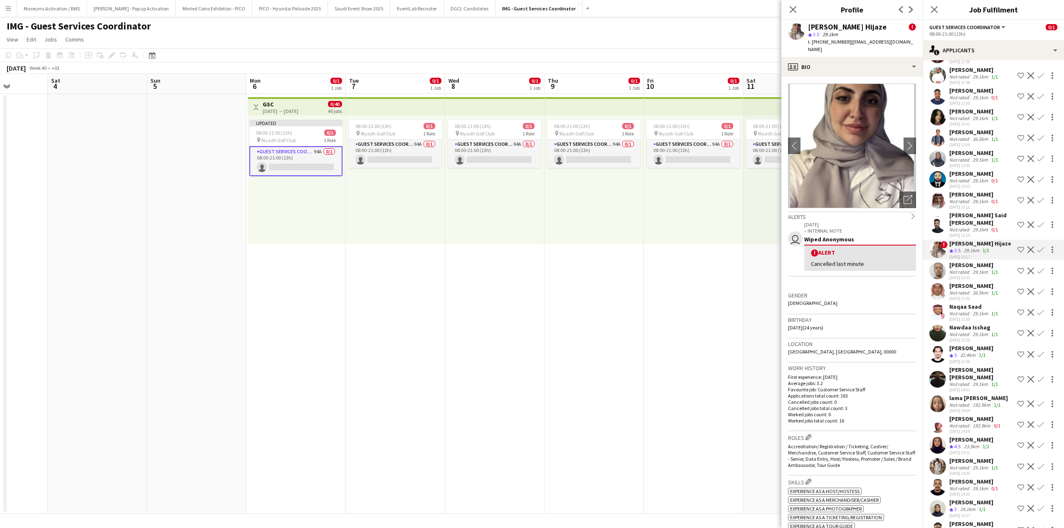
scroll to position [1431, 0]
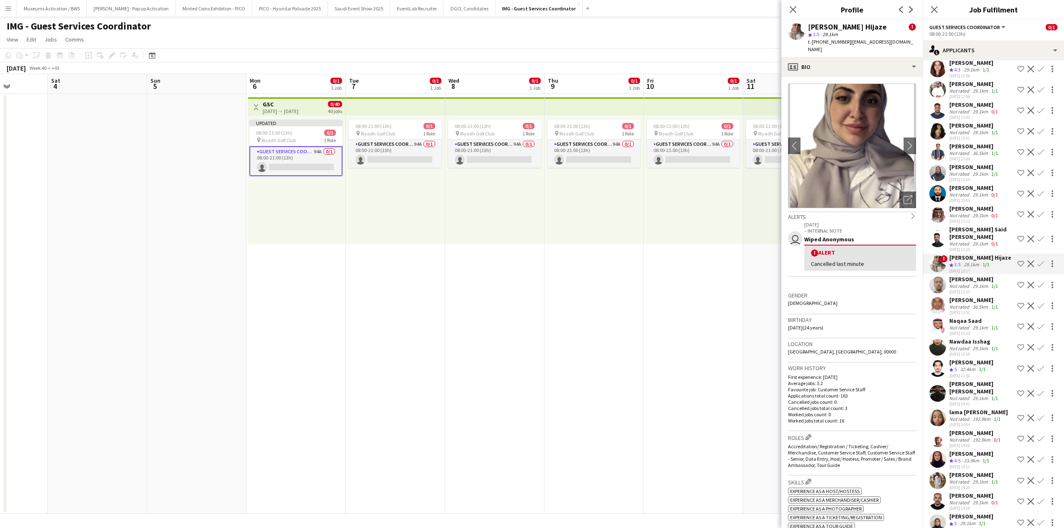
click at [977, 171] on div "[PERSON_NAME]" at bounding box center [974, 166] width 50 height 7
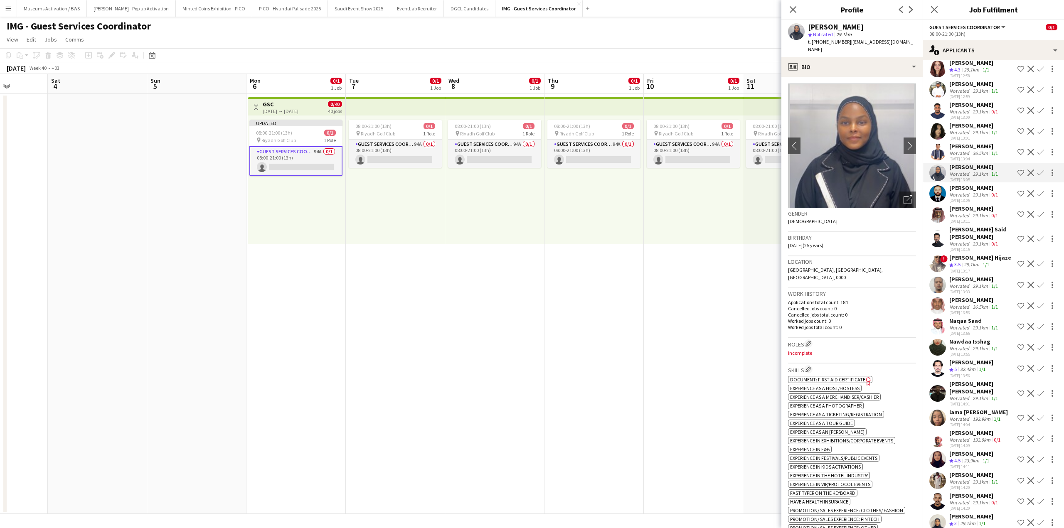
click at [971, 156] on div "36.5km" at bounding box center [980, 153] width 19 height 6
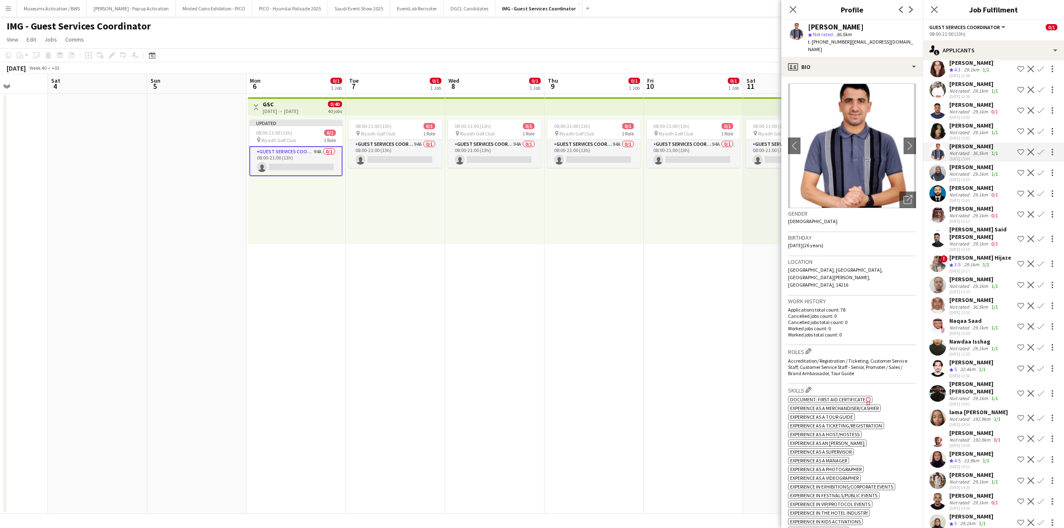
click at [976, 135] on div "29.1km" at bounding box center [980, 132] width 19 height 6
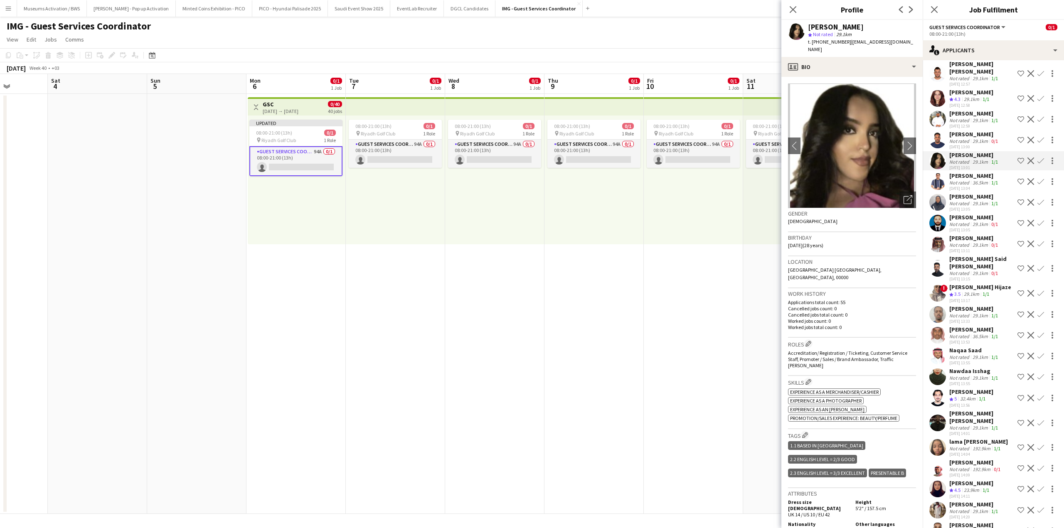
scroll to position [1390, 0]
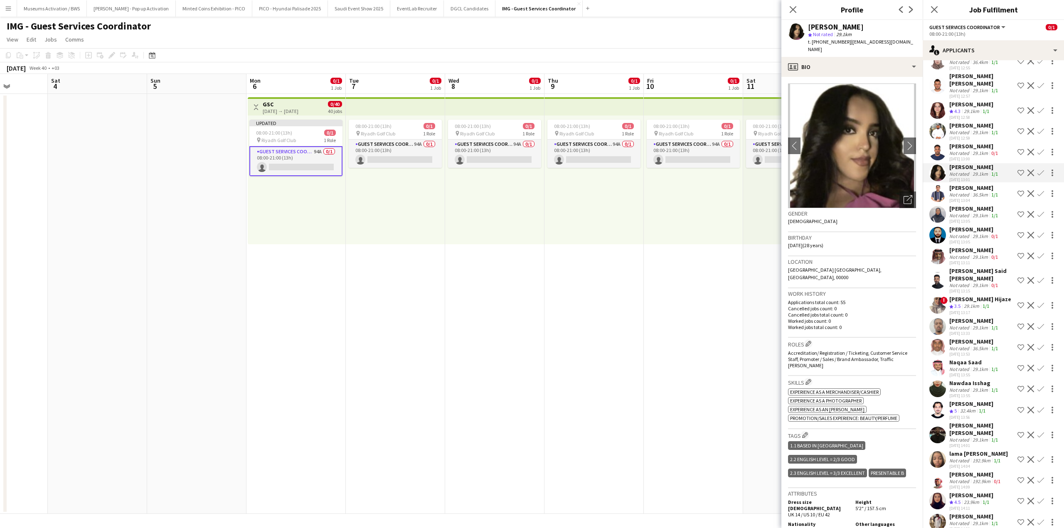
click at [972, 135] on div "29.1km" at bounding box center [980, 132] width 19 height 6
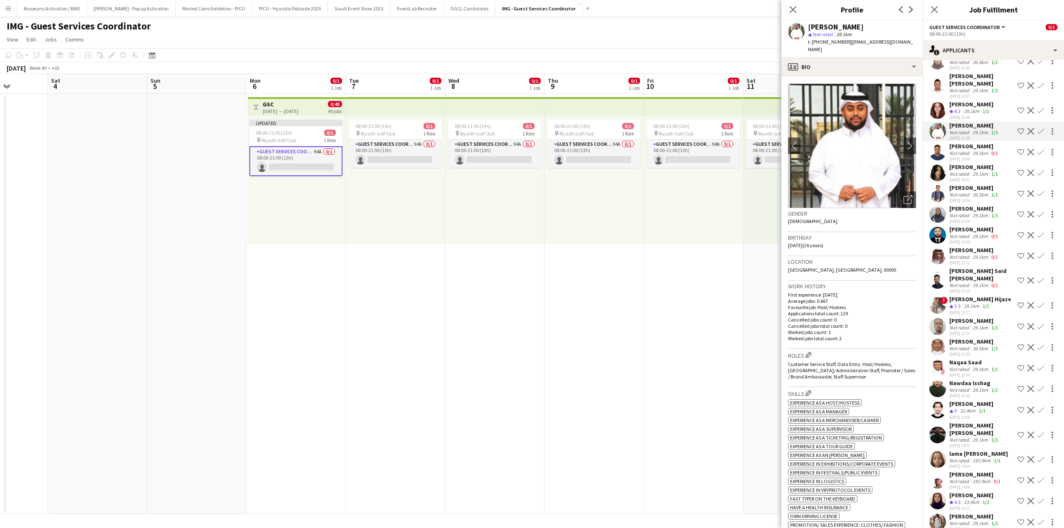
click at [952, 115] on app-icon "Crew rating" at bounding box center [951, 111] width 4 height 6
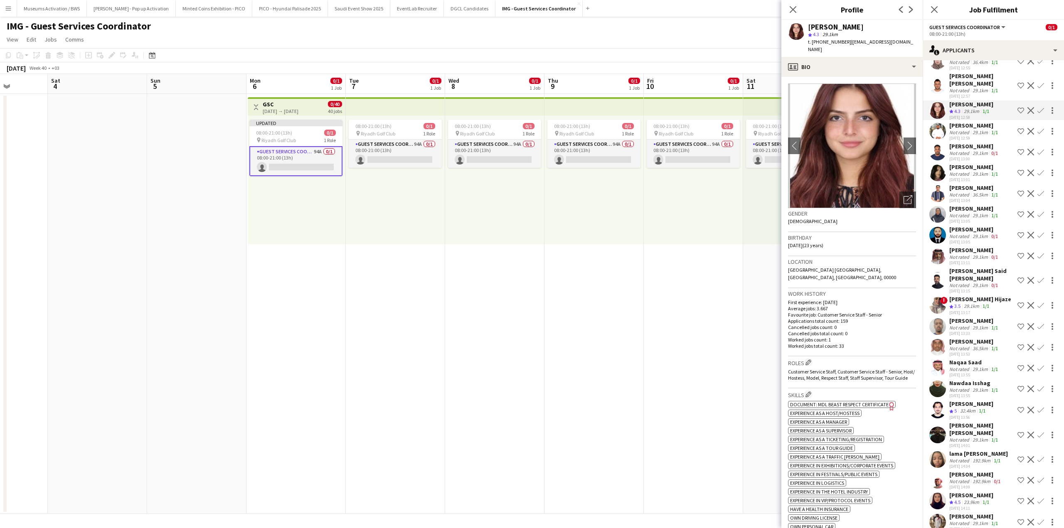
click at [955, 129] on div "[PERSON_NAME]" at bounding box center [974, 125] width 50 height 7
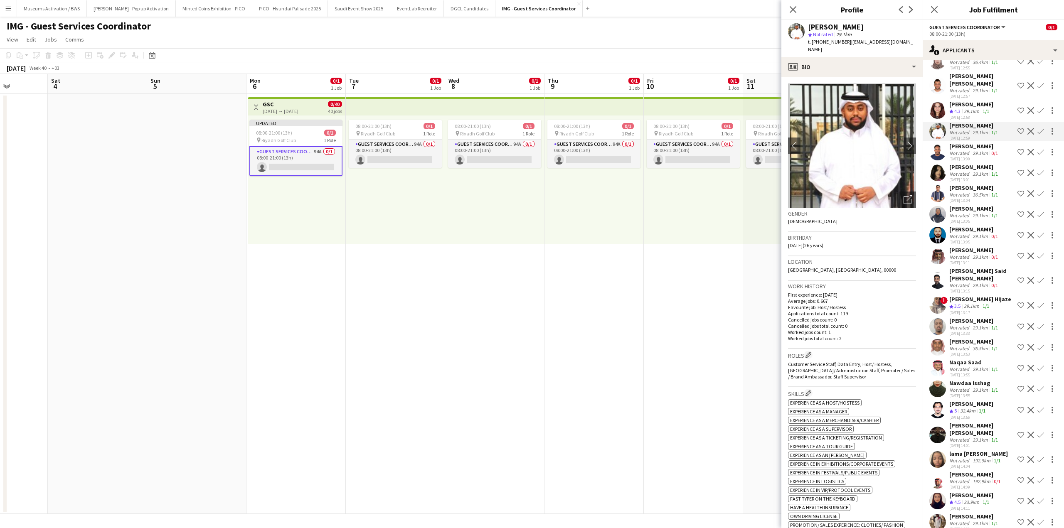
click at [958, 108] on div "[PERSON_NAME]" at bounding box center [971, 104] width 44 height 7
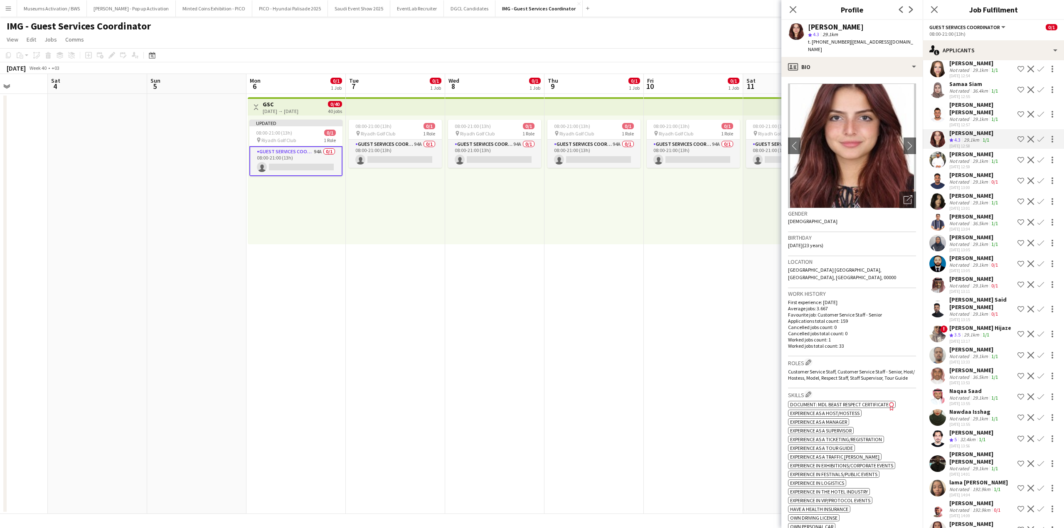
scroll to position [1348, 0]
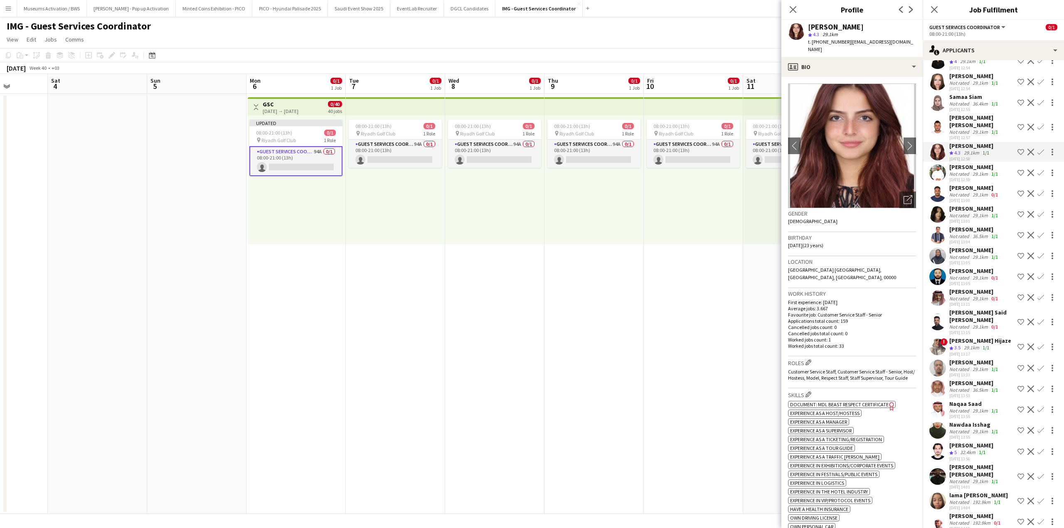
click at [959, 129] on div "[PERSON_NAME] [PERSON_NAME]" at bounding box center [981, 121] width 65 height 15
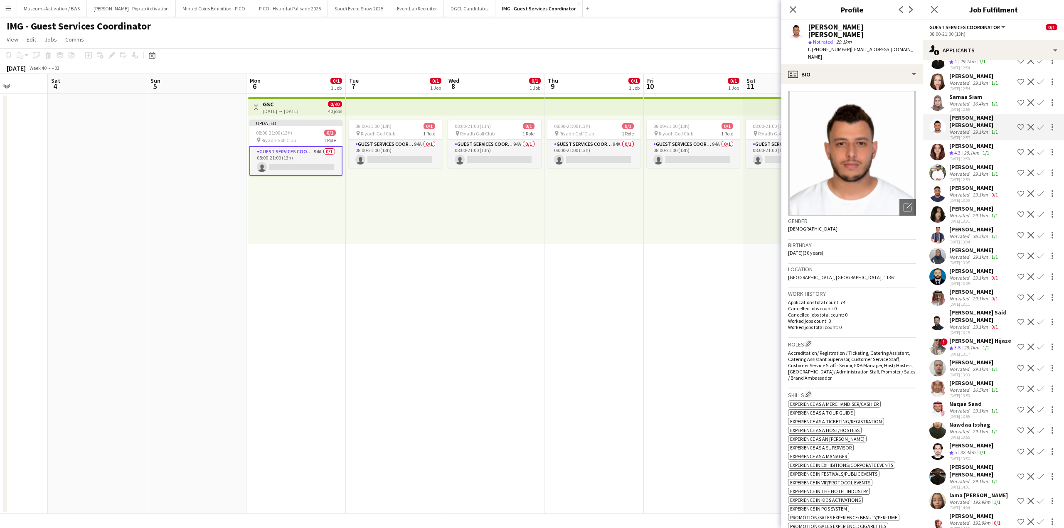
click at [961, 107] on div "Not rated" at bounding box center [960, 104] width 22 height 6
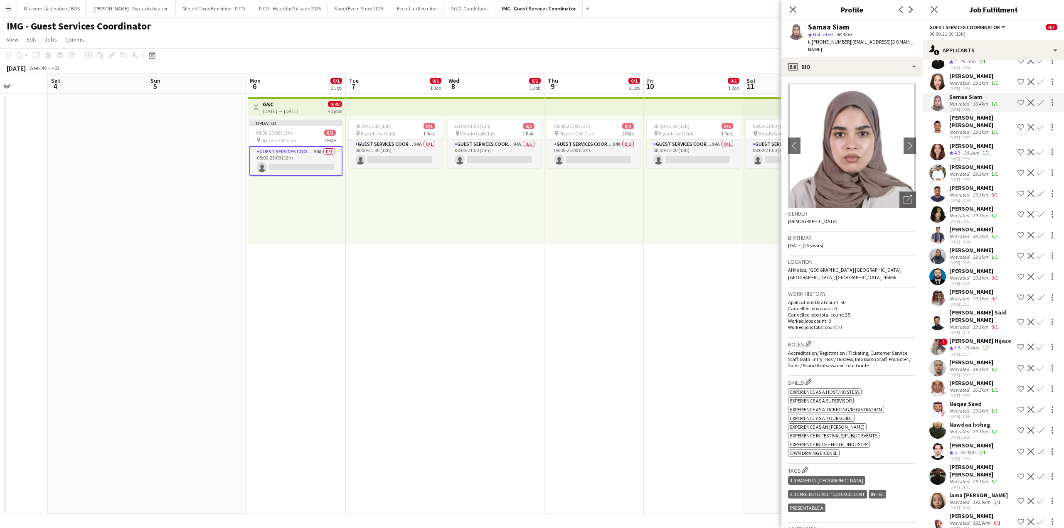
click at [963, 91] on div "[DATE] 12:54" at bounding box center [974, 88] width 50 height 5
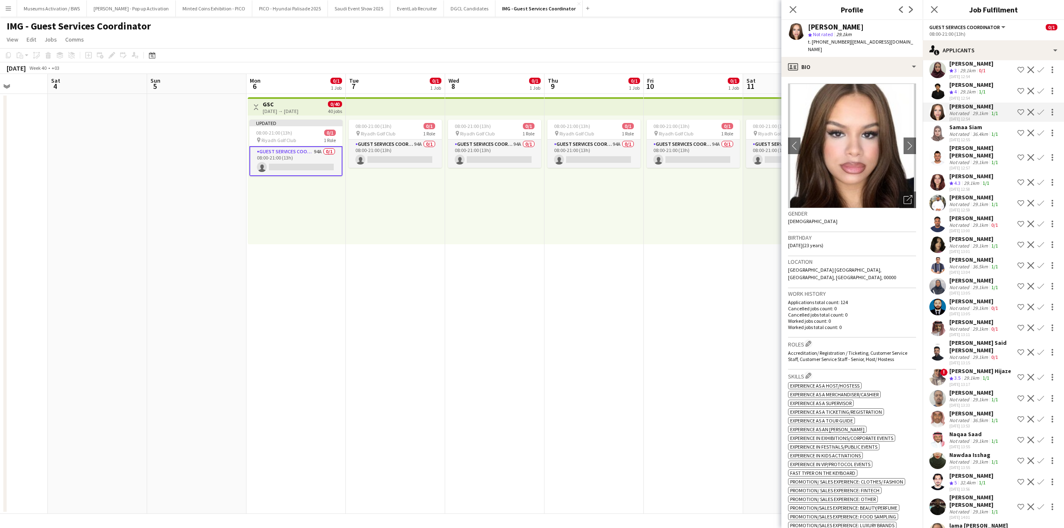
scroll to position [1307, 0]
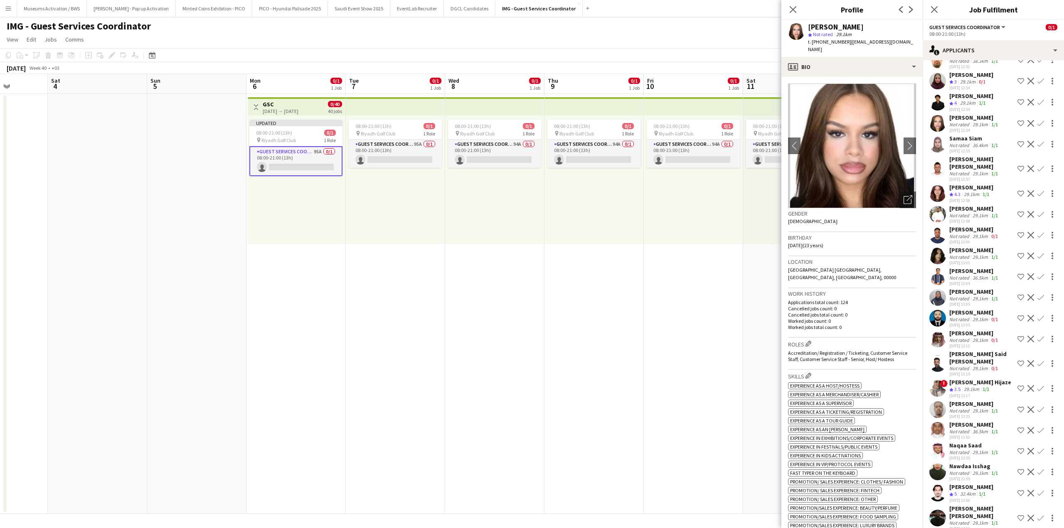
click at [966, 107] on div "29.1km" at bounding box center [967, 103] width 19 height 7
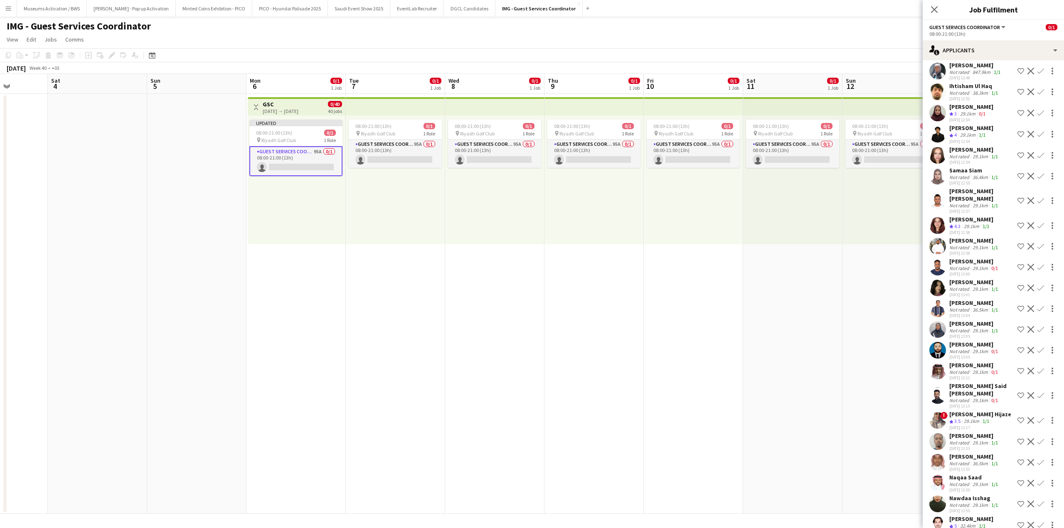
scroll to position [1265, 0]
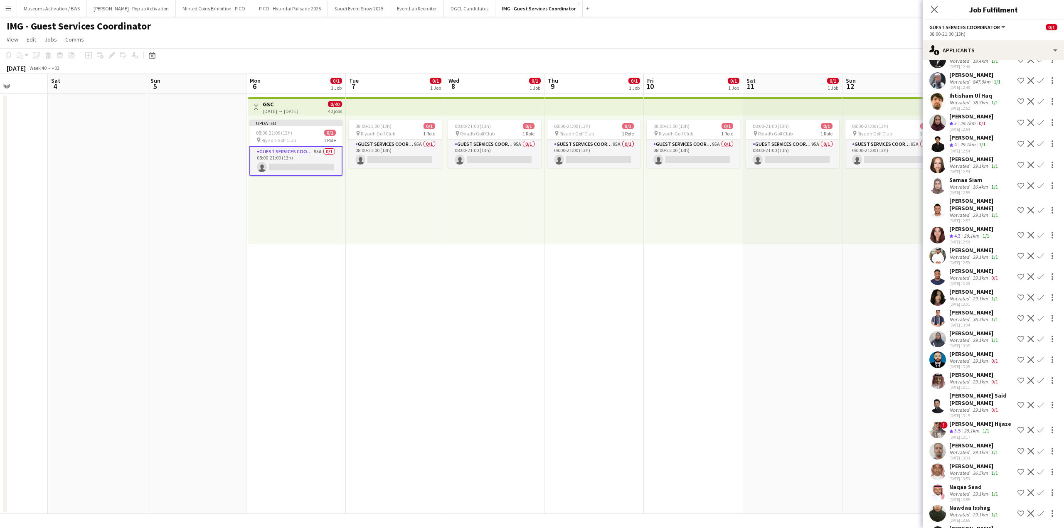
click at [947, 111] on div "Ihtisham Ul Haq Not rated 38.3km 1/1 [DATE] 12:52 Shortlist crew Decline Confirm" at bounding box center [992, 101] width 141 height 19
click at [951, 127] on div "Crew rating 3" at bounding box center [953, 123] width 9 height 7
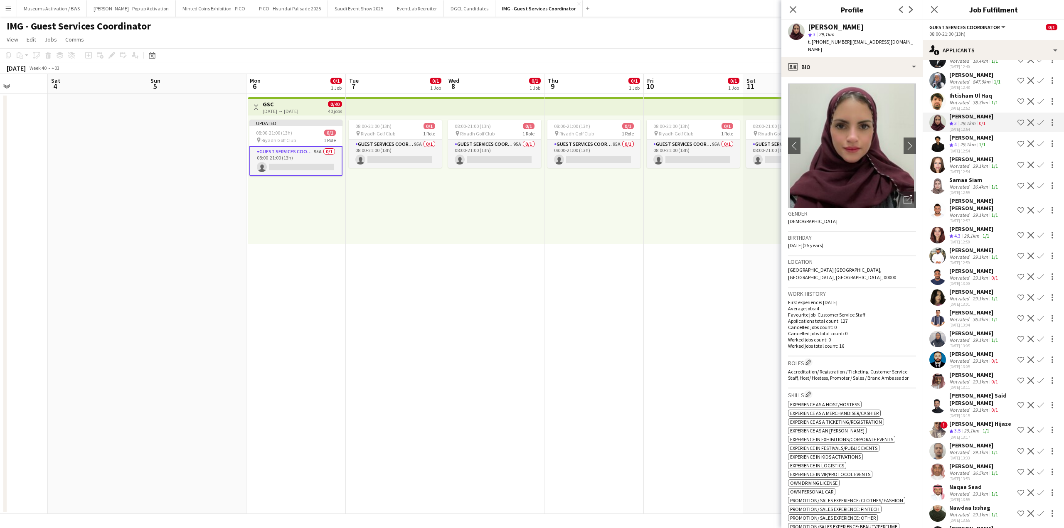
scroll to position [1224, 0]
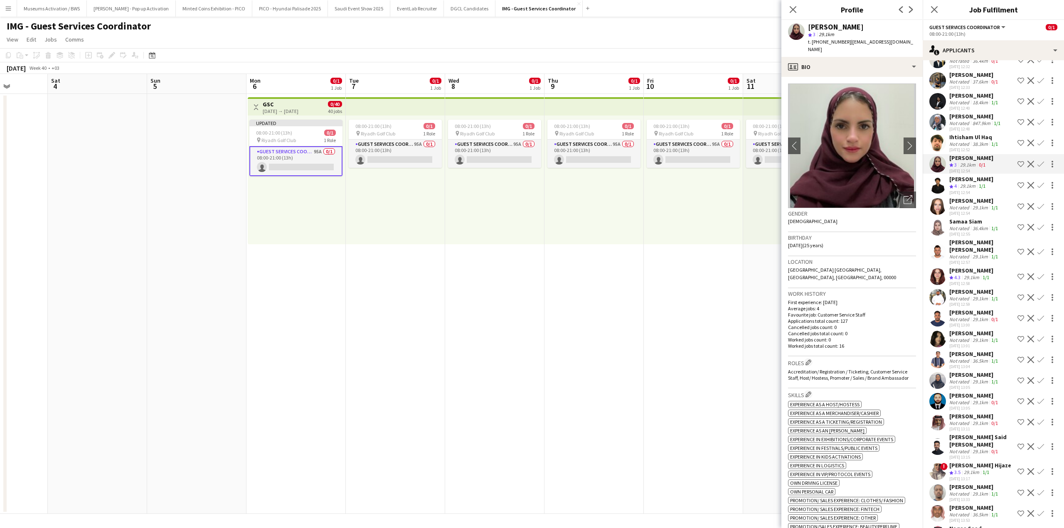
click at [954, 120] on div "[PERSON_NAME]" at bounding box center [975, 116] width 53 height 7
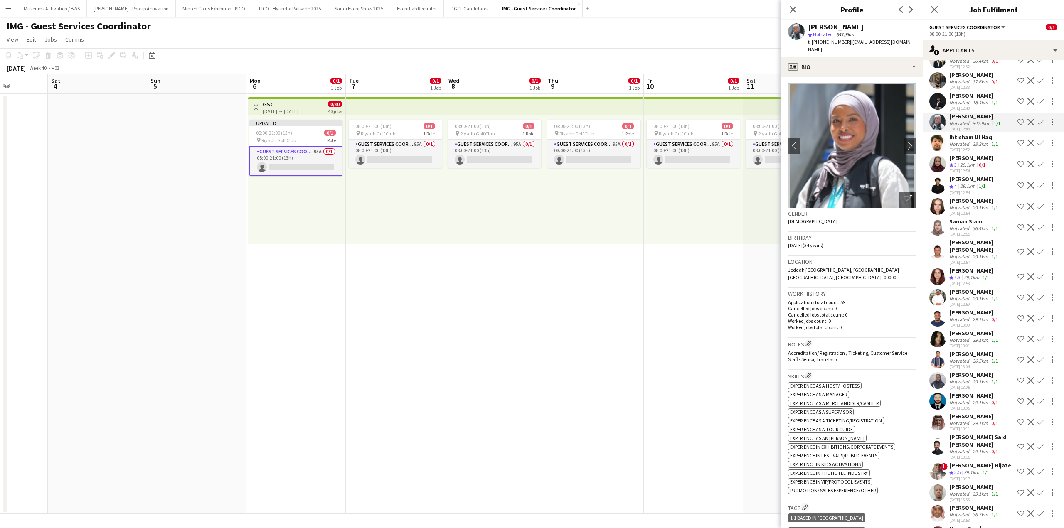
click at [954, 106] on div "Not rated" at bounding box center [960, 102] width 22 height 6
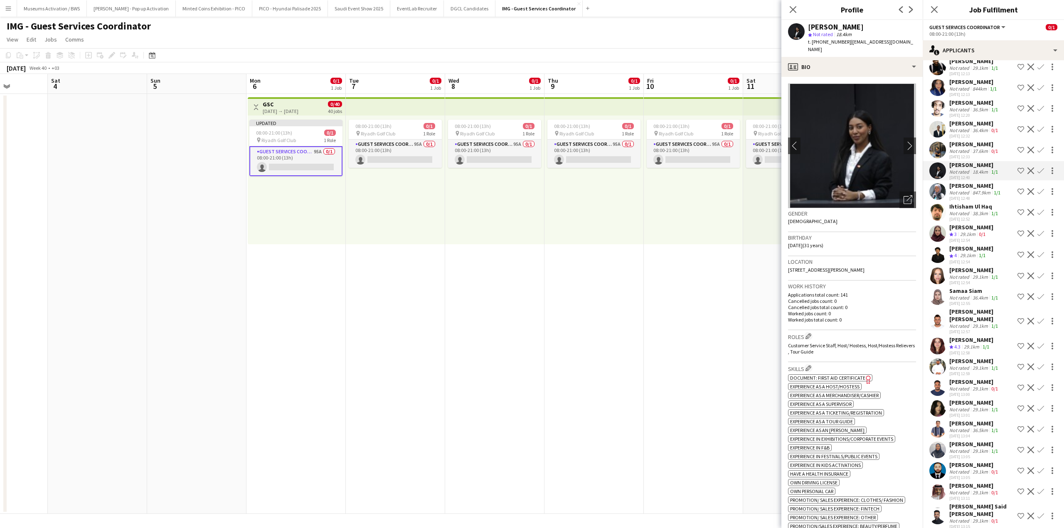
scroll to position [1141, 0]
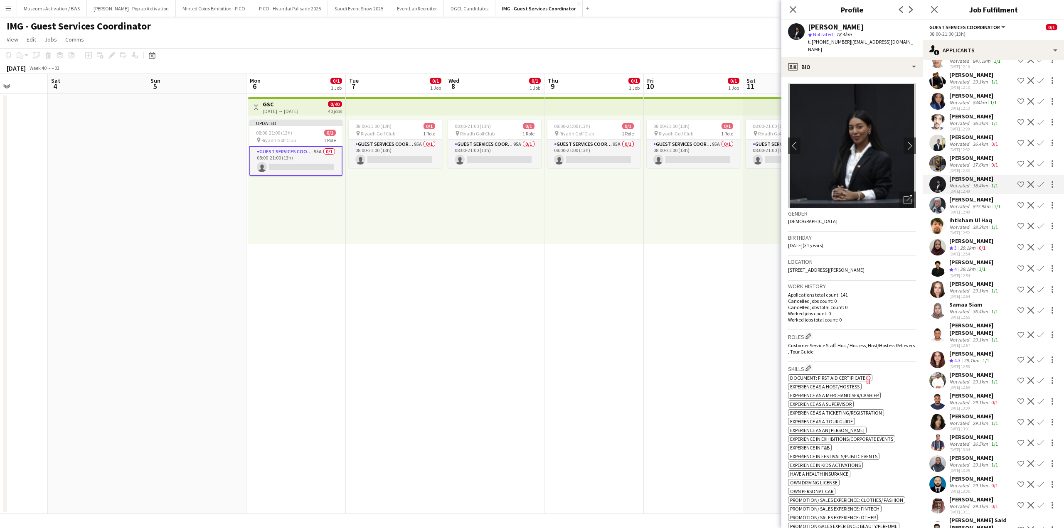
click at [957, 99] on div "[PERSON_NAME]" at bounding box center [973, 95] width 49 height 7
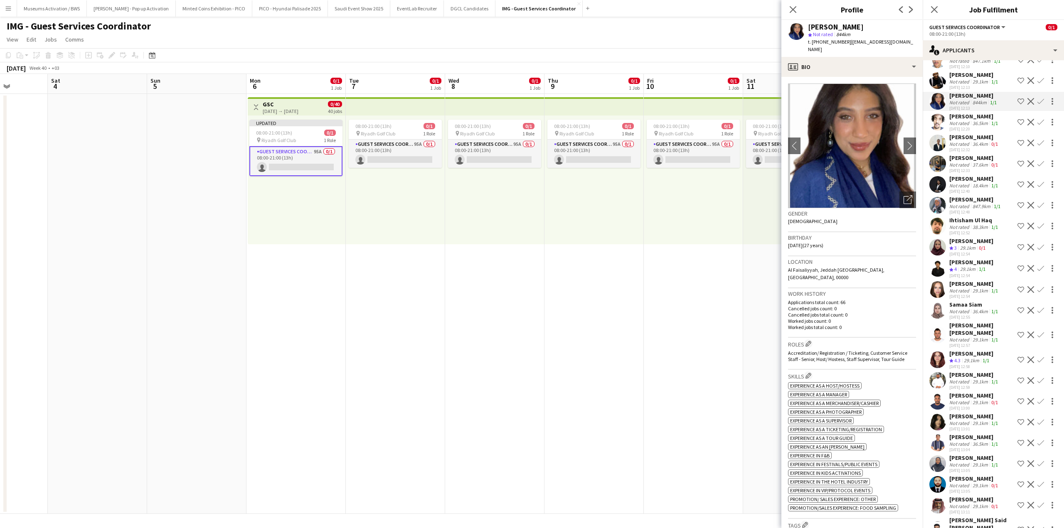
click at [892, 190] on img at bounding box center [852, 146] width 128 height 125
click at [904, 197] on div "Open photos pop-in" at bounding box center [907, 200] width 17 height 17
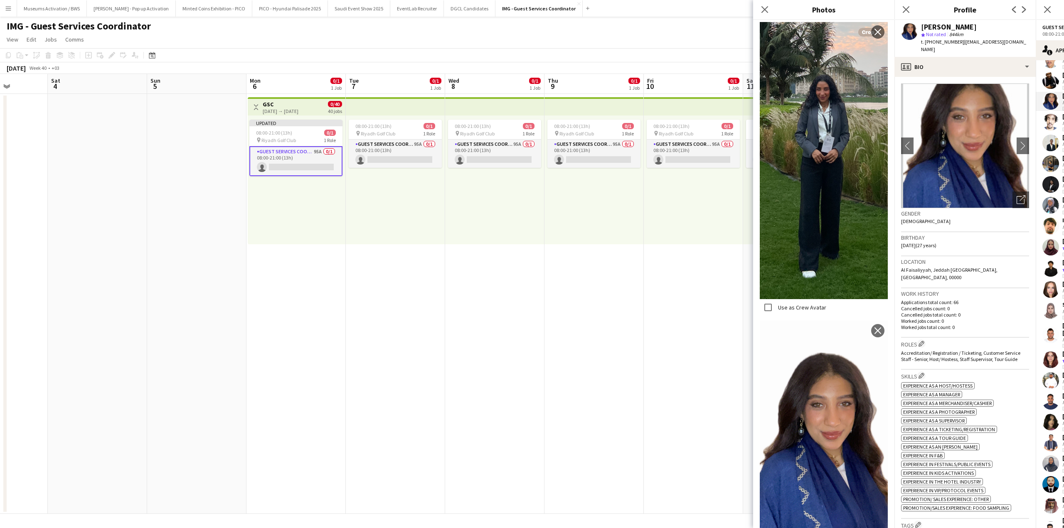
scroll to position [138, 0]
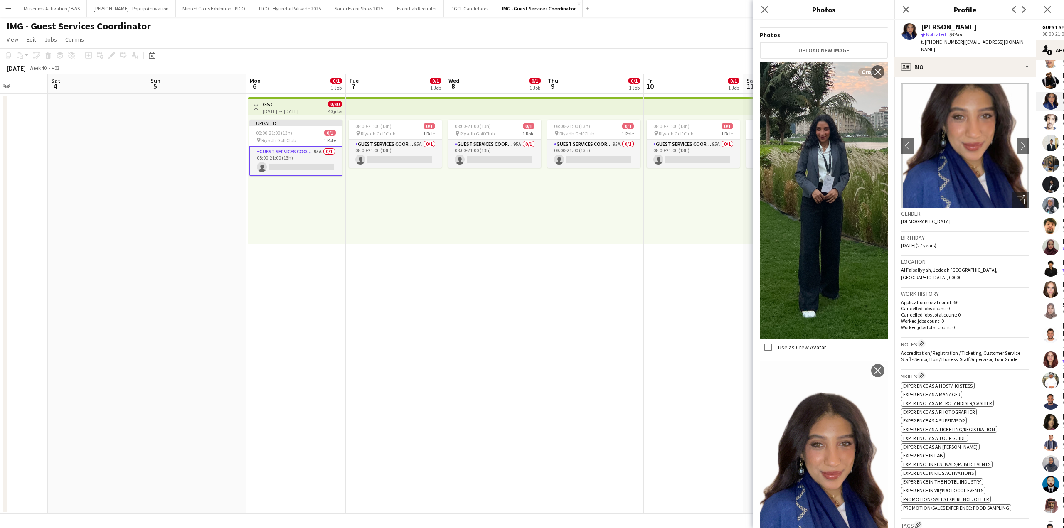
click at [957, 290] on h3 "Work history" at bounding box center [965, 293] width 128 height 7
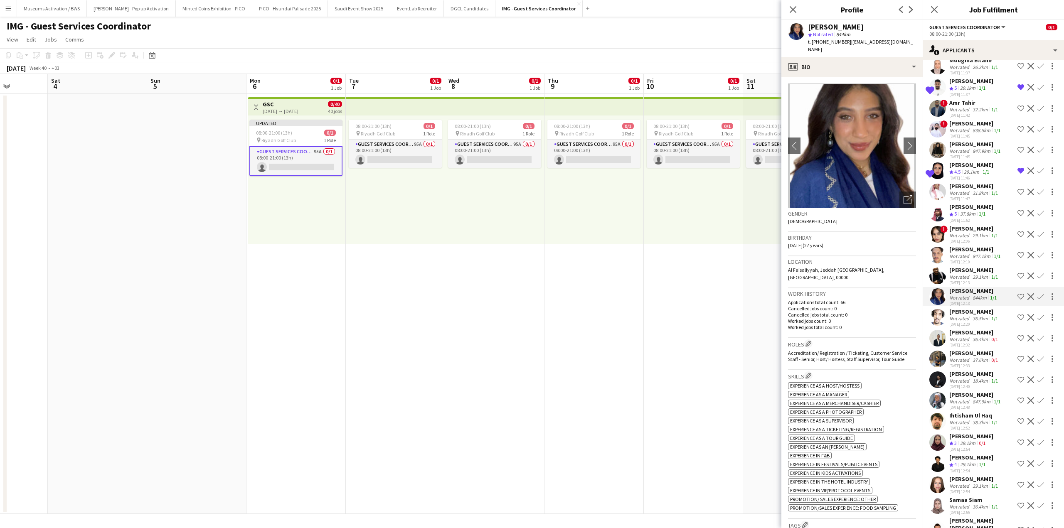
scroll to position [933, 0]
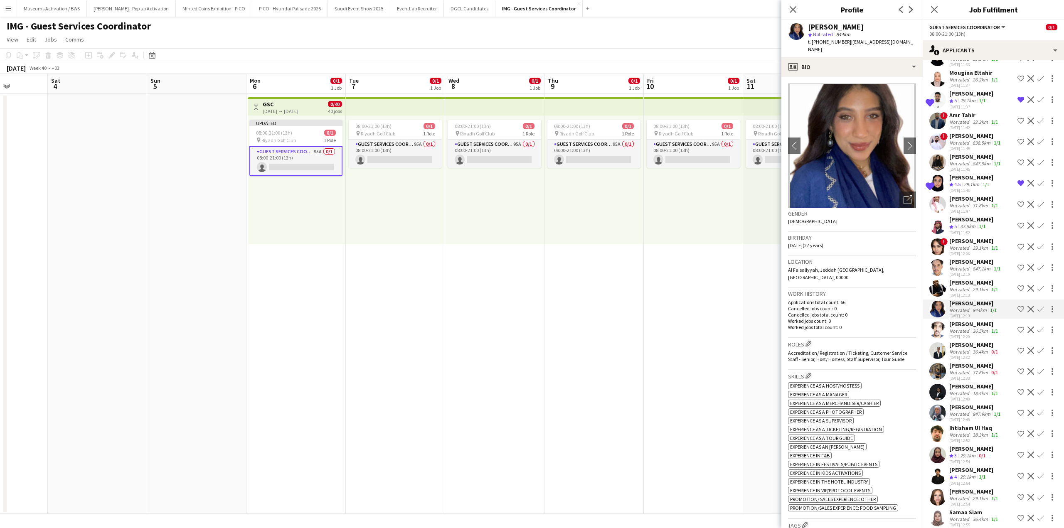
click at [963, 214] on div "[DATE] 11:47" at bounding box center [974, 211] width 50 height 5
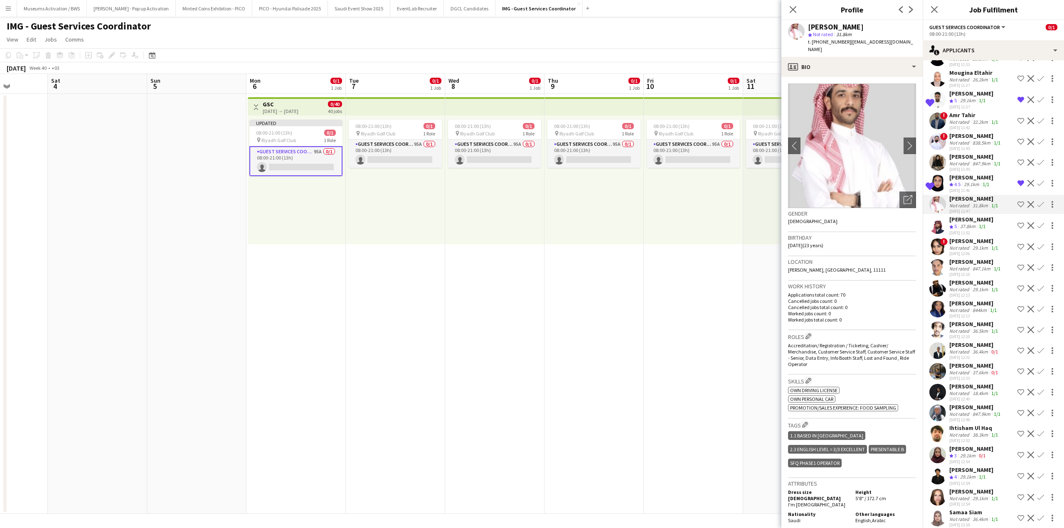
click at [963, 223] on div "[PERSON_NAME]" at bounding box center [971, 219] width 44 height 7
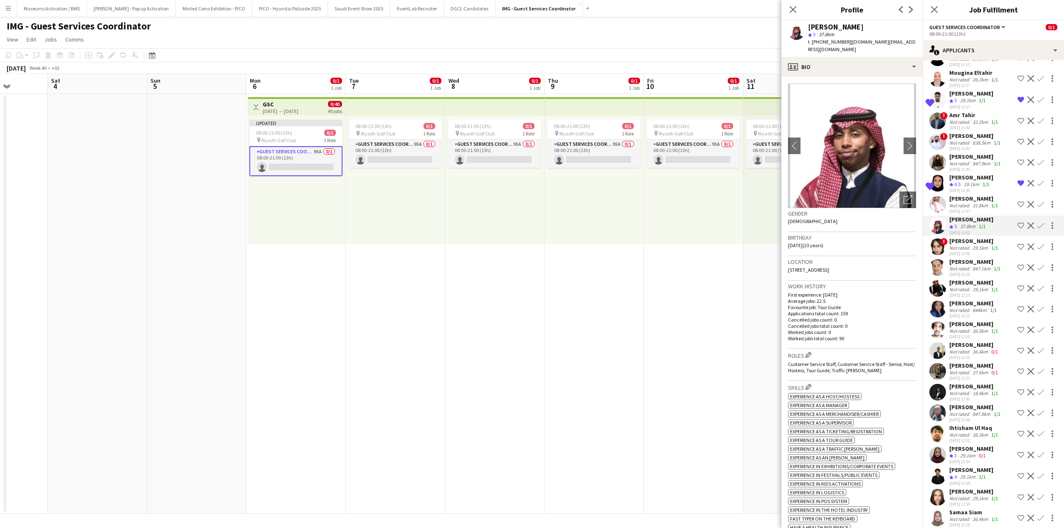
click at [960, 251] on div "Not rated" at bounding box center [960, 248] width 22 height 6
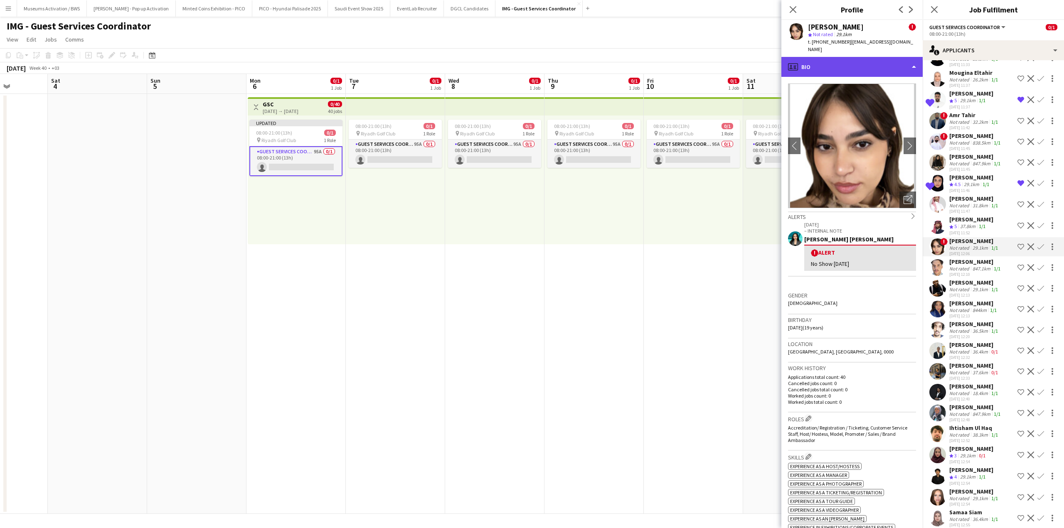
click at [854, 57] on div "profile Bio" at bounding box center [851, 67] width 141 height 20
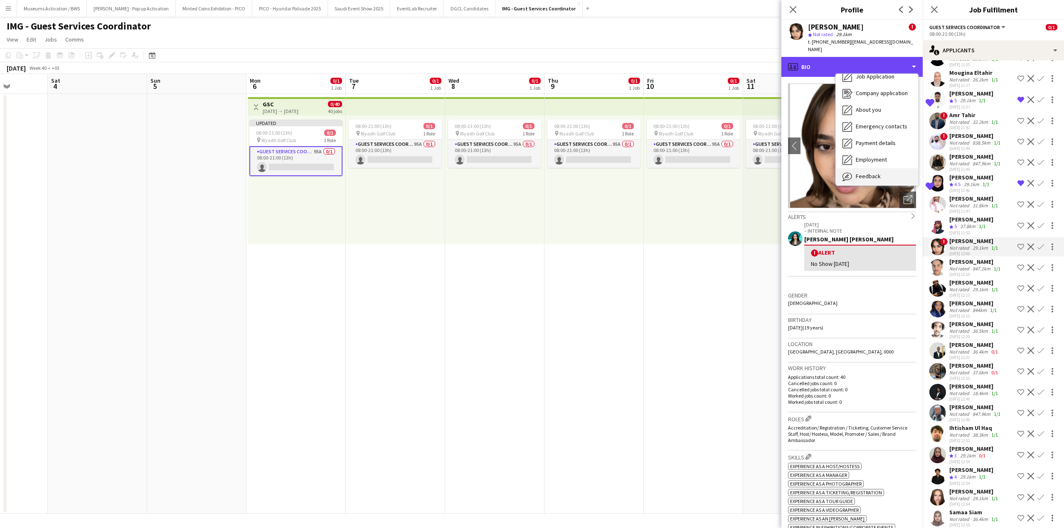
scroll to position [45, 0]
click at [887, 151] on div "Feedback Feedback" at bounding box center [877, 157] width 82 height 17
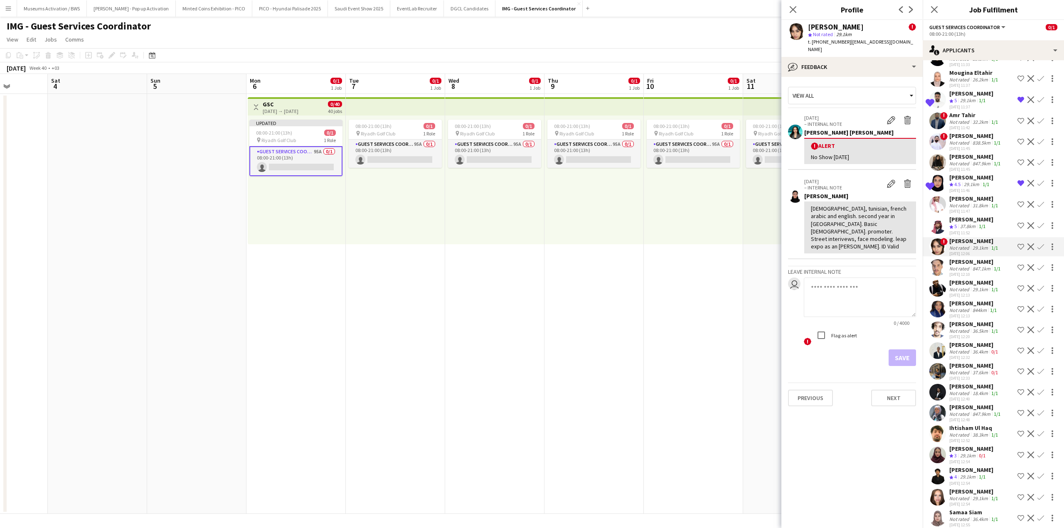
click at [852, 153] on div "! Alert No Show [DATE]" at bounding box center [860, 151] width 112 height 26
drag, startPoint x: 852, startPoint y: 153, endPoint x: 841, endPoint y: 105, distance: 49.4
click at [841, 110] on app-crew-profile-feedback-alert "[DATE] – INTERNAL NOTE Edit alert Delete alert Raghad Faisal ! Alert No Show [D…" at bounding box center [852, 140] width 128 height 60
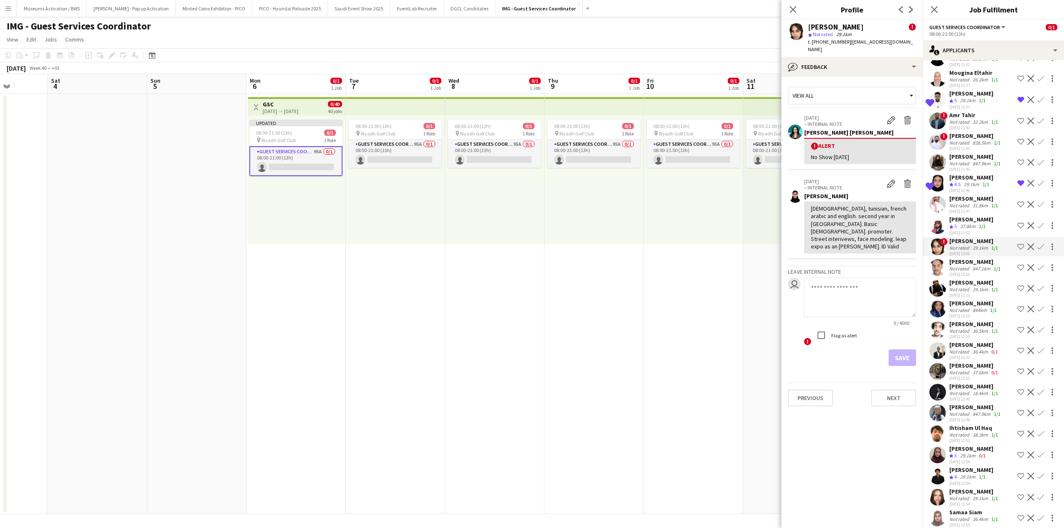
click at [841, 110] on app-crew-profile-feedback-alert "[DATE] – INTERNAL NOTE Edit alert Delete alert Raghad Faisal ! Alert No Show [D…" at bounding box center [852, 140] width 128 height 60
drag, startPoint x: 841, startPoint y: 105, endPoint x: 858, endPoint y: 151, distance: 48.6
click at [858, 151] on app-crew-profile-feedback-alert "[DATE] – INTERNAL NOTE Edit alert Delete alert Raghad Faisal ! Alert No Show [D…" at bounding box center [852, 140] width 128 height 60
click at [882, 142] on div "! Alert" at bounding box center [860, 146] width 98 height 8
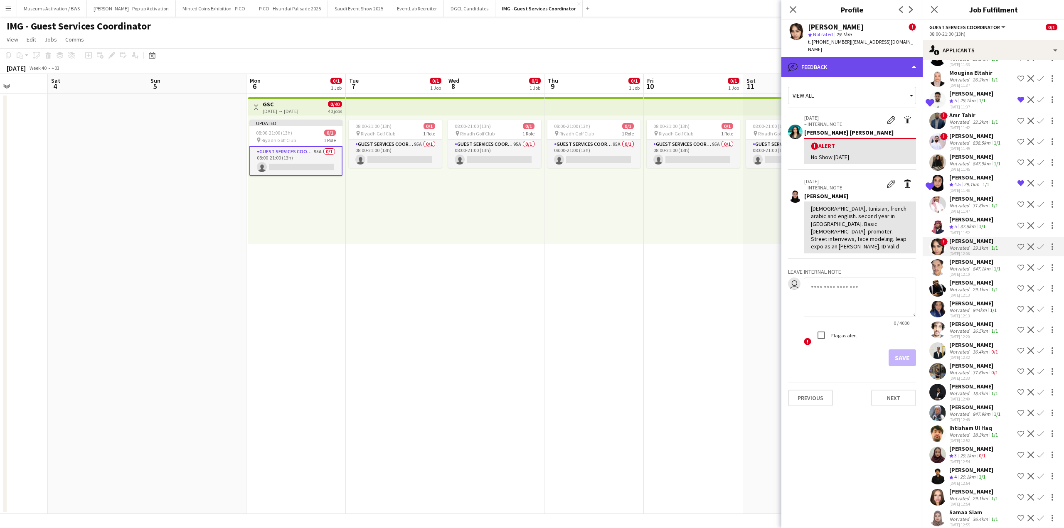
click at [894, 57] on div "bubble-pencil Feedback" at bounding box center [851, 67] width 141 height 20
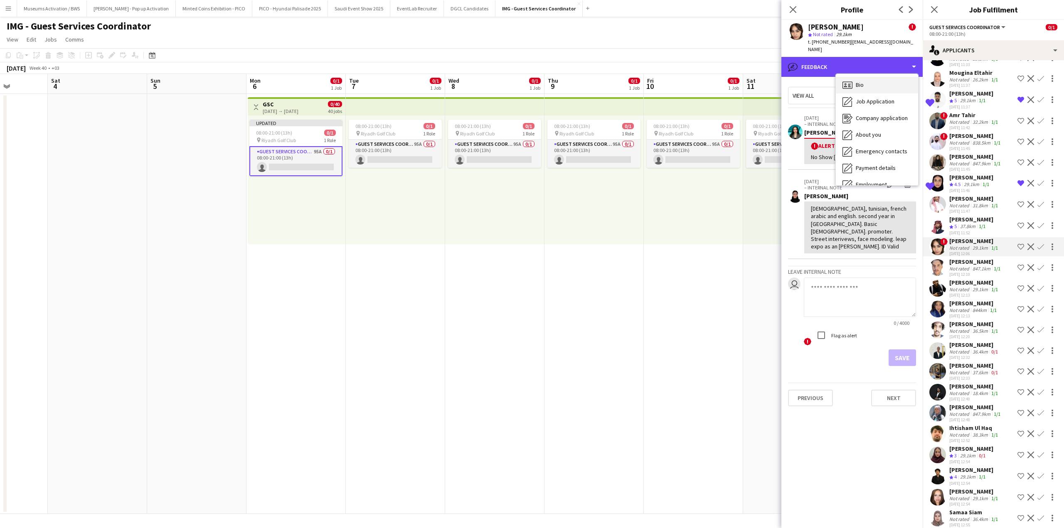
scroll to position [0, 0]
click at [895, 82] on div "Bio Bio" at bounding box center [877, 85] width 82 height 17
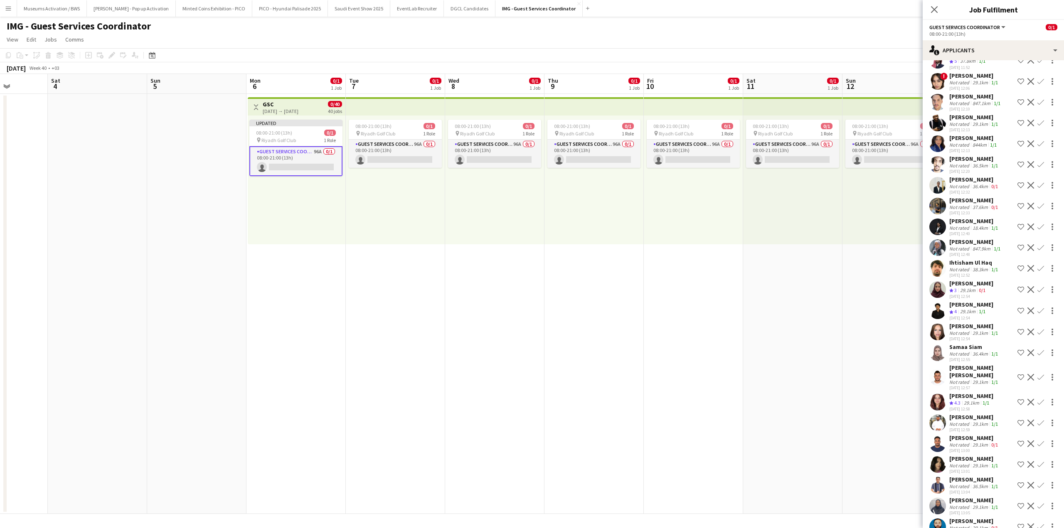
scroll to position [1141, 0]
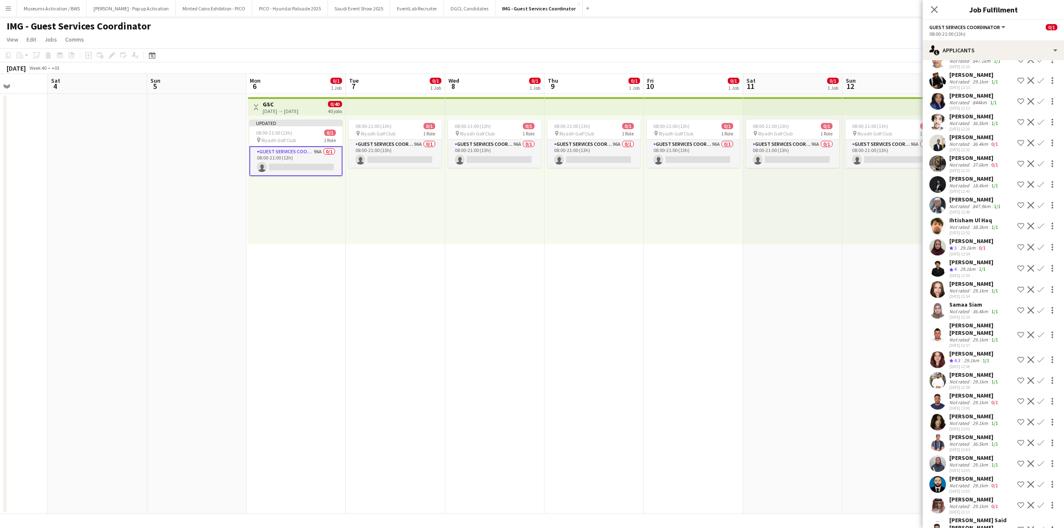
click at [968, 288] on div "[PERSON_NAME]" at bounding box center [974, 283] width 50 height 7
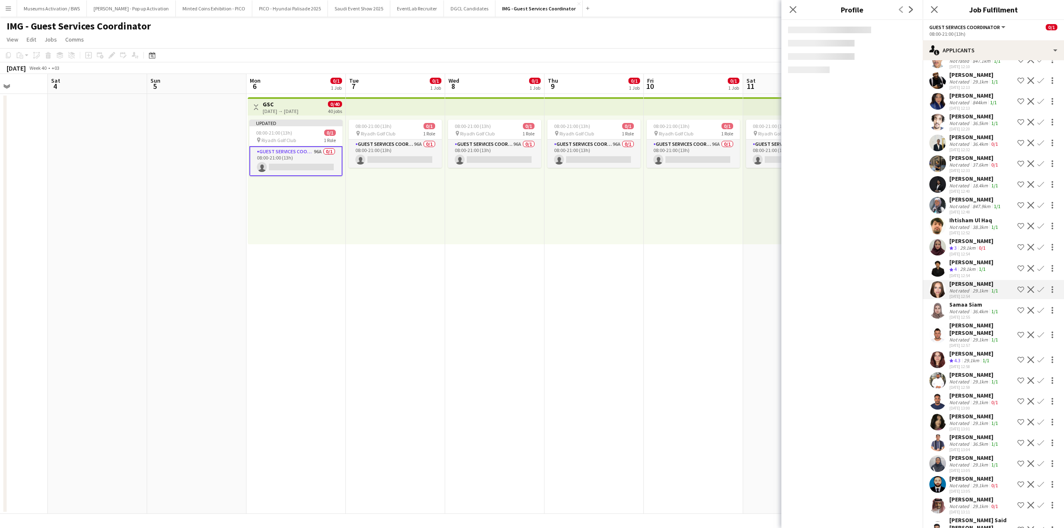
click at [966, 320] on div "[DATE] 12:55" at bounding box center [974, 317] width 50 height 5
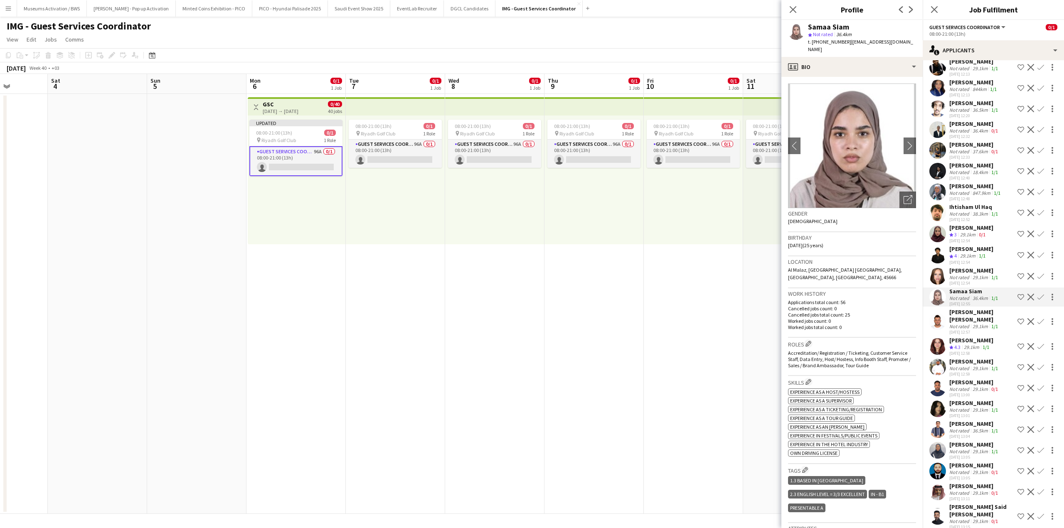
scroll to position [1182, 0]
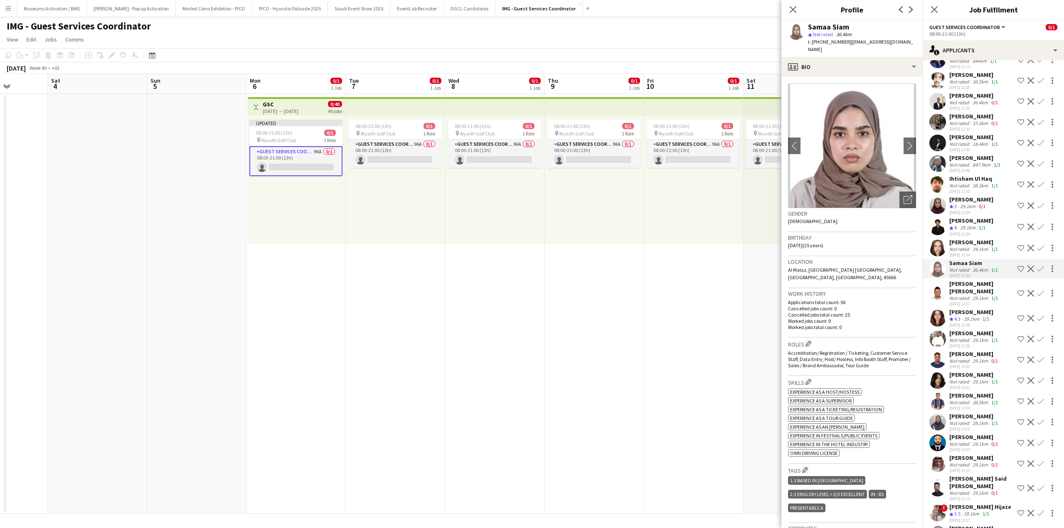
click at [962, 316] on div "[PERSON_NAME]" at bounding box center [971, 311] width 44 height 7
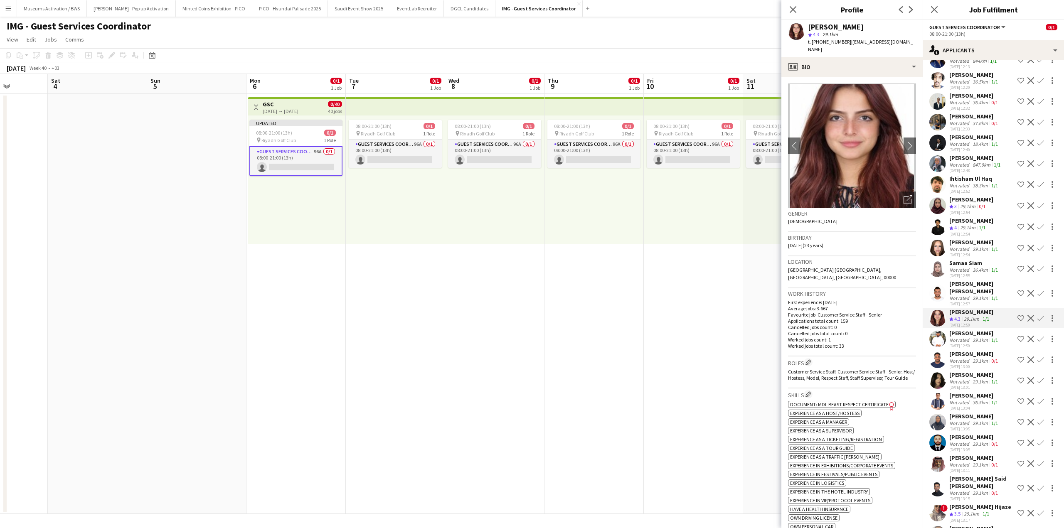
scroll to position [1265, 0]
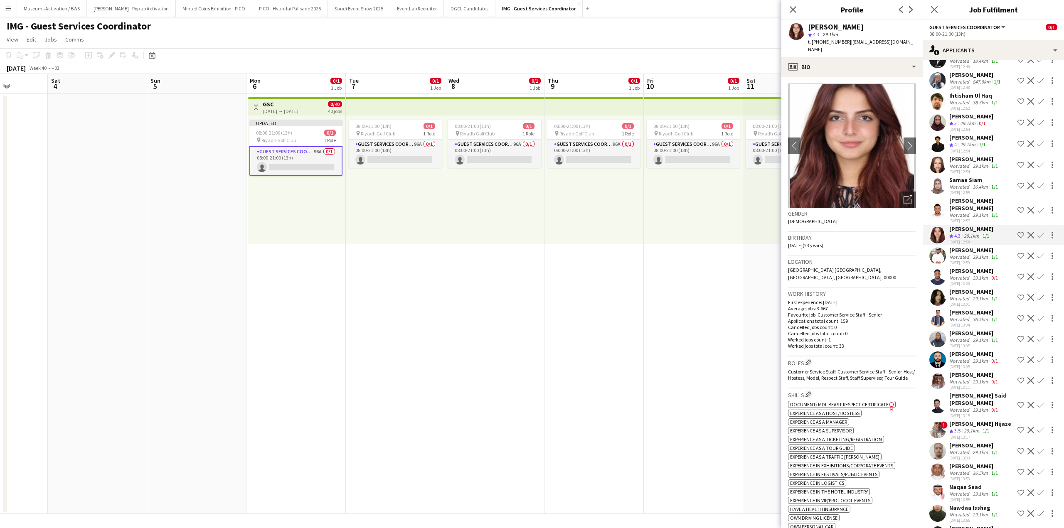
click at [955, 260] on div "Not rated" at bounding box center [960, 257] width 22 height 6
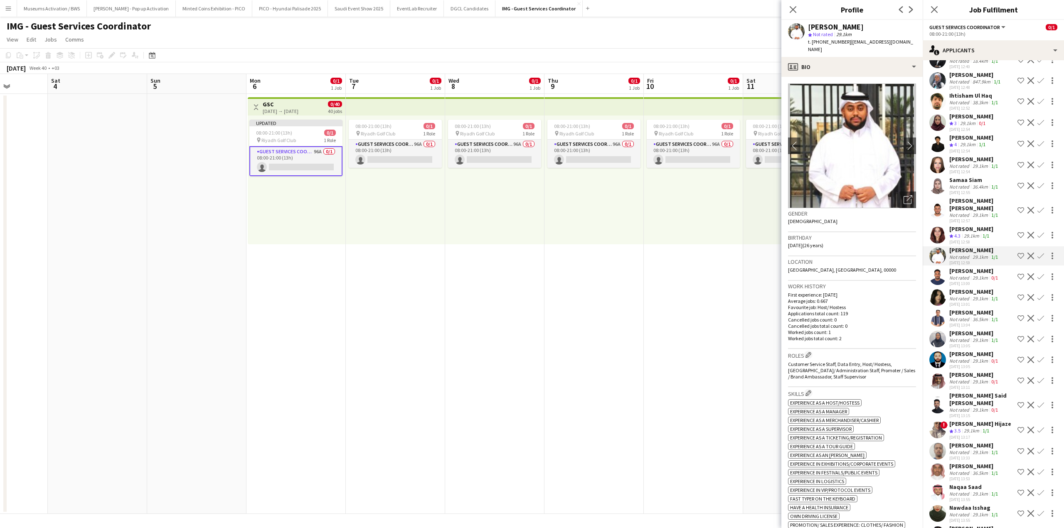
click at [962, 240] on div "Crew rating 4.3" at bounding box center [955, 236] width 13 height 7
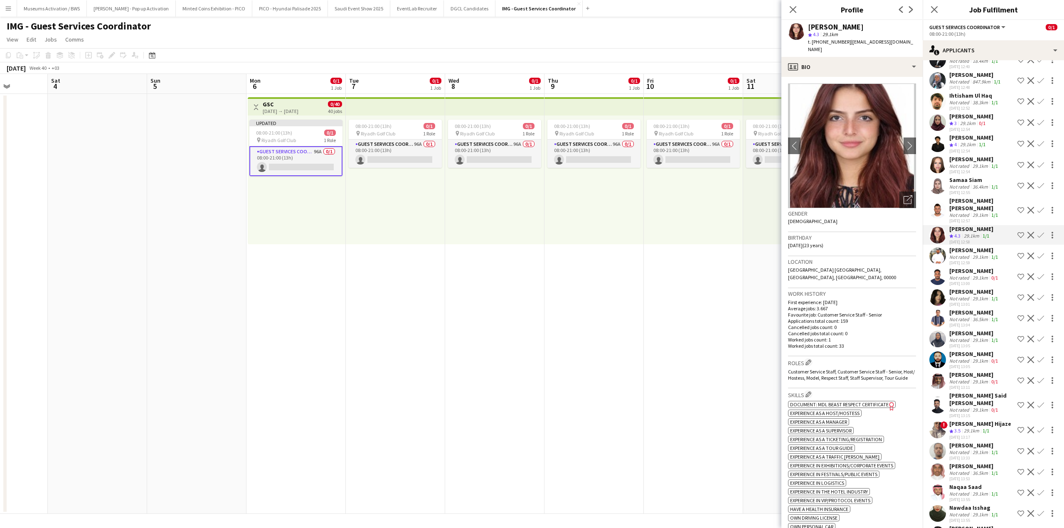
click at [960, 254] on div "[PERSON_NAME]" at bounding box center [974, 249] width 50 height 7
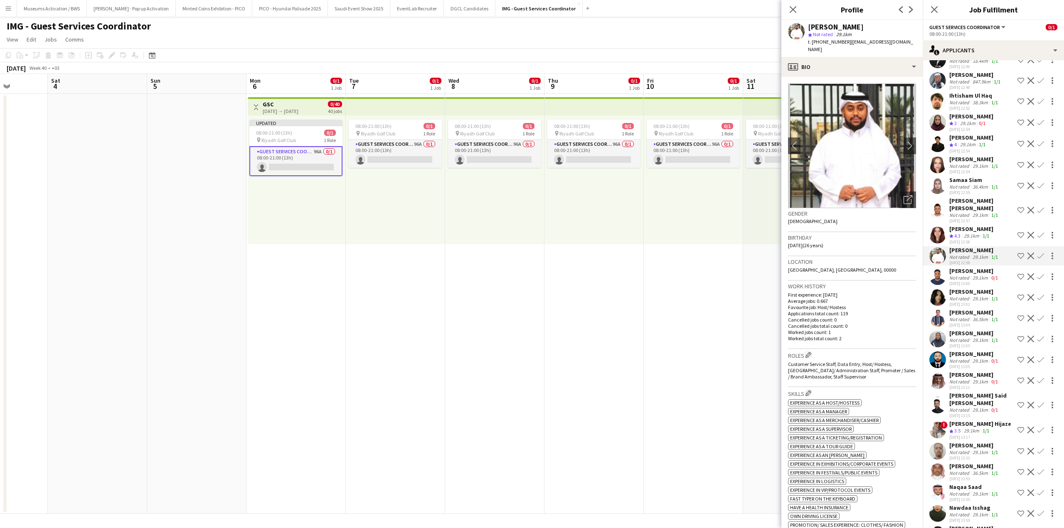
drag, startPoint x: 1014, startPoint y: 270, endPoint x: 979, endPoint y: 290, distance: 41.3
click at [1017, 259] on app-icon "Shortlist crew" at bounding box center [1020, 256] width 7 height 7
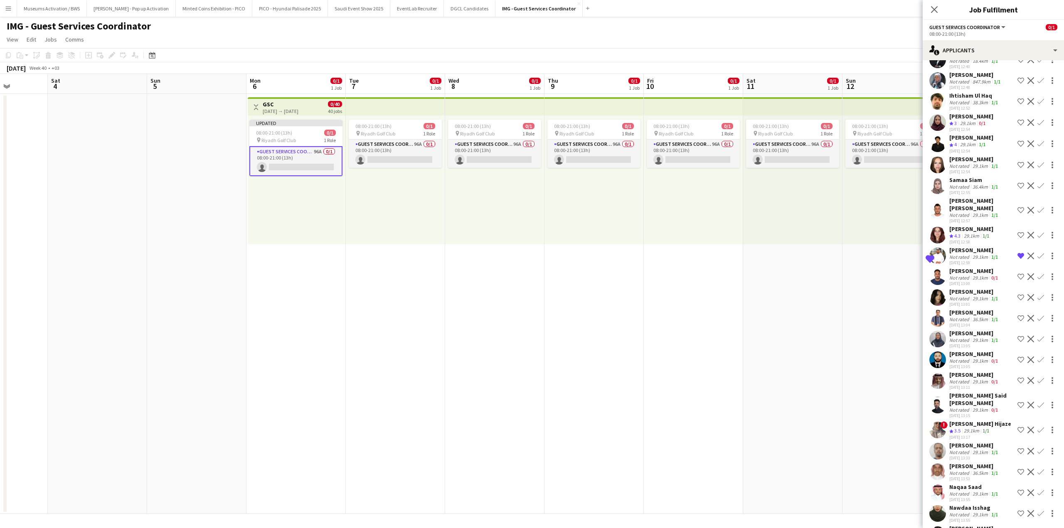
click at [979, 260] on div "29.1km" at bounding box center [980, 257] width 19 height 6
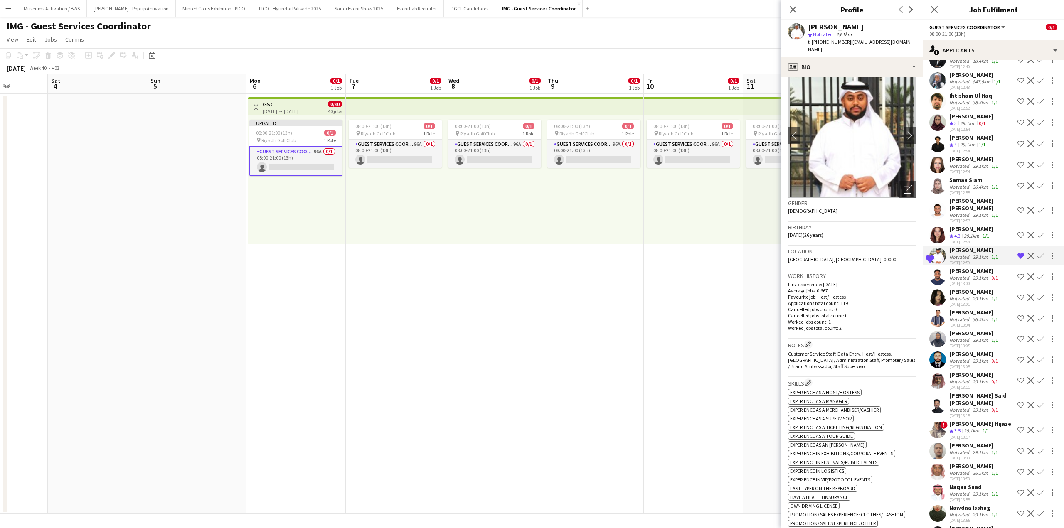
scroll to position [0, 0]
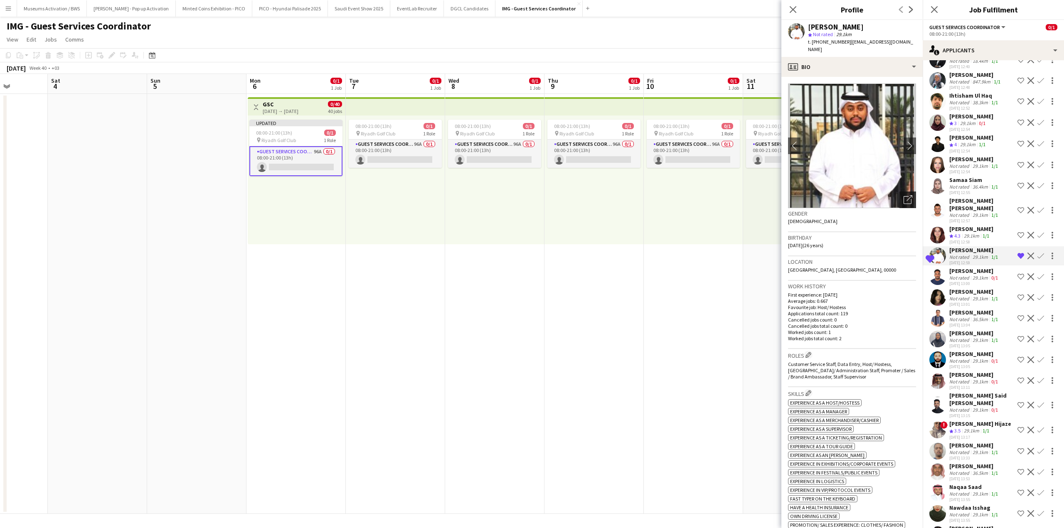
click at [899, 192] on div "Open photos pop-in" at bounding box center [907, 200] width 17 height 17
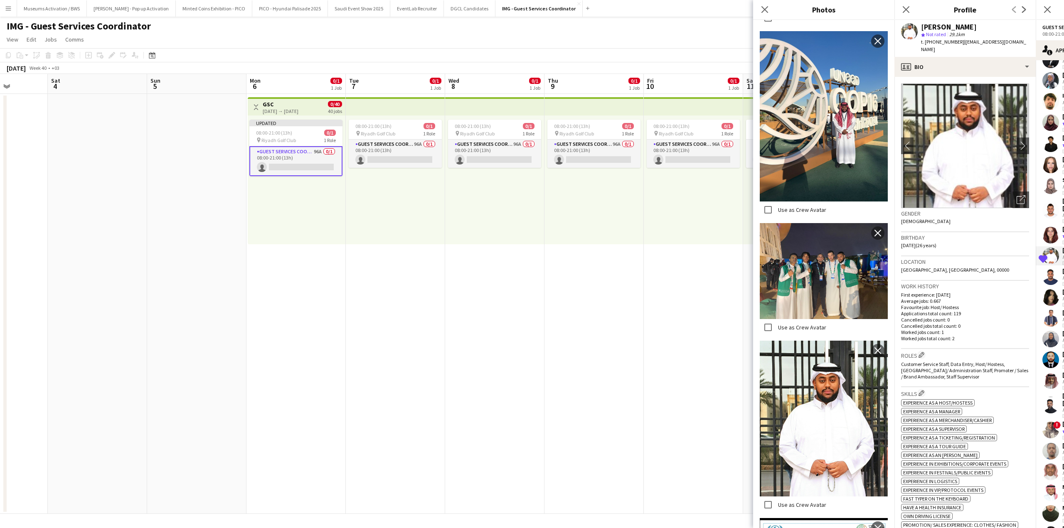
scroll to position [1874, 0]
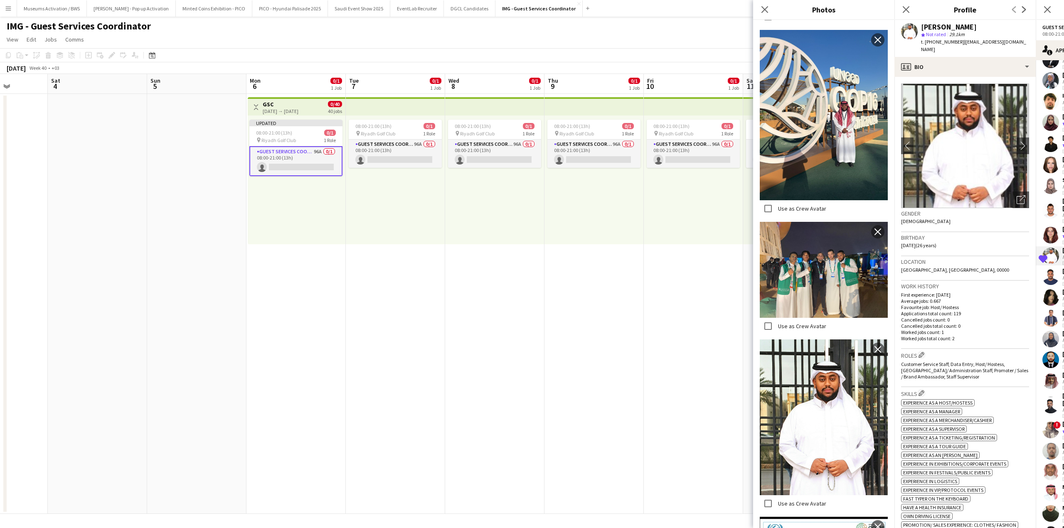
click at [921, 292] on p "First experience: [DATE]" at bounding box center [965, 295] width 128 height 6
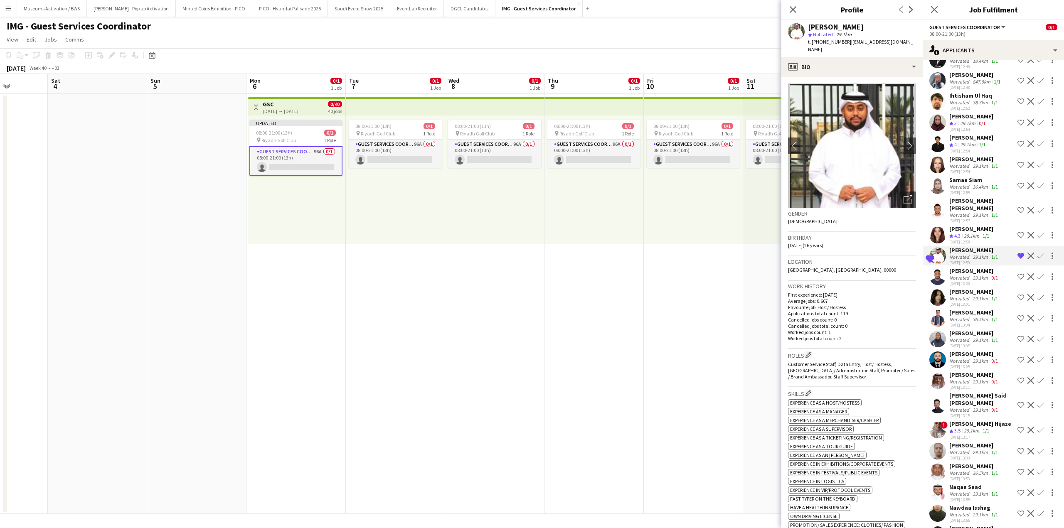
click at [972, 275] on div "[PERSON_NAME]" at bounding box center [974, 270] width 50 height 7
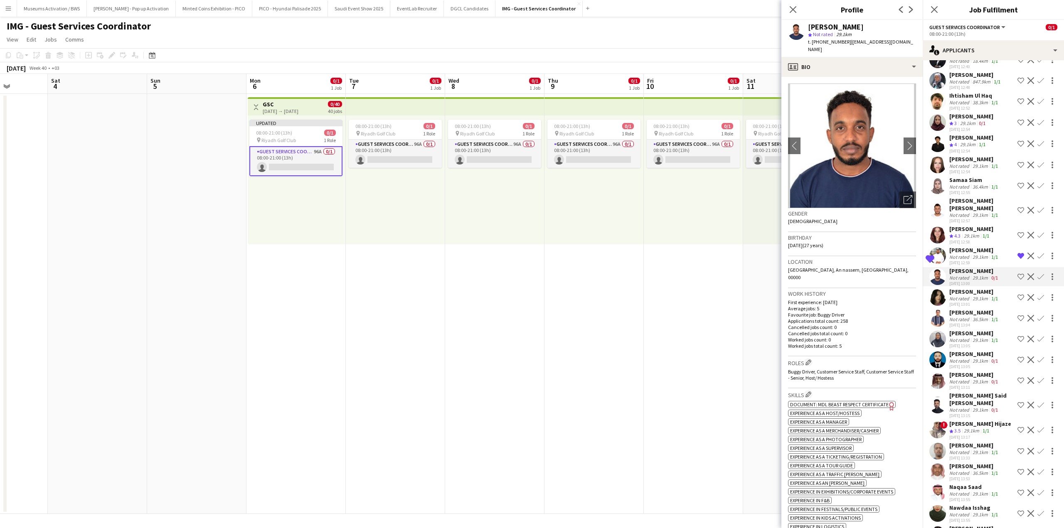
click at [969, 295] on div "[PERSON_NAME]" at bounding box center [974, 291] width 50 height 7
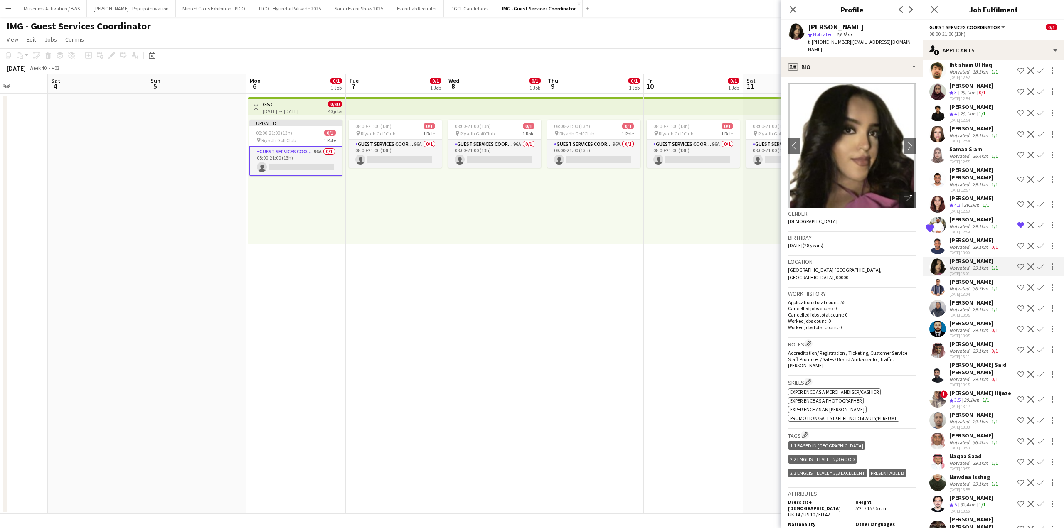
scroll to position [1348, 0]
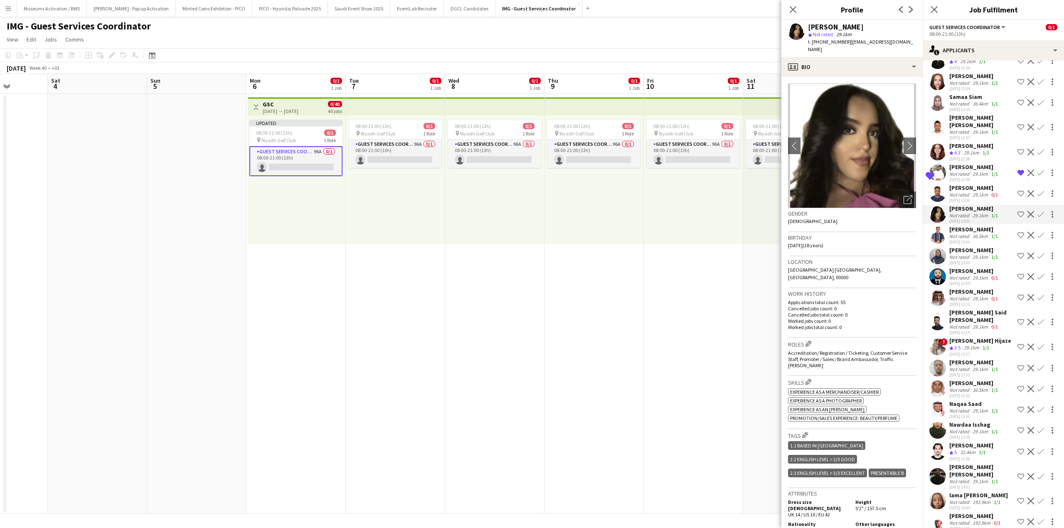
click at [957, 239] on div "Not rated" at bounding box center [960, 236] width 22 height 6
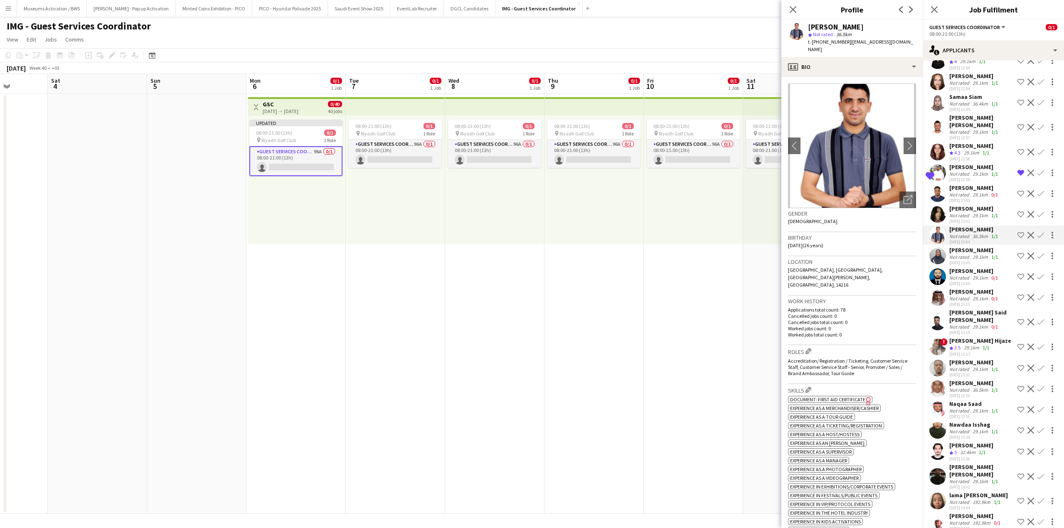
click at [940, 264] on app-user-avatar at bounding box center [937, 256] width 17 height 17
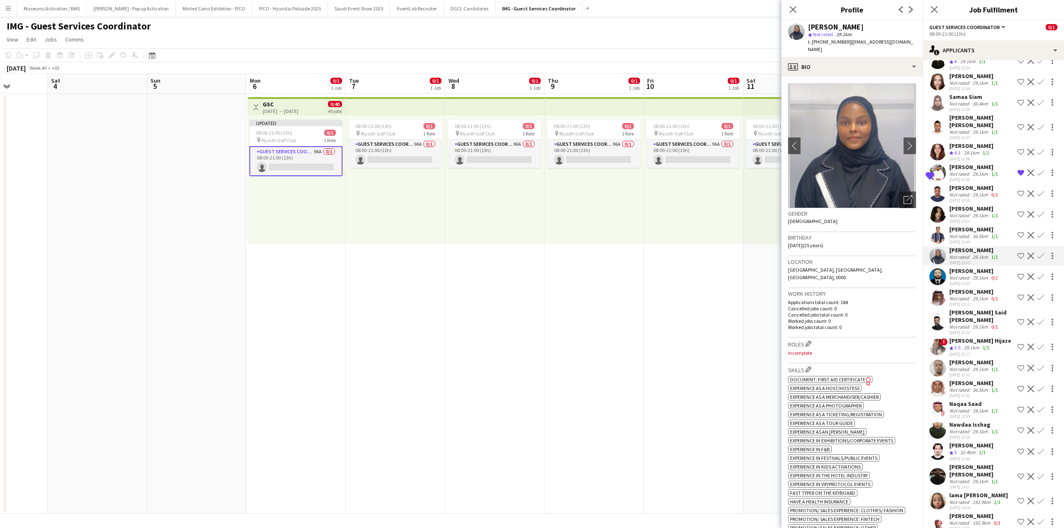
click at [939, 243] on app-user-avatar at bounding box center [937, 235] width 17 height 17
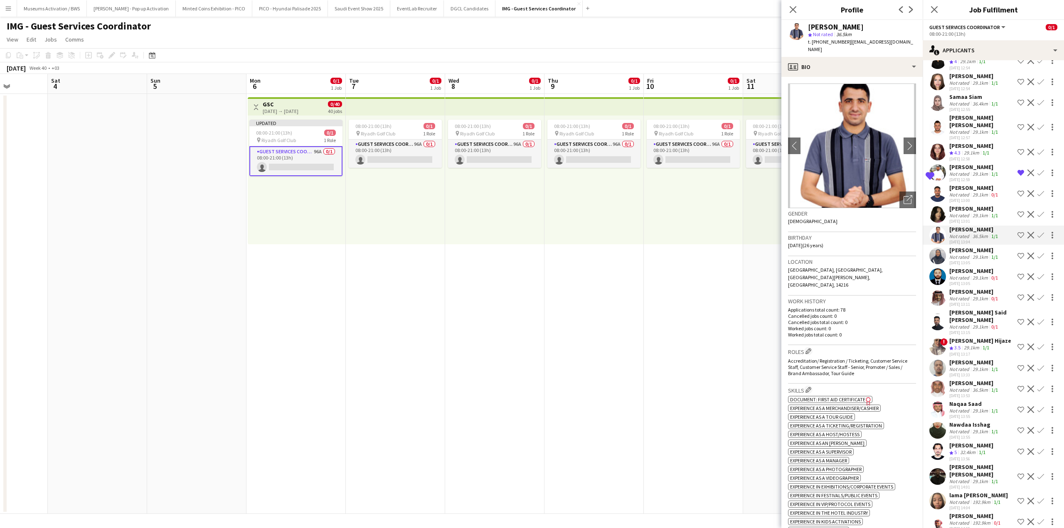
click at [954, 219] on div "Not rated" at bounding box center [960, 215] width 22 height 6
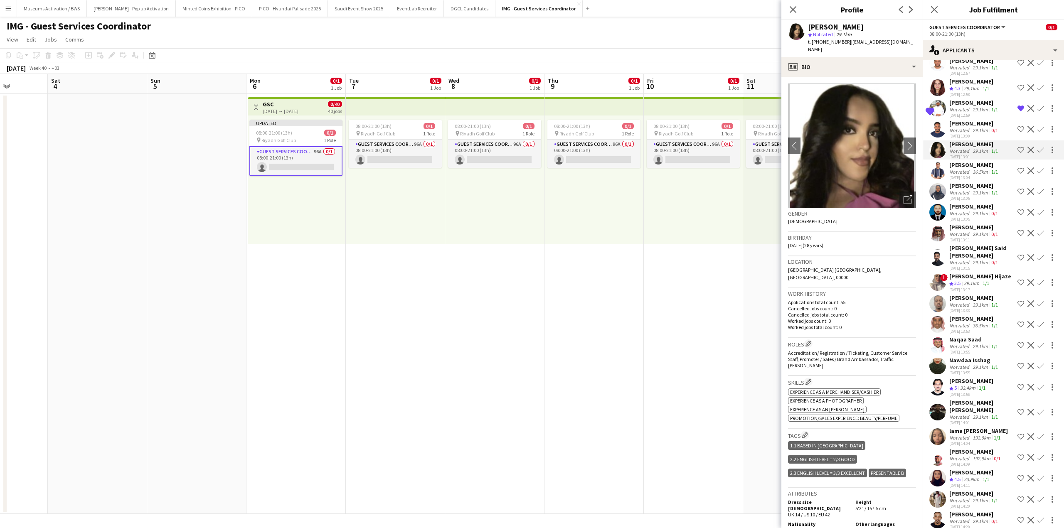
scroll to position [1431, 0]
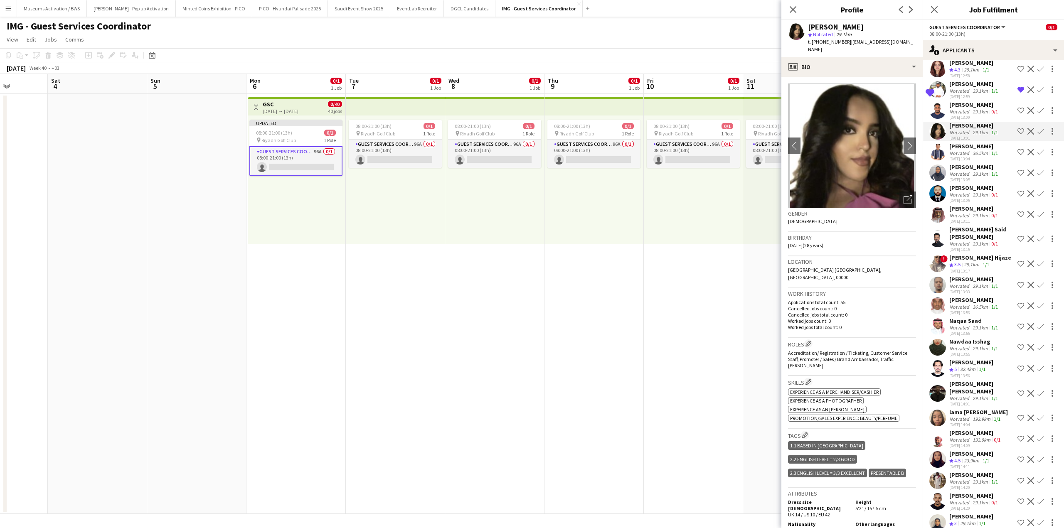
click at [961, 274] on div "[DATE] 13:17" at bounding box center [980, 270] width 62 height 5
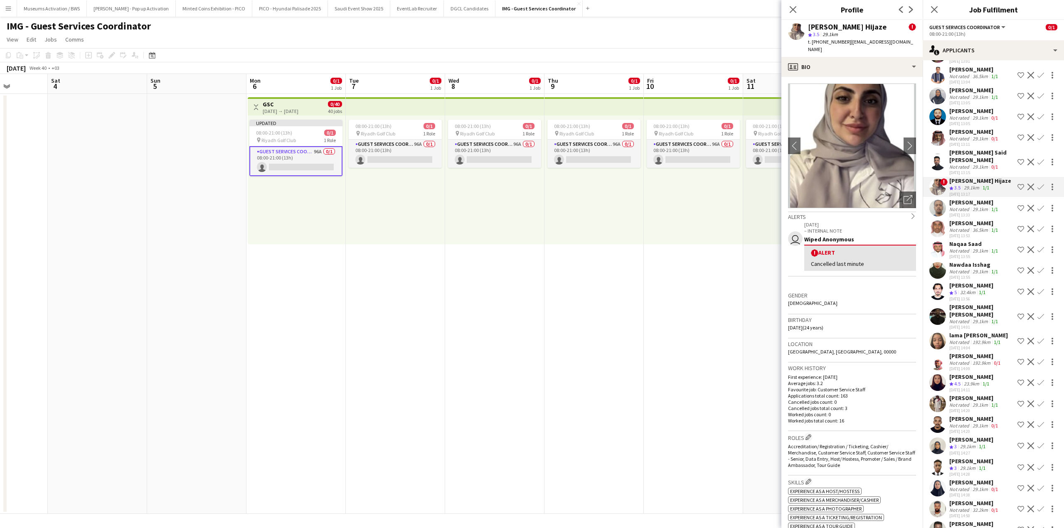
scroll to position [1515, 0]
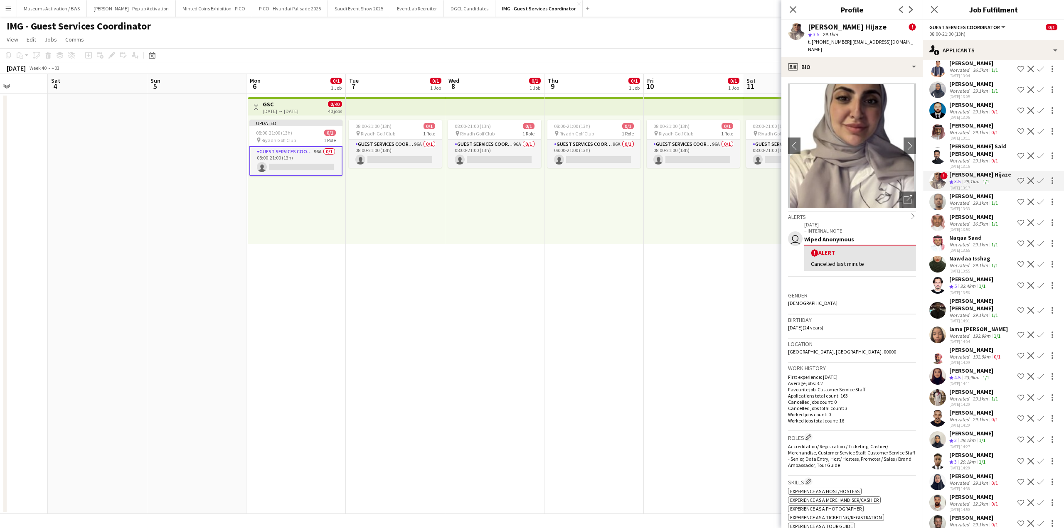
click at [967, 283] on div "[PERSON_NAME]" at bounding box center [971, 278] width 44 height 7
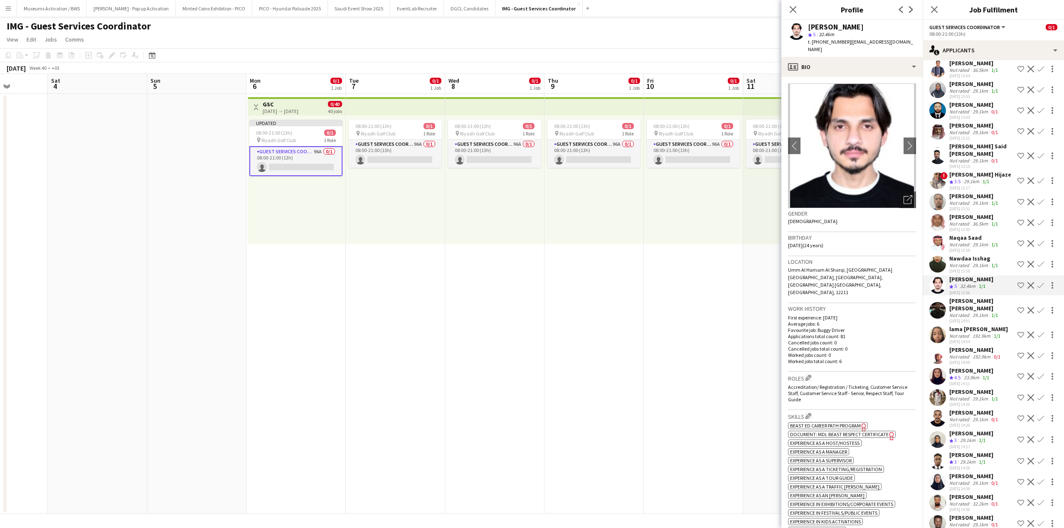
click at [966, 310] on div "[PERSON_NAME] [PERSON_NAME]" at bounding box center [981, 304] width 65 height 15
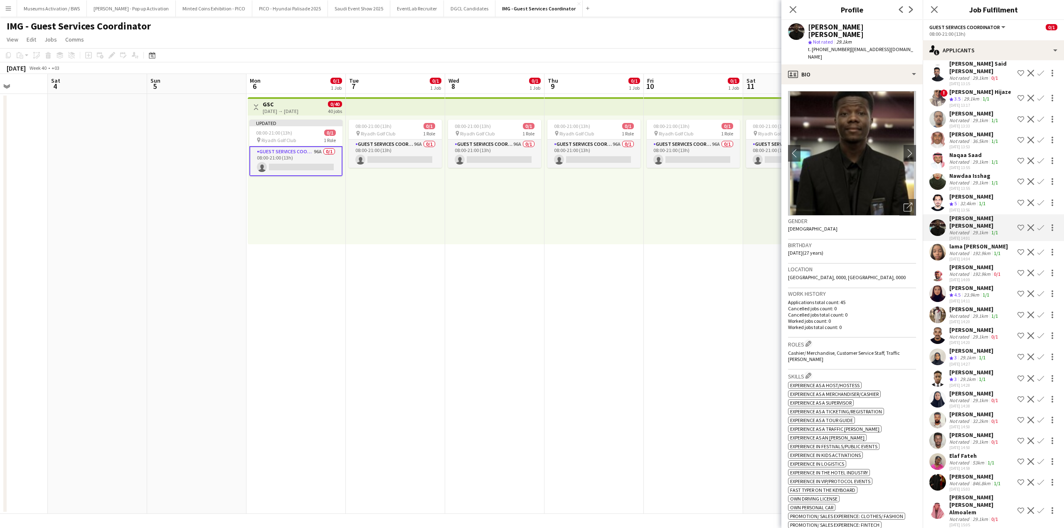
scroll to position [1598, 0]
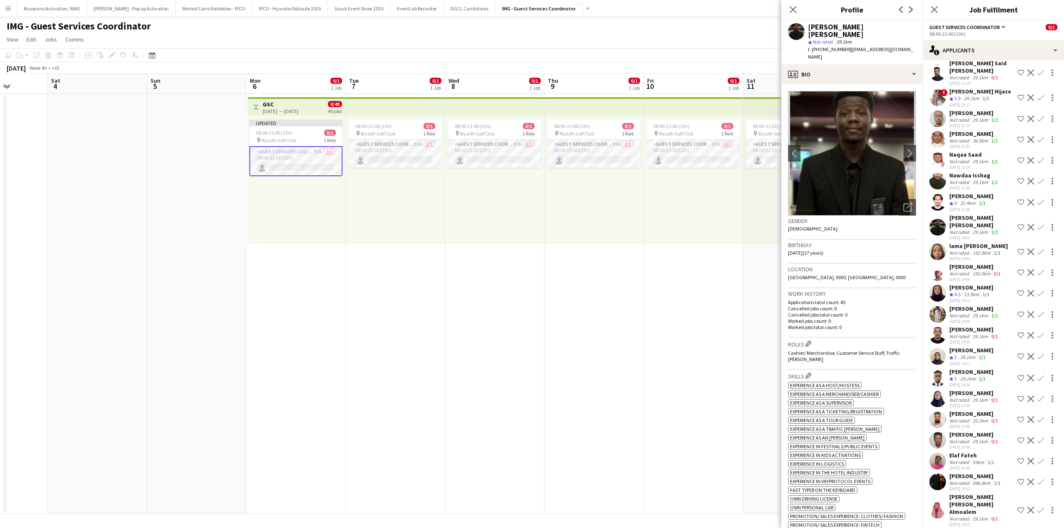
click at [471, 290] on app-calendar-viewport "Wed 1 Thu 2 Fri 3 Sat 4 Sun 5 Mon 6 0/1 1 Job Tue 7 0/1 1 Job Wed 8 0/1 1 Job T…" at bounding box center [532, 294] width 1064 height 440
click at [381, 285] on app-calendar-viewport "Wed 1 Thu 2 Fri 3 Sat 4 Sun 5 Mon 6 0/1 1 Job Tue 7 0/1 1 Job Wed 8 0/1 1 Job T…" at bounding box center [532, 294] width 1064 height 440
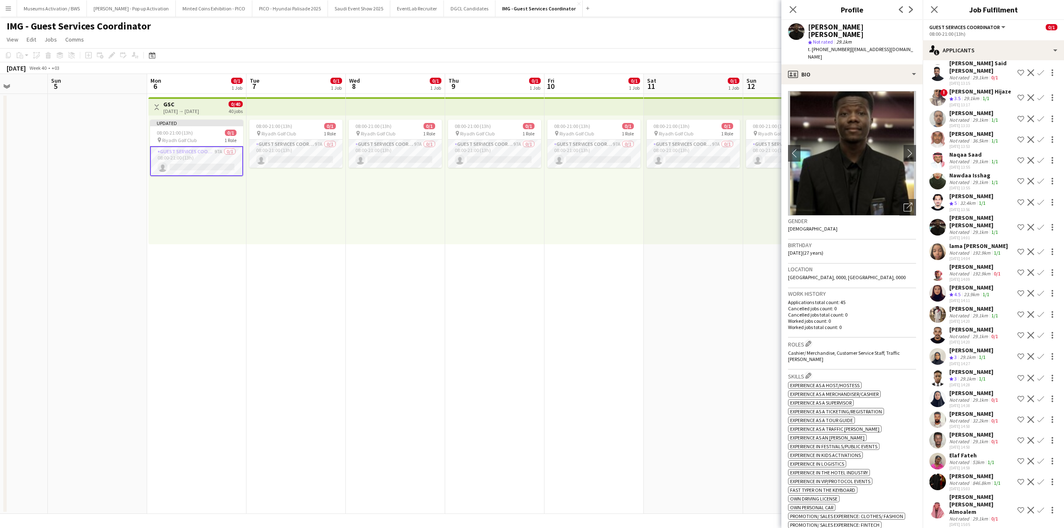
click at [361, 284] on app-calendar-viewport "Thu 2 Fri 3 Sat 4 Sun 5 Mon 6 0/1 1 Job Tue 7 0/1 1 Job Wed 8 0/1 1 Job Thu 9 0…" at bounding box center [532, 294] width 1064 height 440
drag, startPoint x: 509, startPoint y: 269, endPoint x: 589, endPoint y: 262, distance: 80.1
click at [336, 267] on app-calendar-viewport "Thu 2 Fri 3 Sat 4 Sun 5 Mon 6 0/1 1 Job Tue 7 0/1 1 Job Wed 8 0/1 1 Job Thu 9 0…" at bounding box center [532, 294] width 1064 height 440
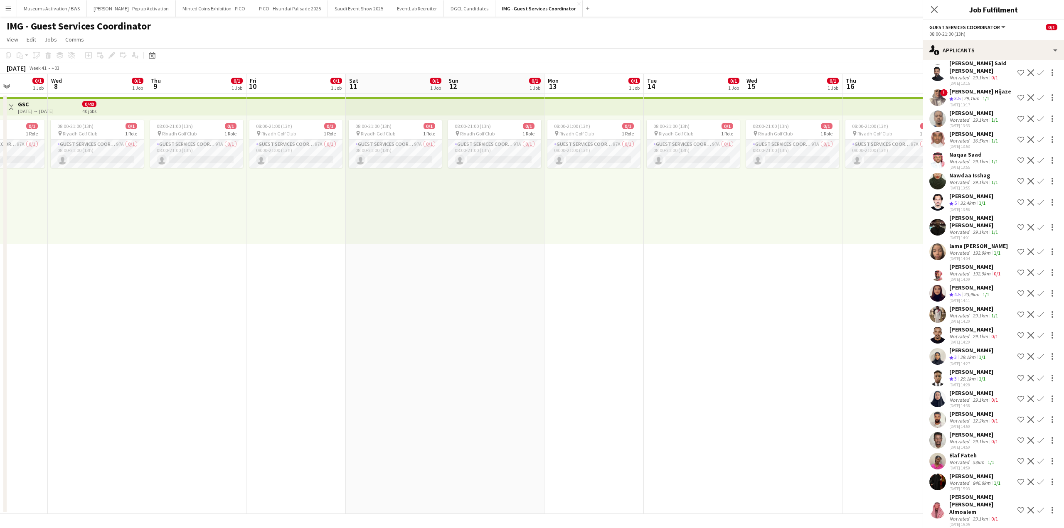
scroll to position [1660, 0]
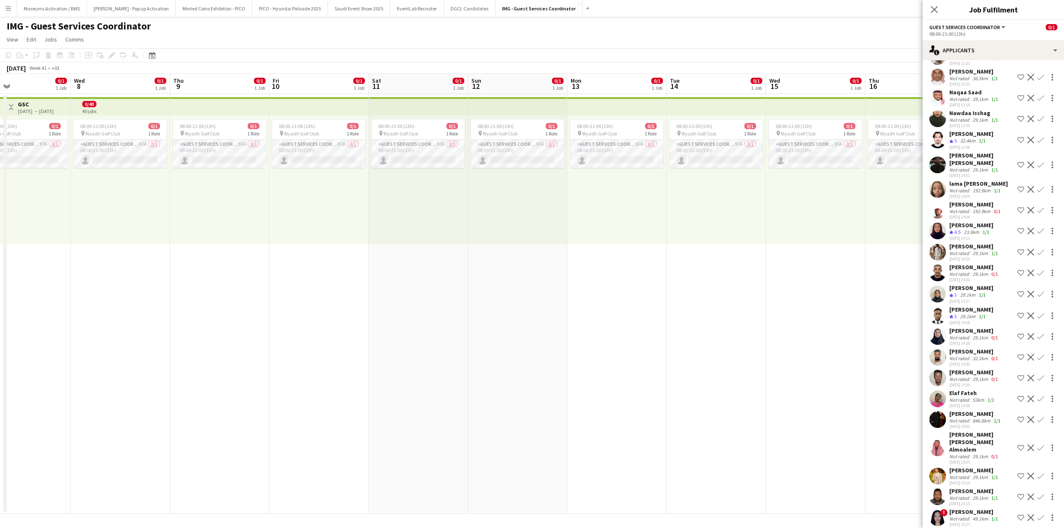
click at [962, 508] on div "[PERSON_NAME]" at bounding box center [974, 511] width 50 height 7
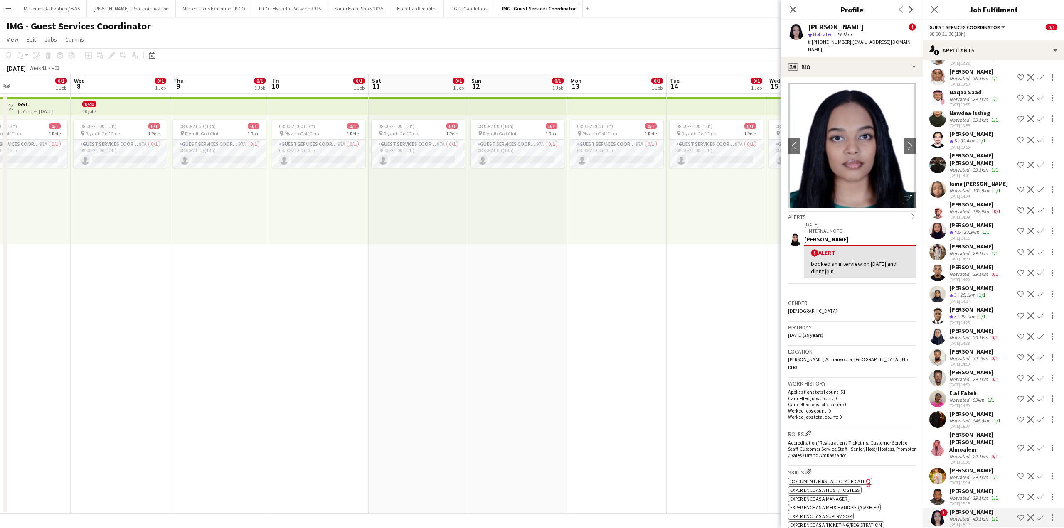
click at [969, 487] on div "[PERSON_NAME]" at bounding box center [974, 490] width 50 height 7
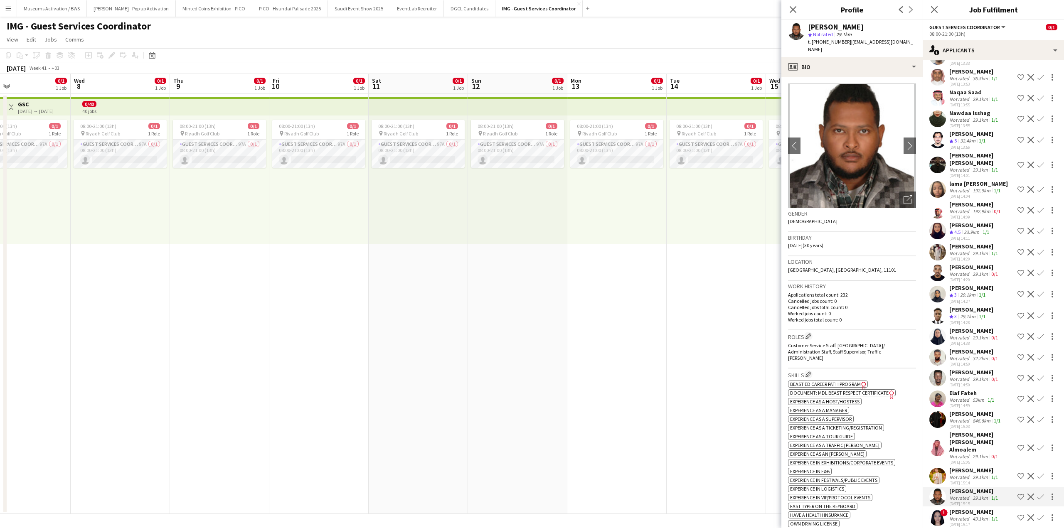
click at [971, 467] on div "[PERSON_NAME]" at bounding box center [974, 470] width 50 height 7
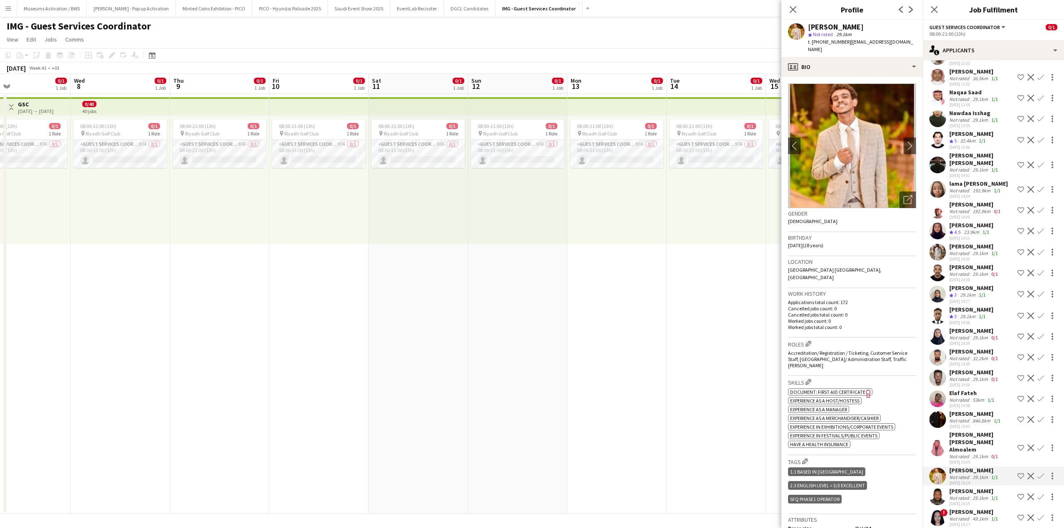
click at [961, 417] on div "[PERSON_NAME]" at bounding box center [975, 413] width 53 height 7
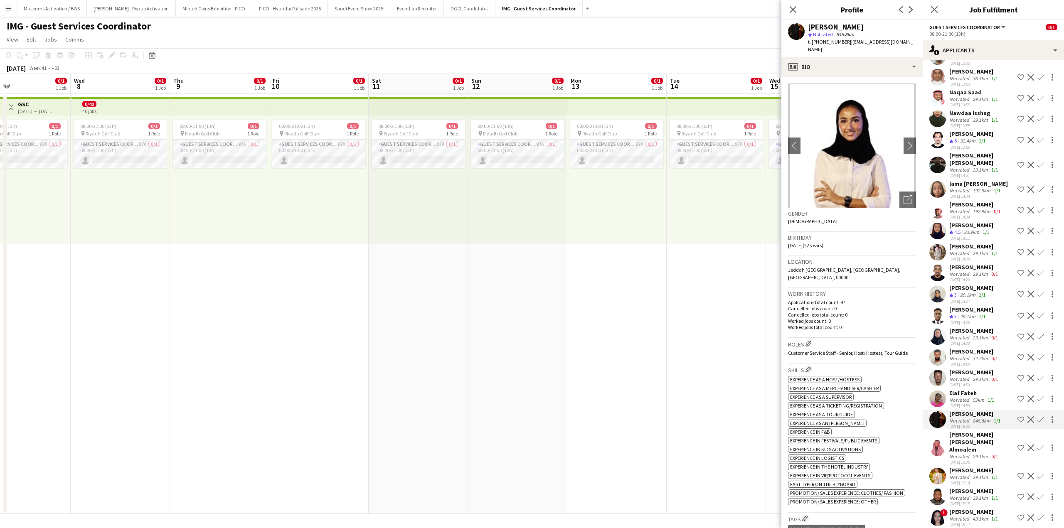
click at [965, 401] on div "Not rated" at bounding box center [960, 400] width 22 height 6
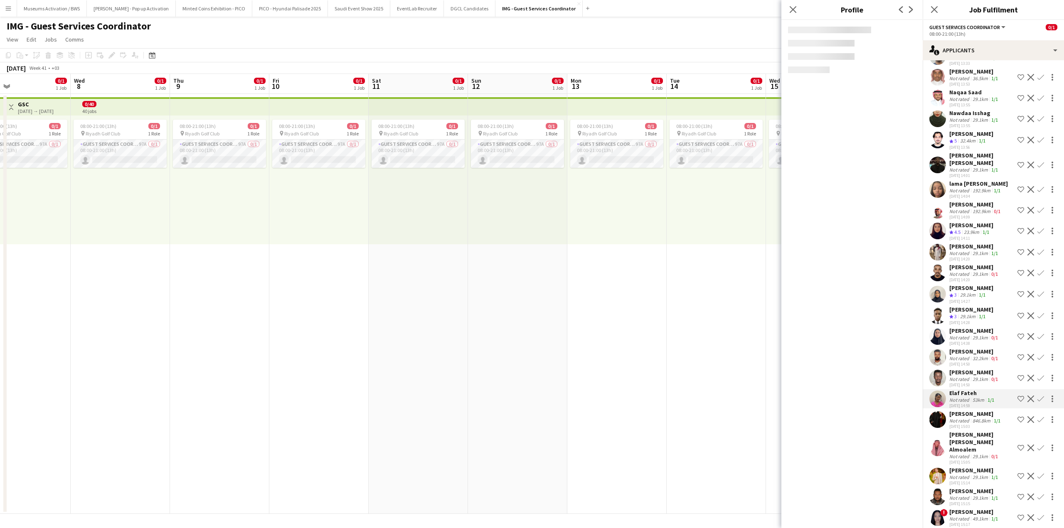
click at [965, 415] on div "[PERSON_NAME]" at bounding box center [975, 413] width 53 height 7
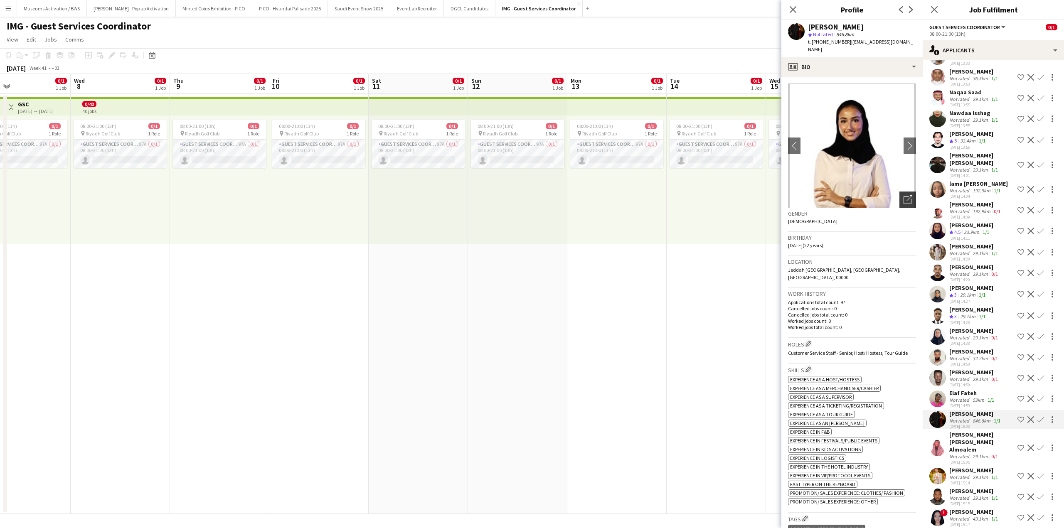
click at [903, 195] on icon "Open photos pop-in" at bounding box center [907, 199] width 9 height 9
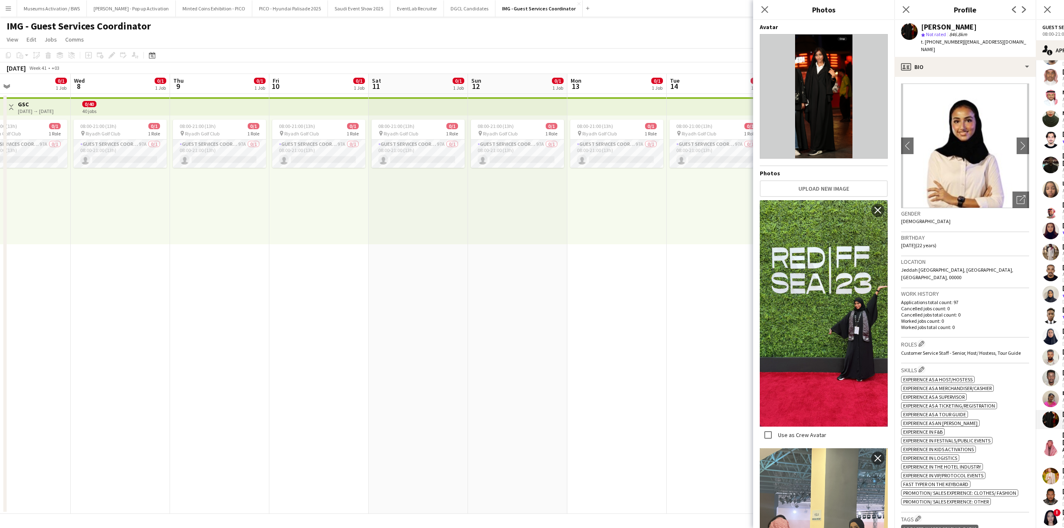
click at [990, 267] on span "Jeddah [GEOGRAPHIC_DATA], [GEOGRAPHIC_DATA], [GEOGRAPHIC_DATA], 00000" at bounding box center [957, 274] width 112 height 14
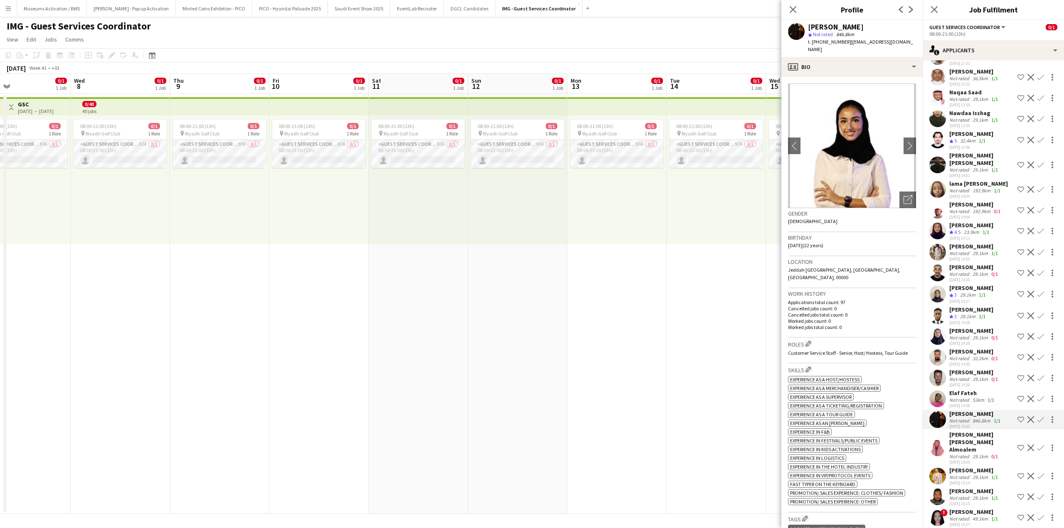
click at [981, 315] on app-skills-label "1/1" at bounding box center [982, 316] width 7 height 6
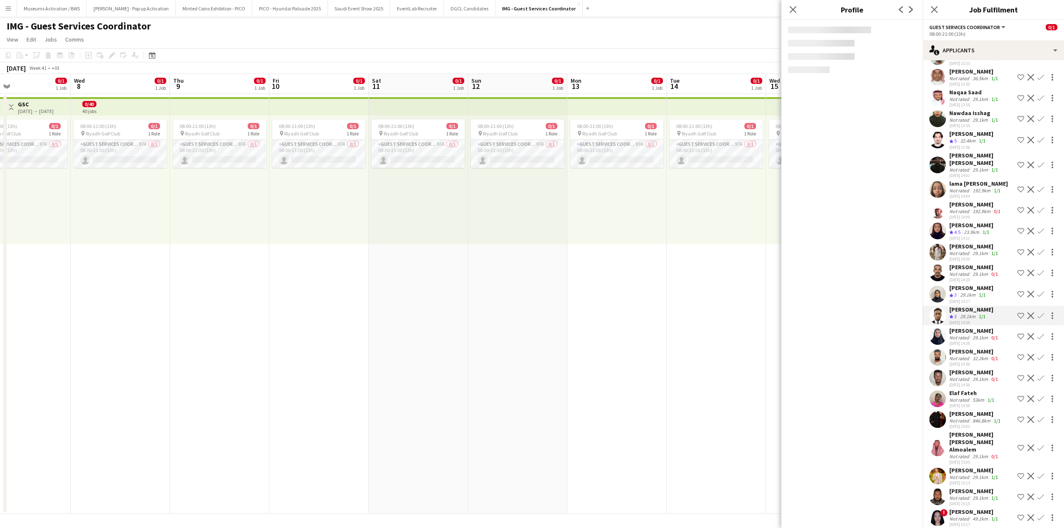
click at [980, 337] on div "29.1km" at bounding box center [980, 337] width 19 height 6
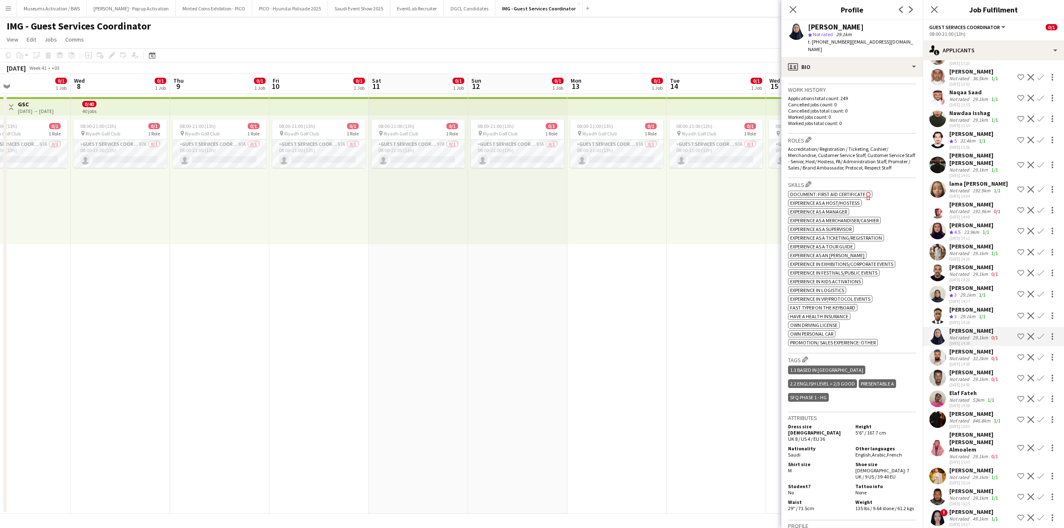
scroll to position [208, 0]
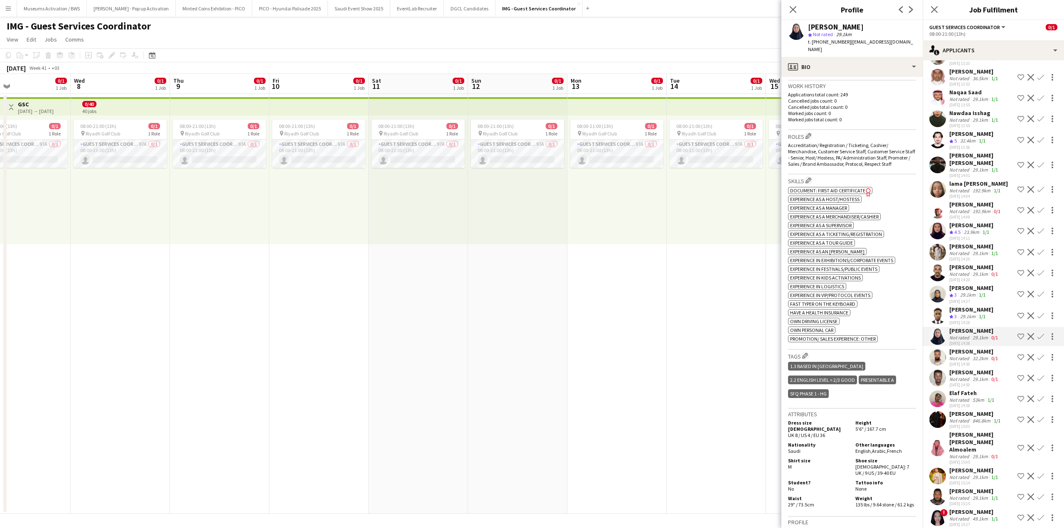
click at [1017, 338] on app-icon "Shortlist crew" at bounding box center [1020, 336] width 7 height 7
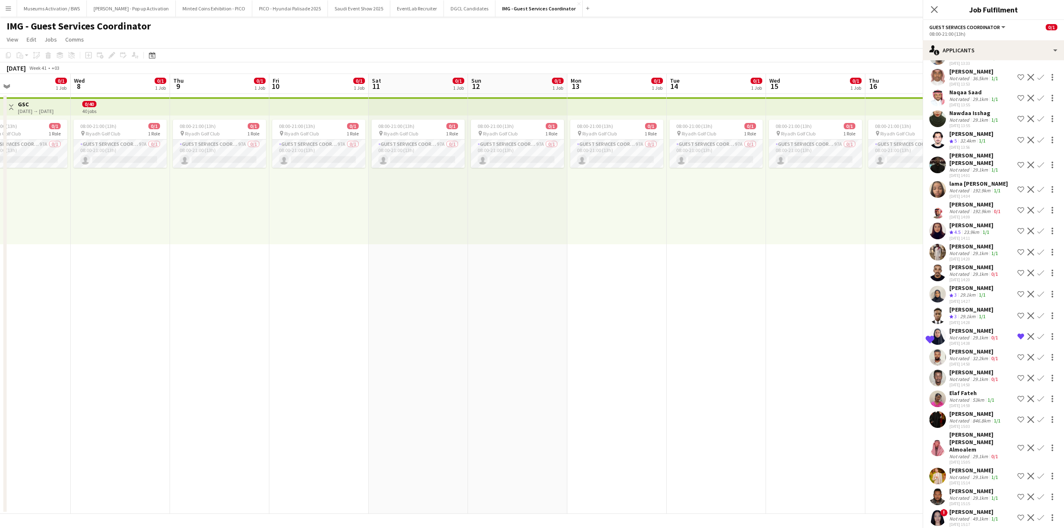
click at [960, 337] on div "Not rated" at bounding box center [960, 337] width 22 height 6
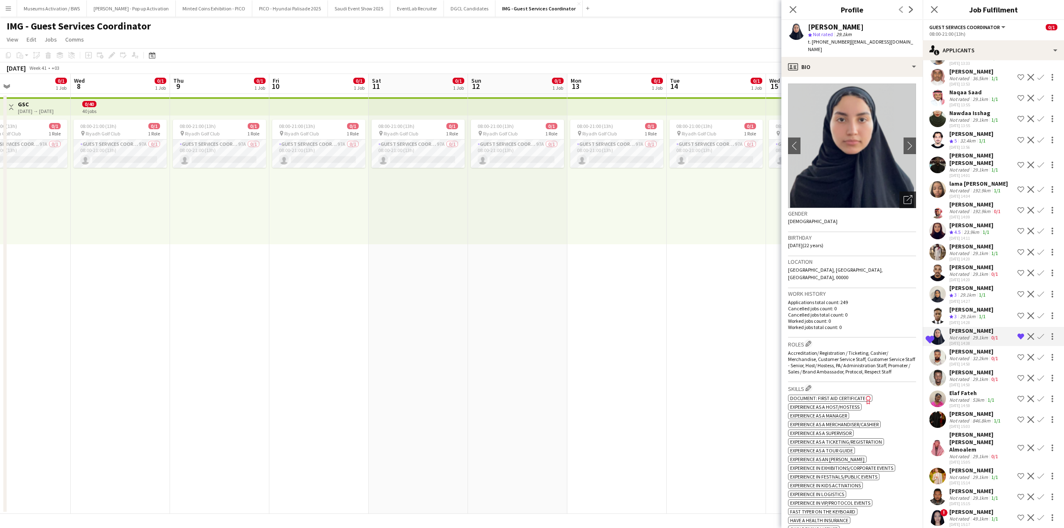
click at [903, 195] on icon "Open photos pop-in" at bounding box center [907, 199] width 9 height 9
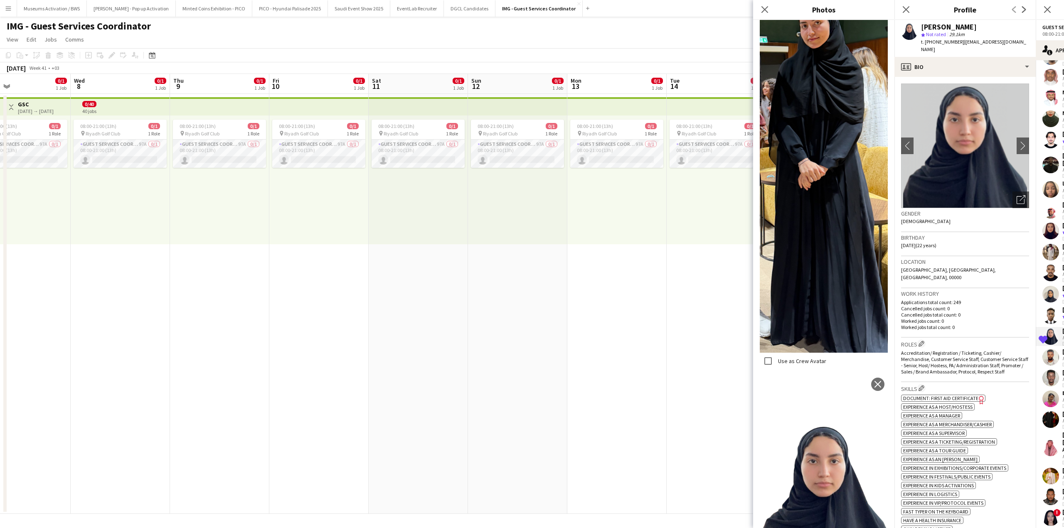
scroll to position [487, 0]
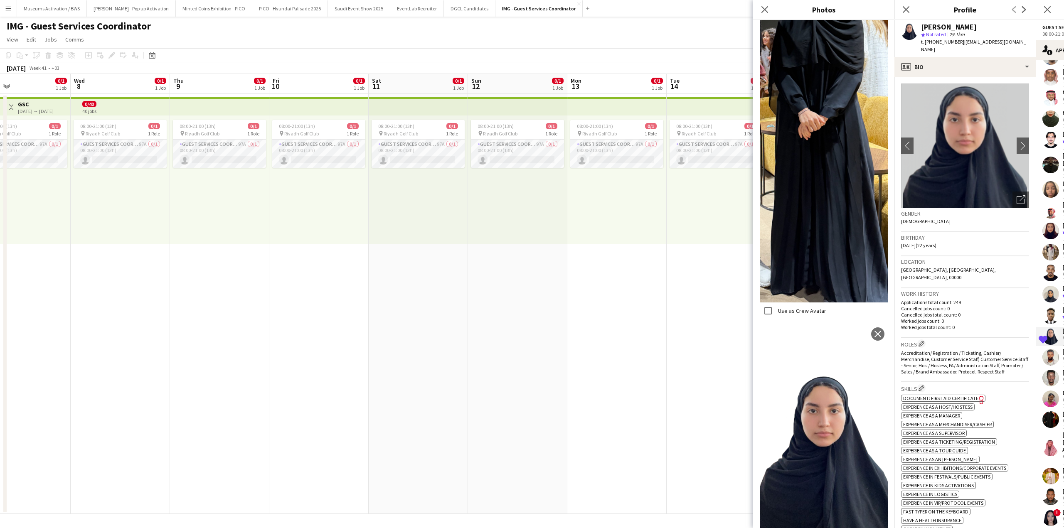
click at [934, 267] on div "Location [GEOGRAPHIC_DATA], [GEOGRAPHIC_DATA], [GEOGRAPHIC_DATA], 00000" at bounding box center [965, 272] width 128 height 32
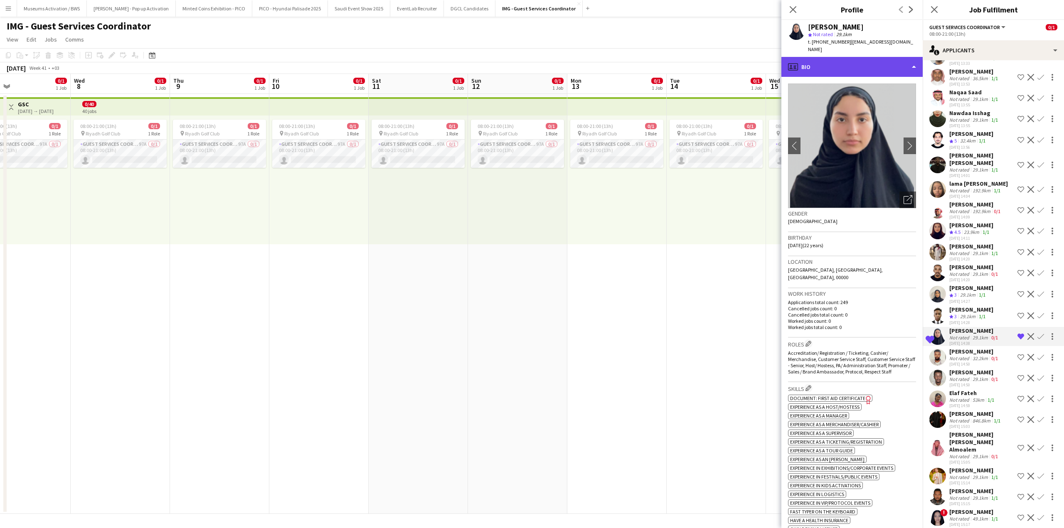
click at [873, 57] on div "profile Bio" at bounding box center [851, 67] width 141 height 20
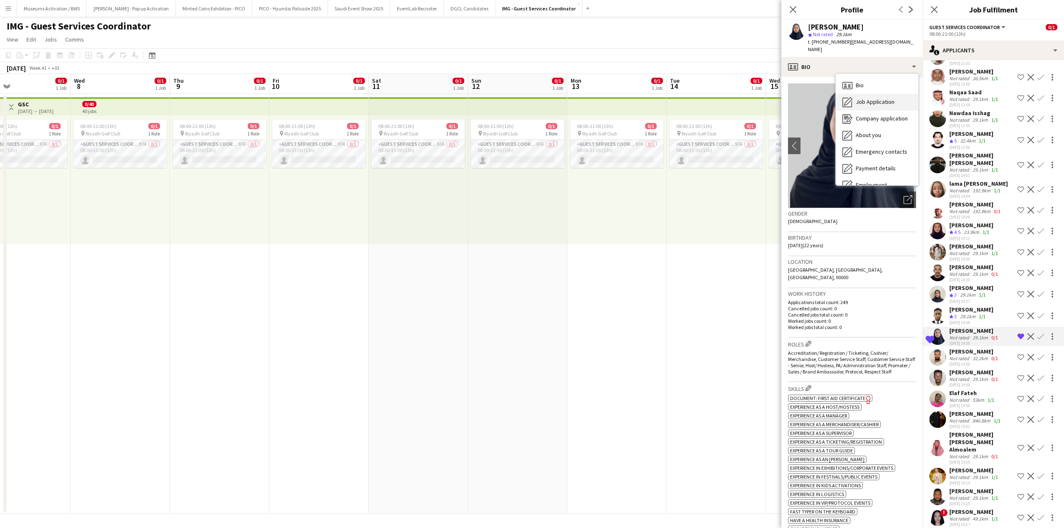
click at [870, 102] on div "Job Application Job Application" at bounding box center [877, 102] width 82 height 17
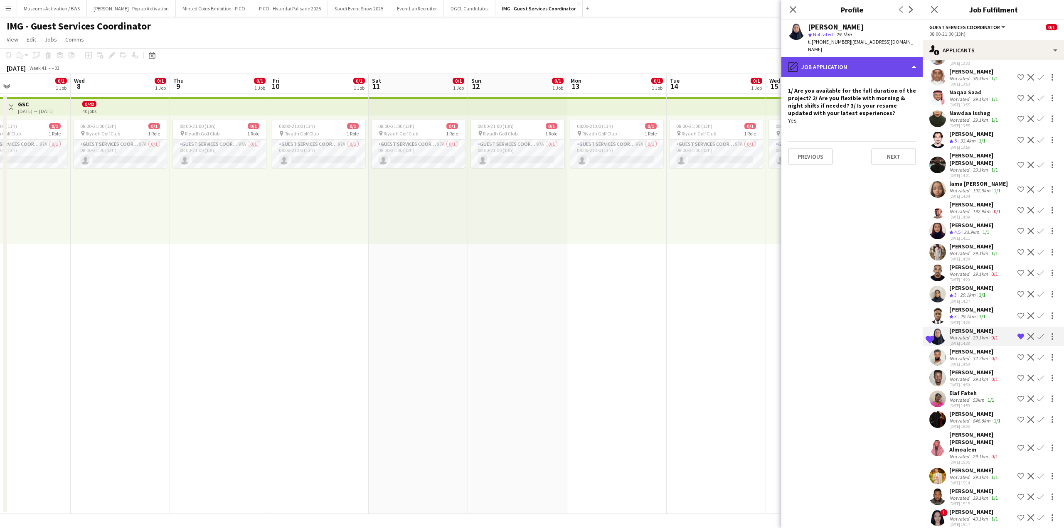
click at [870, 57] on div "pencil4 Job Application" at bounding box center [851, 67] width 141 height 20
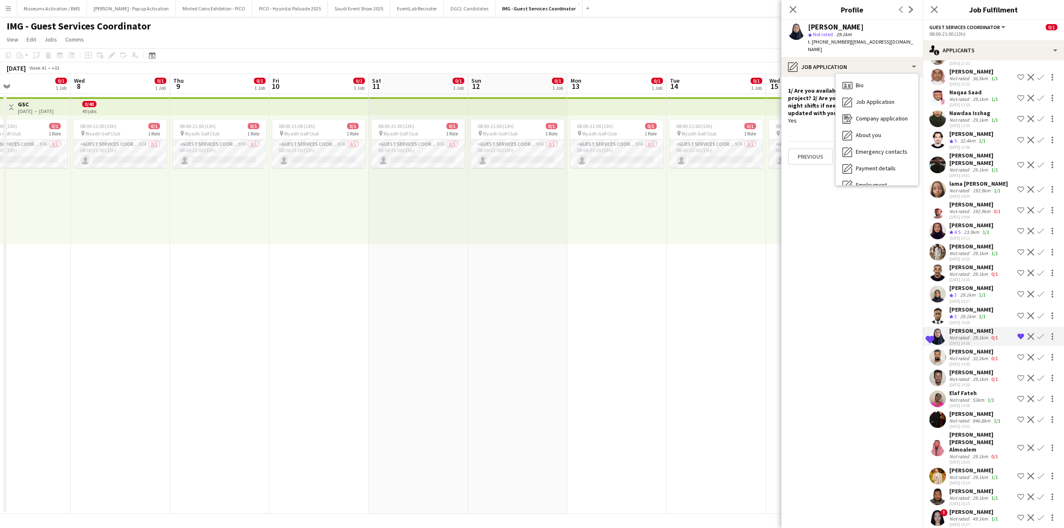
click at [783, 89] on app-crew-profile-role-application "1/ Are you available for the full duration of the project? 2/ Are you flexible …" at bounding box center [851, 302] width 141 height 451
click at [806, 99] on h4 "1/ Are you available for the full duration of the project? 2/ Are you flexible …" at bounding box center [852, 102] width 128 height 30
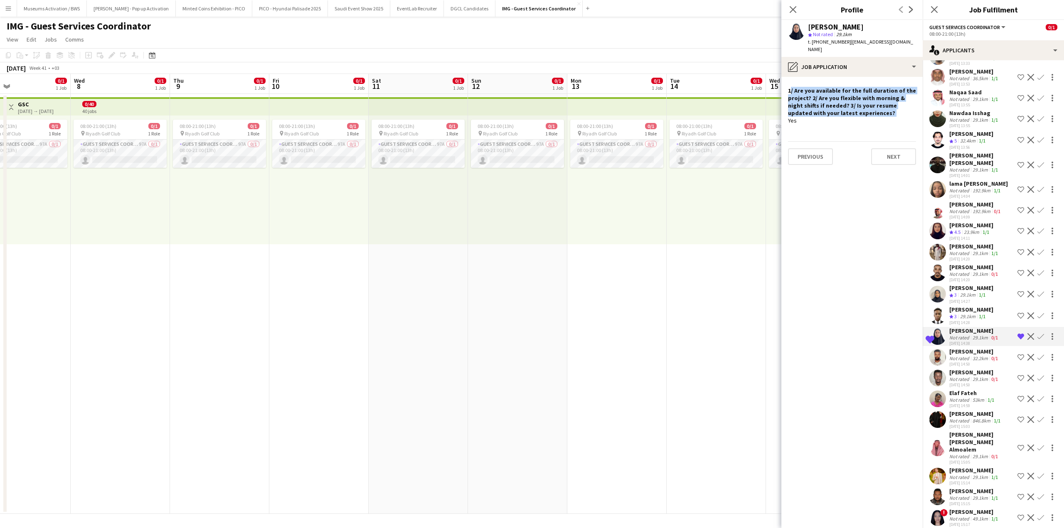
click at [806, 99] on h4 "1/ Are you available for the full duration of the project? 2/ Are you flexible …" at bounding box center [852, 102] width 128 height 30
click at [809, 117] on div "Yes" at bounding box center [852, 120] width 128 height 7
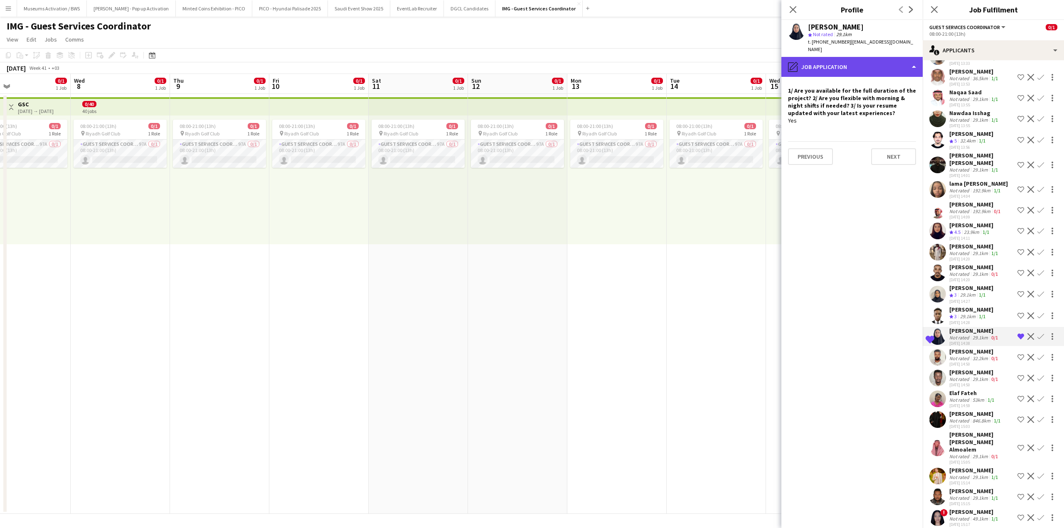
click at [844, 58] on div "pencil4 Job Application" at bounding box center [851, 67] width 141 height 20
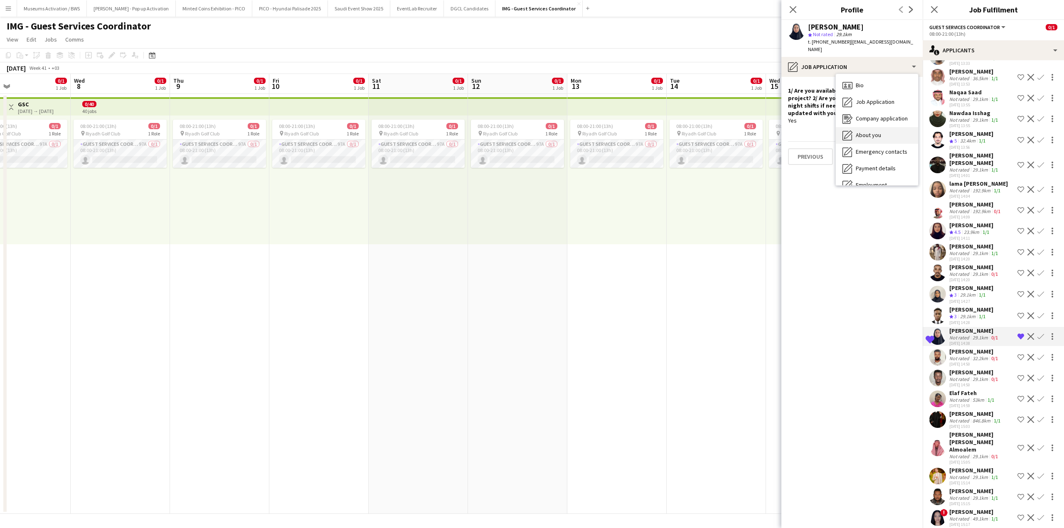
click at [871, 131] on span "About you" at bounding box center [868, 134] width 25 height 7
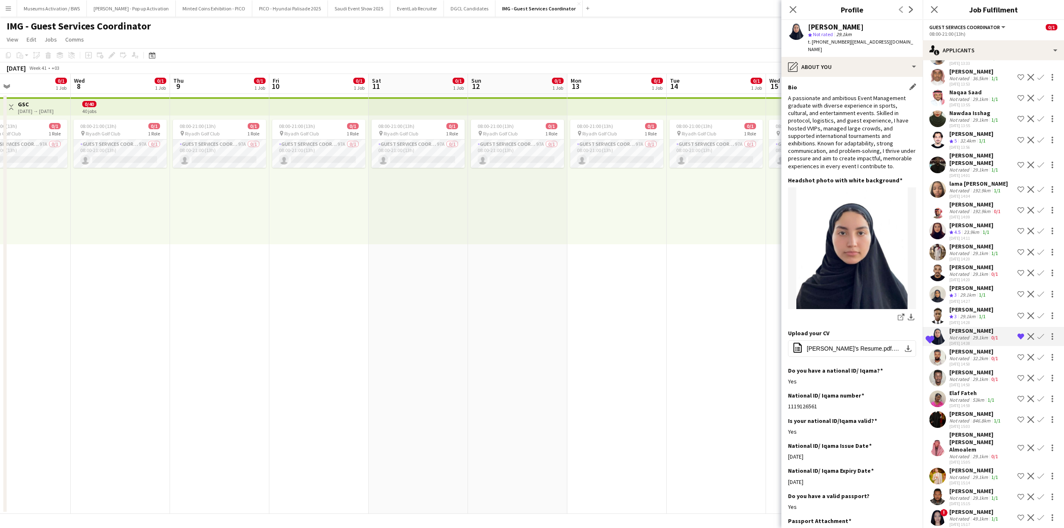
click at [868, 163] on div "A passionate and ambitious Event Management graduate with diverse experience in…" at bounding box center [852, 132] width 128 height 76
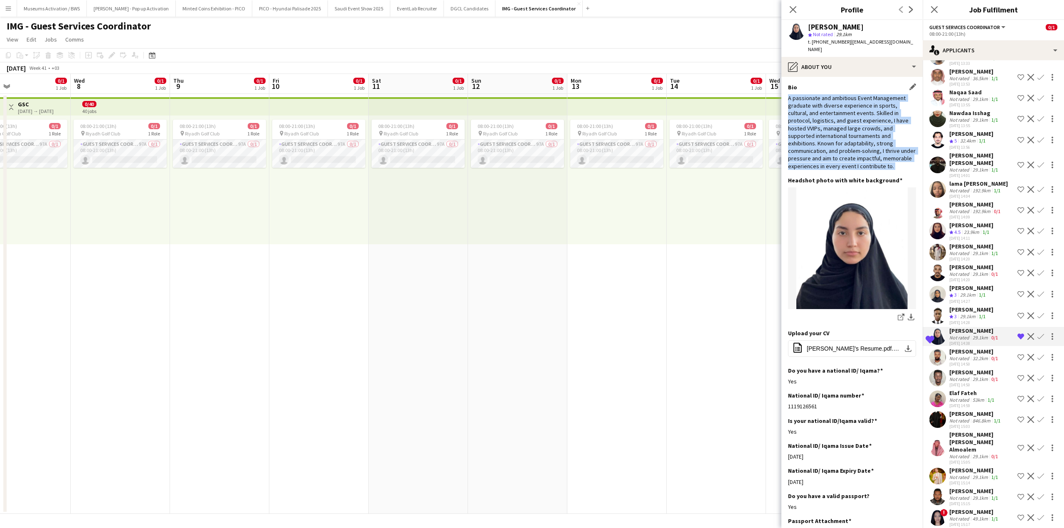
click at [868, 163] on div "A passionate and ambitious Event Management graduate with diverse experience in…" at bounding box center [852, 132] width 128 height 76
click at [869, 141] on div "A passionate and ambitious Event Management graduate with diverse experience in…" at bounding box center [852, 132] width 128 height 76
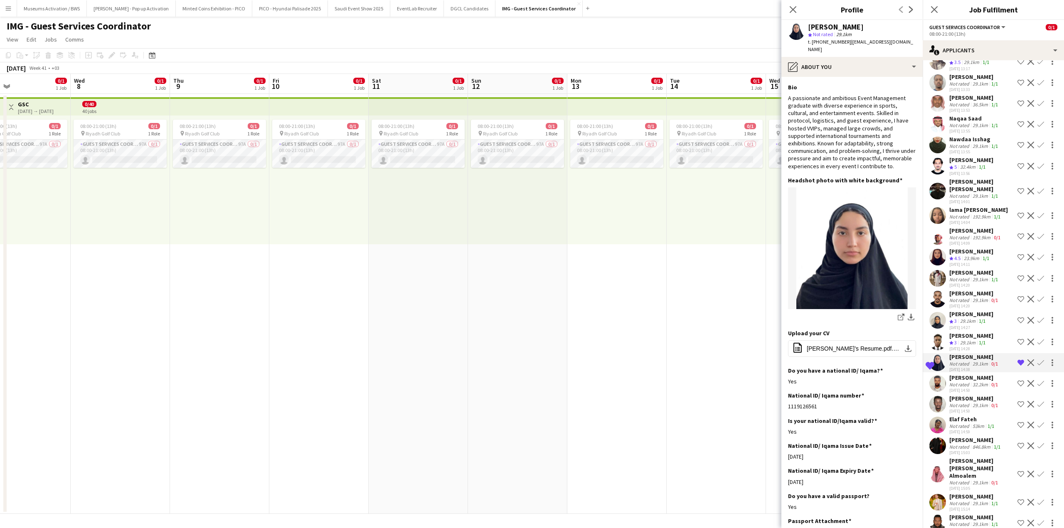
scroll to position [1618, 0]
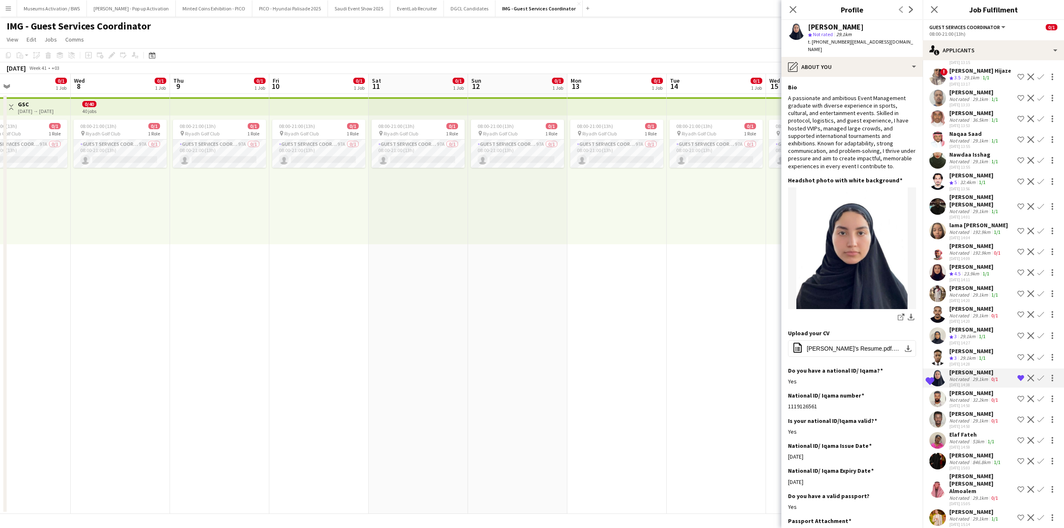
click at [962, 344] on div "[DATE] 14:27" at bounding box center [971, 342] width 44 height 5
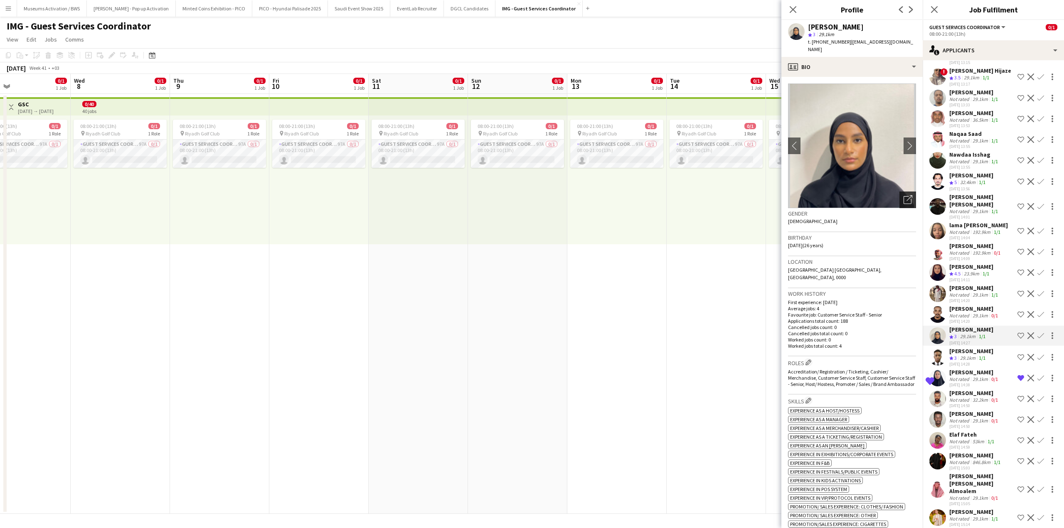
click at [903, 195] on icon "Open photos pop-in" at bounding box center [907, 199] width 9 height 9
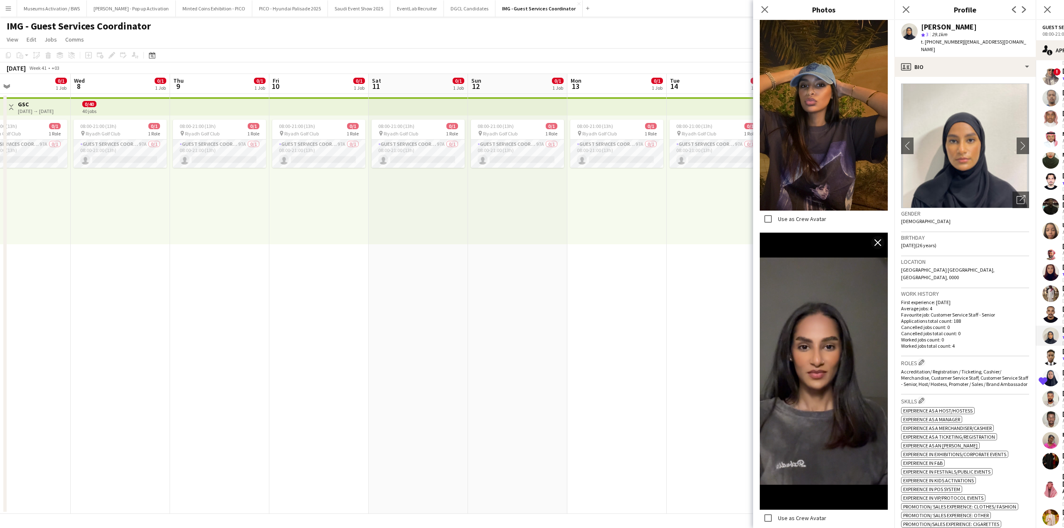
scroll to position [166, 0]
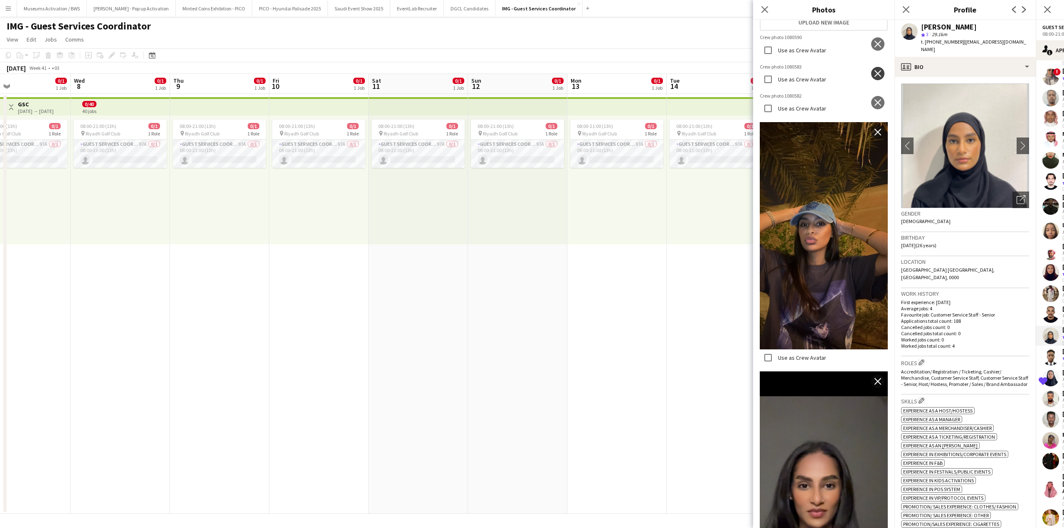
click at [871, 80] on button "close" at bounding box center [877, 73] width 13 height 13
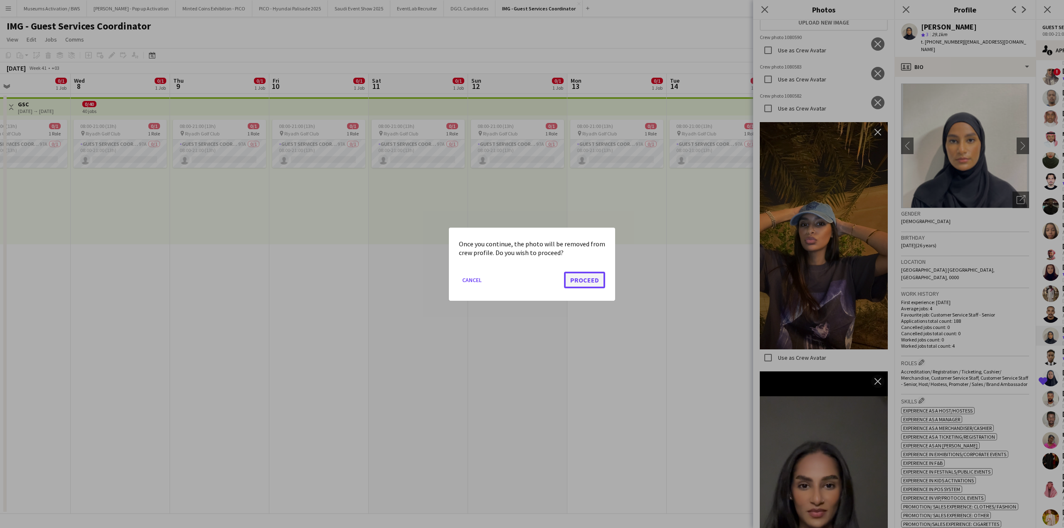
click at [591, 280] on button "Proceed" at bounding box center [584, 279] width 41 height 17
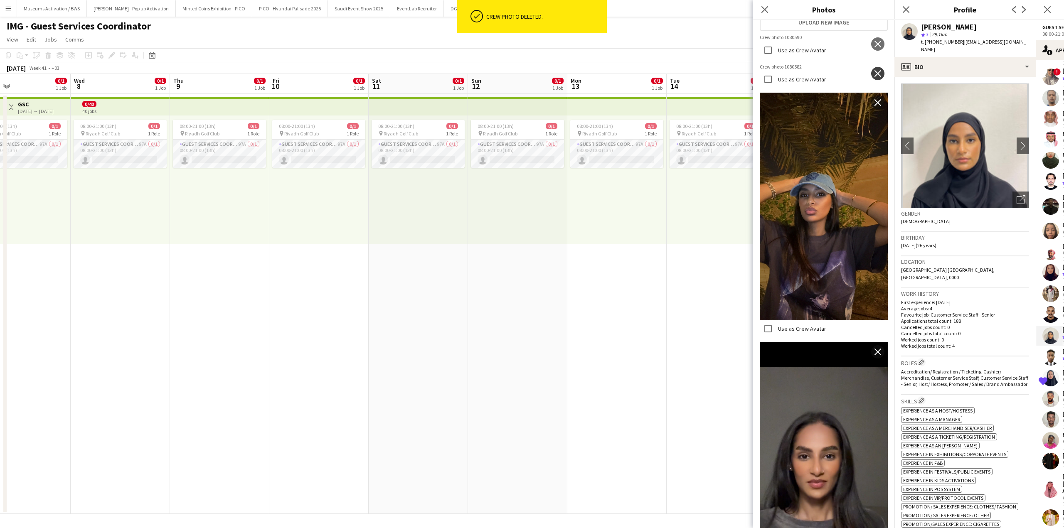
click at [875, 80] on button "close" at bounding box center [877, 73] width 13 height 13
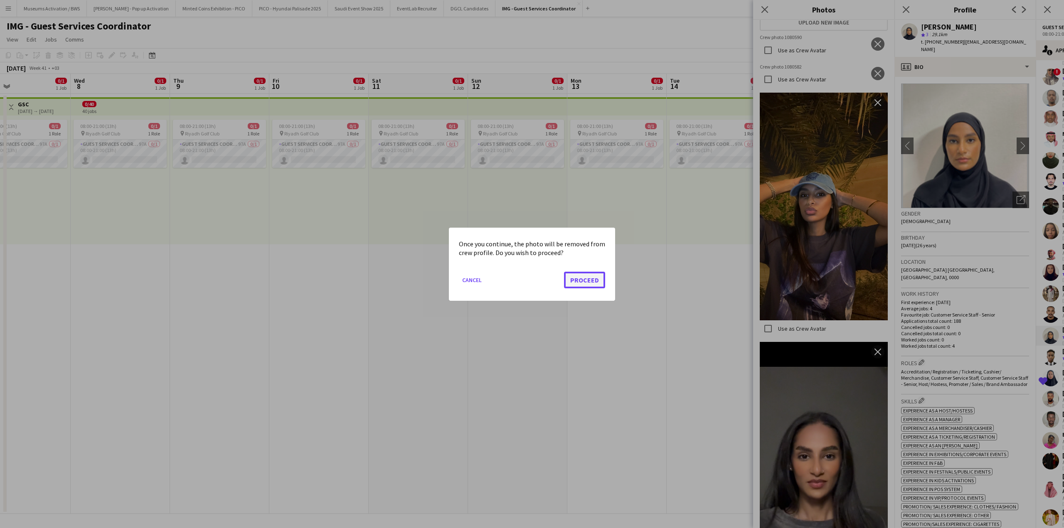
click at [602, 278] on button "Proceed" at bounding box center [584, 279] width 41 height 17
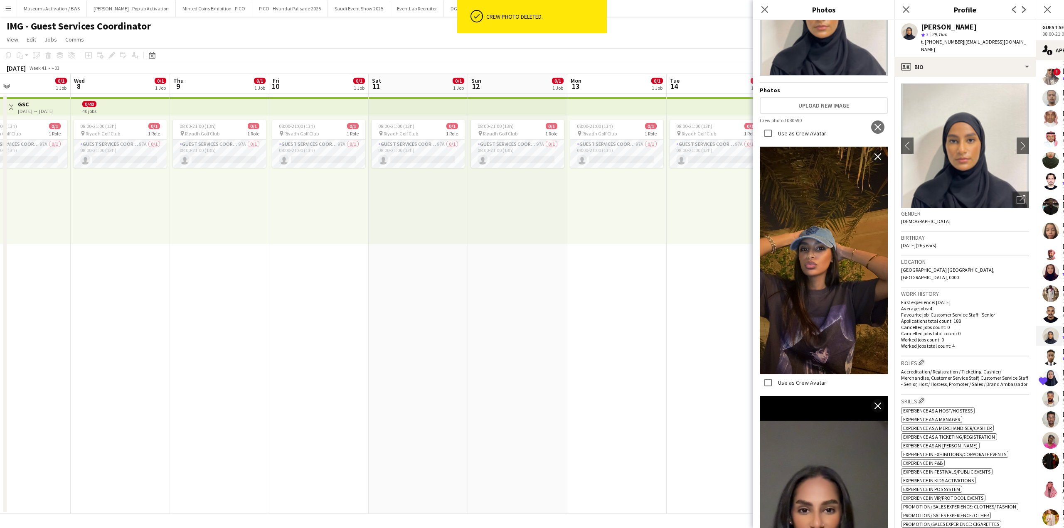
scroll to position [0, 0]
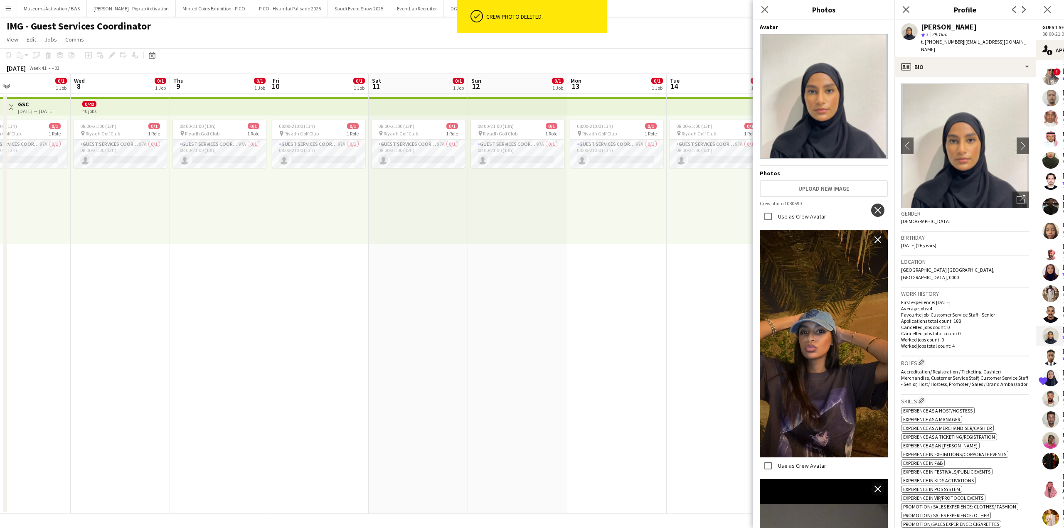
click at [871, 209] on button "close" at bounding box center [877, 210] width 13 height 13
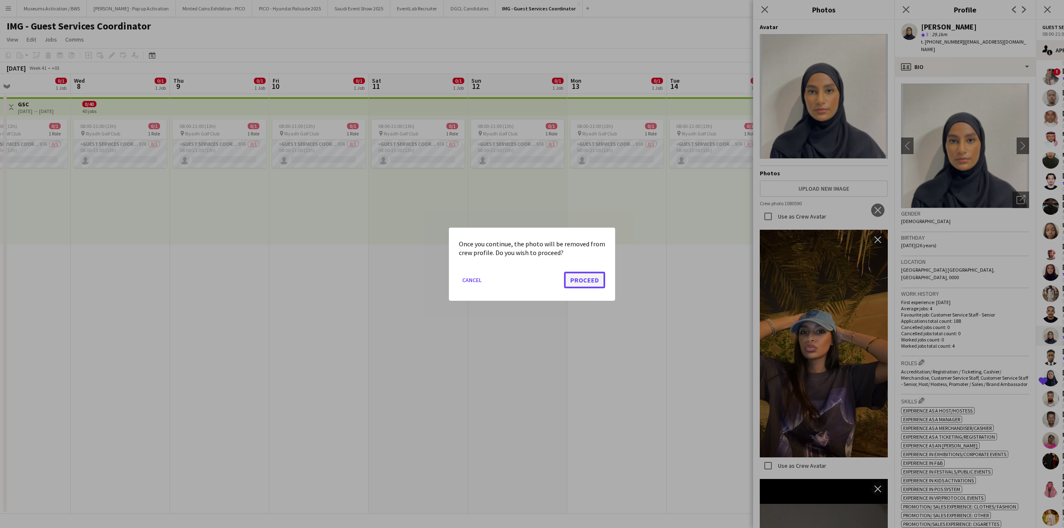
click at [593, 282] on button "Proceed" at bounding box center [584, 279] width 41 height 17
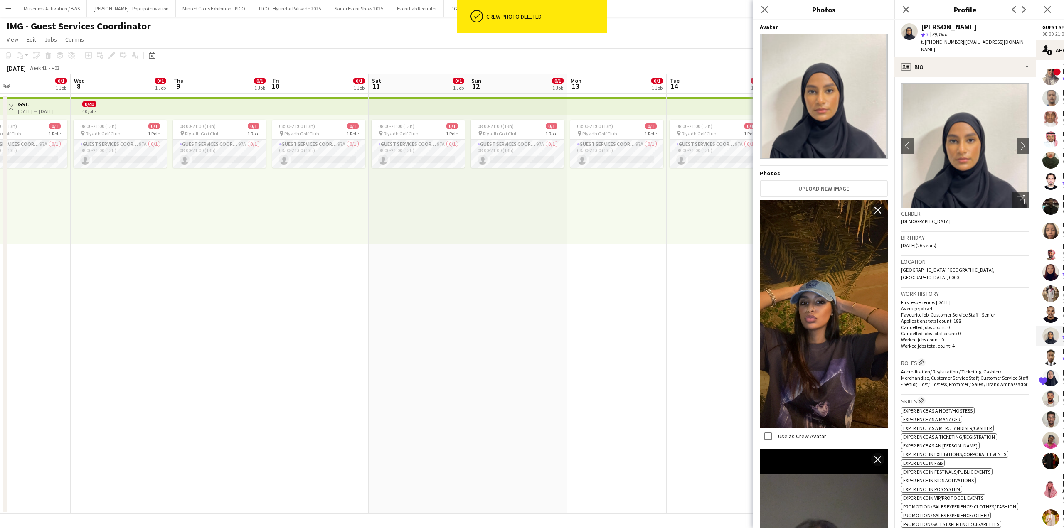
click at [926, 258] on h3 "Location" at bounding box center [965, 261] width 128 height 7
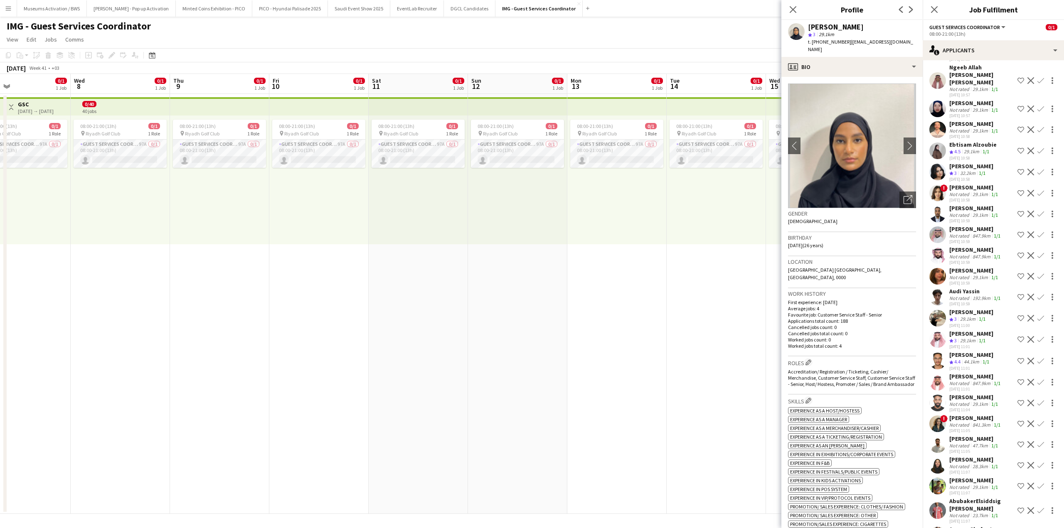
scroll to position [291, 0]
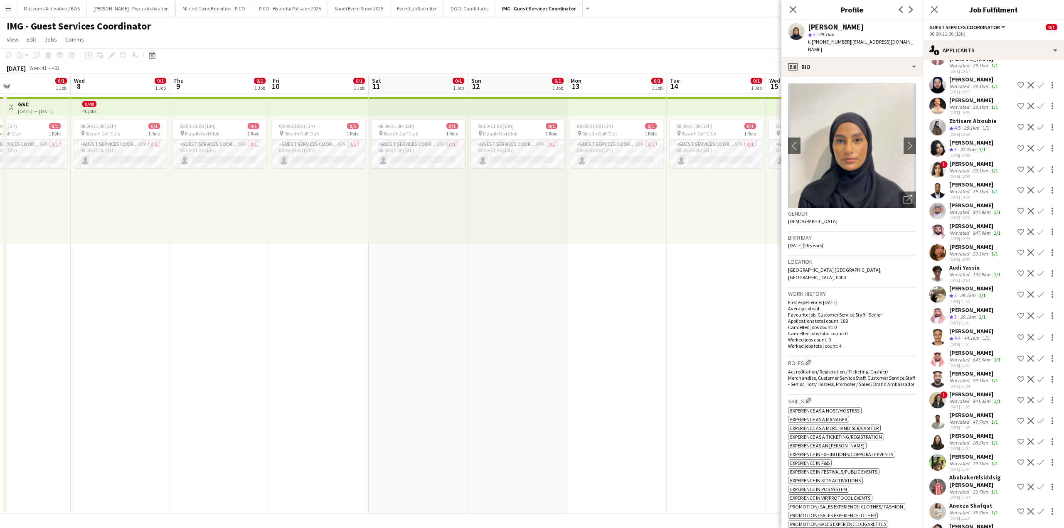
click at [966, 116] on div "[DATE] 10:58" at bounding box center [974, 112] width 50 height 5
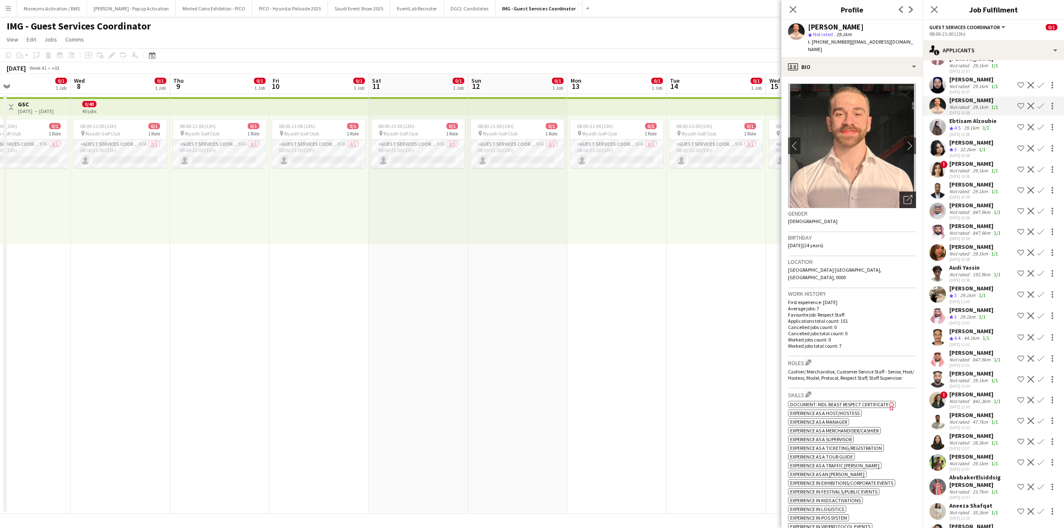
click at [906, 195] on icon at bounding box center [909, 198] width 6 height 6
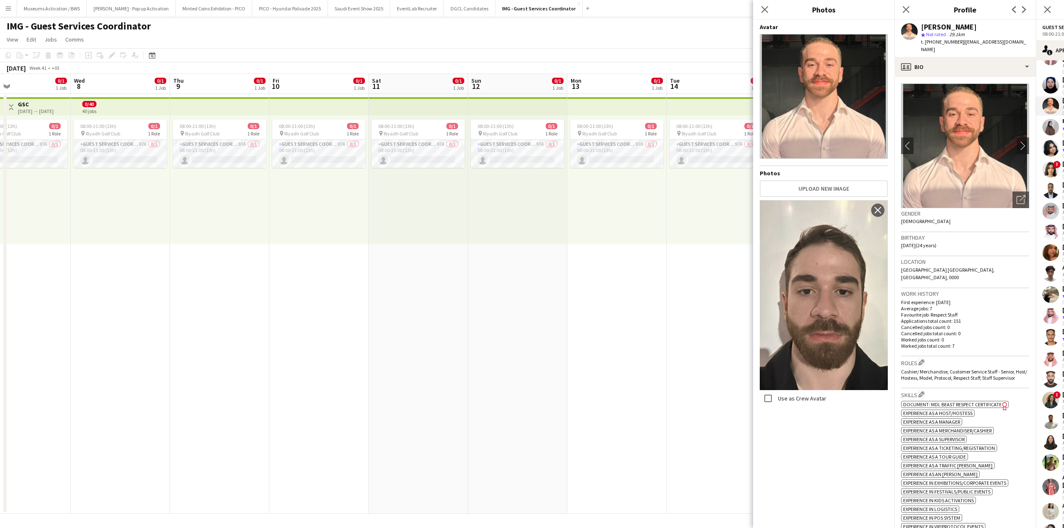
click at [938, 312] on p "Favourite job: Respect Staff" at bounding box center [965, 315] width 128 height 6
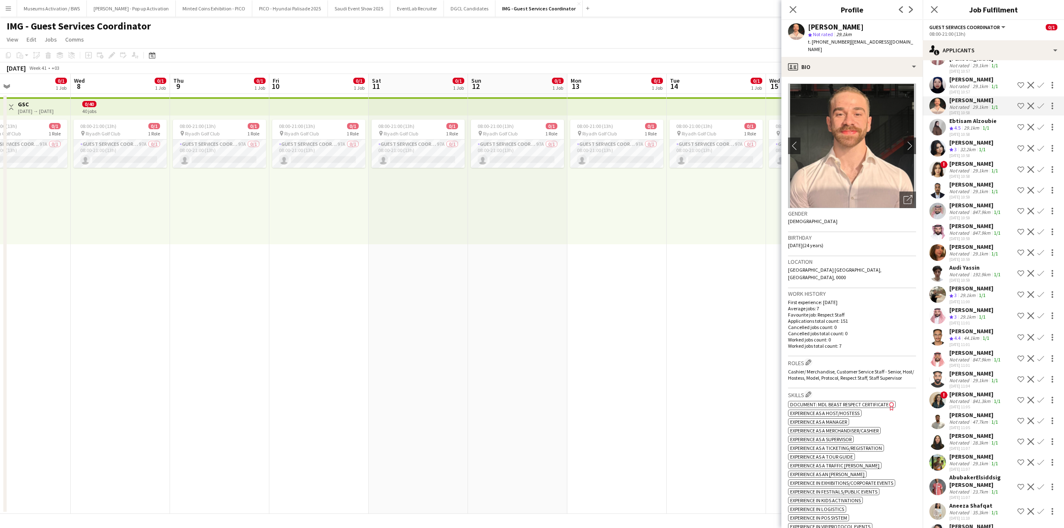
click at [868, 337] on p "Worked jobs count: 0" at bounding box center [852, 340] width 128 height 6
click at [868, 343] on p "Worked jobs total count: 7" at bounding box center [852, 346] width 128 height 6
drag, startPoint x: 868, startPoint y: 333, endPoint x: 871, endPoint y: 288, distance: 45.0
click at [871, 299] on div "First experience: [DATE] Average jobs: 7 Favourite job: Respect Staff Applicati…" at bounding box center [852, 324] width 128 height 50
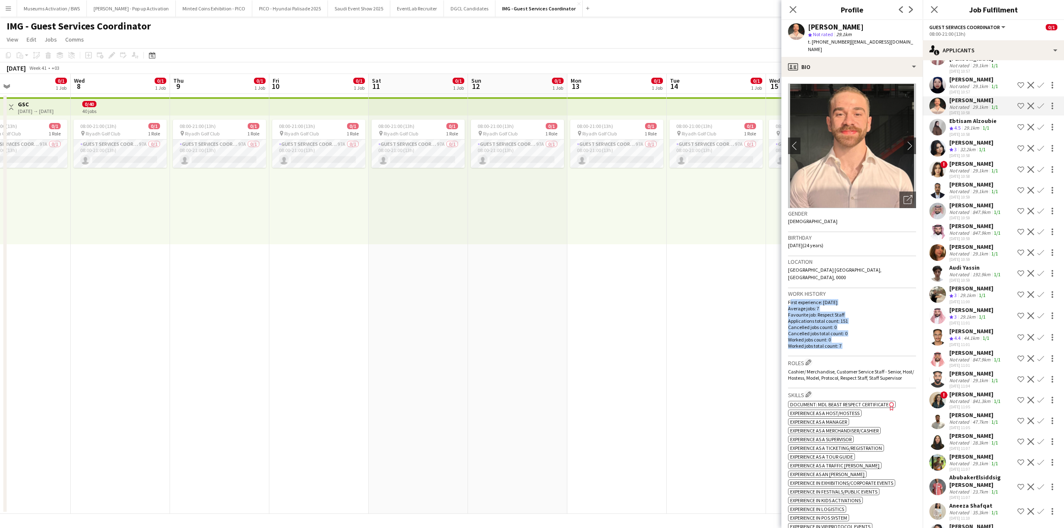
click at [871, 305] on p "Average jobs: 7" at bounding box center [852, 308] width 128 height 6
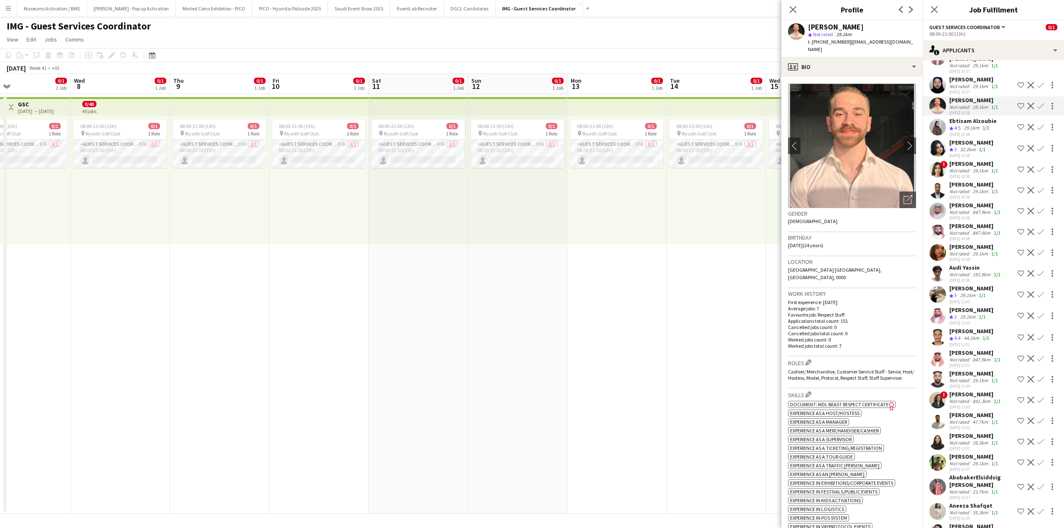
click at [871, 305] on p "Average jobs: 7" at bounding box center [852, 308] width 128 height 6
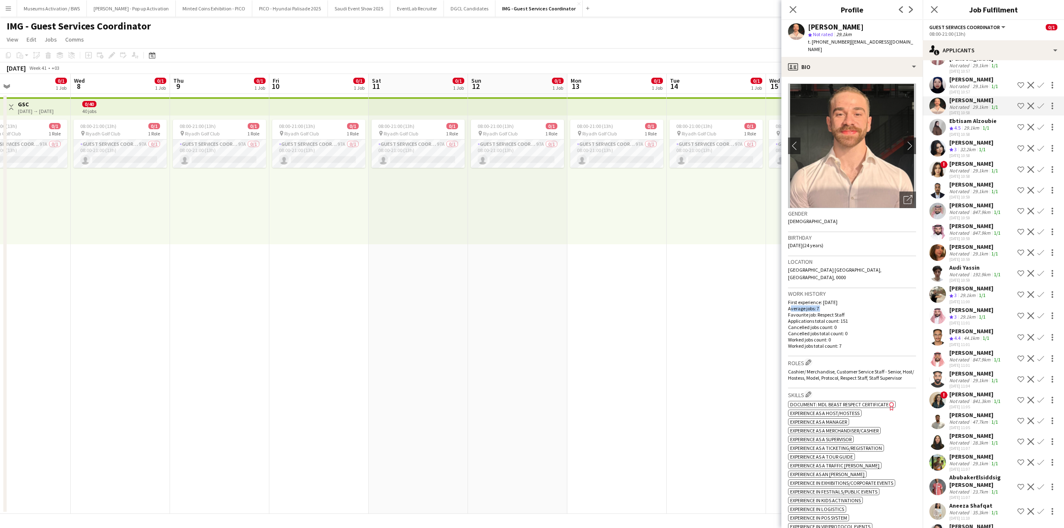
click at [871, 305] on p "Average jobs: 7" at bounding box center [852, 308] width 128 height 6
click at [871, 312] on p "Favourite job: Respect Staff" at bounding box center [852, 315] width 128 height 6
drag, startPoint x: 871, startPoint y: 302, endPoint x: 873, endPoint y: 296, distance: 5.9
click at [873, 312] on p "Favourite job: Respect Staff" at bounding box center [852, 315] width 128 height 6
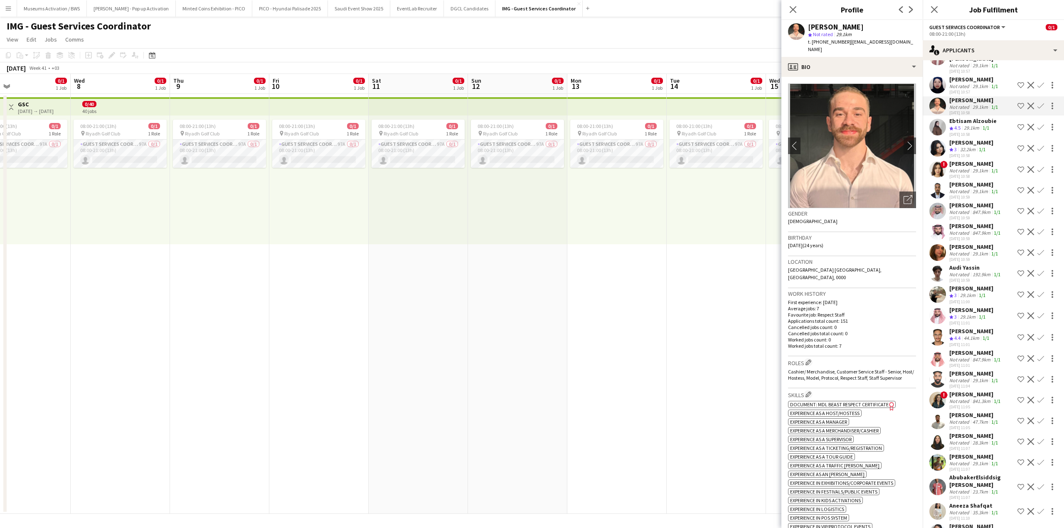
click at [873, 305] on p "Average jobs: 7" at bounding box center [852, 308] width 128 height 6
drag, startPoint x: 873, startPoint y: 295, endPoint x: 874, endPoint y: 331, distance: 36.2
click at [874, 331] on div "First experience: [DATE] Average jobs: 7 Favourite job: Respect Staff Applicati…" at bounding box center [852, 324] width 128 height 50
click at [874, 343] on p "Worked jobs total count: 7" at bounding box center [852, 346] width 128 height 6
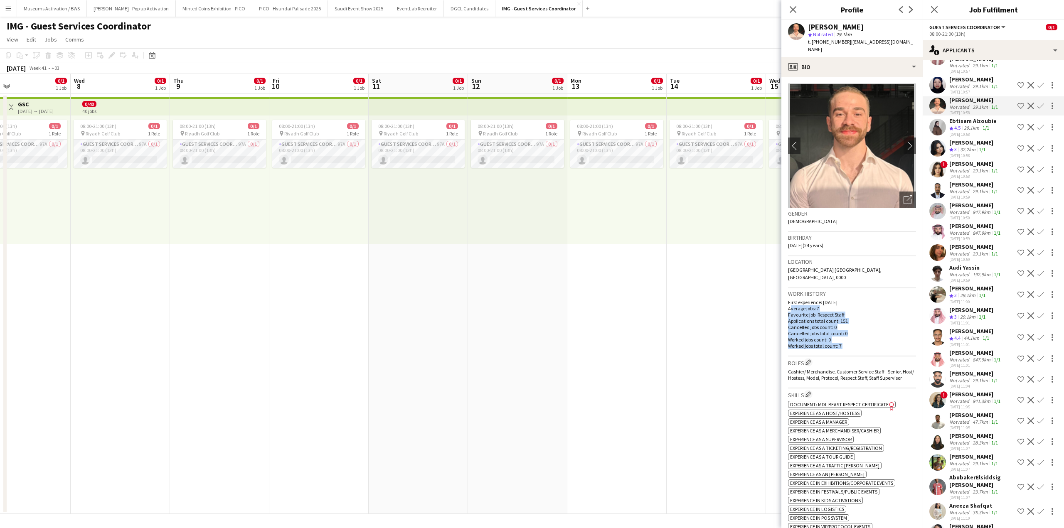
click at [874, 343] on p "Worked jobs total count: 7" at bounding box center [852, 346] width 128 height 6
drag, startPoint x: 874, startPoint y: 331, endPoint x: 877, endPoint y: 296, distance: 35.5
click at [877, 299] on div "First experience: [DATE] Average jobs: 7 Favourite job: Respect Staff Applicati…" at bounding box center [852, 324] width 128 height 50
click at [877, 312] on p "Favourite job: Respect Staff" at bounding box center [852, 315] width 128 height 6
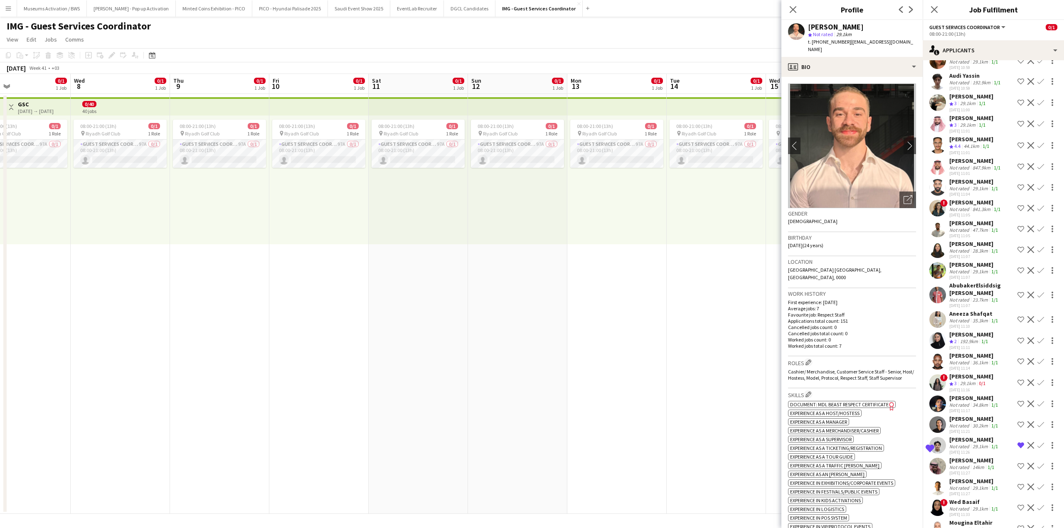
scroll to position [499, 0]
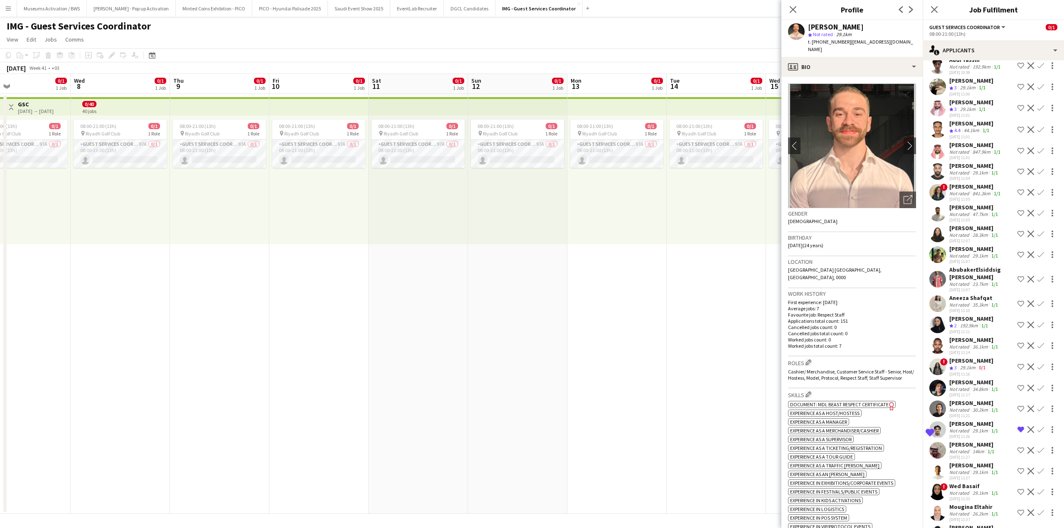
click at [956, 253] on div "[PERSON_NAME]" at bounding box center [974, 248] width 50 height 7
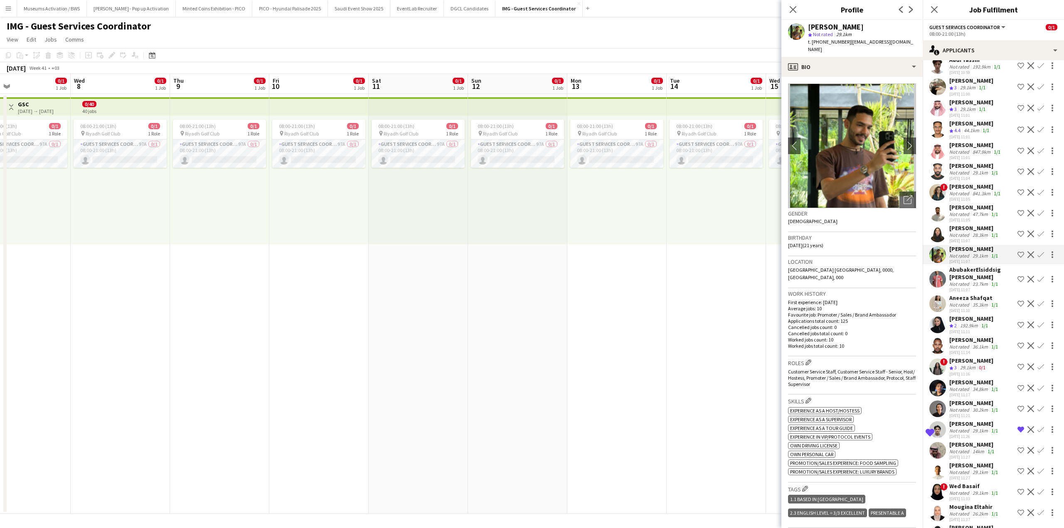
click at [1017, 258] on app-icon "Shortlist crew" at bounding box center [1020, 254] width 7 height 7
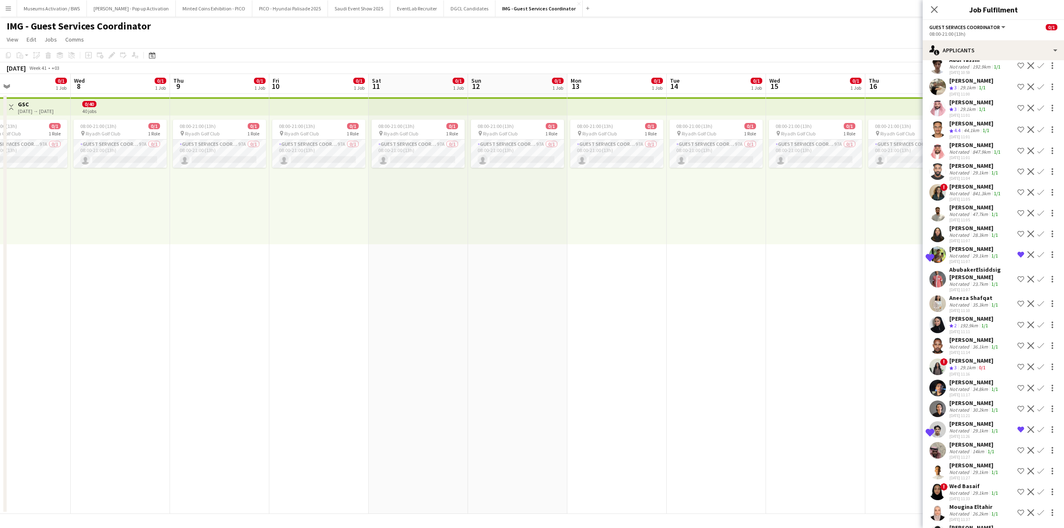
click at [961, 197] on div "Not rated" at bounding box center [960, 193] width 22 height 6
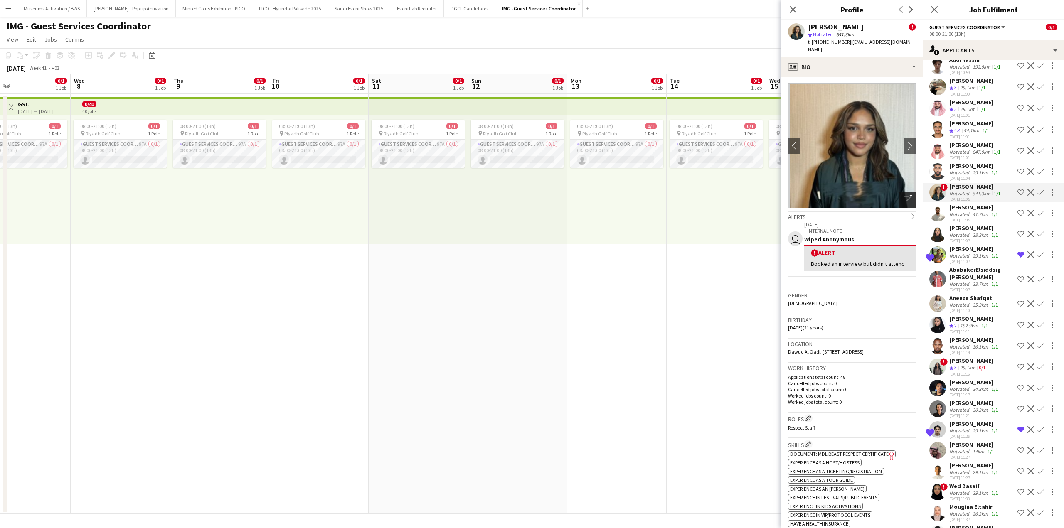
click at [899, 202] on div "Open photos pop-in" at bounding box center [907, 200] width 17 height 17
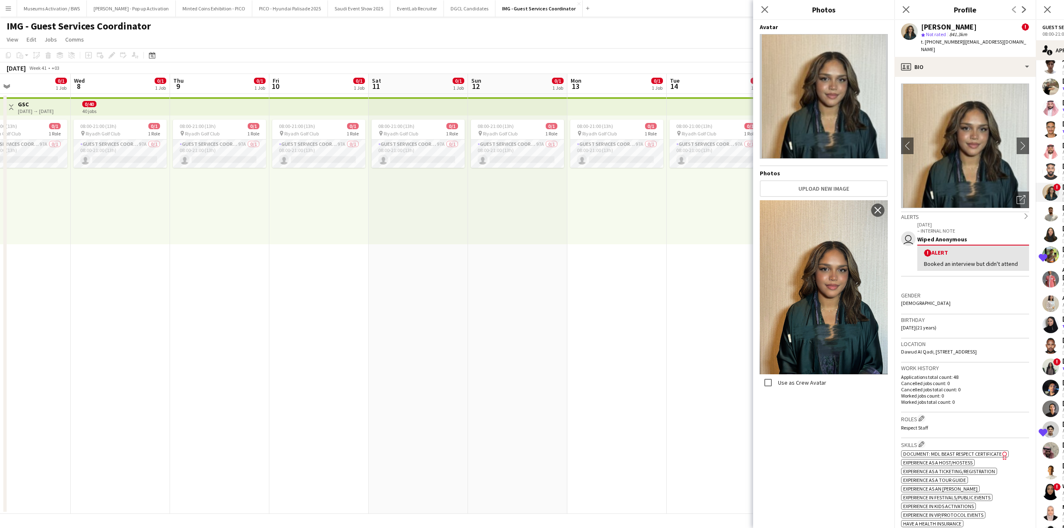
click at [927, 266] on div "Booked an interview but didn't attend" at bounding box center [973, 263] width 98 height 7
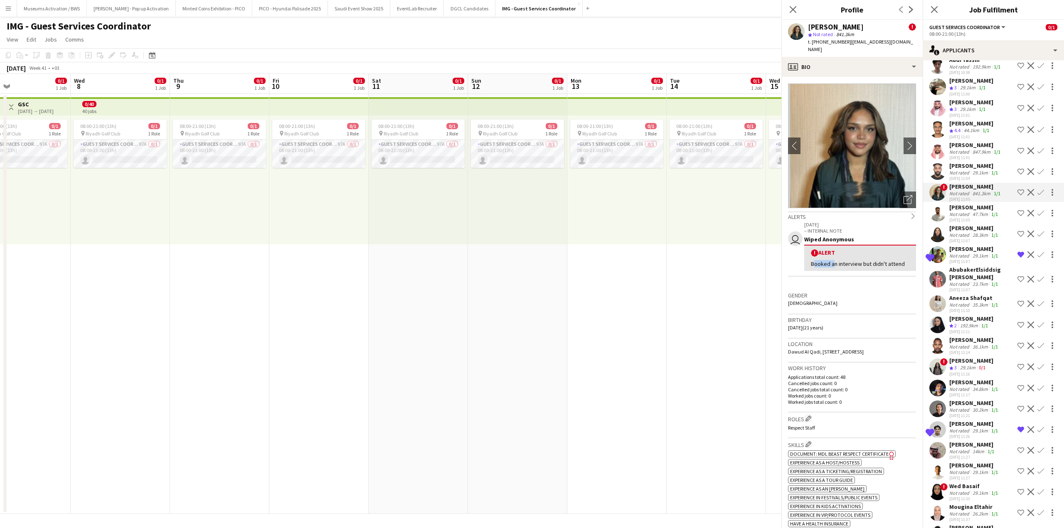
click at [909, 266] on div "Booked an interview but didn't attend" at bounding box center [860, 263] width 98 height 7
click at [868, 266] on div "Booked an interview but didn't attend" at bounding box center [860, 263] width 98 height 7
click at [861, 266] on div "Booked an interview but didn't attend" at bounding box center [860, 263] width 98 height 7
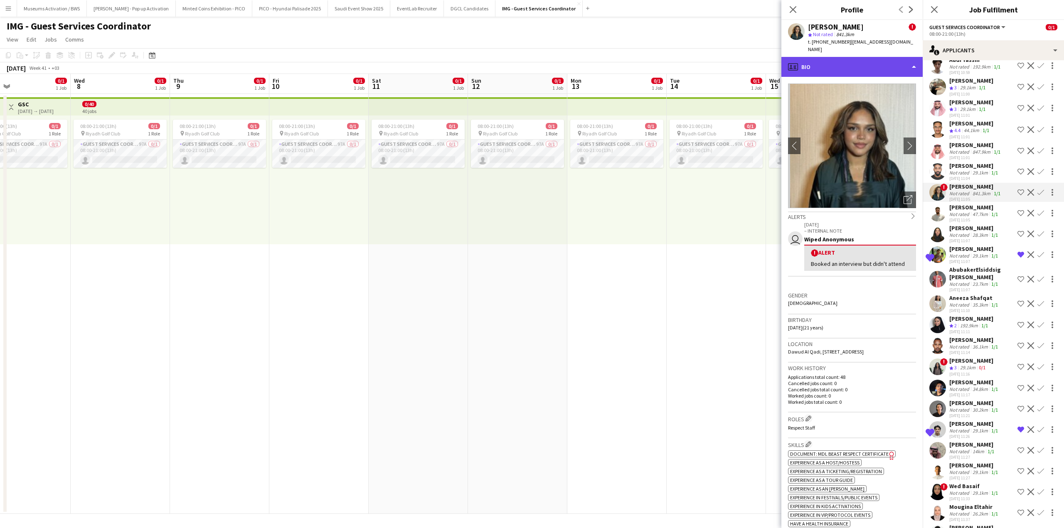
click at [880, 68] on div "profile Bio" at bounding box center [851, 67] width 141 height 20
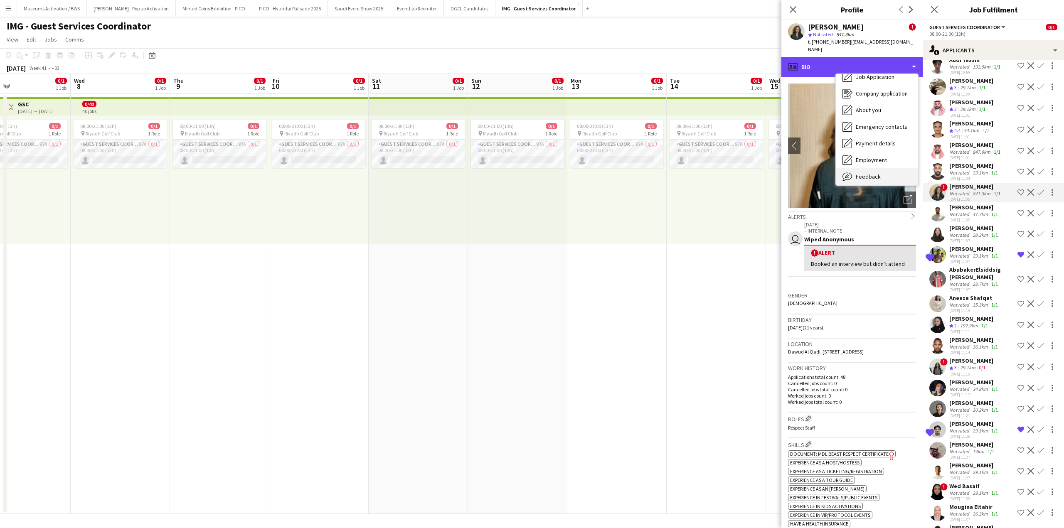
scroll to position [45, 0]
click at [878, 153] on span "Feedback" at bounding box center [868, 156] width 25 height 7
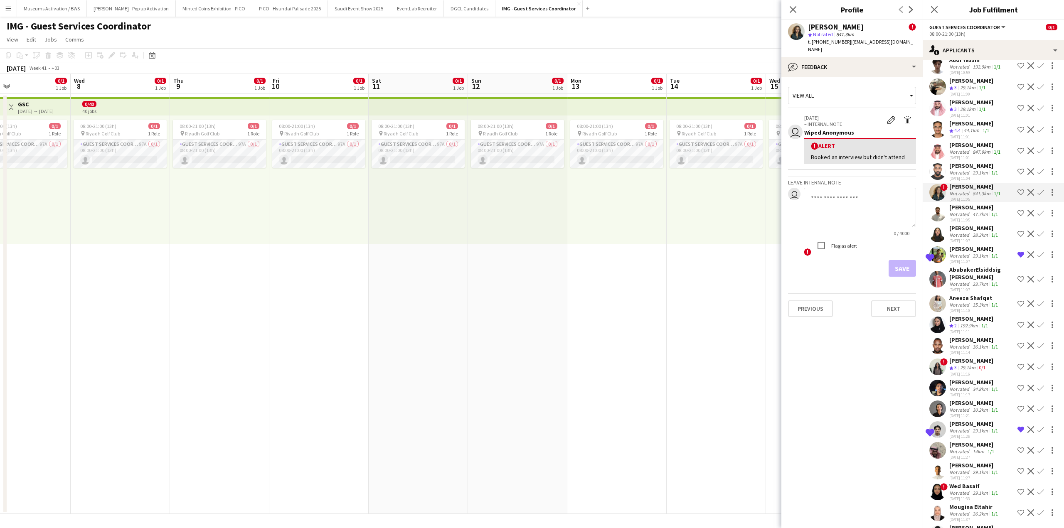
click at [872, 157] on div "Booked an interview but didn't attend" at bounding box center [860, 156] width 98 height 7
click at [856, 136] on div "Wiped Anonymous" at bounding box center [860, 132] width 112 height 7
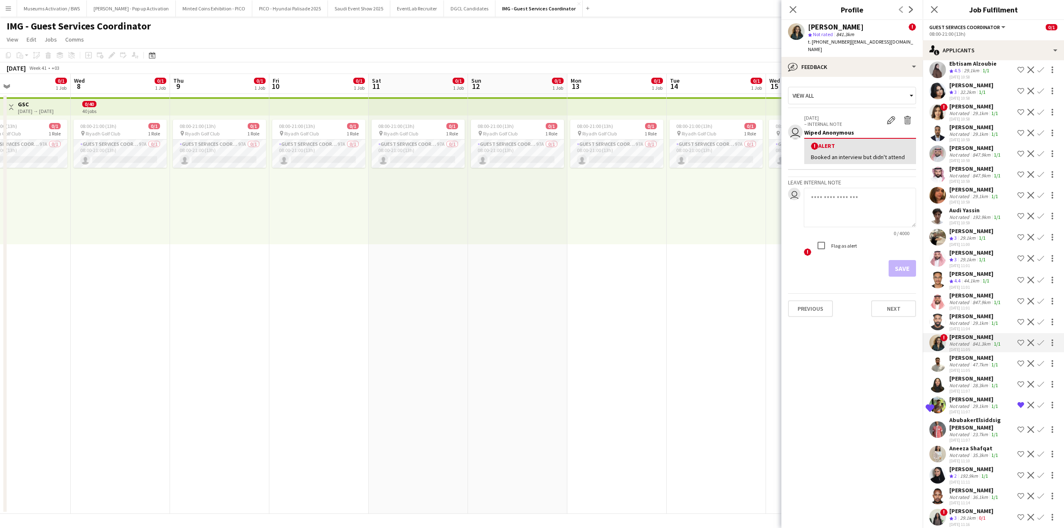
scroll to position [332, 0]
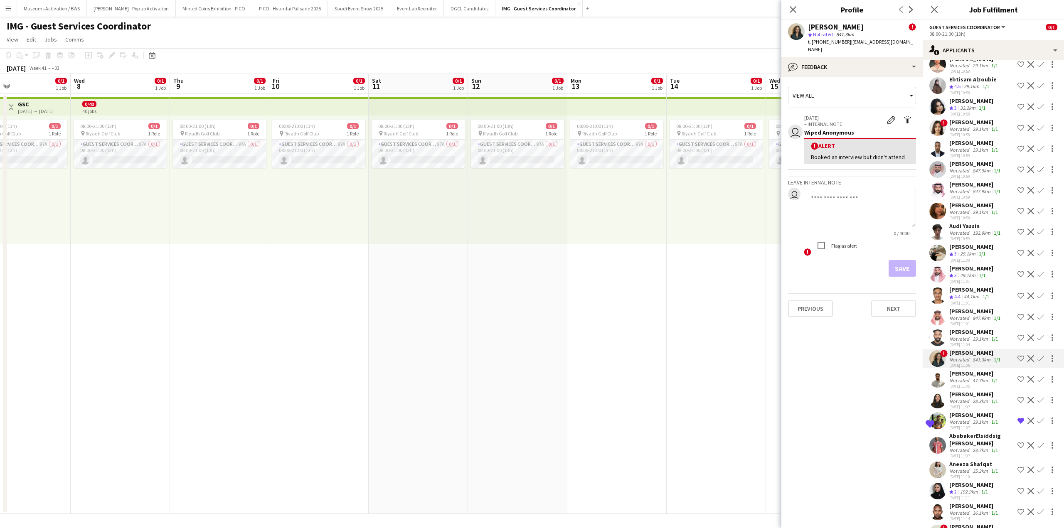
click at [971, 279] on div "29.1km" at bounding box center [967, 275] width 19 height 7
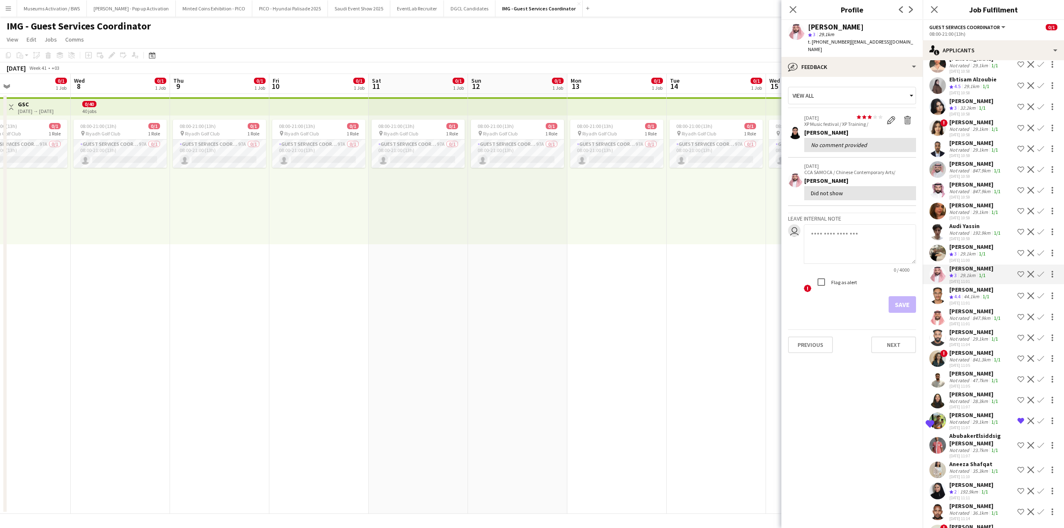
scroll to position [291, 0]
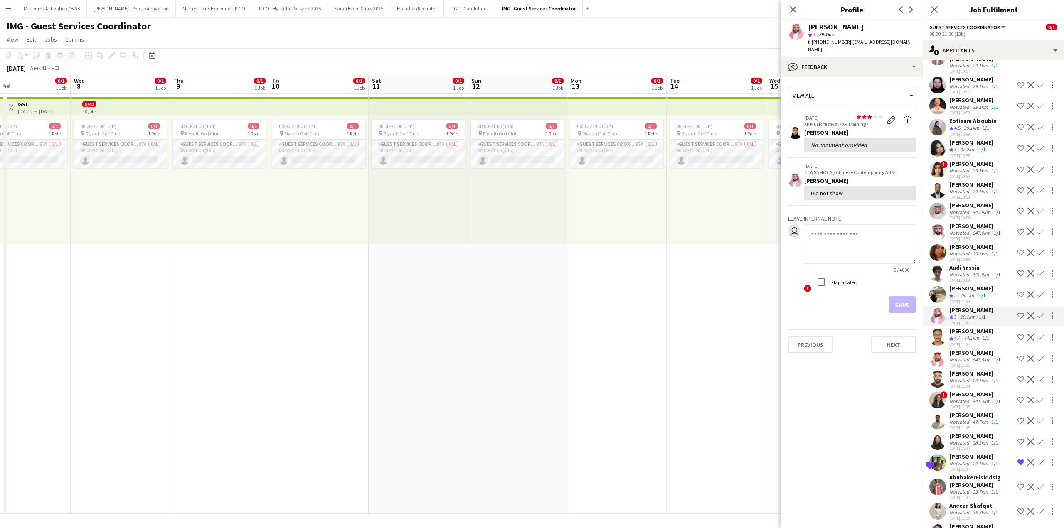
click at [965, 174] on div "Not rated" at bounding box center [960, 170] width 22 height 6
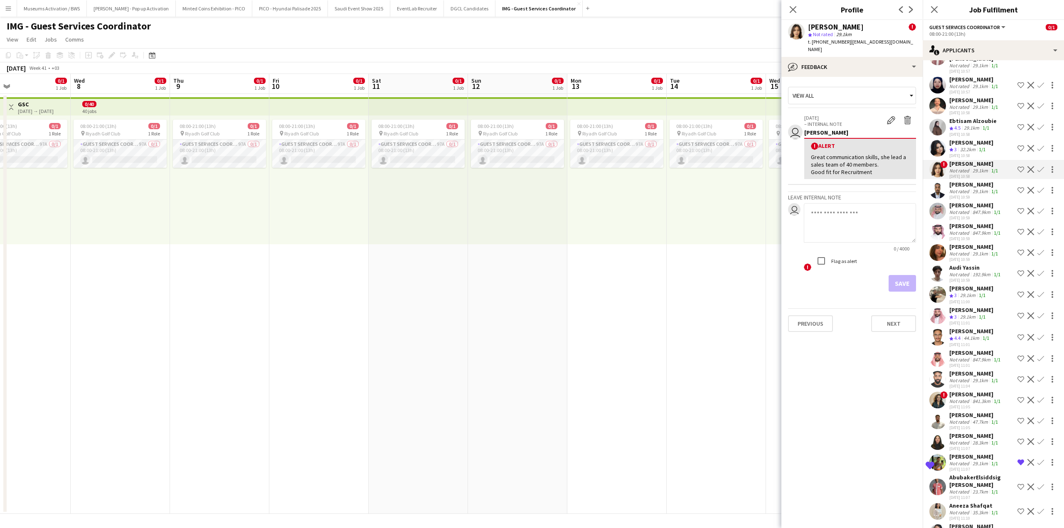
click at [966, 153] on div "32.2km" at bounding box center [967, 149] width 19 height 7
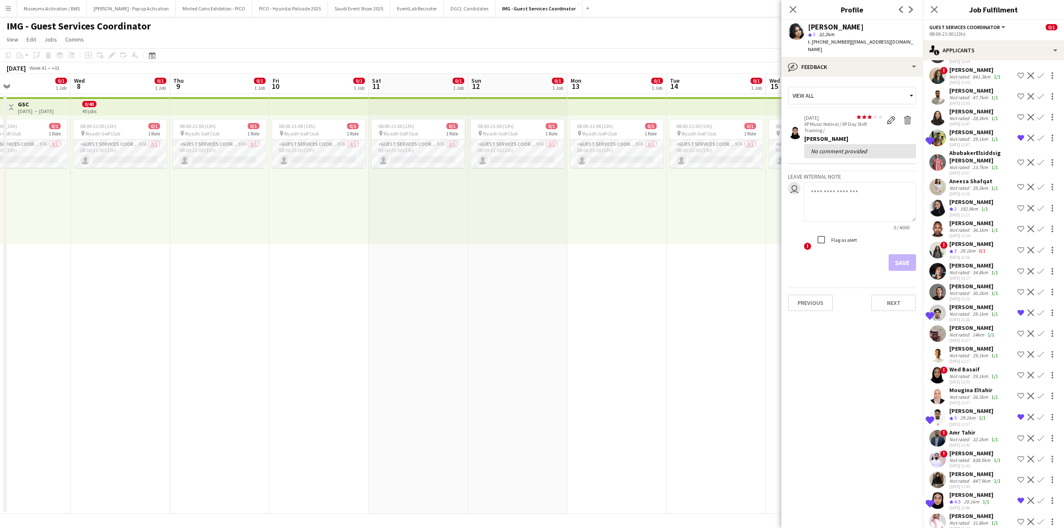
scroll to position [623, 0]
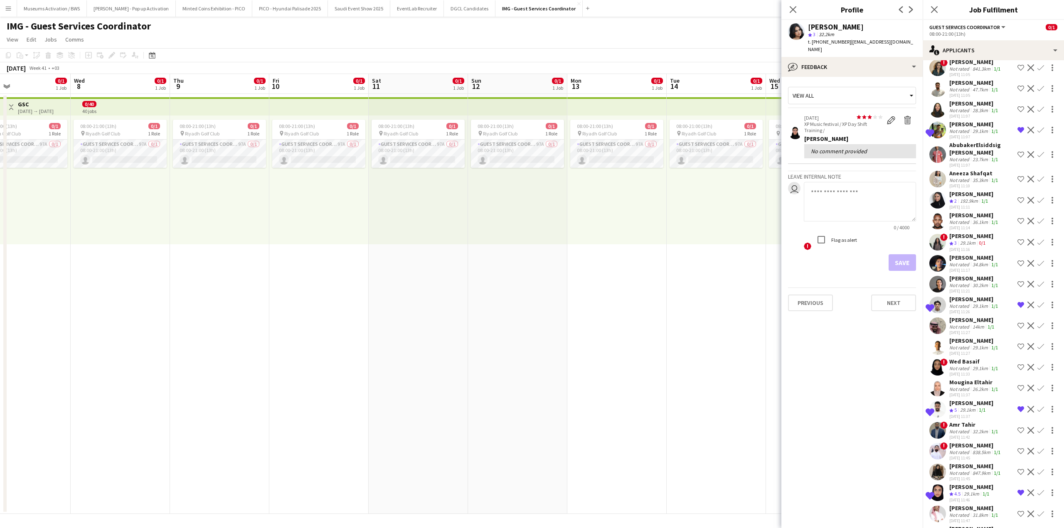
click at [953, 303] on div "[PERSON_NAME]" at bounding box center [974, 298] width 50 height 7
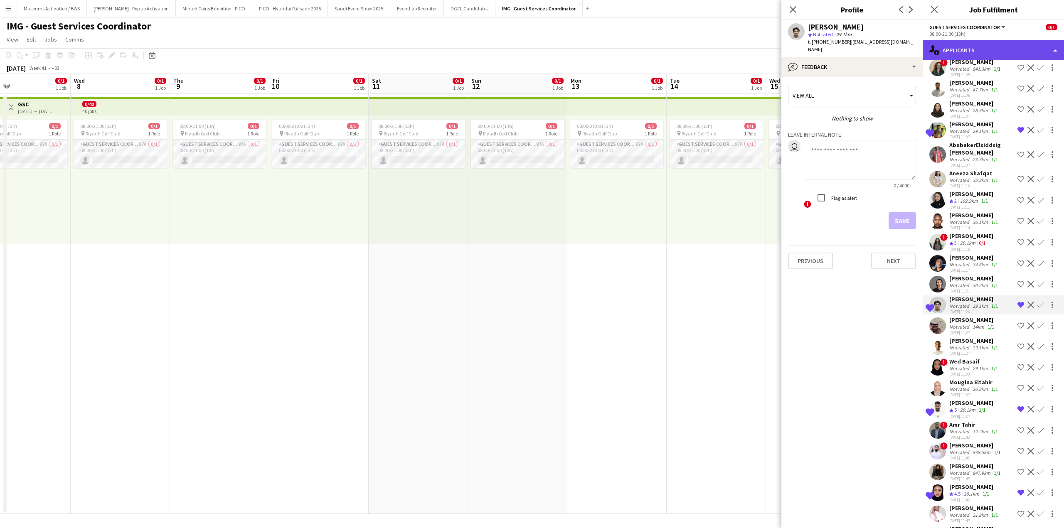
click at [974, 53] on div "single-neutral-actions-information Applicants" at bounding box center [992, 50] width 141 height 20
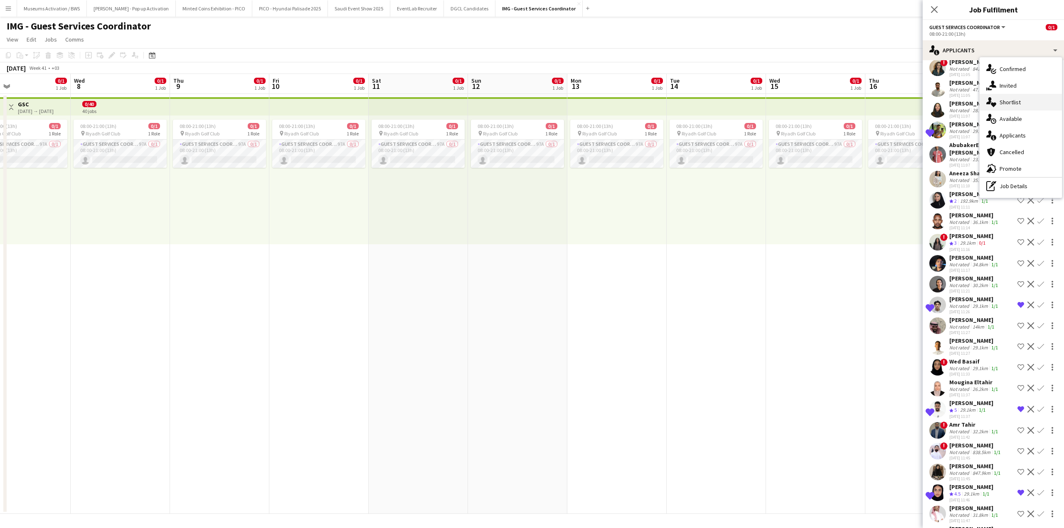
click at [999, 108] on div "single-neutral-actions-heart Shortlist" at bounding box center [1020, 102] width 82 height 17
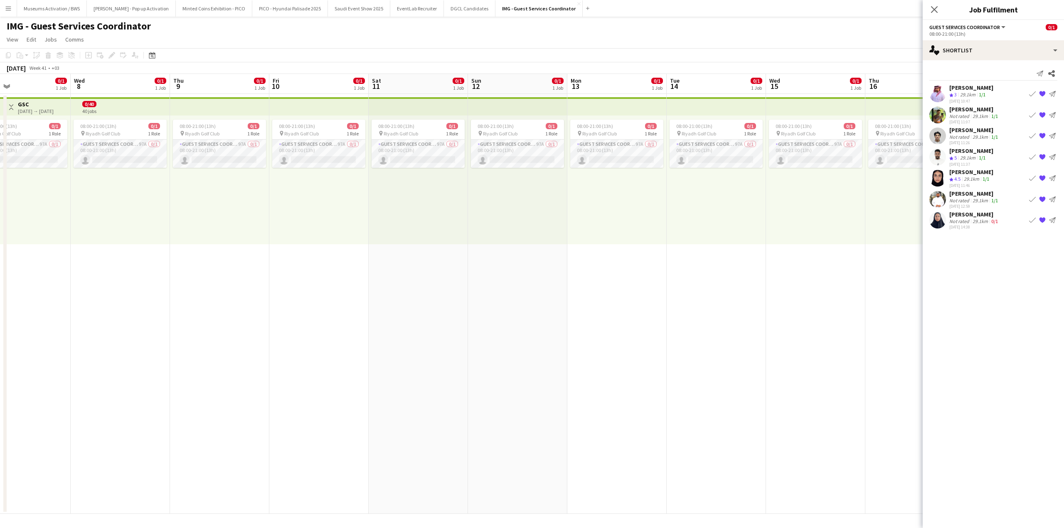
click at [979, 251] on mat-expansion-panel "heart Shortlist Send notification Share [PERSON_NAME] Crew rating 3 29.1km 1/1 …" at bounding box center [992, 294] width 141 height 468
drag, startPoint x: 979, startPoint y: 251, endPoint x: 967, endPoint y: 73, distance: 178.2
click at [967, 73] on mat-expansion-panel "heart Shortlist Send notification Share [PERSON_NAME] Crew rating 3 29.1km 1/1 …" at bounding box center [992, 294] width 141 height 468
click at [945, 311] on mat-expansion-panel "heart Shortlist Send notification Share [PERSON_NAME] Crew rating 3 29.1km 1/1 …" at bounding box center [992, 294] width 141 height 468
click at [971, 236] on div "Send notification Share [PERSON_NAME] Crew rating 3 29.1km 1/1 [DATE] 10:47 Boo…" at bounding box center [992, 149] width 141 height 178
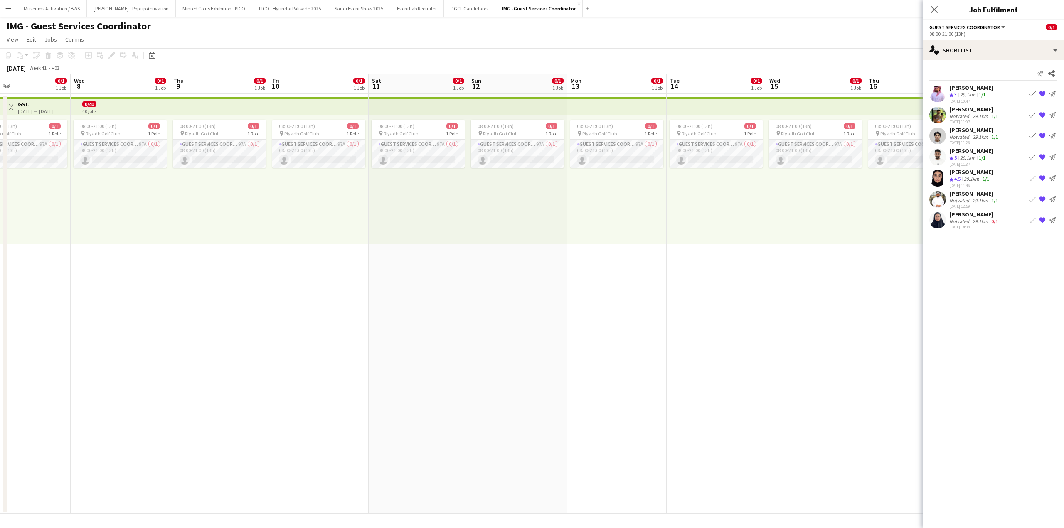
click at [964, 221] on div "Not rated" at bounding box center [960, 221] width 22 height 6
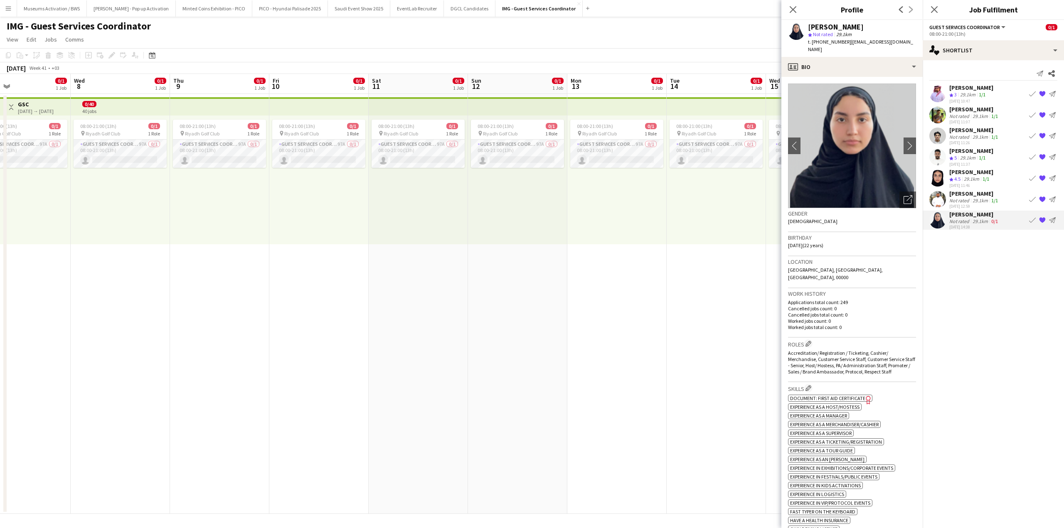
click at [962, 190] on div "[PERSON_NAME]" at bounding box center [974, 193] width 50 height 7
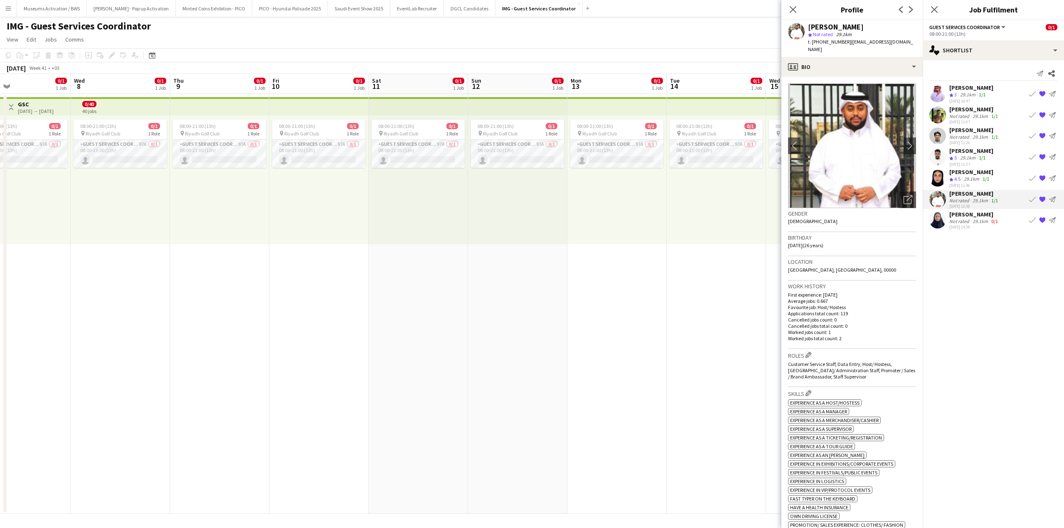
click at [967, 175] on div "[PERSON_NAME]" at bounding box center [971, 171] width 44 height 7
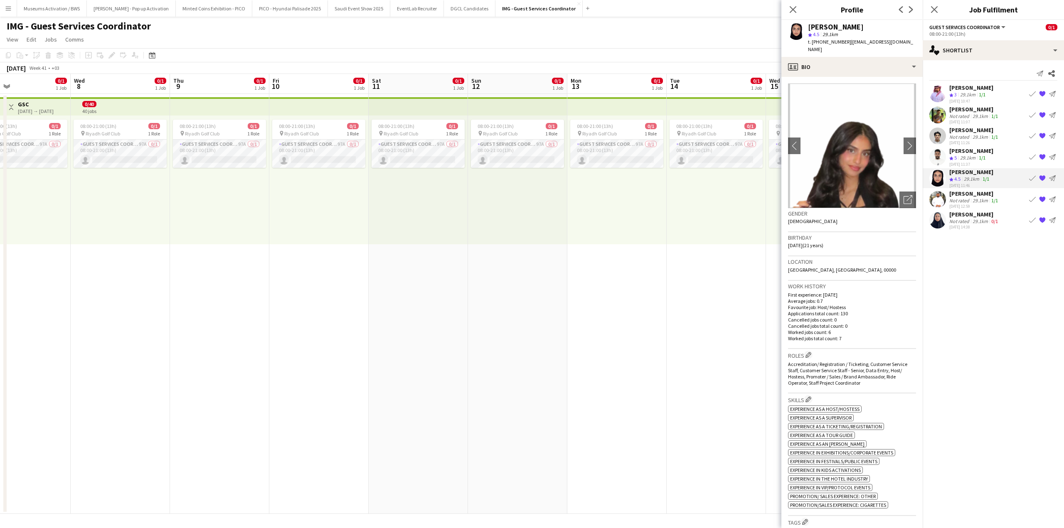
click at [966, 160] on div "29.1km" at bounding box center [967, 158] width 19 height 7
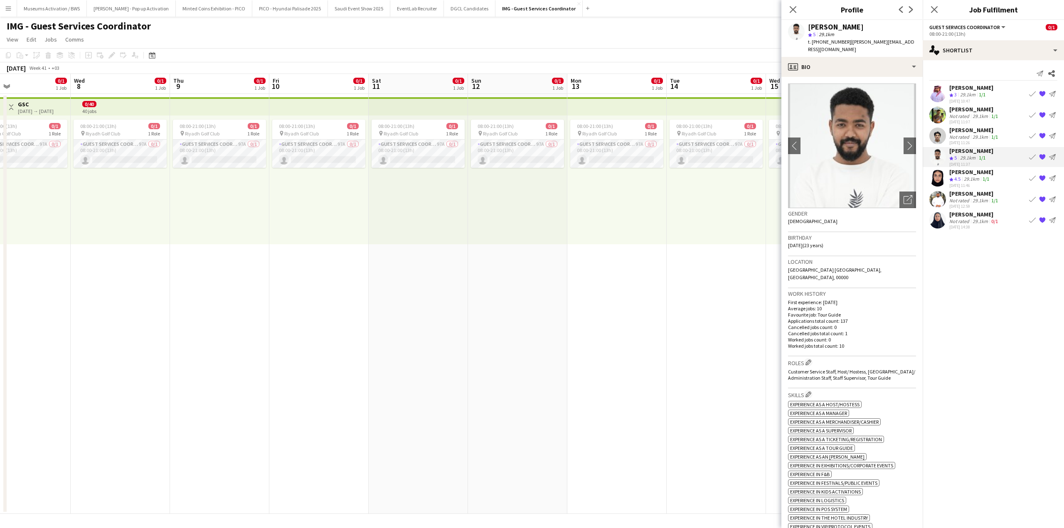
click at [965, 140] on div "[DATE] 11:26" at bounding box center [974, 142] width 50 height 5
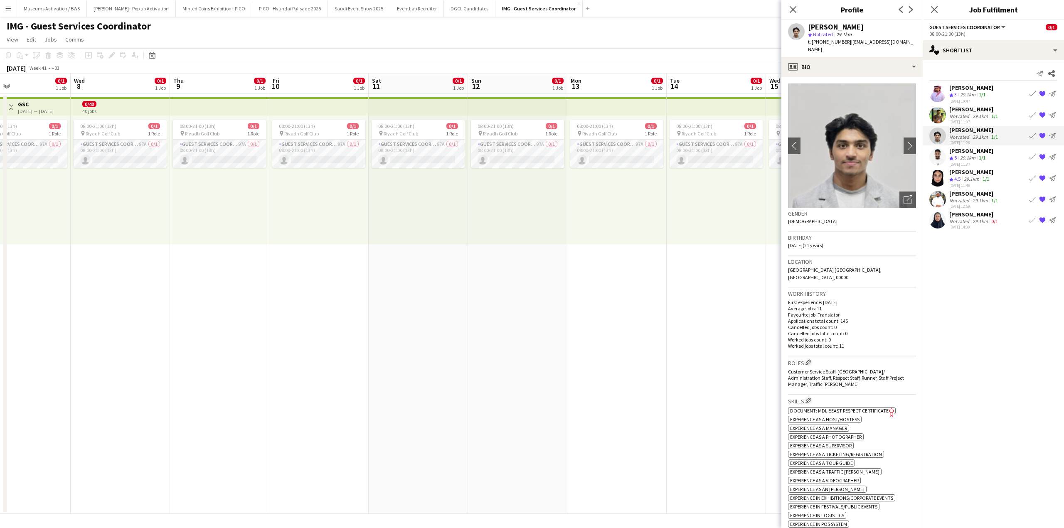
click at [963, 118] on div "Not rated" at bounding box center [960, 116] width 22 height 6
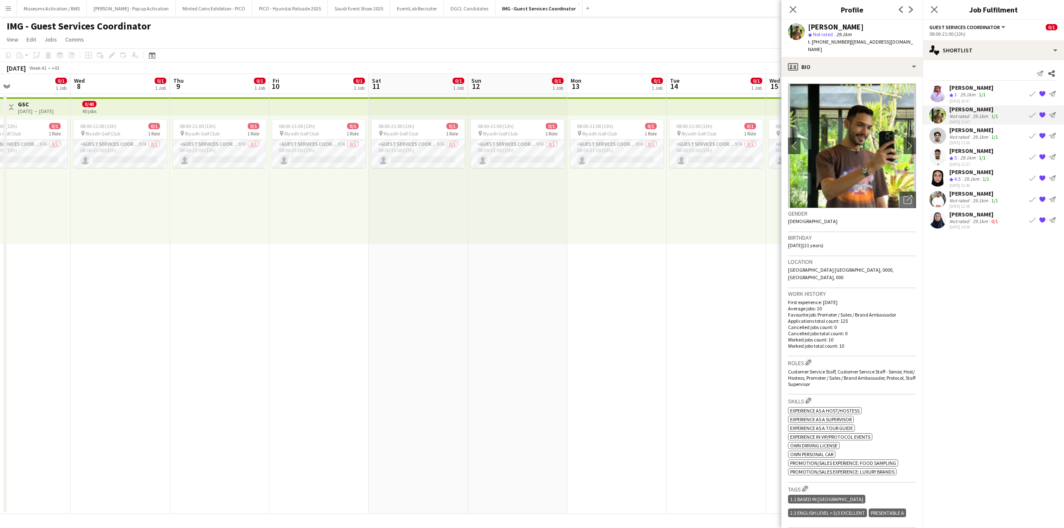
click at [964, 96] on div "29.1km" at bounding box center [967, 94] width 19 height 7
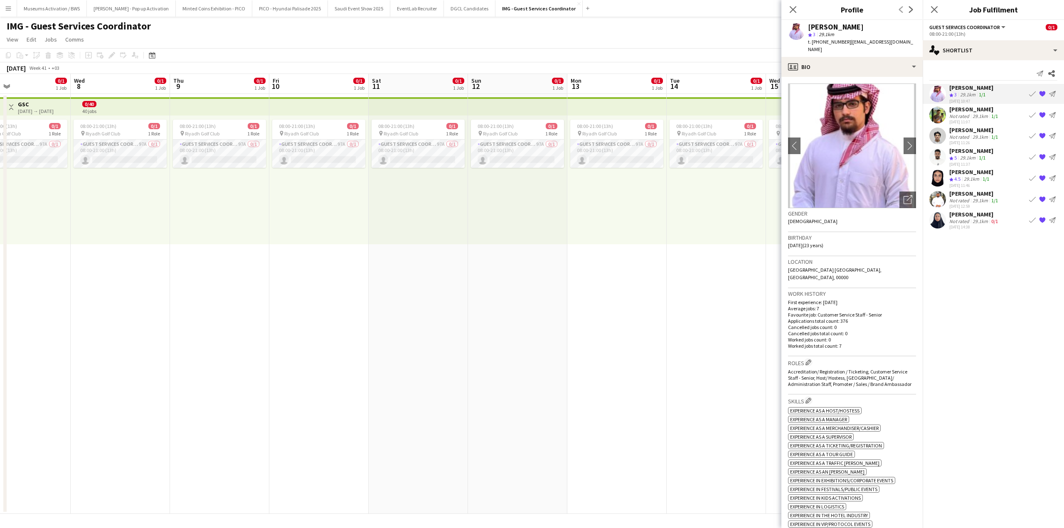
click at [966, 250] on mat-expansion-panel "heart Shortlist Send notification Share [PERSON_NAME] Crew rating 3 29.1km 1/1 …" at bounding box center [992, 294] width 141 height 468
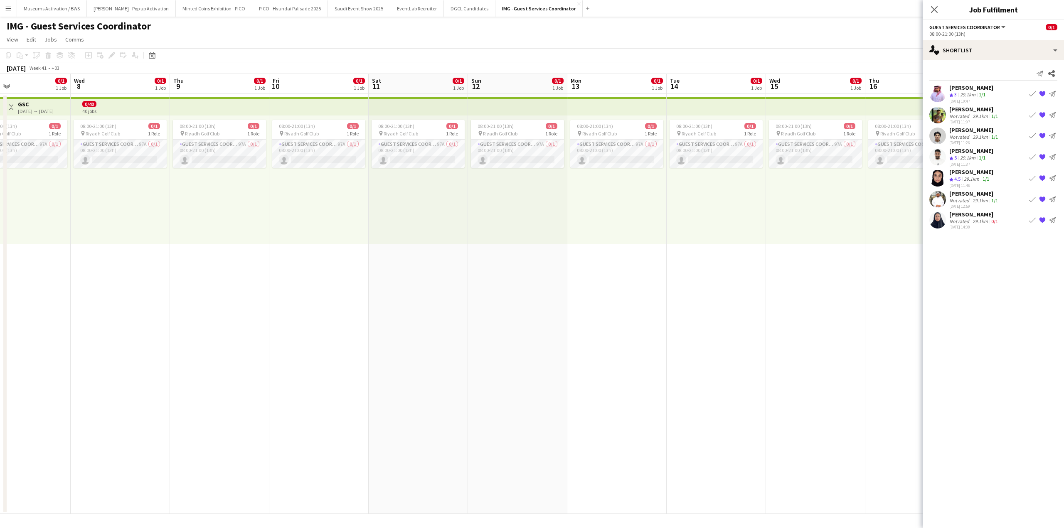
click at [963, 62] on div "Send notification Share [PERSON_NAME] Crew rating 3 29.1km 1/1 [DATE] 10:47 Boo…" at bounding box center [992, 149] width 141 height 178
drag, startPoint x: 620, startPoint y: 189, endPoint x: 693, endPoint y: 191, distance: 72.3
click at [689, 190] on app-calendar-viewport "Sun 5 Mon 6 0/1 1 Job Tue 7 0/1 1 Job Wed 8 0/1 1 Job Thu 9 0/1 1 Job Fri 10 0/…" at bounding box center [532, 294] width 1064 height 440
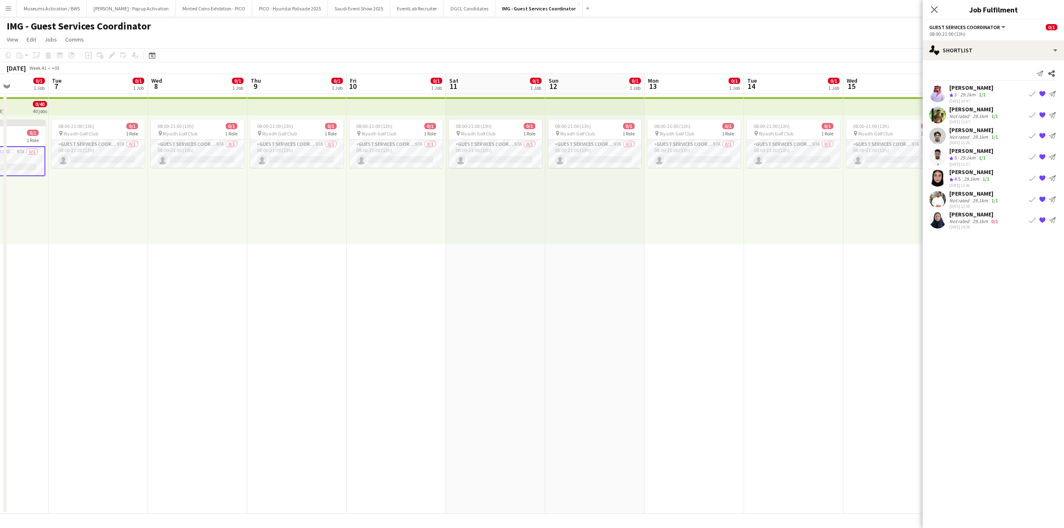
drag, startPoint x: 608, startPoint y: 194, endPoint x: 748, endPoint y: 189, distance: 140.5
click at [722, 187] on app-calendar-viewport "Sat 4 Sun 5 Mon 6 0/1 1 Job Tue 7 0/1 1 Job Wed 8 0/1 1 Job Thu 9 0/1 1 Job Fri…" at bounding box center [532, 294] width 1064 height 440
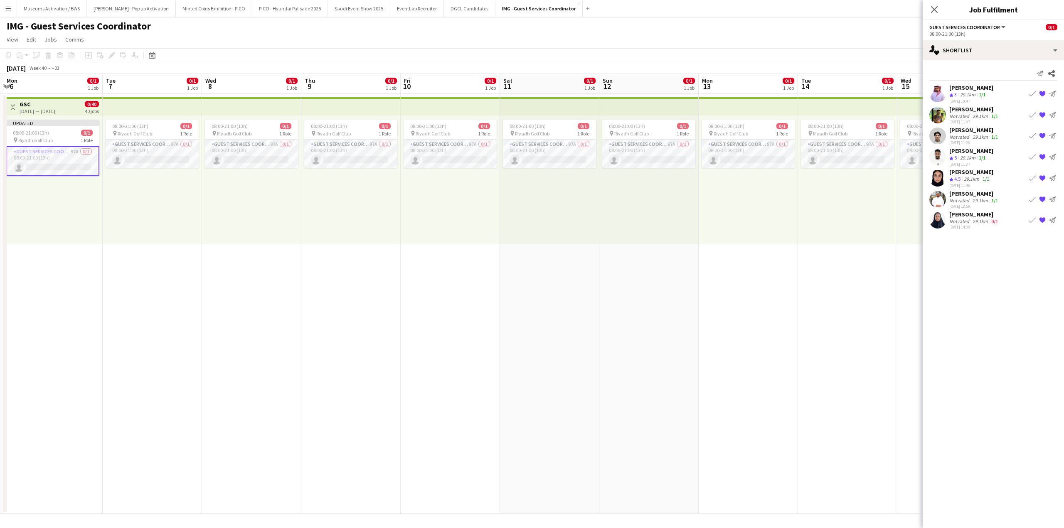
click at [399, 206] on app-calendar-viewport "Fri 3 Sat 4 Sun 5 Mon 6 0/1 1 Job Tue 7 0/1 1 Job Wed 8 0/1 1 Job Thu 9 0/1 1 J…" at bounding box center [532, 294] width 1064 height 440
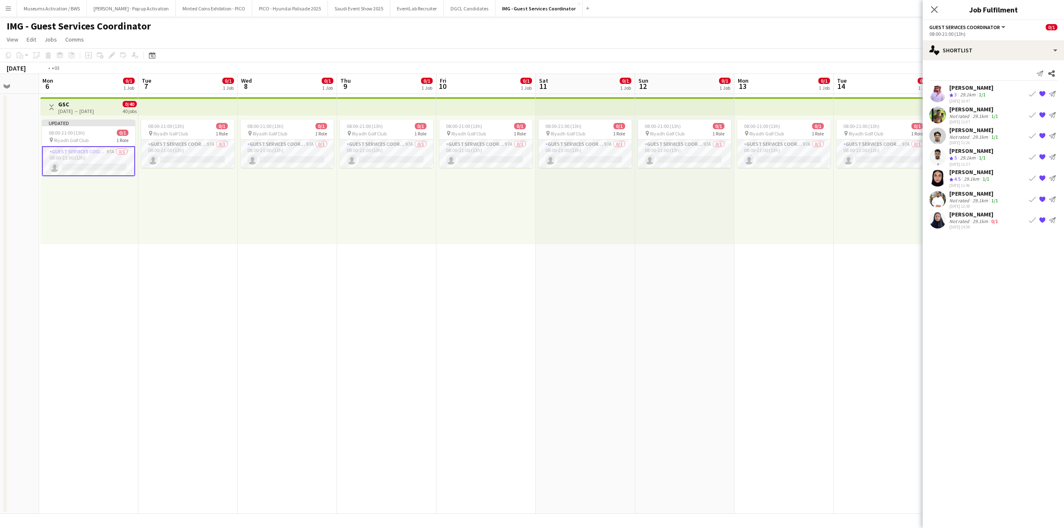
drag, startPoint x: 452, startPoint y: 215, endPoint x: 447, endPoint y: 216, distance: 4.2
click at [452, 215] on app-calendar-viewport "Fri 3 Sat 4 Sun 5 Mon 6 0/1 1 Job Tue 7 0/1 1 Job Wed 8 0/1 1 Job Thu 9 0/1 1 J…" at bounding box center [532, 294] width 1064 height 440
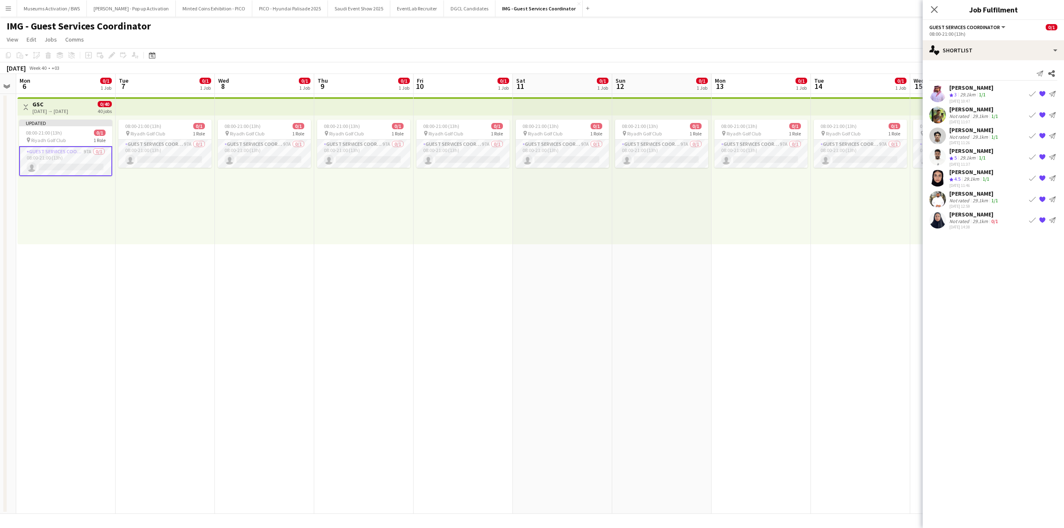
scroll to position [0, 290]
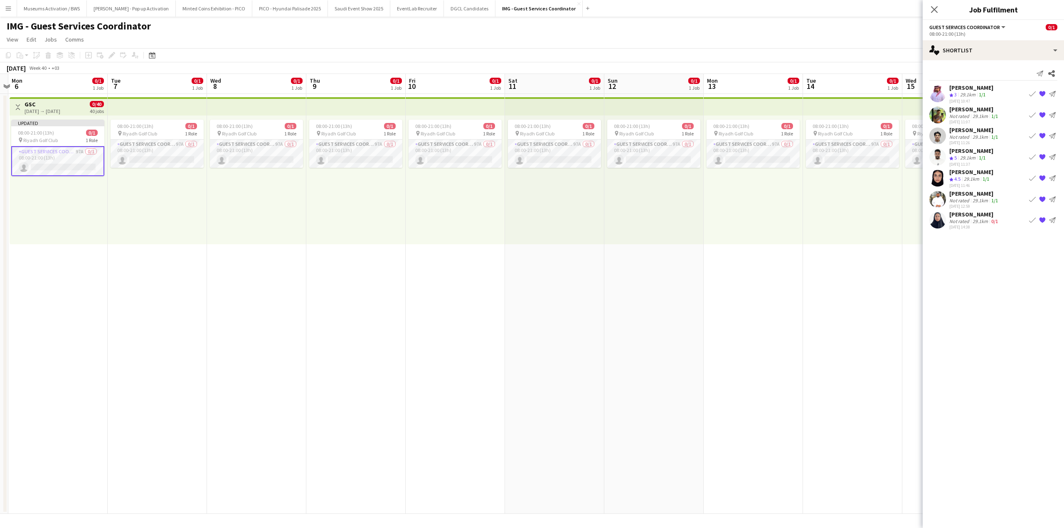
drag, startPoint x: 423, startPoint y: 217, endPoint x: 388, endPoint y: 219, distance: 34.5
click at [388, 219] on app-calendar-viewport "Fri 3 Sat 4 Sun 5 Mon 6 0/1 1 Job Tue 7 0/1 1 Job Wed 8 0/1 1 Job Thu 9 0/1 1 J…" at bounding box center [532, 294] width 1064 height 440
click at [947, 51] on div "single-neutral-actions-heart Shortlist" at bounding box center [992, 50] width 141 height 20
click at [1003, 135] on span "Applicants" at bounding box center [1012, 135] width 26 height 7
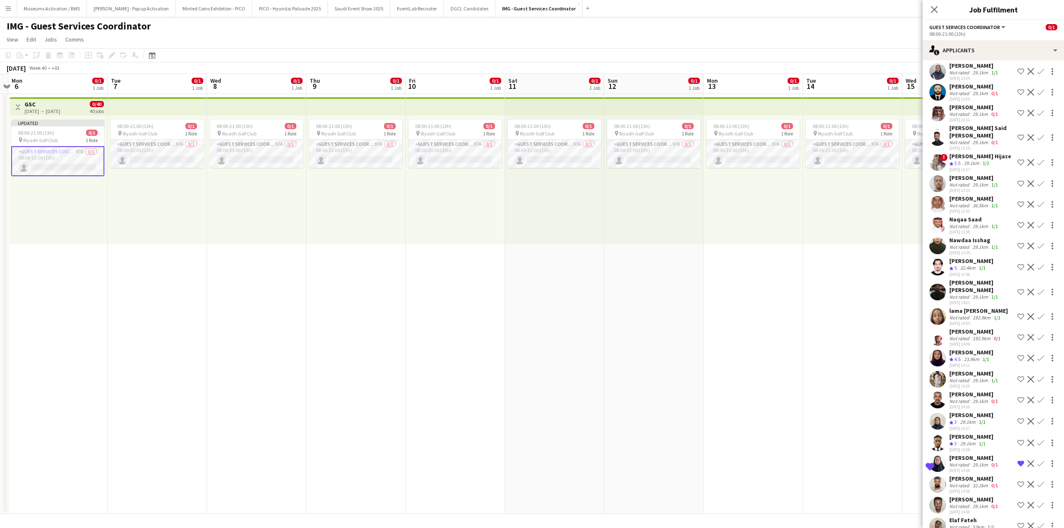
scroll to position [1660, 0]
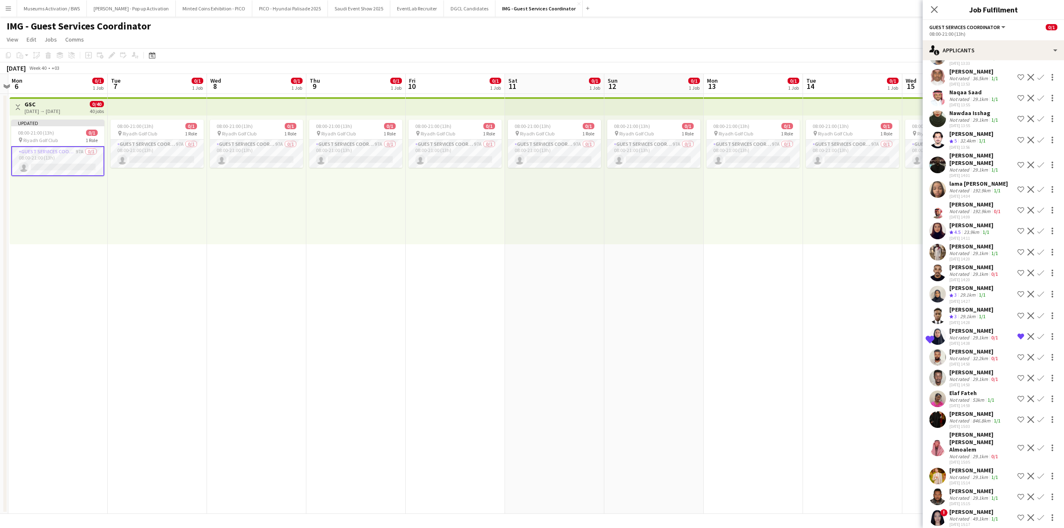
click at [971, 420] on div "846.8km" at bounding box center [981, 421] width 21 height 6
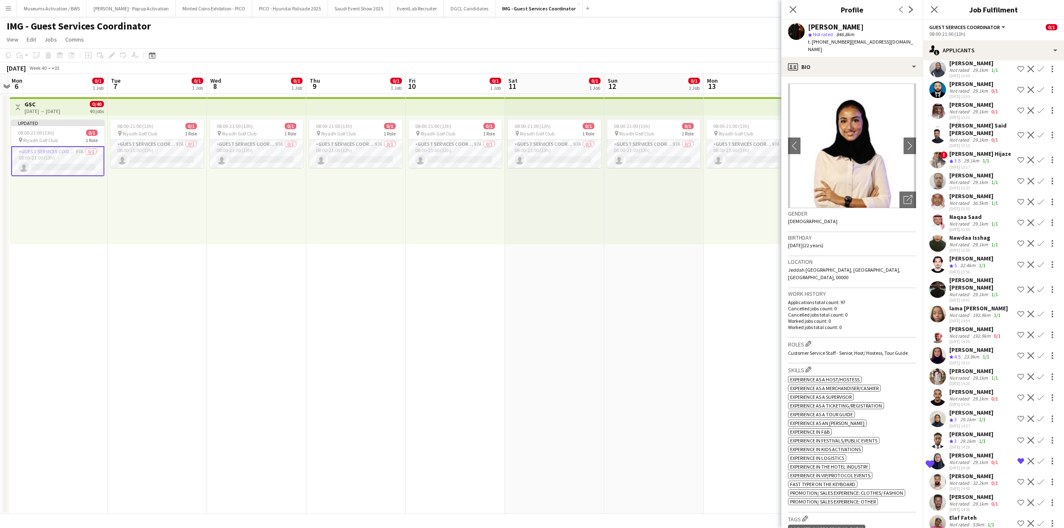
scroll to position [1494, 0]
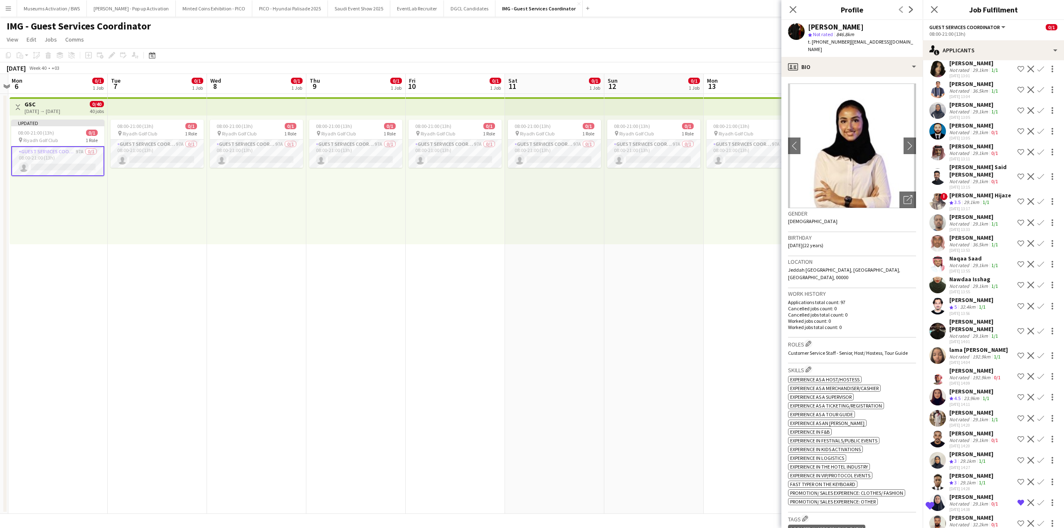
click at [983, 141] on div "[DATE] 13:05" at bounding box center [974, 137] width 50 height 5
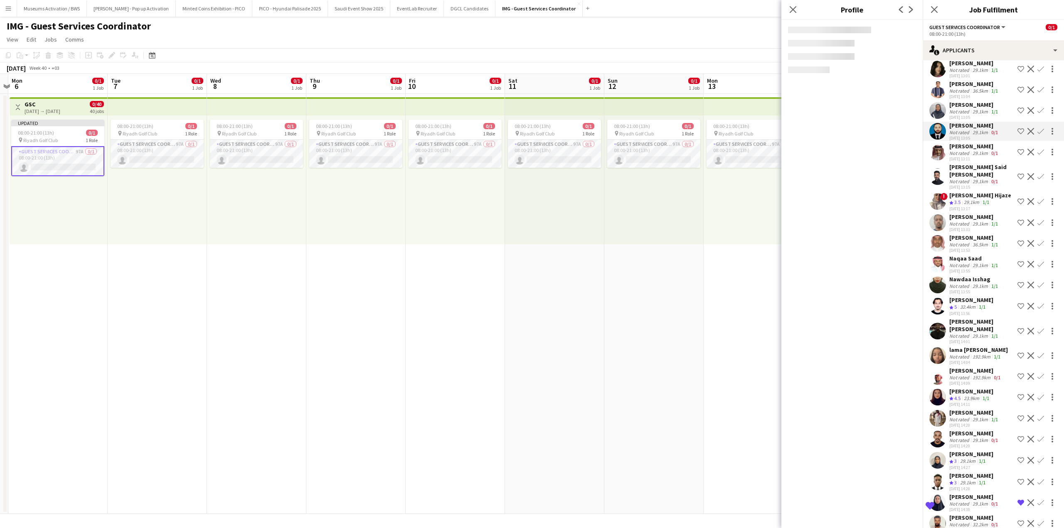
click at [985, 120] on div "[DATE] 13:05" at bounding box center [974, 117] width 50 height 5
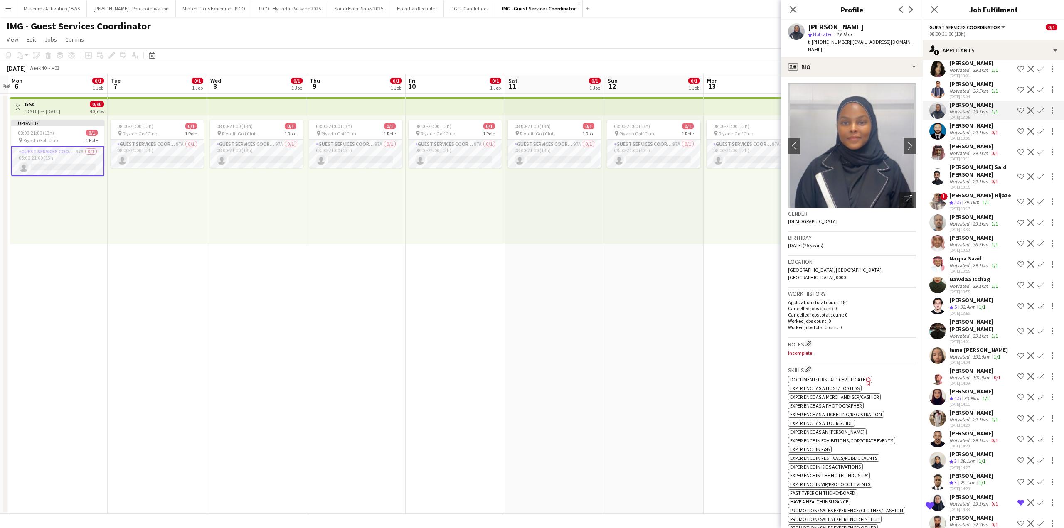
click at [976, 88] on div "[PERSON_NAME]" at bounding box center [974, 83] width 50 height 7
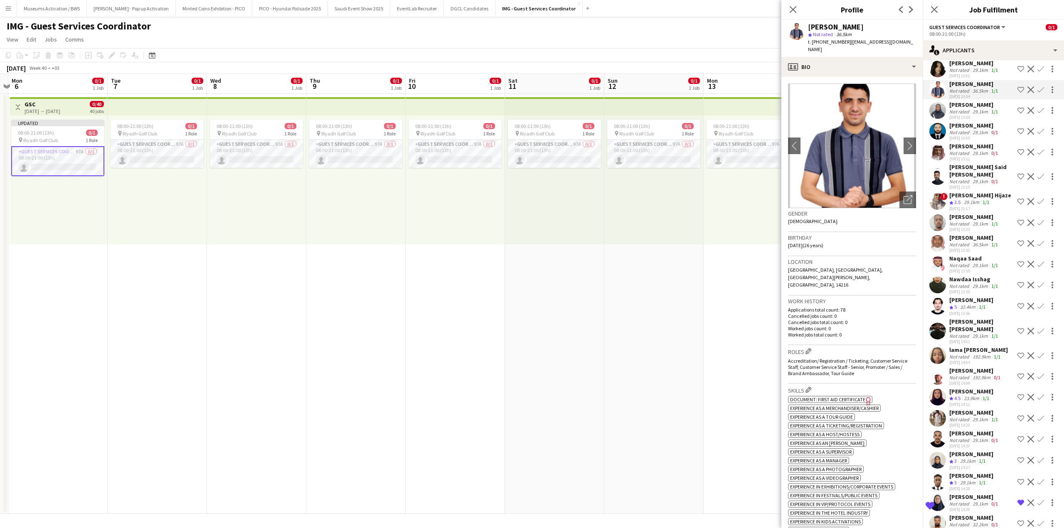
click at [977, 73] on div "29.1km" at bounding box center [980, 70] width 19 height 6
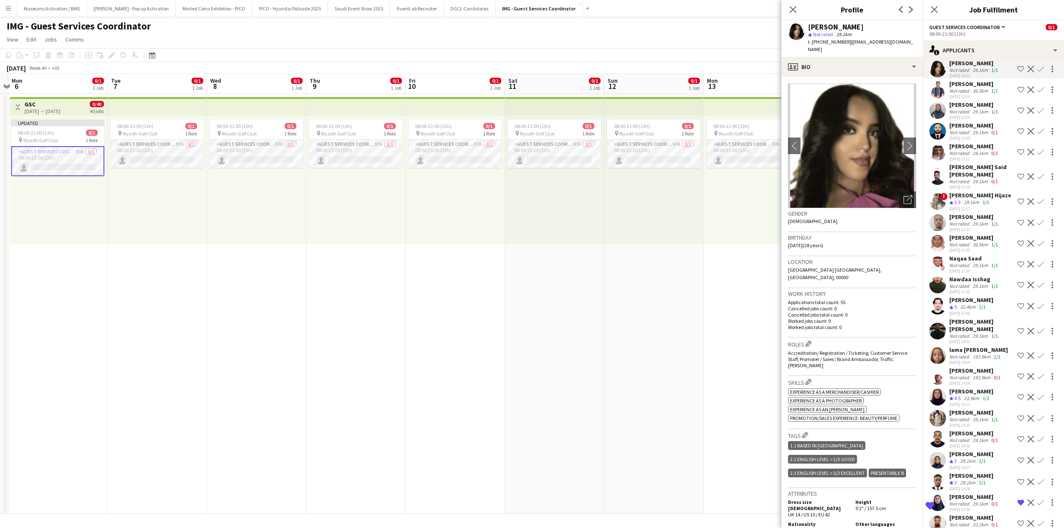
click at [11, 10] on app-icon "Menu" at bounding box center [8, 8] width 7 height 7
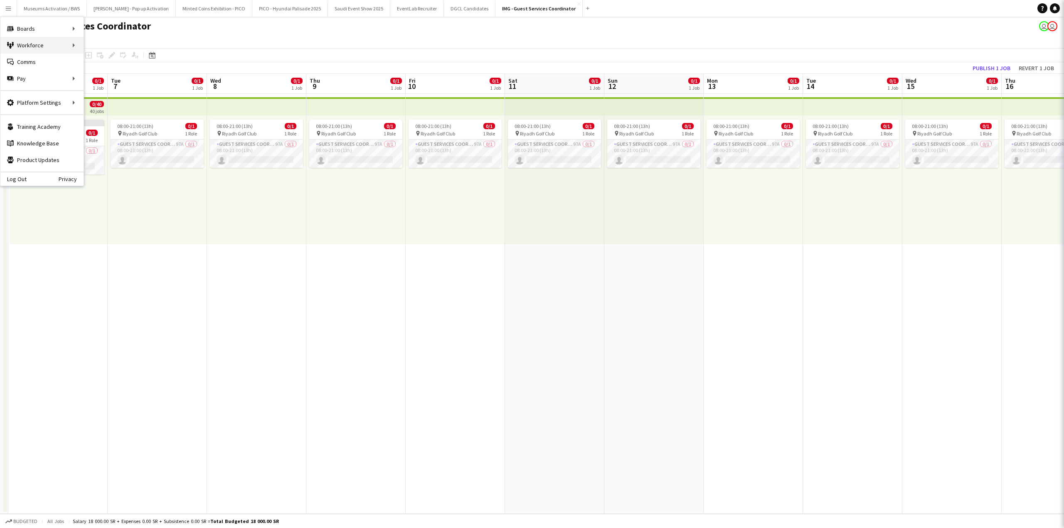
scroll to position [0, 0]
click at [987, 71] on button "Publish 1 job" at bounding box center [991, 68] width 44 height 11
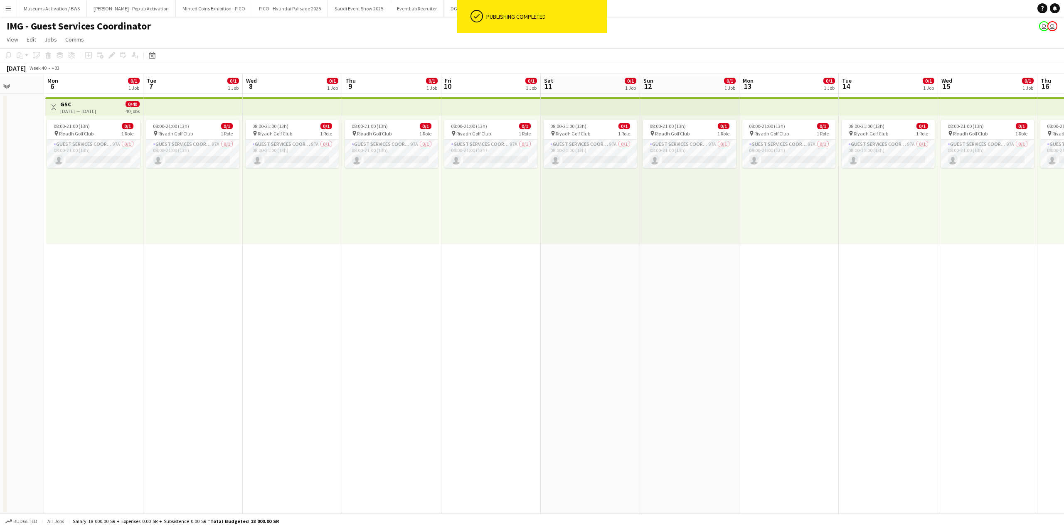
drag, startPoint x: 215, startPoint y: 206, endPoint x: 267, endPoint y: 200, distance: 51.8
click at [261, 202] on app-calendar-viewport "Fri 3 Sat 4 Sun 5 Mon 6 0/1 1 Job Tue 7 0/1 1 Job Wed 8 0/1 1 Job Thu 9 0/1 1 J…" at bounding box center [532, 294] width 1064 height 440
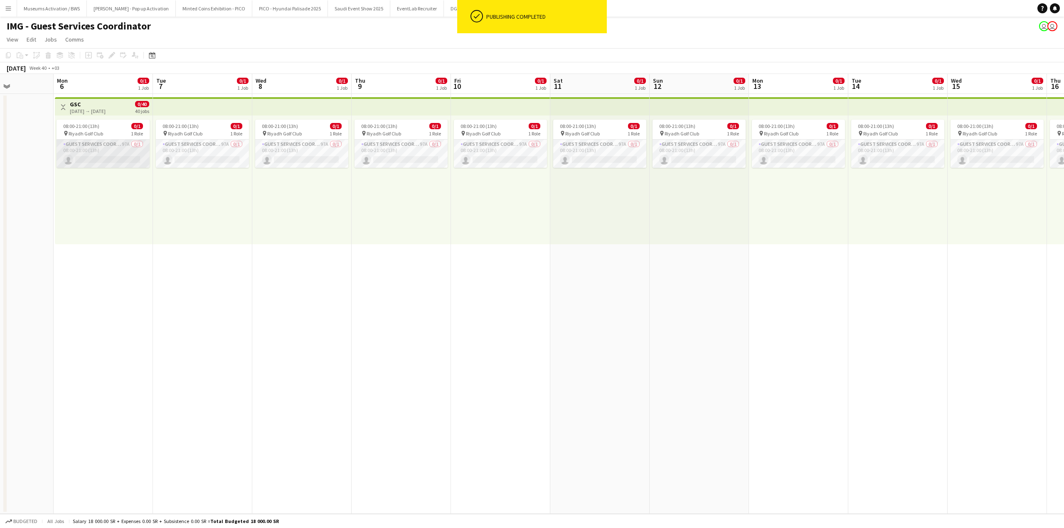
click at [143, 161] on app-card-role "Guest Services Coordinator 97A 0/1 08:00-21:00 (13h) single-neutral-actions" at bounding box center [103, 154] width 93 height 28
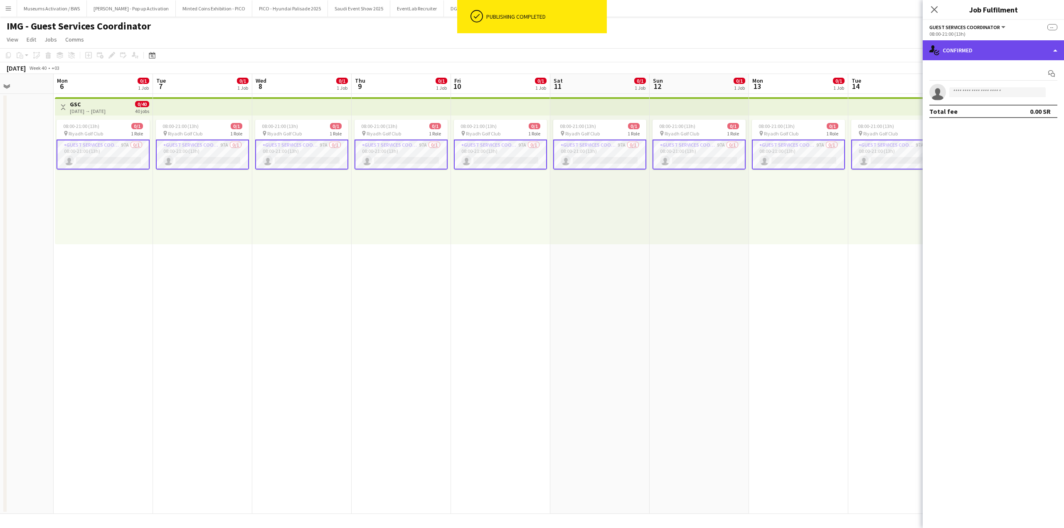
click at [997, 53] on div "single-neutral-actions-check-2 Confirmed" at bounding box center [992, 50] width 141 height 20
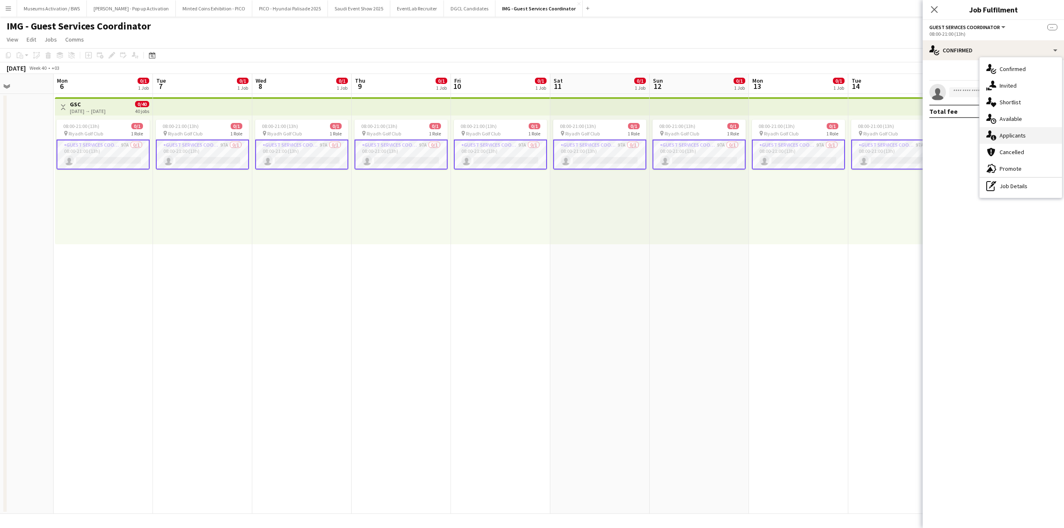
click at [1012, 138] on span "Applicants" at bounding box center [1012, 135] width 26 height 7
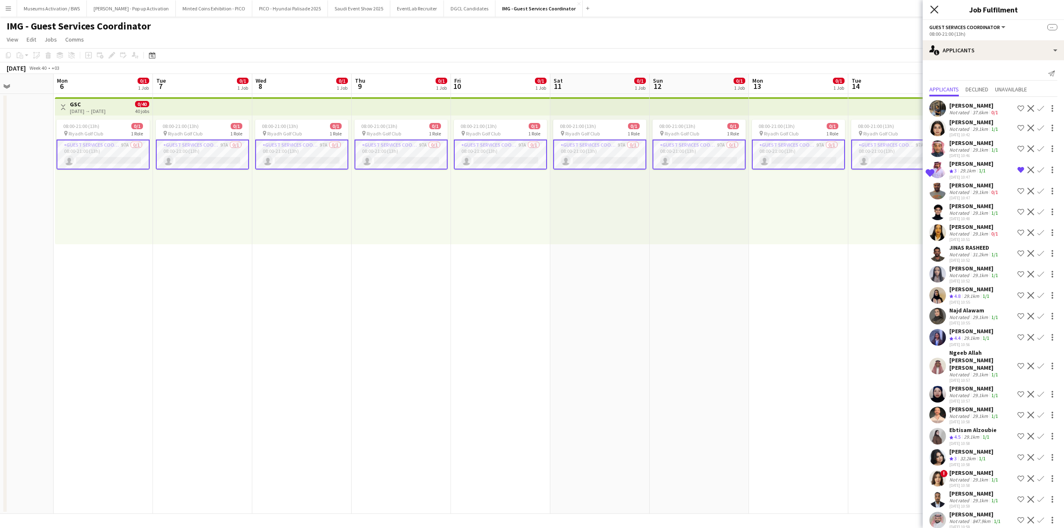
click at [932, 9] on icon "Close pop-in" at bounding box center [934, 9] width 8 height 8
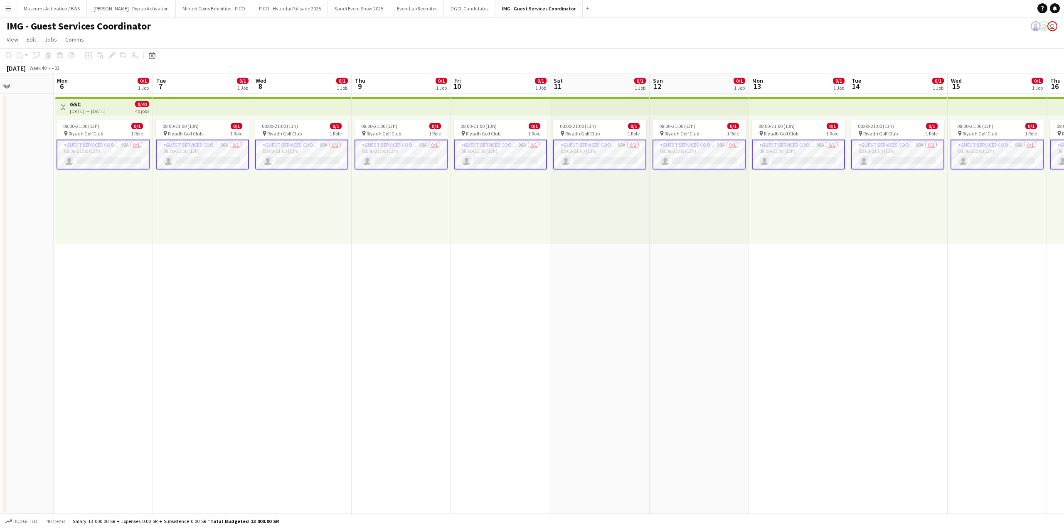
click at [26, 170] on app-date-cell at bounding box center [3, 304] width 99 height 420
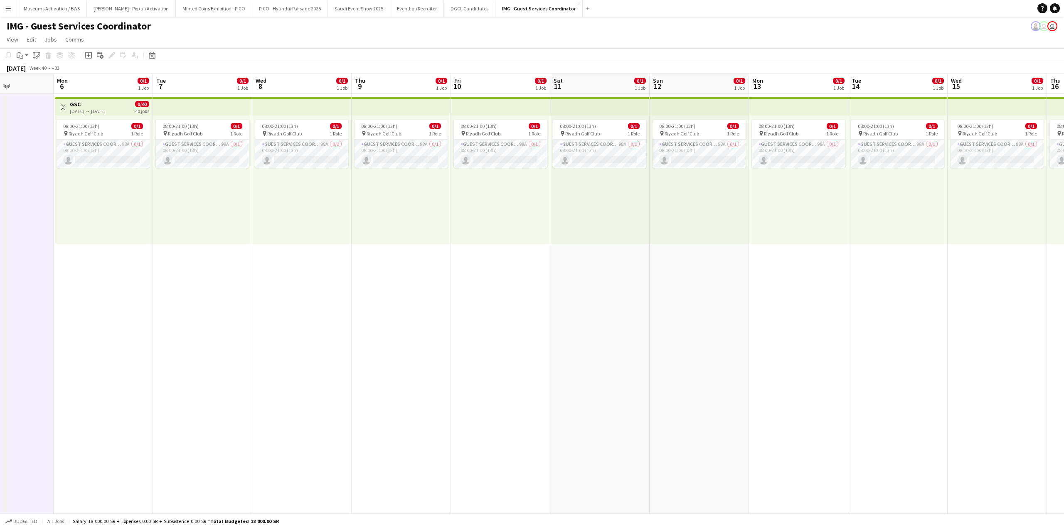
click at [103, 171] on div "08:00-21:00 (13h) 0/1 pin Riyadh Golf Club 1 Role Guest Services Coordinator 98…" at bounding box center [104, 180] width 98 height 129
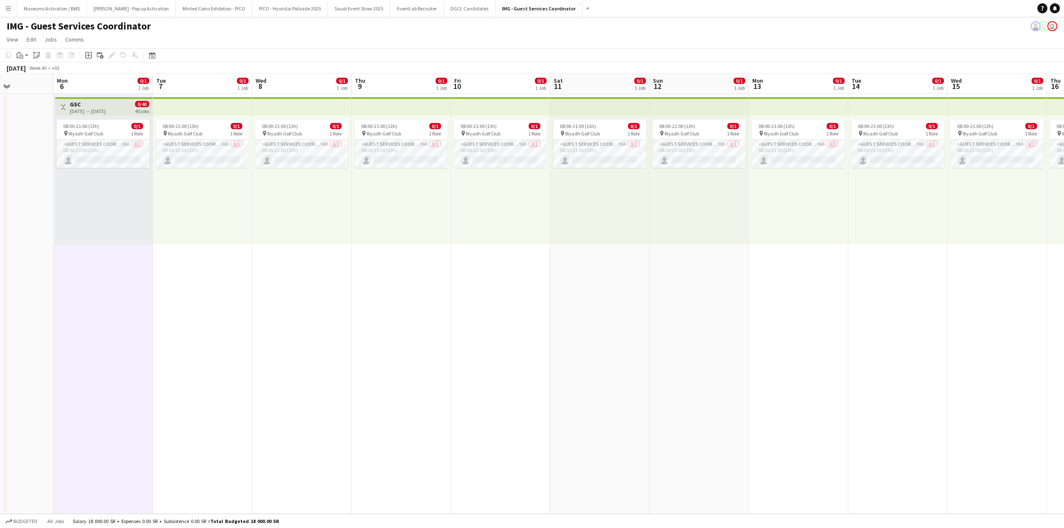
click at [209, 35] on app-page-menu "View Day view expanded Day view collapsed Month view Date picker Jump to [DATE]…" at bounding box center [532, 40] width 1064 height 16
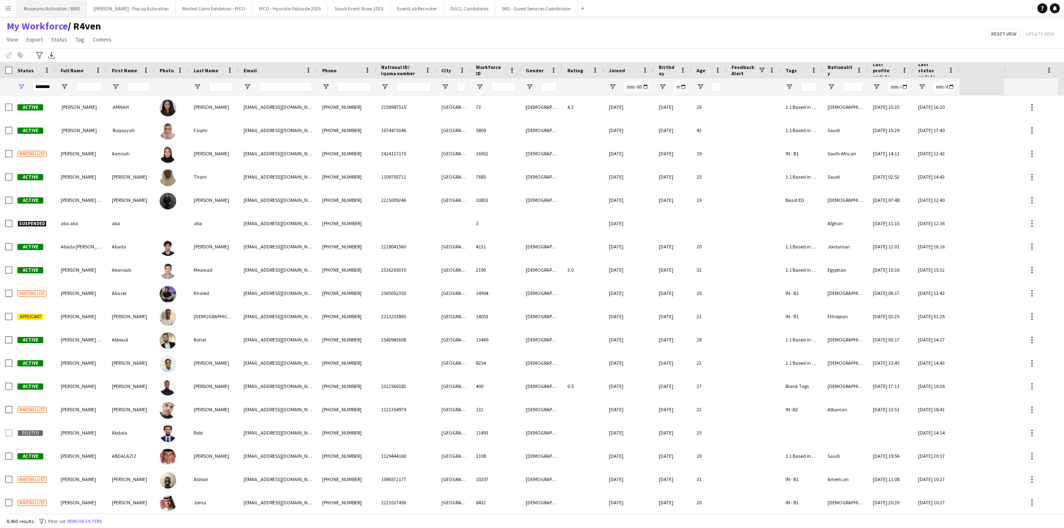
click at [21, 13] on button "Museums Activation / BWS Close" at bounding box center [52, 8] width 70 height 16
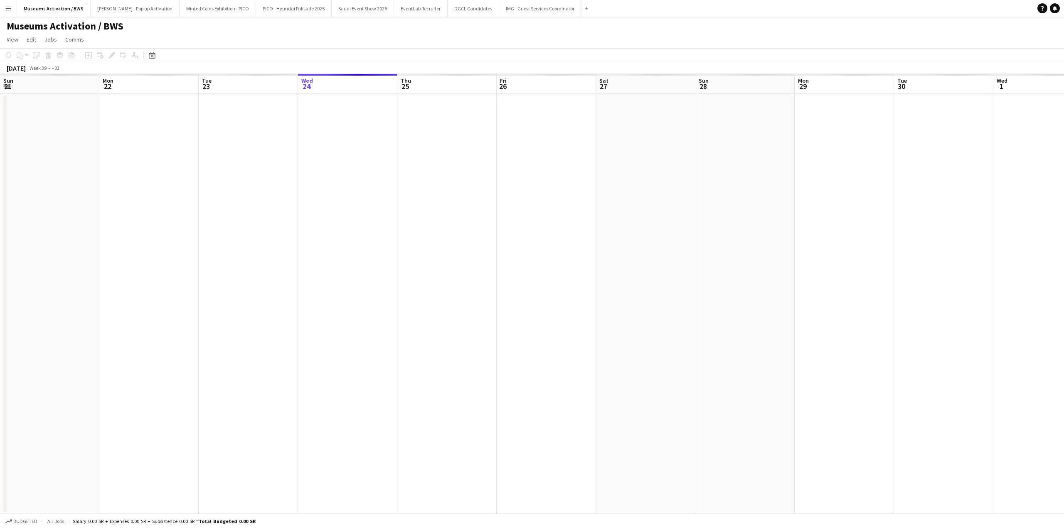
scroll to position [0, 199]
click at [6, 15] on button "Menu" at bounding box center [8, 8] width 17 height 17
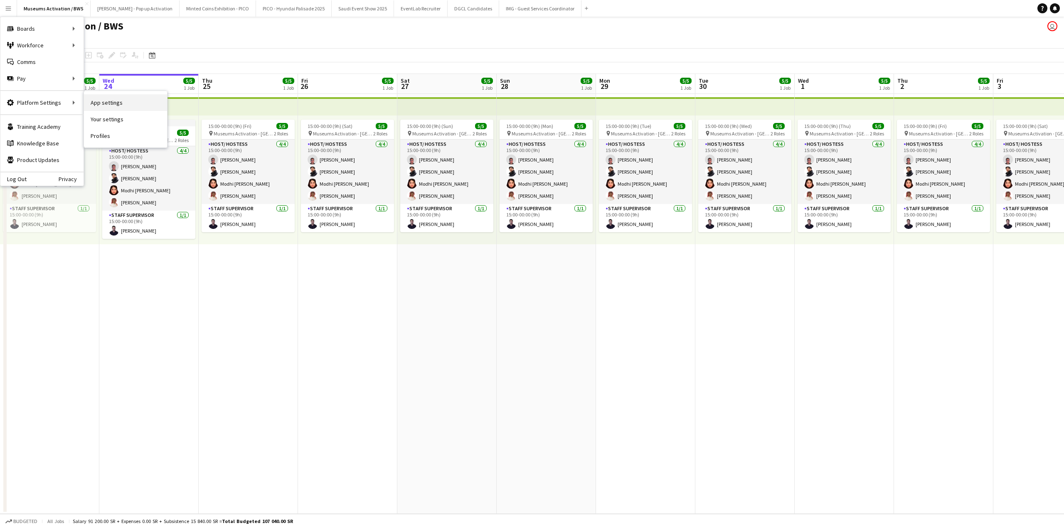
click at [116, 105] on link "App settings" at bounding box center [125, 102] width 83 height 17
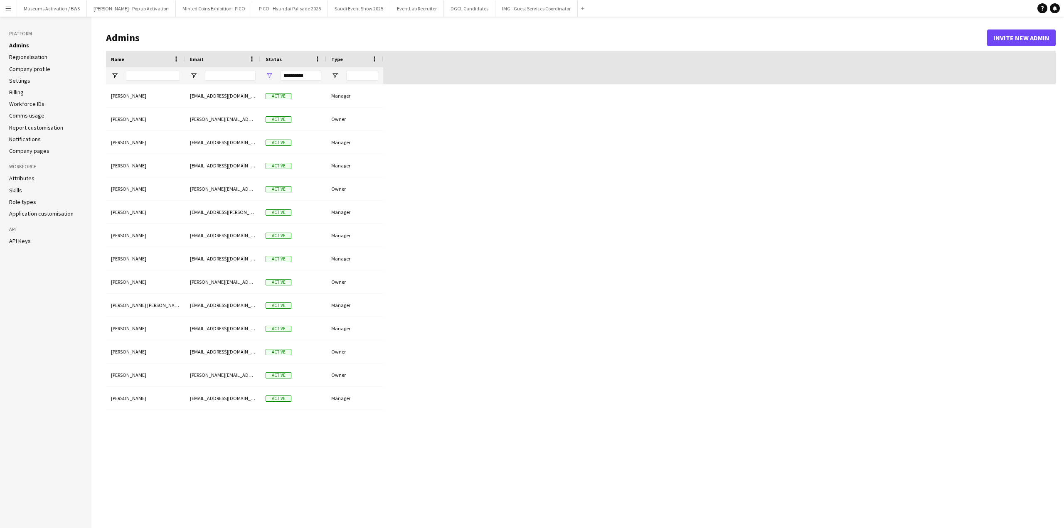
click at [276, 471] on div "Yousef Alotaibi alotaibi@eventlab.me Active Manager Bernard Ghanem bernard@even…" at bounding box center [580, 299] width 949 height 431
click at [143, 166] on div "Majid Khan" at bounding box center [145, 165] width 79 height 23
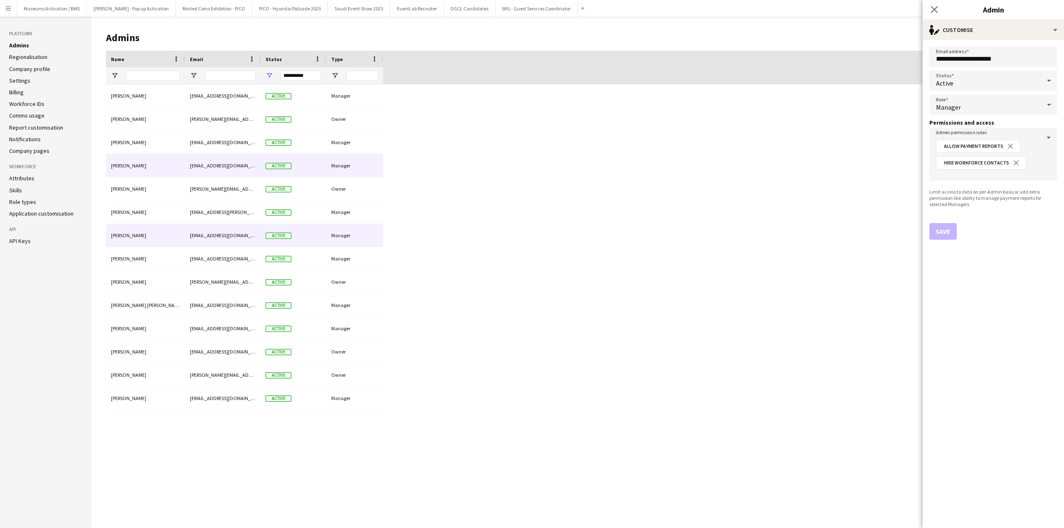
click at [155, 221] on div "Musab Alamry" at bounding box center [145, 212] width 79 height 23
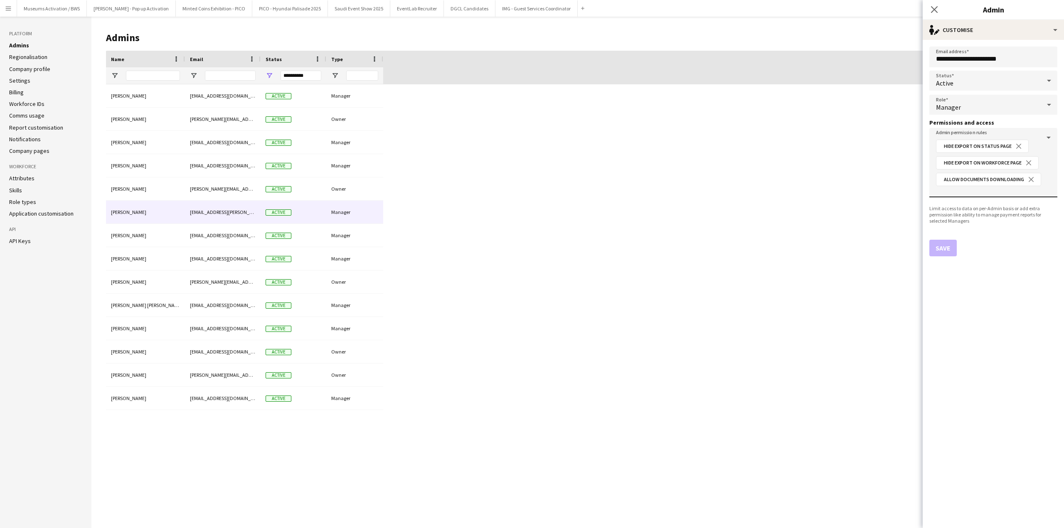
click at [989, 194] on div "Admin permission rules Hide export on Status page close Hide export on Workforc…" at bounding box center [993, 162] width 115 height 69
click at [1049, 137] on div "Admin permission rules Hide export on Status page close Hide export on Workforc…" at bounding box center [993, 162] width 115 height 69
click at [1048, 155] on div "Hide export on Status page close Hide export on Workforce page close Allow Docu…" at bounding box center [991, 166] width 118 height 56
click at [1030, 183] on button "close" at bounding box center [1031, 179] width 14 height 7
click at [1048, 162] on div "Hide export on Status page close Hide export on Workforce page close" at bounding box center [991, 157] width 118 height 39
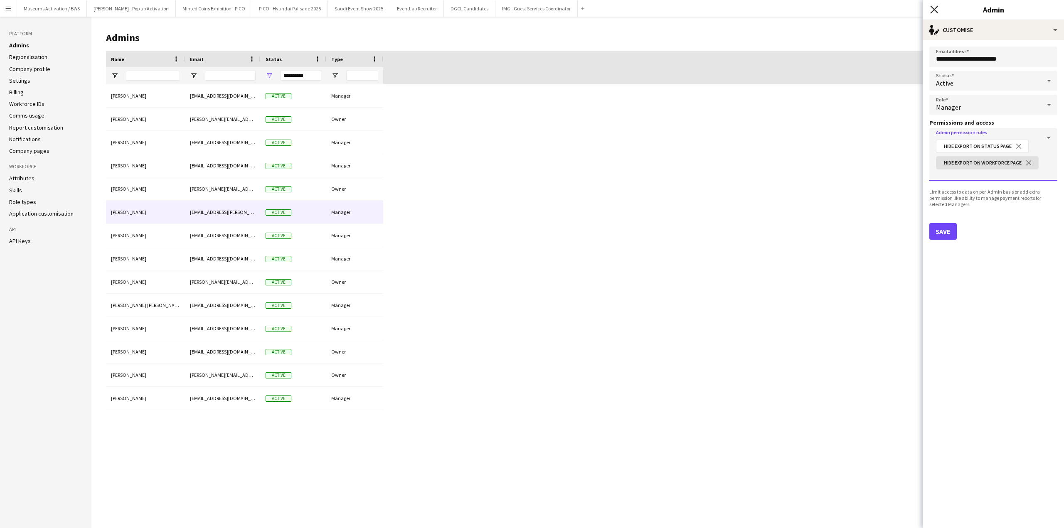
click at [934, 7] on icon "Close pop-in" at bounding box center [934, 9] width 8 height 8
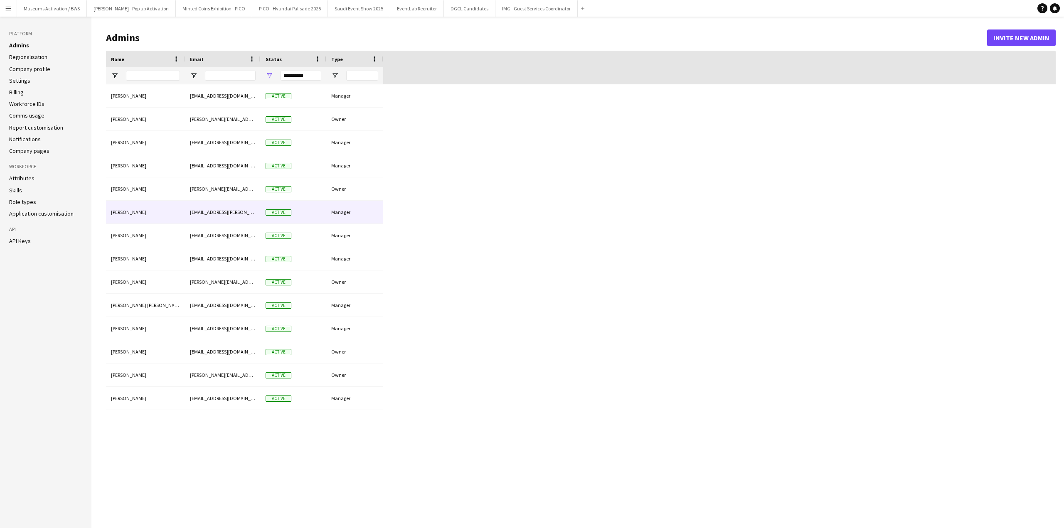
click at [187, 216] on div "musab.alamri@eventlab.me" at bounding box center [223, 212] width 76 height 23
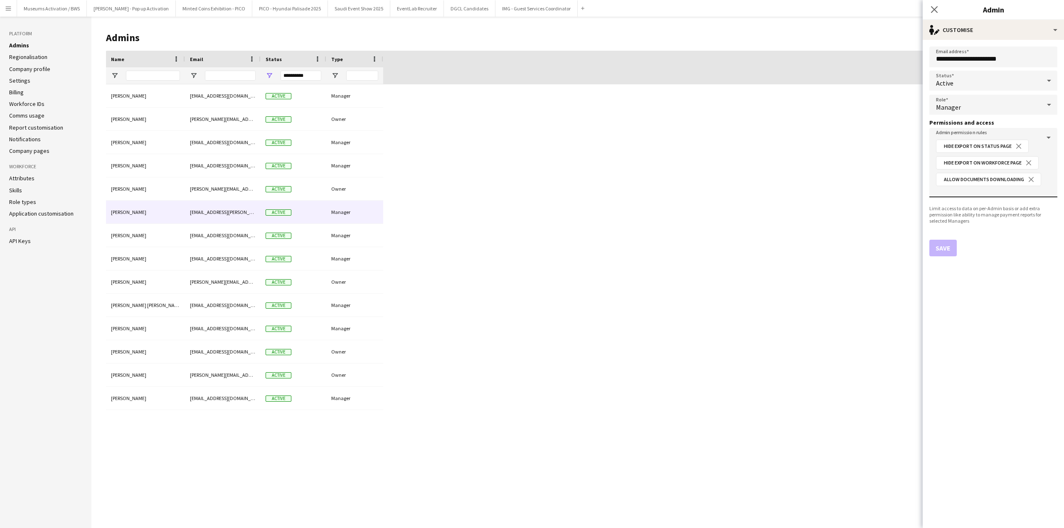
click at [1046, 136] on div "Admin permission rules Hide export on Status page close Hide export on Workforc…" at bounding box center [993, 162] width 115 height 69
click at [1033, 194] on div "Admin permission rules Hide export on Status page close Hide export on Workforc…" at bounding box center [993, 162] width 115 height 69
click at [1032, 192] on input "Admin permission rules" at bounding box center [993, 191] width 115 height 6
click at [1022, 226] on span "Hide Workforce Contacts" at bounding box center [993, 227] width 115 height 7
click at [935, 268] on button "Save" at bounding box center [942, 264] width 27 height 17
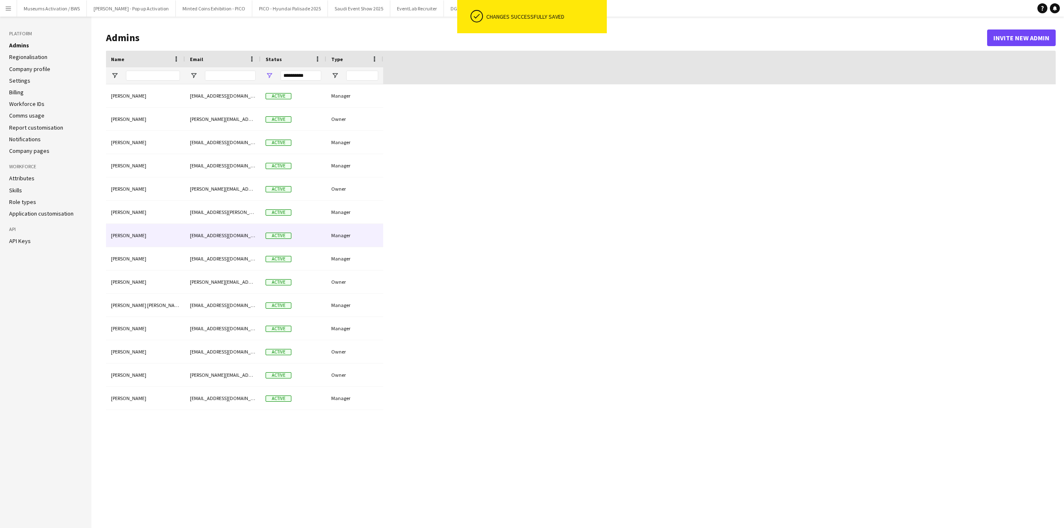
click at [148, 240] on div "Ninar Wannos" at bounding box center [145, 235] width 79 height 23
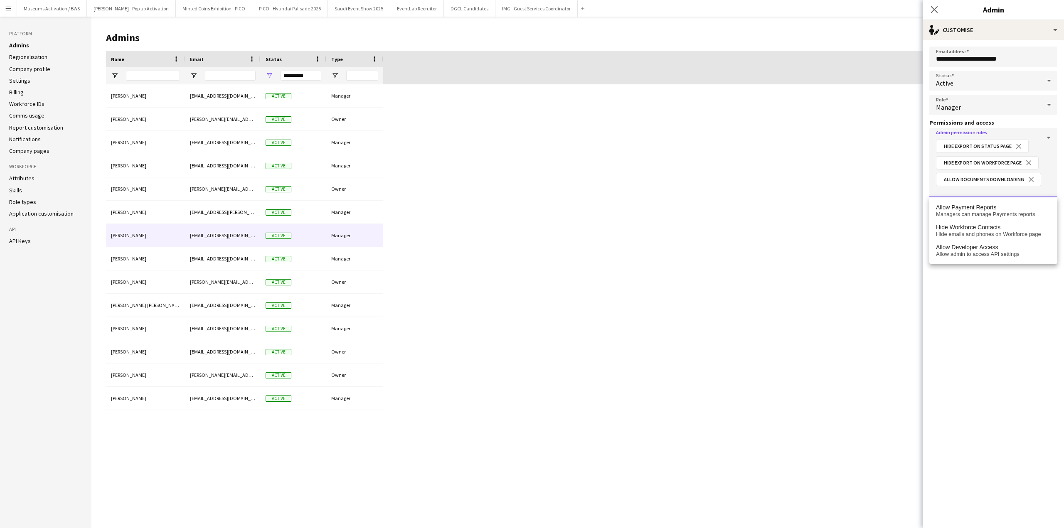
click at [956, 190] on input "Admin permission rules" at bounding box center [993, 191] width 115 height 6
click at [956, 234] on span "Hide emails and phones on Workforce page" at bounding box center [993, 234] width 115 height 7
click at [939, 266] on button "Save" at bounding box center [942, 264] width 27 height 17
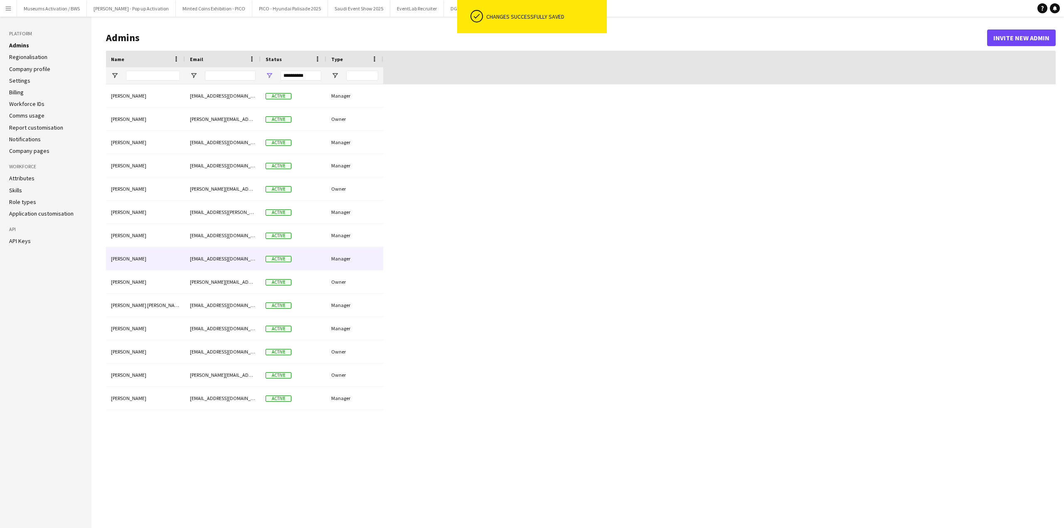
click at [159, 257] on div "Nouf Aloudah" at bounding box center [145, 258] width 79 height 23
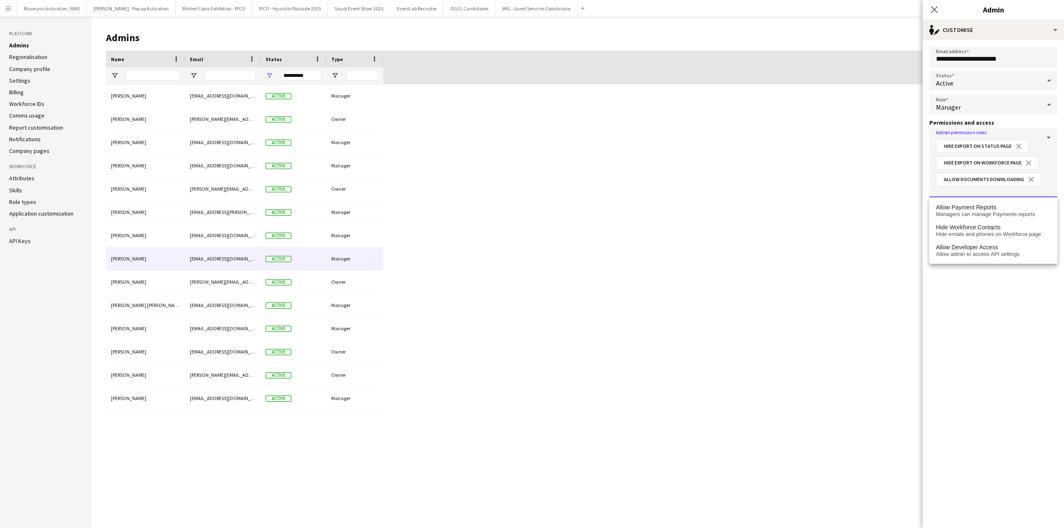
click at [970, 190] on input "Admin permission rules" at bounding box center [993, 191] width 115 height 6
click at [957, 236] on span "Hide emails and phones on Workforce page" at bounding box center [993, 234] width 115 height 7
click at [940, 261] on button "Save" at bounding box center [942, 264] width 27 height 17
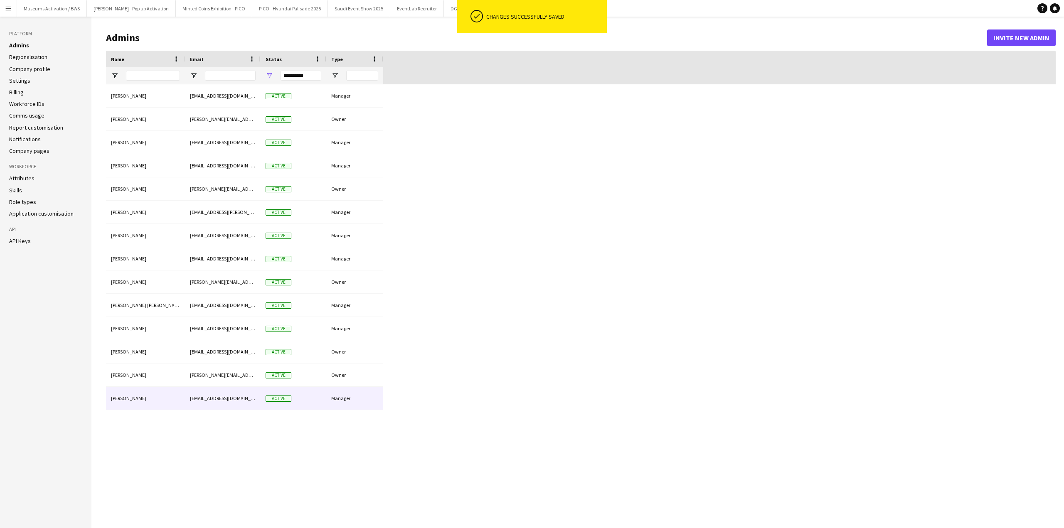
click at [141, 408] on div "[PERSON_NAME]" at bounding box center [145, 398] width 79 height 23
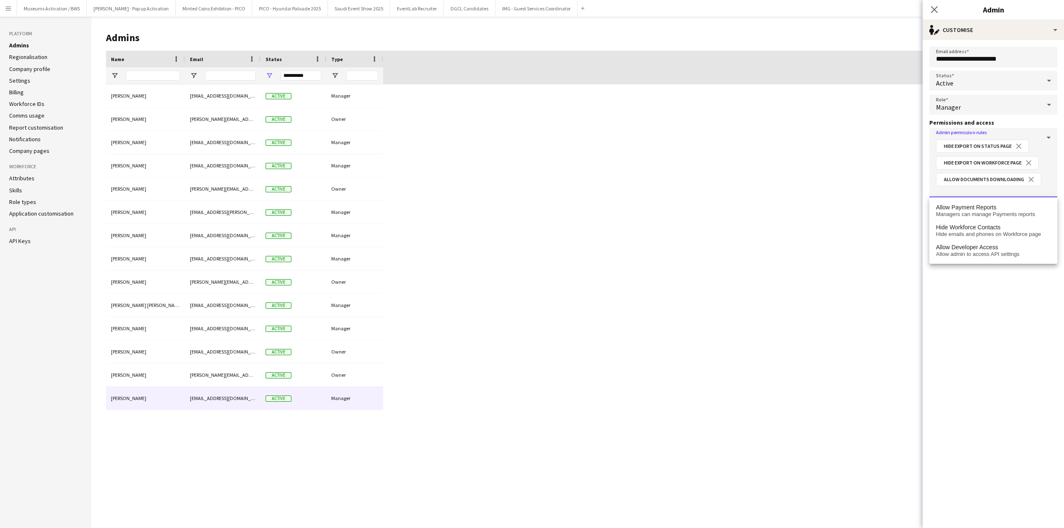
click at [967, 190] on input "Admin permission rules" at bounding box center [993, 191] width 115 height 6
click at [966, 226] on span "Hide Workforce Contacts" at bounding box center [968, 227] width 64 height 7
click at [951, 262] on button "Save" at bounding box center [942, 264] width 27 height 17
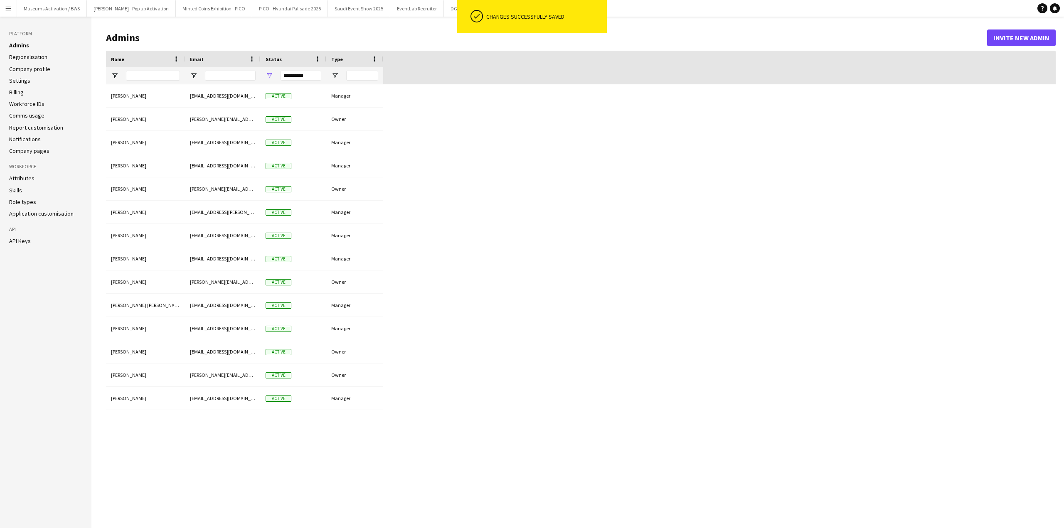
click at [797, 140] on div "Yousef Alotaibi alotaibi@eventlab.me Active Manager Bernard Ghanem bernard@even…" at bounding box center [580, 299] width 949 height 431
click at [10, 11] on app-icon "Menu" at bounding box center [8, 8] width 7 height 7
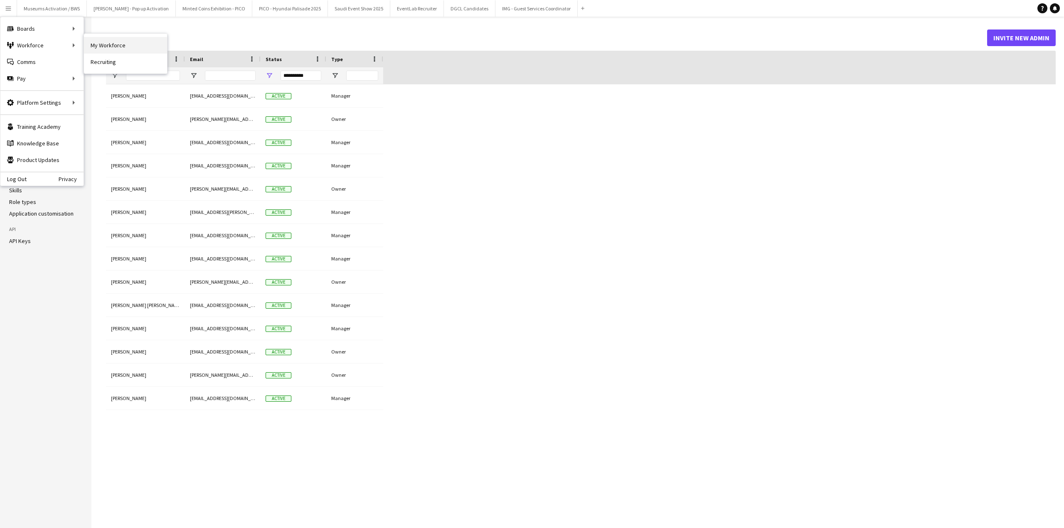
click at [103, 51] on link "My Workforce" at bounding box center [125, 45] width 83 height 17
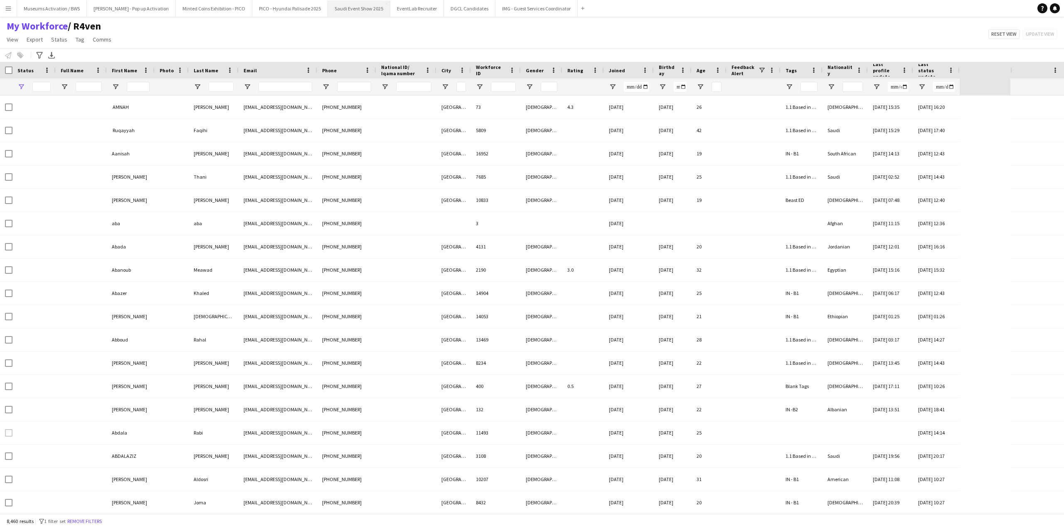
type input "**********"
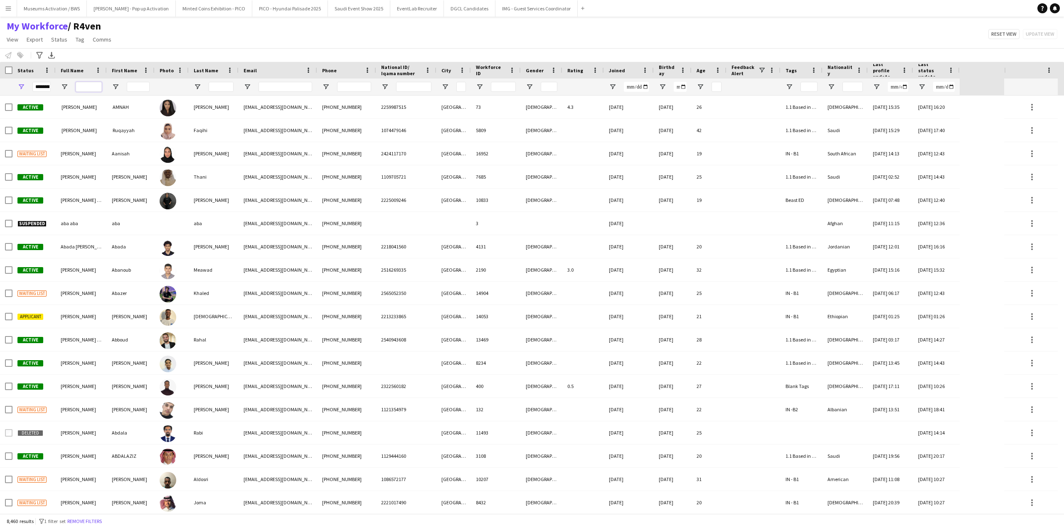
click at [91, 85] on input "Full Name Filter Input" at bounding box center [89, 87] width 26 height 10
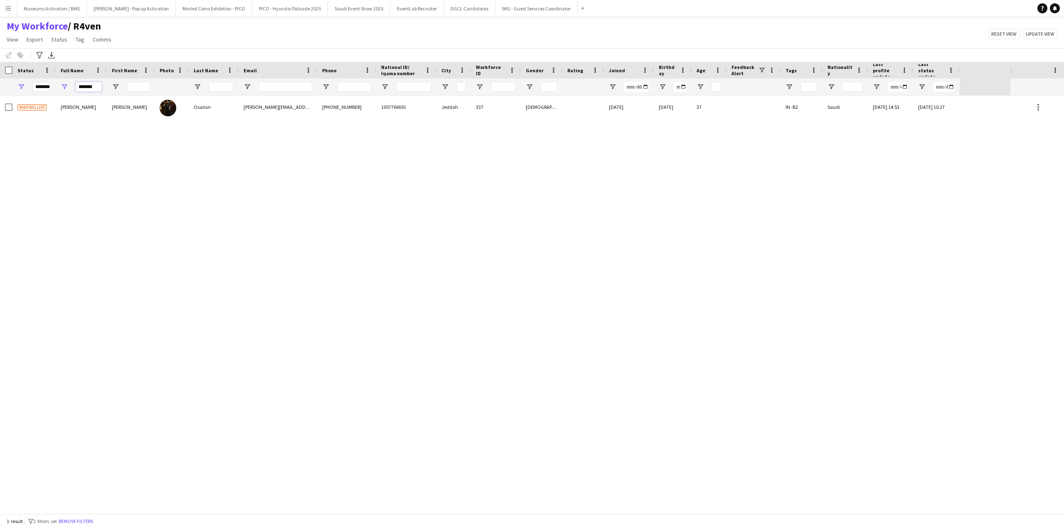
type input "*******"
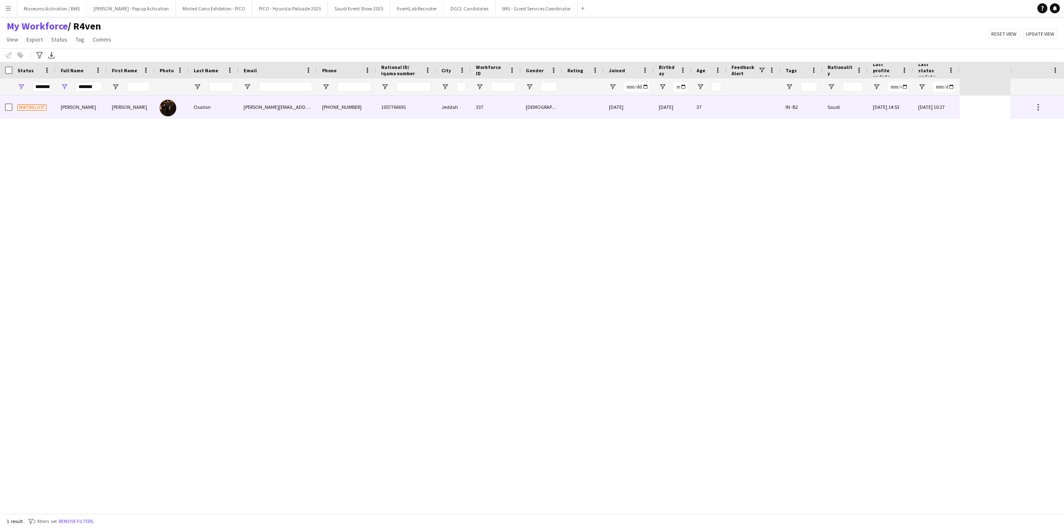
click at [152, 113] on div "Amjad" at bounding box center [131, 107] width 48 height 23
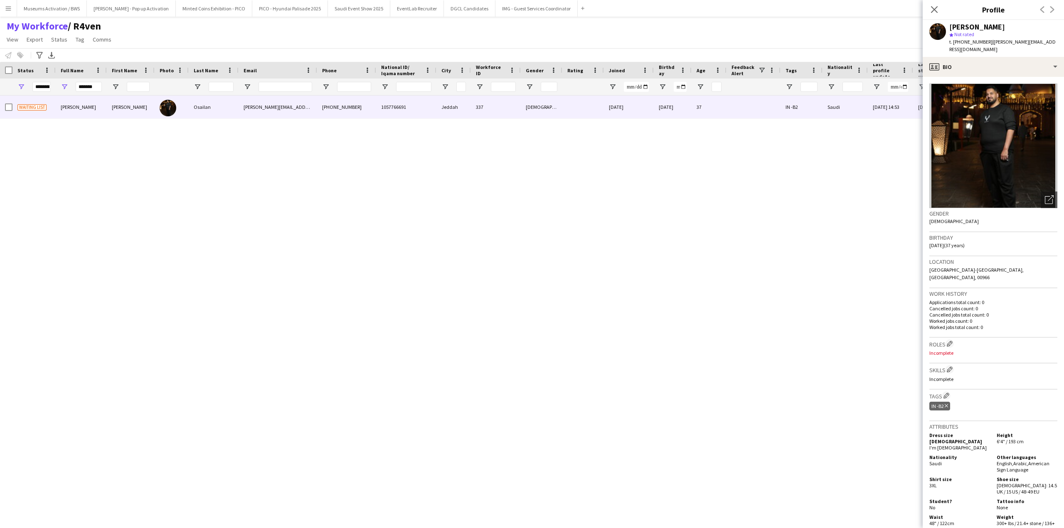
click at [1008, 77] on app-crew-profile-bio "Open photos pop-in Gender Male Birthday 14-08-1988 (37 years) Location Riyadh-J…" at bounding box center [992, 302] width 141 height 451
click at [1009, 67] on div "profile Bio" at bounding box center [992, 67] width 141 height 20
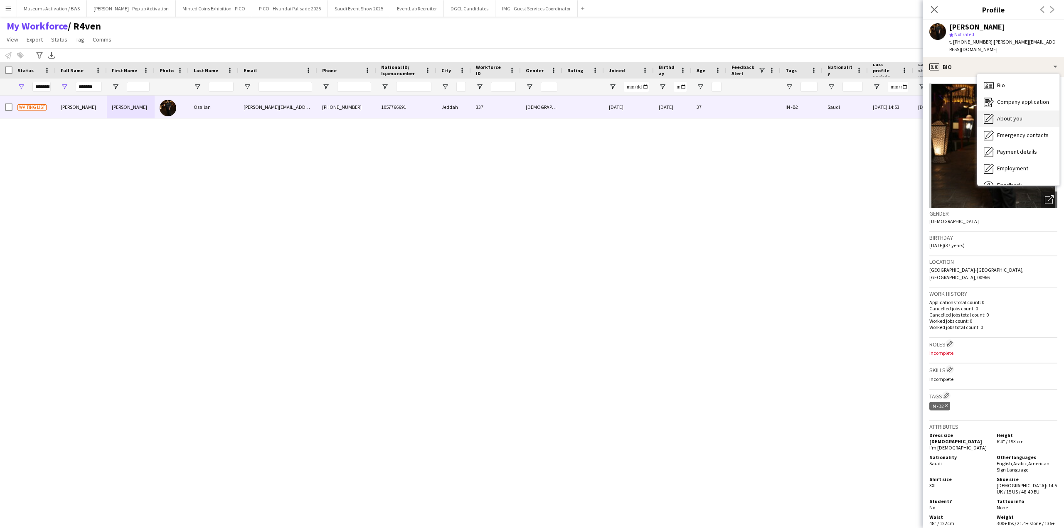
click at [1008, 115] on span "About you" at bounding box center [1009, 118] width 25 height 7
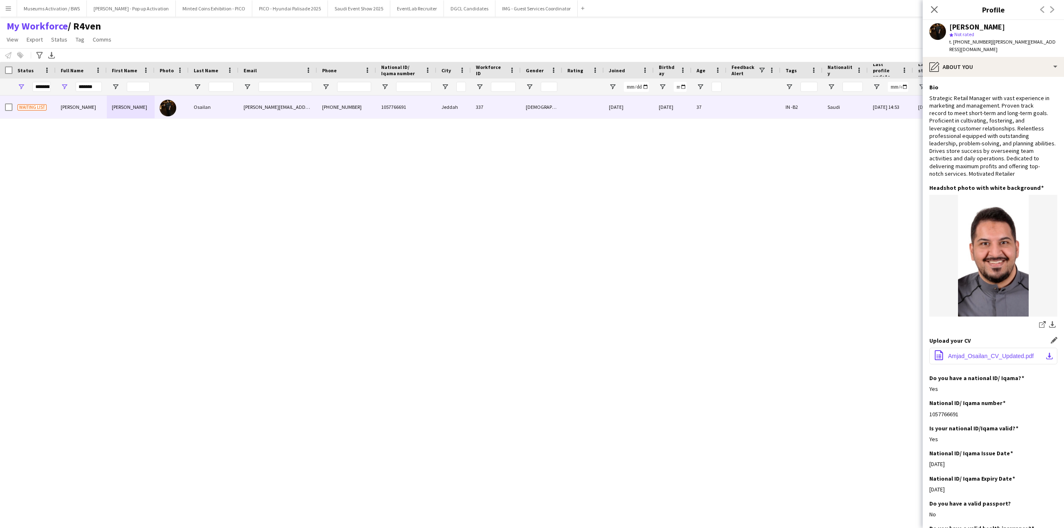
click at [990, 353] on span "Amjad_Osailan_CV_Updated.pdf" at bounding box center [991, 356] width 86 height 7
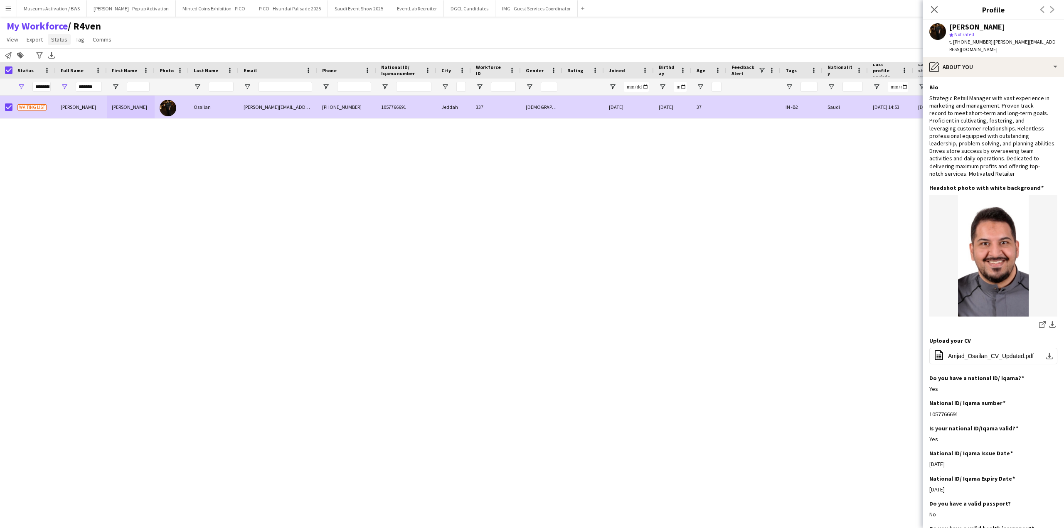
click at [55, 43] on span "Status" at bounding box center [59, 39] width 16 height 7
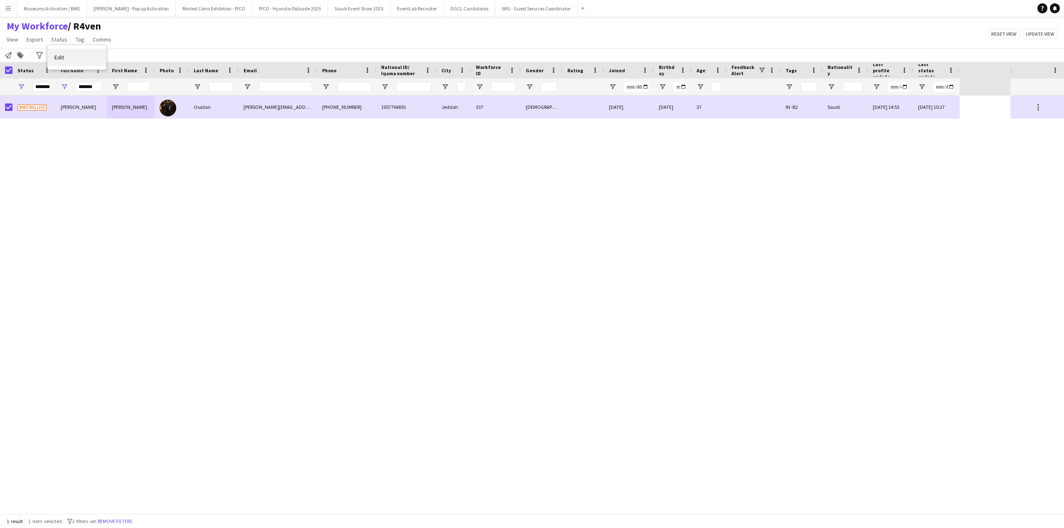
click at [57, 58] on span "Edit" at bounding box center [59, 57] width 10 height 7
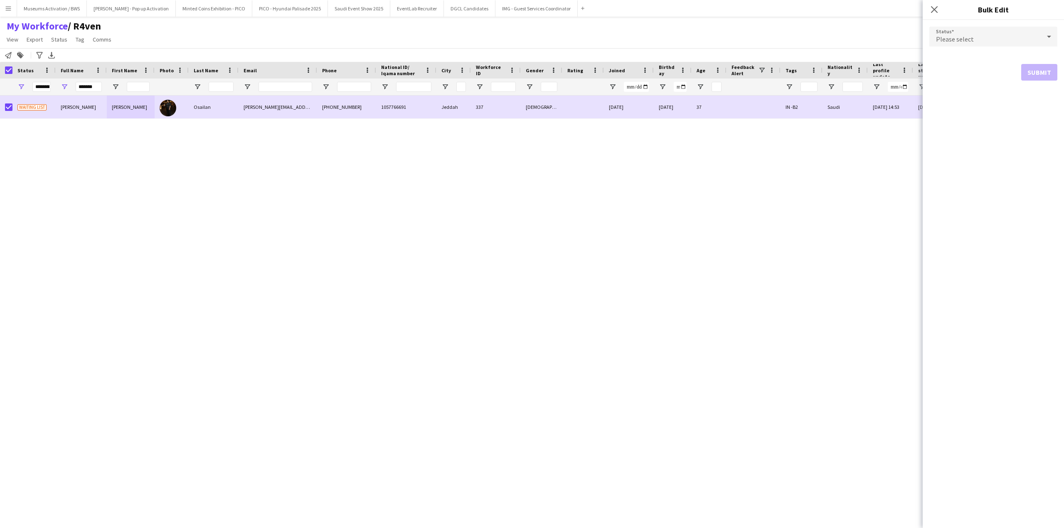
click at [970, 42] on span "Please select" at bounding box center [955, 39] width 38 height 8
click at [974, 123] on span "Suspended" at bounding box center [993, 120] width 115 height 8
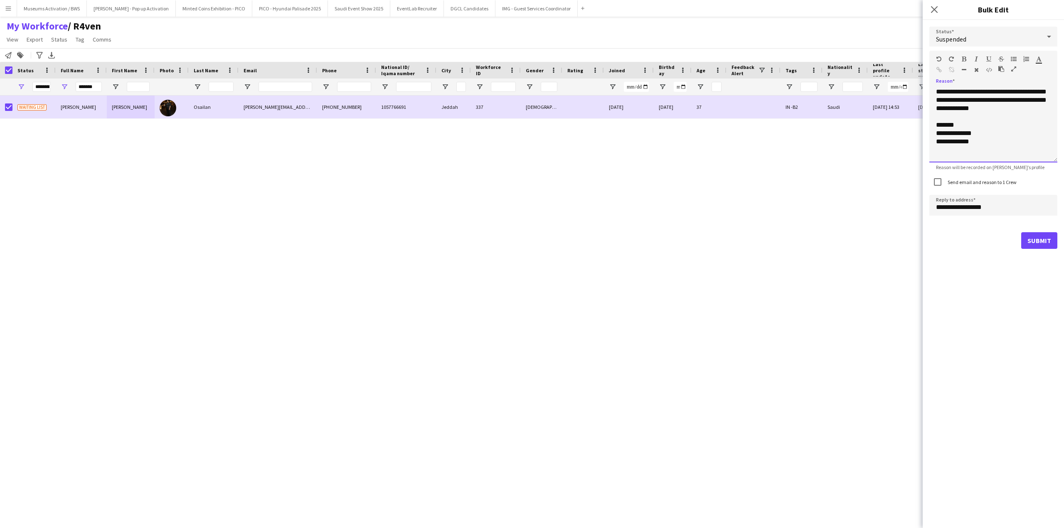
click at [1017, 120] on div "**********" at bounding box center [993, 125] width 128 height 75
click at [985, 31] on div "Suspended" at bounding box center [984, 37] width 111 height 20
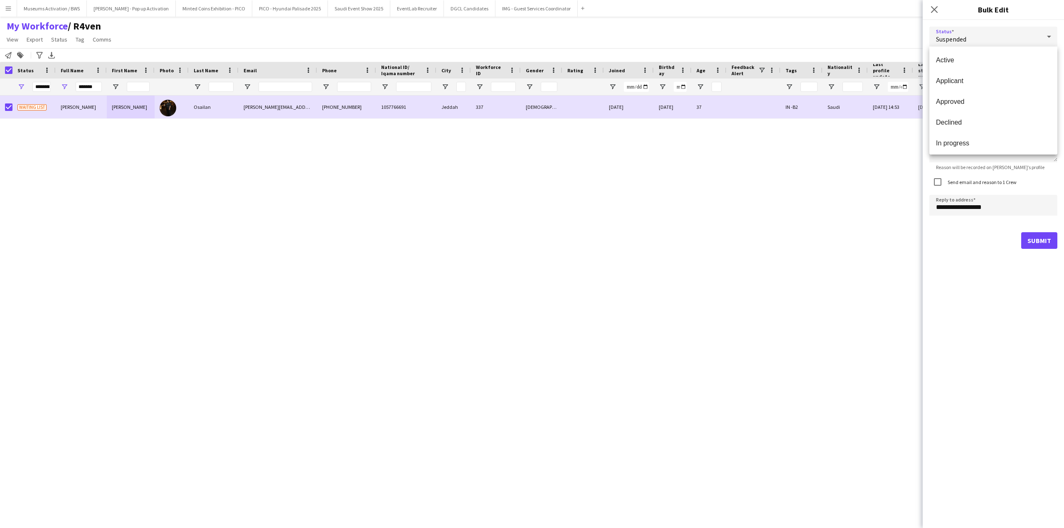
click at [987, 45] on div at bounding box center [532, 264] width 1064 height 528
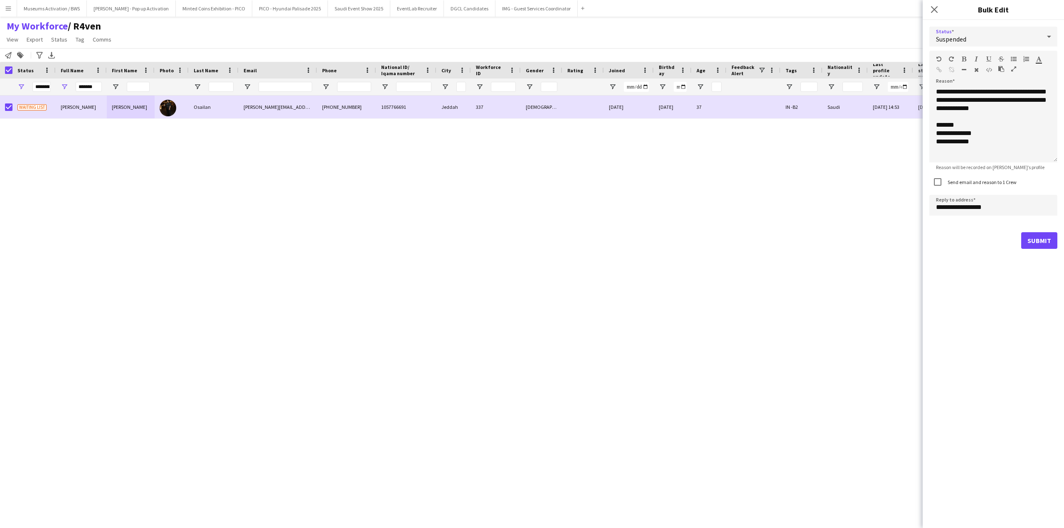
click at [990, 33] on div "Suspended" at bounding box center [984, 37] width 111 height 20
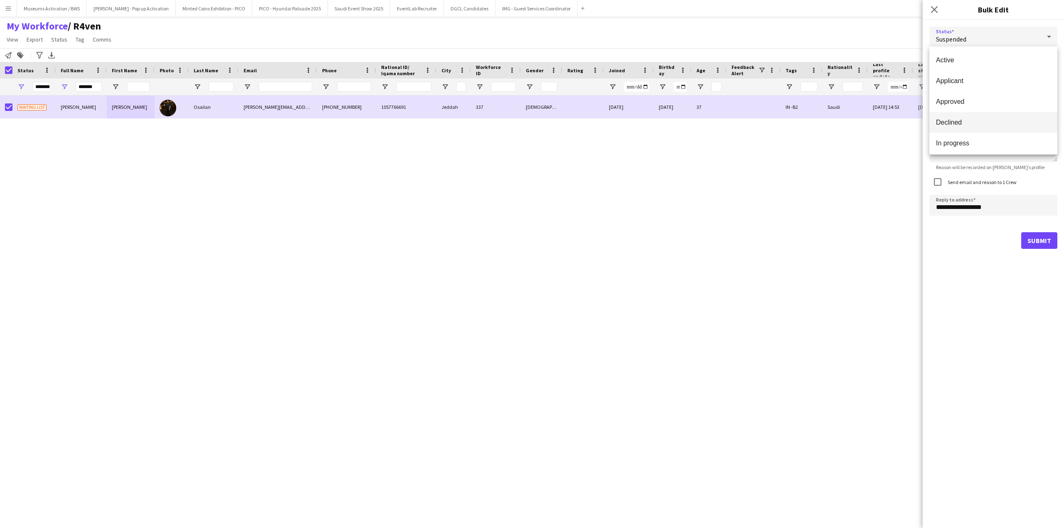
scroll to position [61, 0]
click at [981, 59] on span "Declined" at bounding box center [993, 61] width 115 height 8
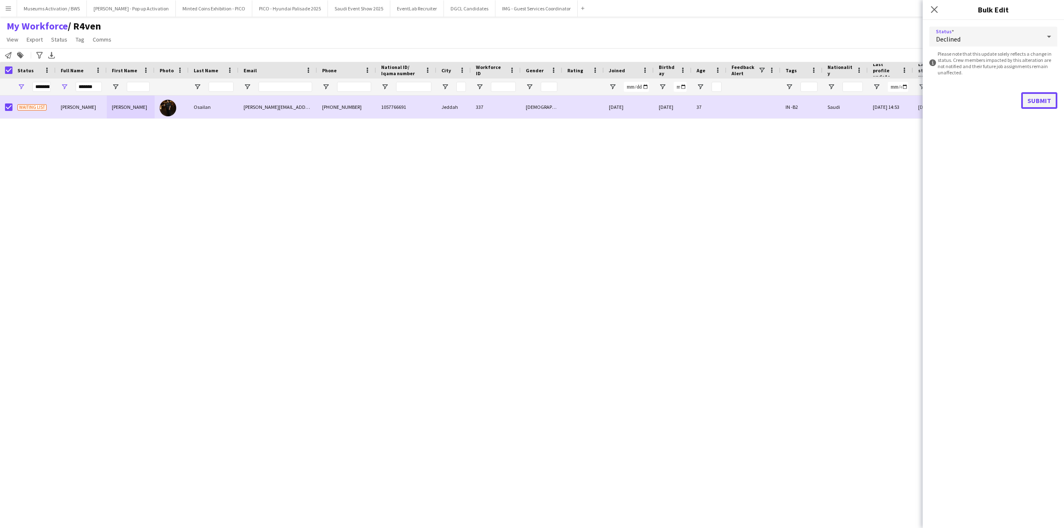
click at [1038, 104] on button "Submit" at bounding box center [1039, 100] width 36 height 17
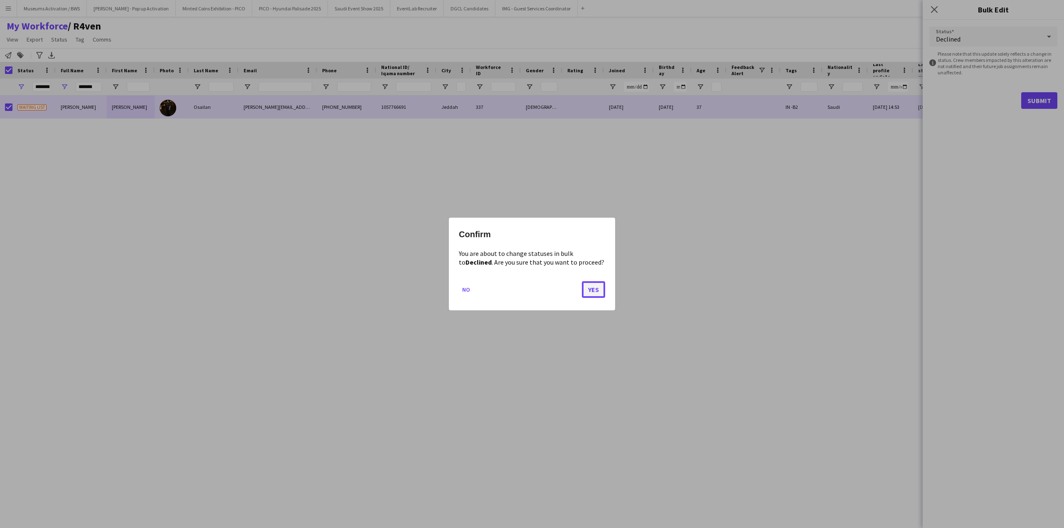
click at [586, 289] on button "Yes" at bounding box center [593, 289] width 23 height 17
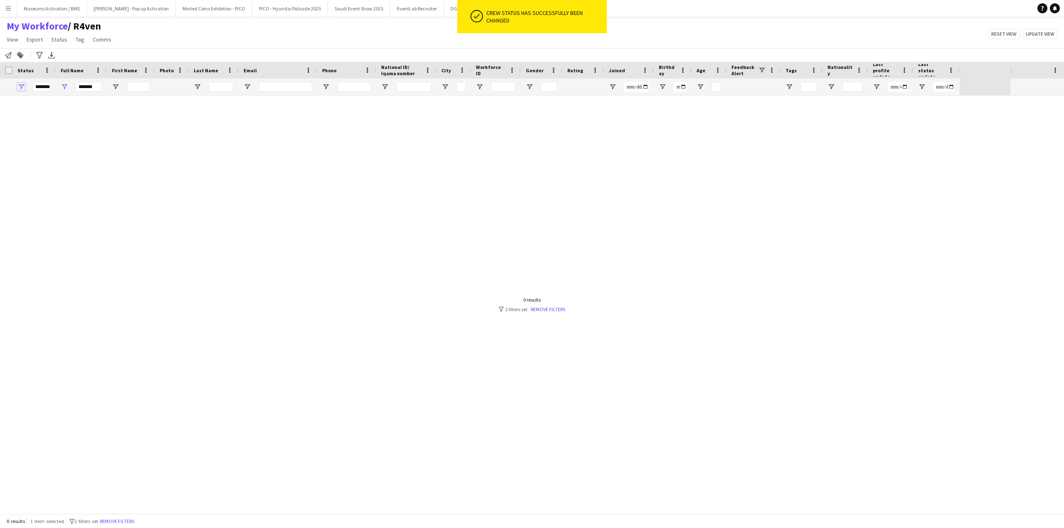
click at [25, 88] on span "Open Filter Menu" at bounding box center [20, 86] width 7 height 7
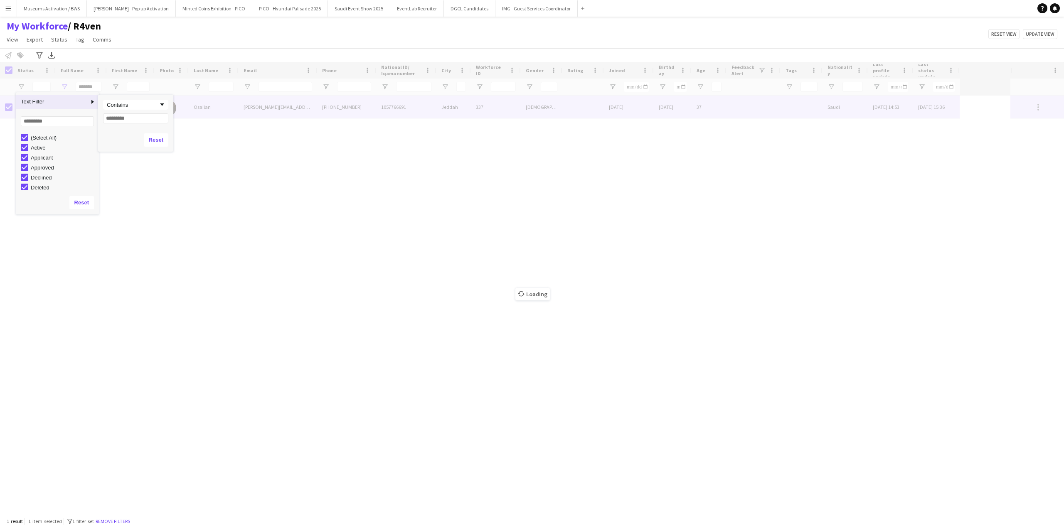
click at [239, 105] on div "Loading" at bounding box center [532, 288] width 1064 height 452
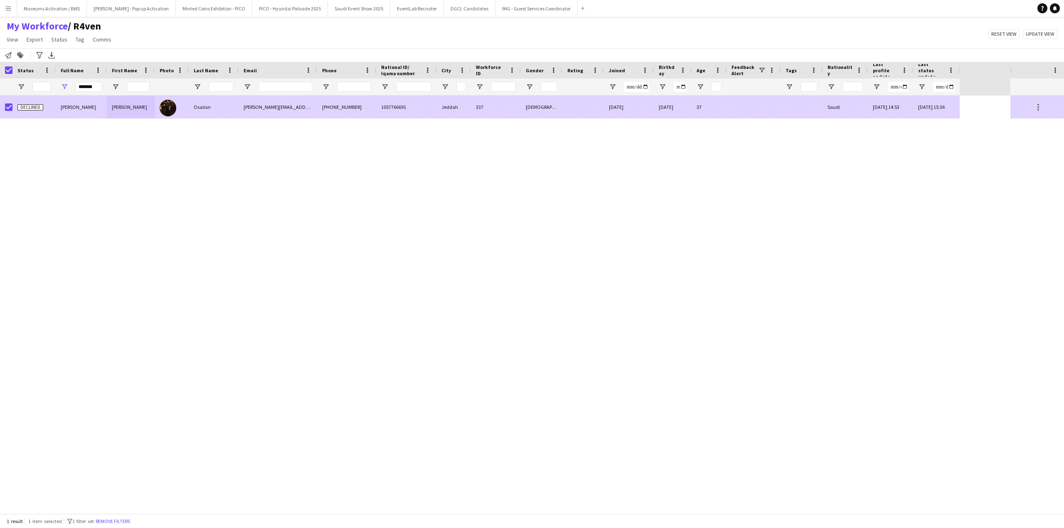
click at [165, 114] on img at bounding box center [168, 108] width 17 height 17
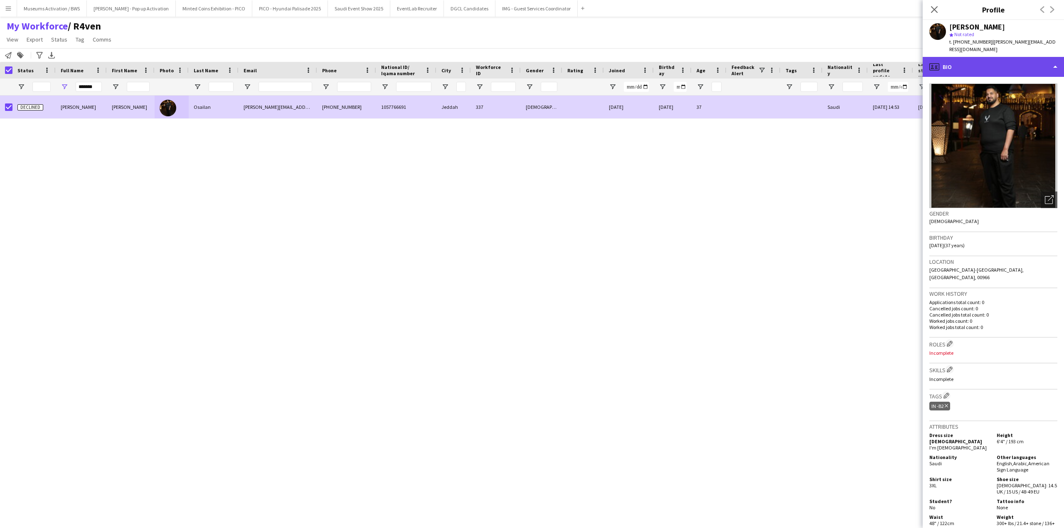
click at [973, 58] on div "profile Bio" at bounding box center [992, 67] width 141 height 20
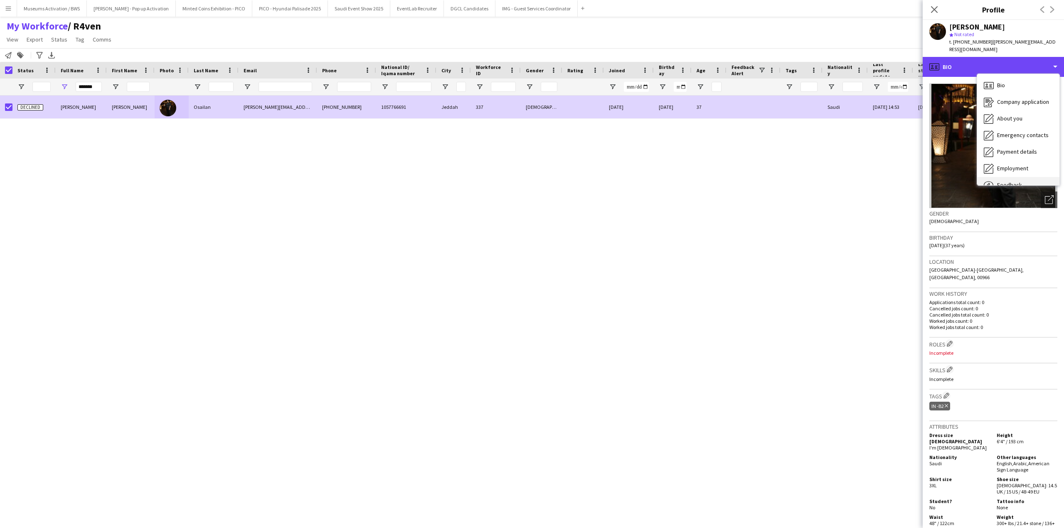
scroll to position [28, 0]
click at [1003, 149] on div "Feedback Feedback" at bounding box center [1018, 157] width 82 height 17
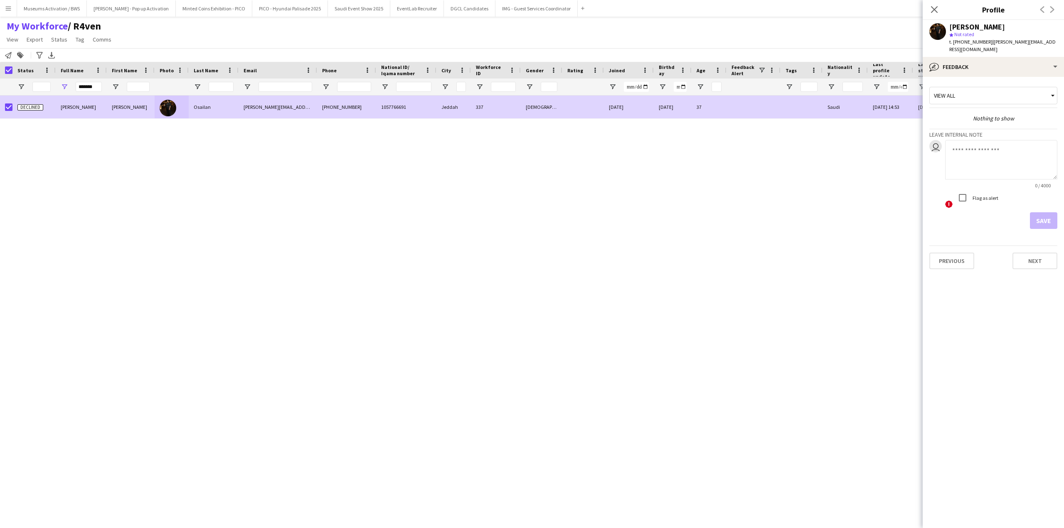
click at [995, 151] on textarea at bounding box center [1001, 159] width 112 height 39
click at [1029, 143] on textarea "**********" at bounding box center [1001, 159] width 112 height 39
click at [996, 150] on textarea "**********" at bounding box center [1001, 159] width 112 height 39
click at [1035, 154] on textarea "**********" at bounding box center [1001, 159] width 112 height 39
type textarea "**********"
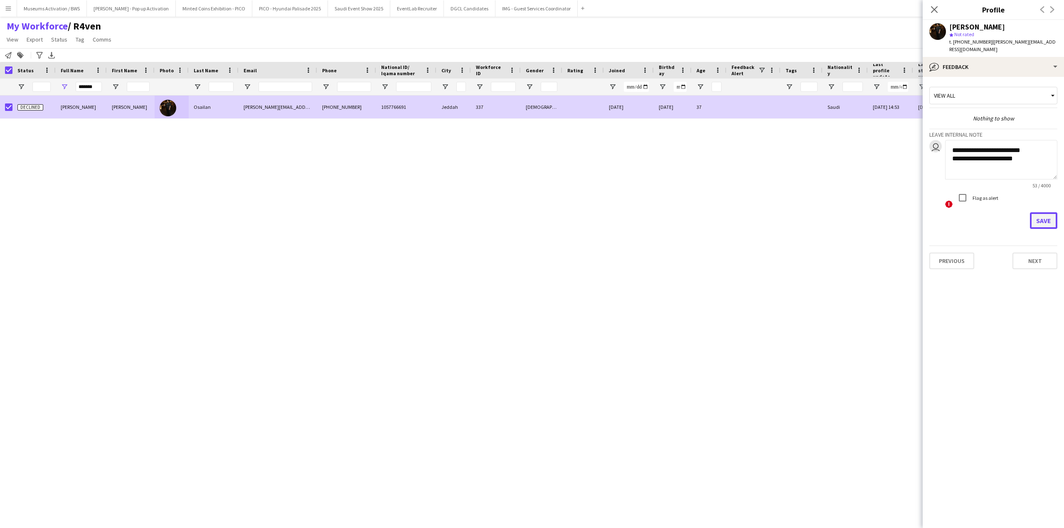
click at [1050, 212] on button "Save" at bounding box center [1043, 220] width 27 height 17
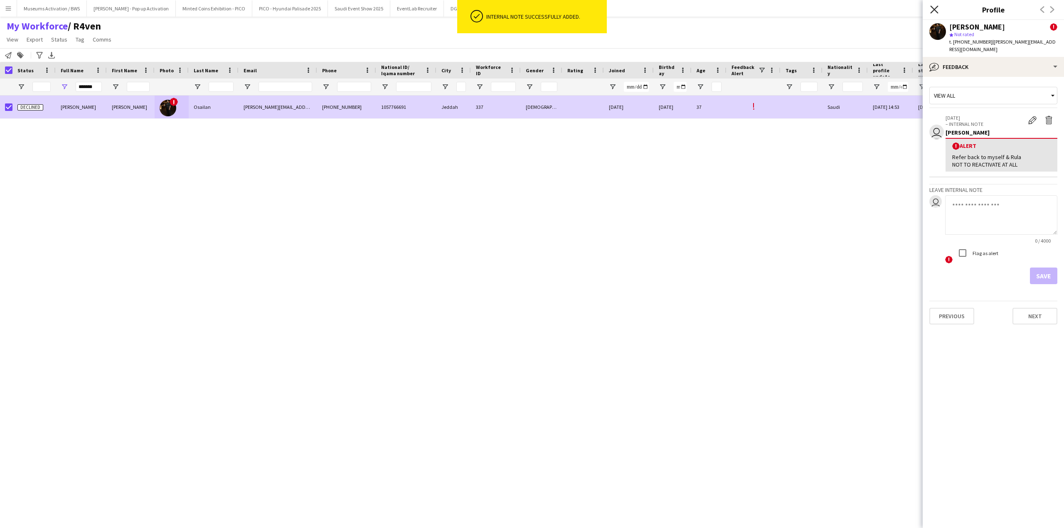
click at [935, 10] on icon "Close pop-in" at bounding box center [934, 9] width 8 height 8
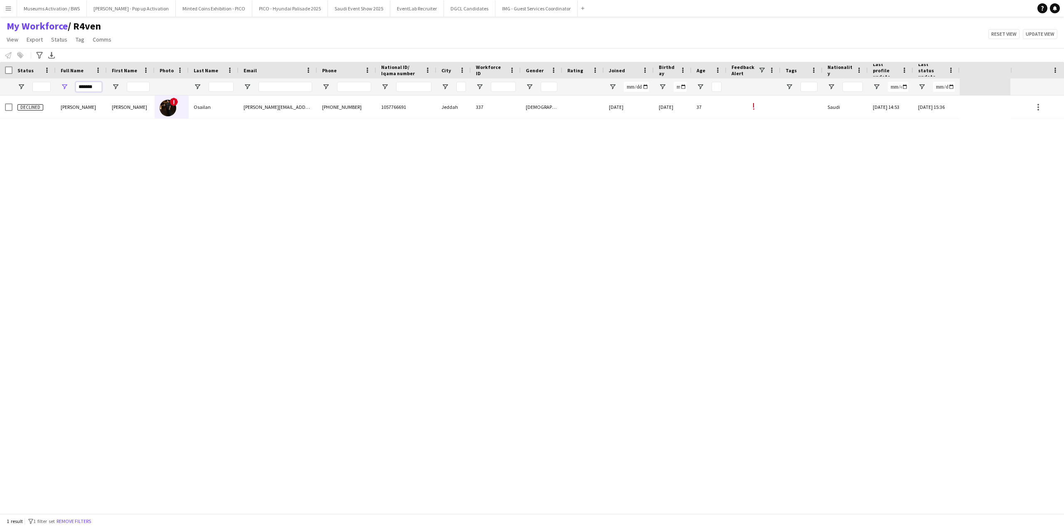
click at [99, 88] on input "*******" at bounding box center [89, 87] width 26 height 10
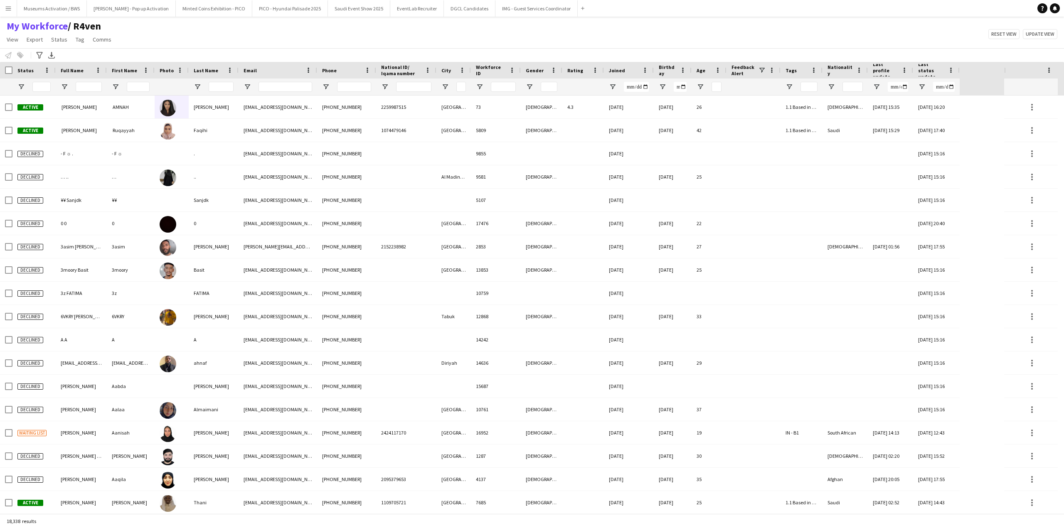
click at [169, 41] on div "My Workforce / R4ven View Views Default view Musab Alamri Ninar Wannos Nouf Alo…" at bounding box center [532, 34] width 1064 height 28
drag, startPoint x: 151, startPoint y: 44, endPoint x: 13, endPoint y: 25, distance: 139.6
click at [13, 25] on div "My Workforce / R4ven View Views Default view Musab Alamri Ninar Wannos Nouf Alo…" at bounding box center [532, 34] width 1064 height 28
click at [177, 32] on div "My Workforce / R4ven View Views Default view Musab Alamri Ninar Wannos Nouf Alo…" at bounding box center [532, 34] width 1064 height 28
